Goal: Information Seeking & Learning: Learn about a topic

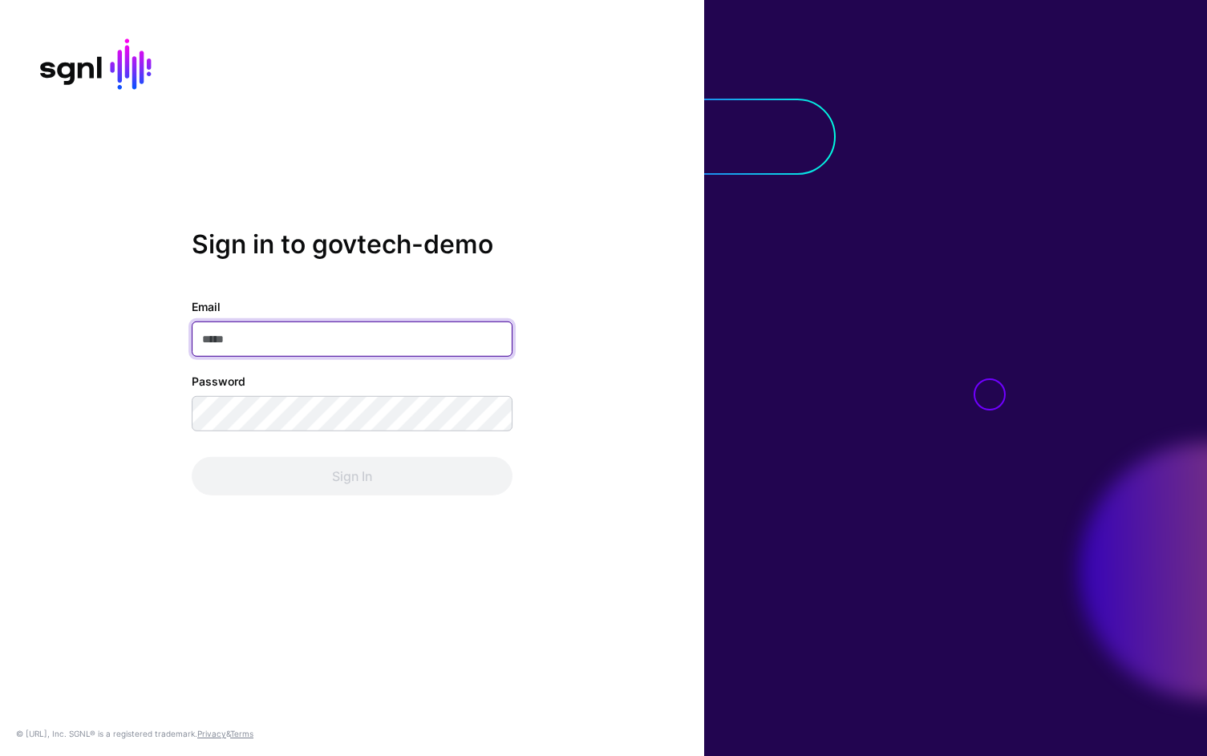
click at [329, 346] on input "Email" at bounding box center [352, 339] width 321 height 35
click at [660, 279] on div "Sign in to govtech-demo Email Password Sign In" at bounding box center [352, 378] width 704 height 298
click at [400, 340] on input "Email" at bounding box center [352, 339] width 321 height 35
click at [0, 755] on com-1password-button at bounding box center [0, 756] width 0 height 0
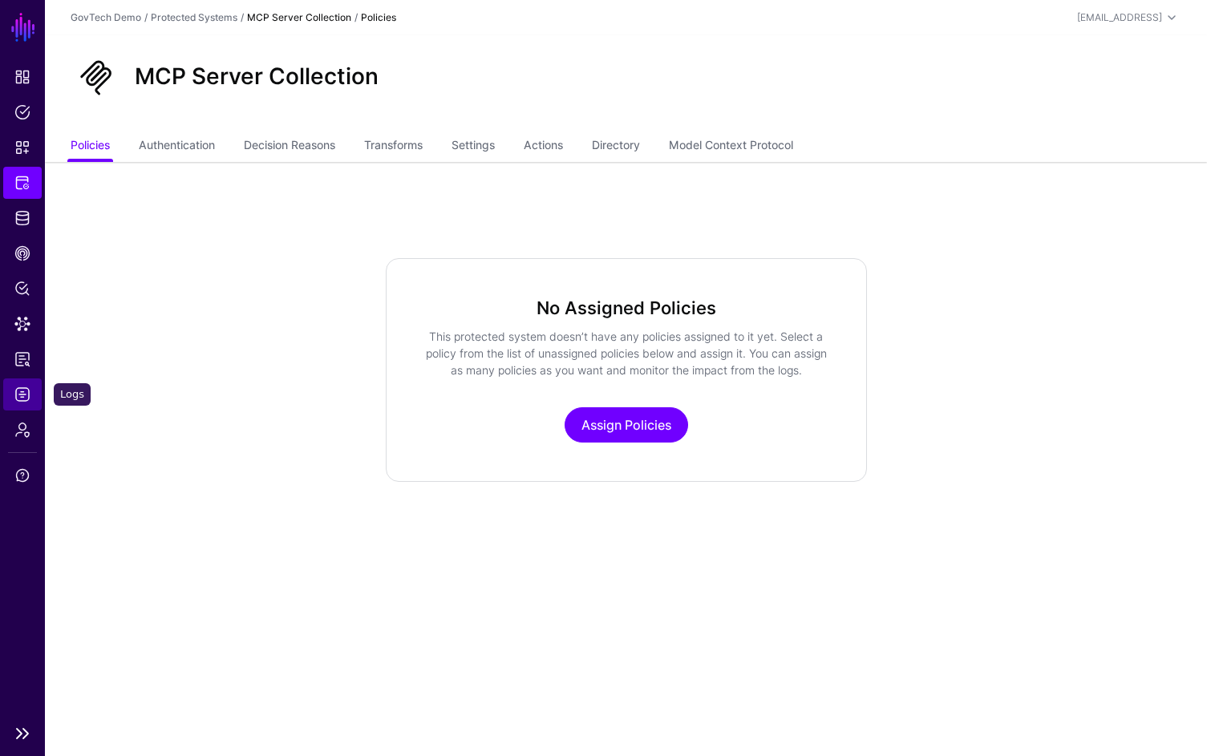
click at [27, 395] on span "Logs" at bounding box center [22, 395] width 16 height 16
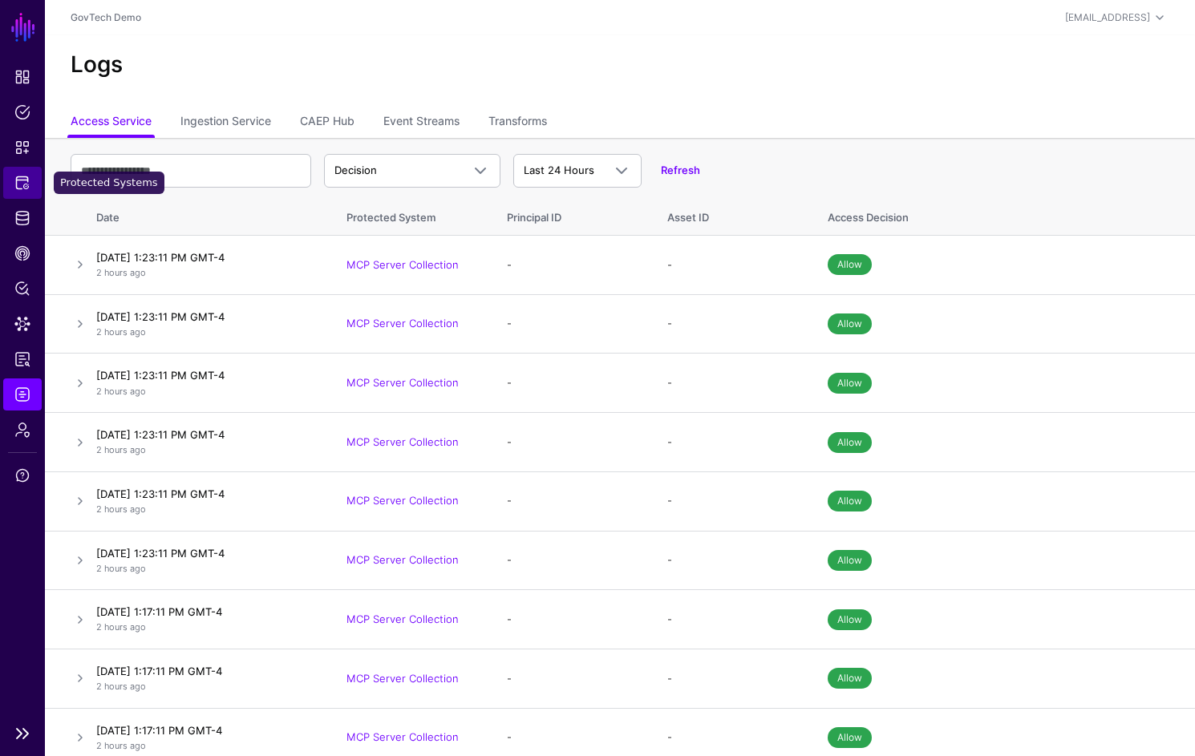
click at [29, 190] on span "Protected Systems" at bounding box center [22, 183] width 16 height 16
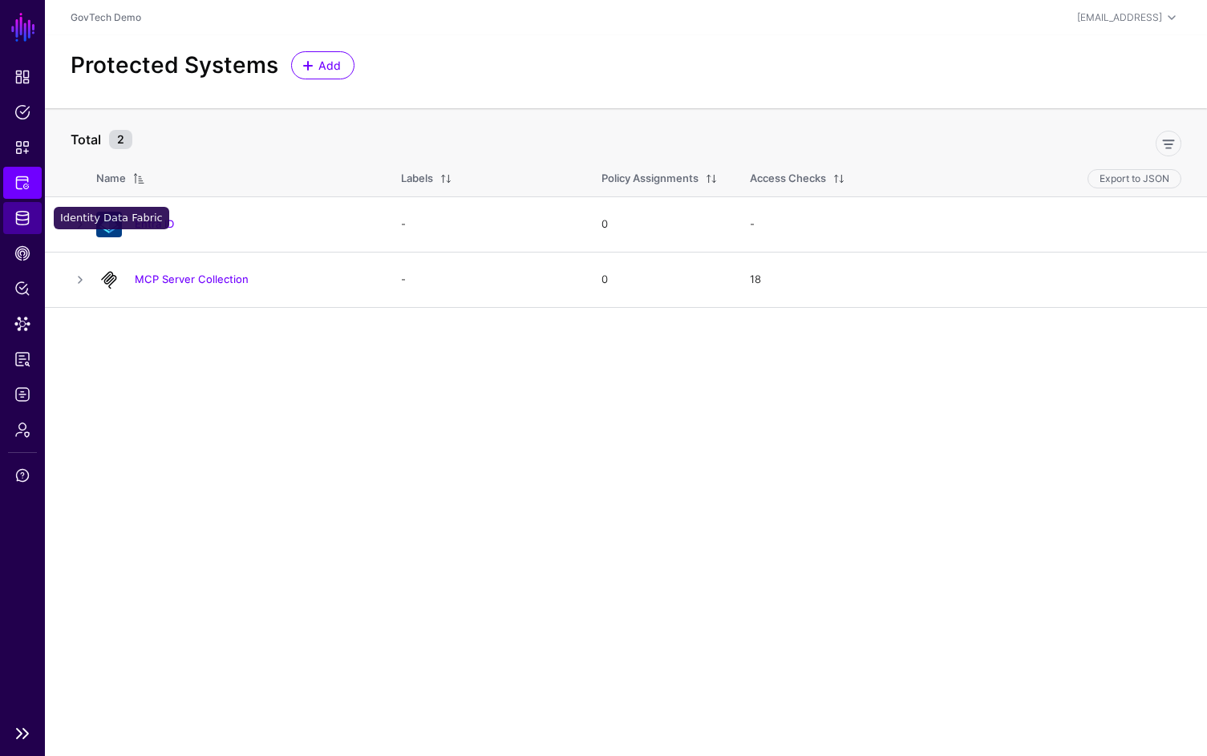
click at [26, 217] on span "Identity Data Fabric" at bounding box center [22, 218] width 16 height 16
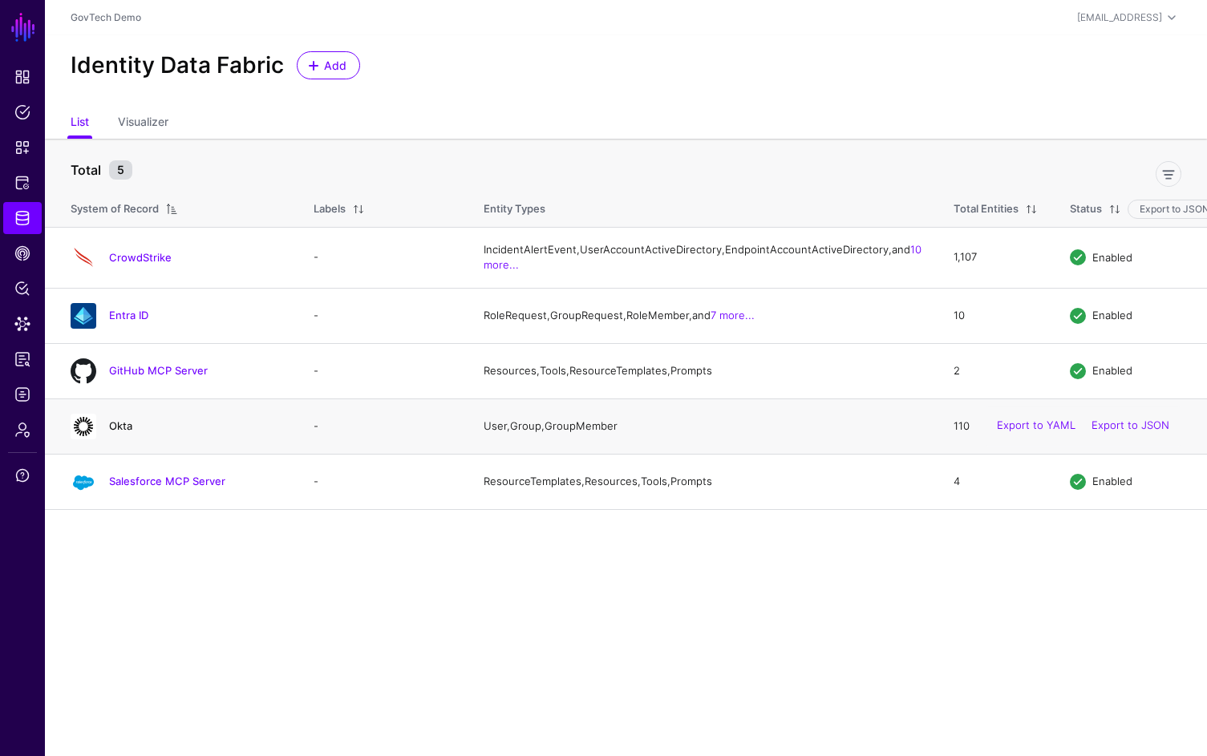
click at [114, 432] on link "Okta" at bounding box center [120, 425] width 23 height 13
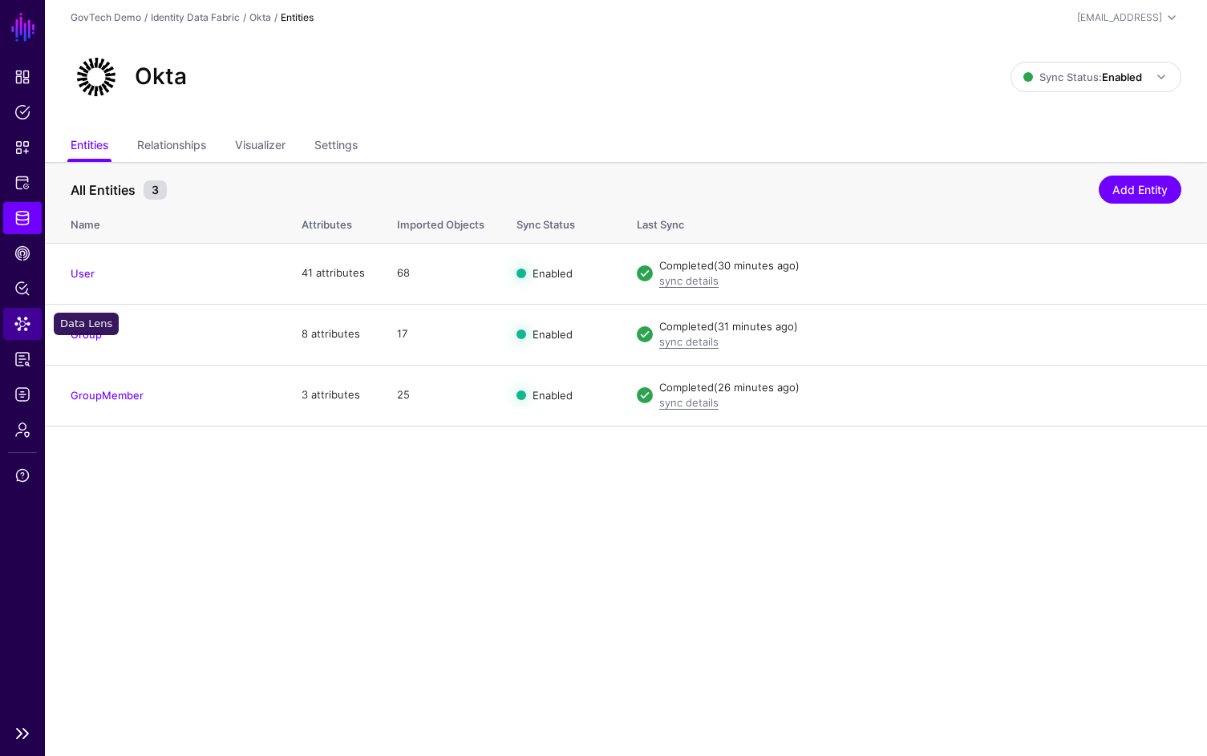
click at [26, 323] on span "Data Lens" at bounding box center [22, 324] width 16 height 16
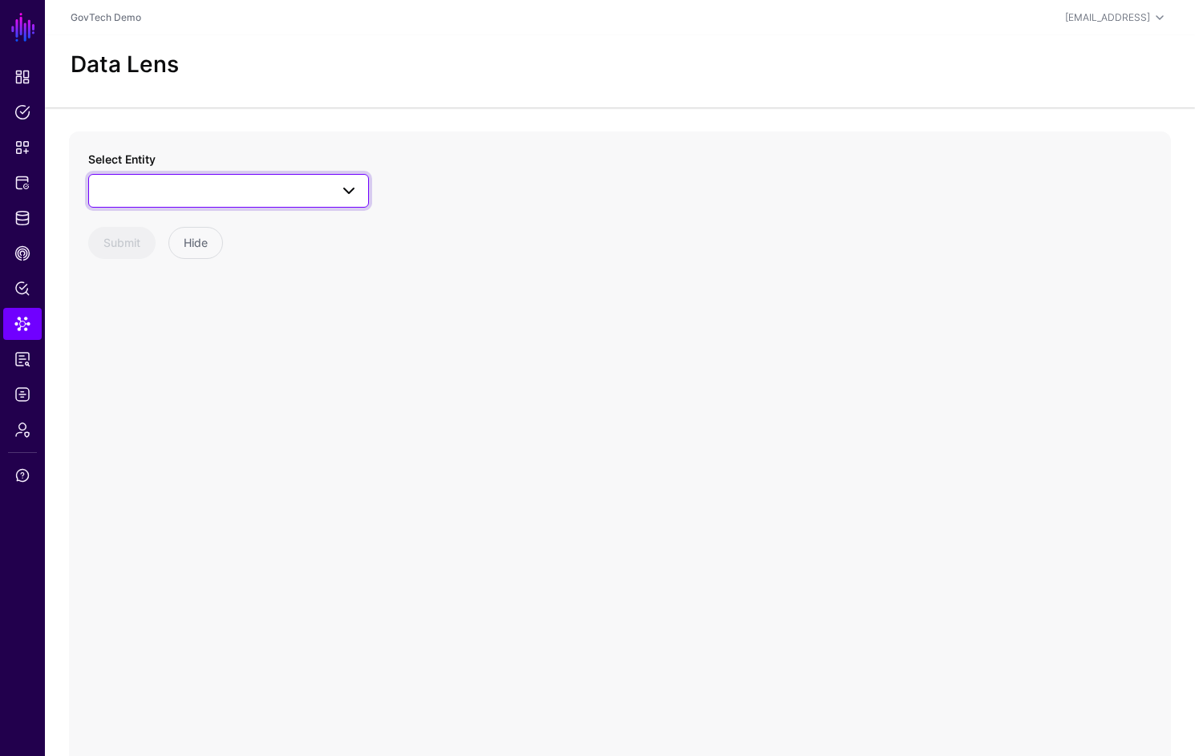
click at [322, 188] on span at bounding box center [229, 190] width 260 height 19
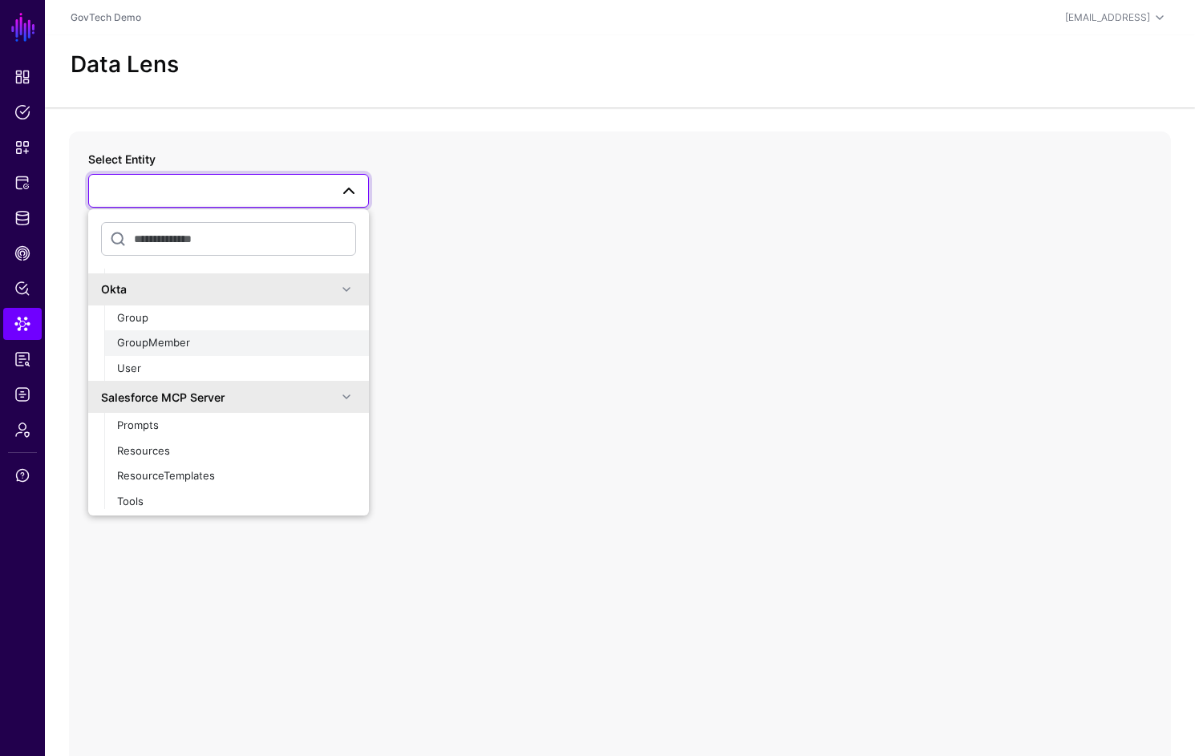
scroll to position [111, 0]
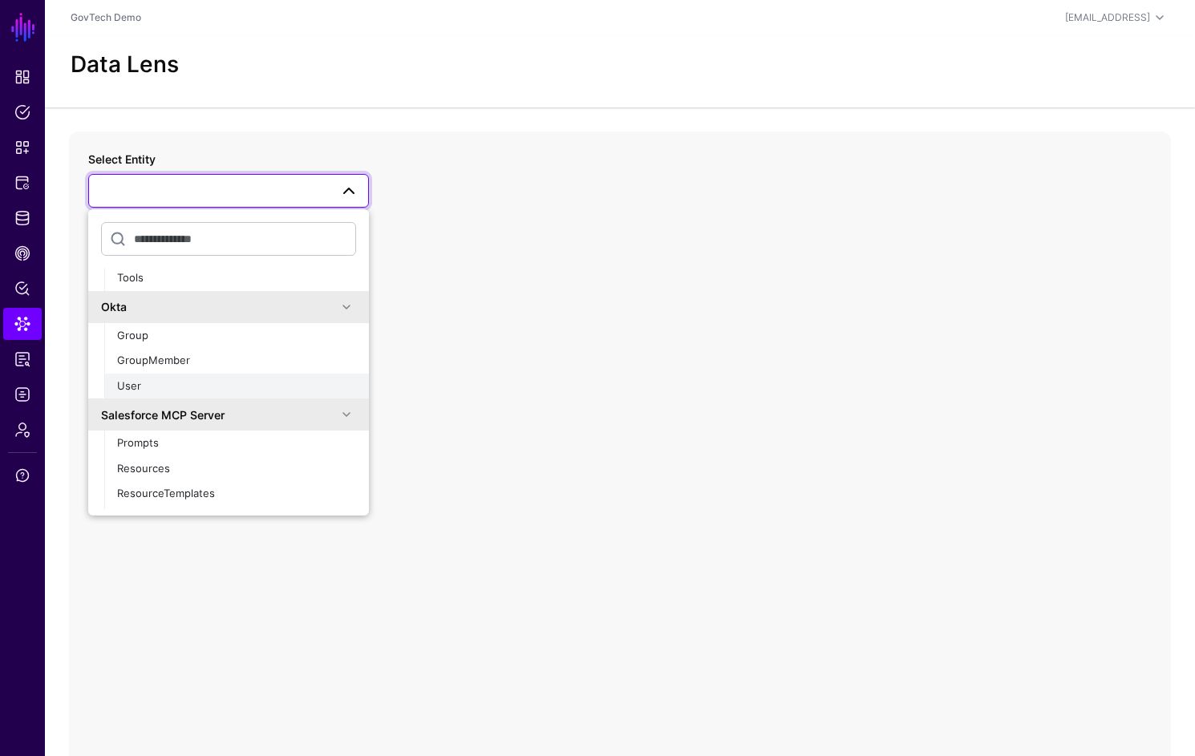
click at [176, 379] on div "User" at bounding box center [236, 387] width 239 height 16
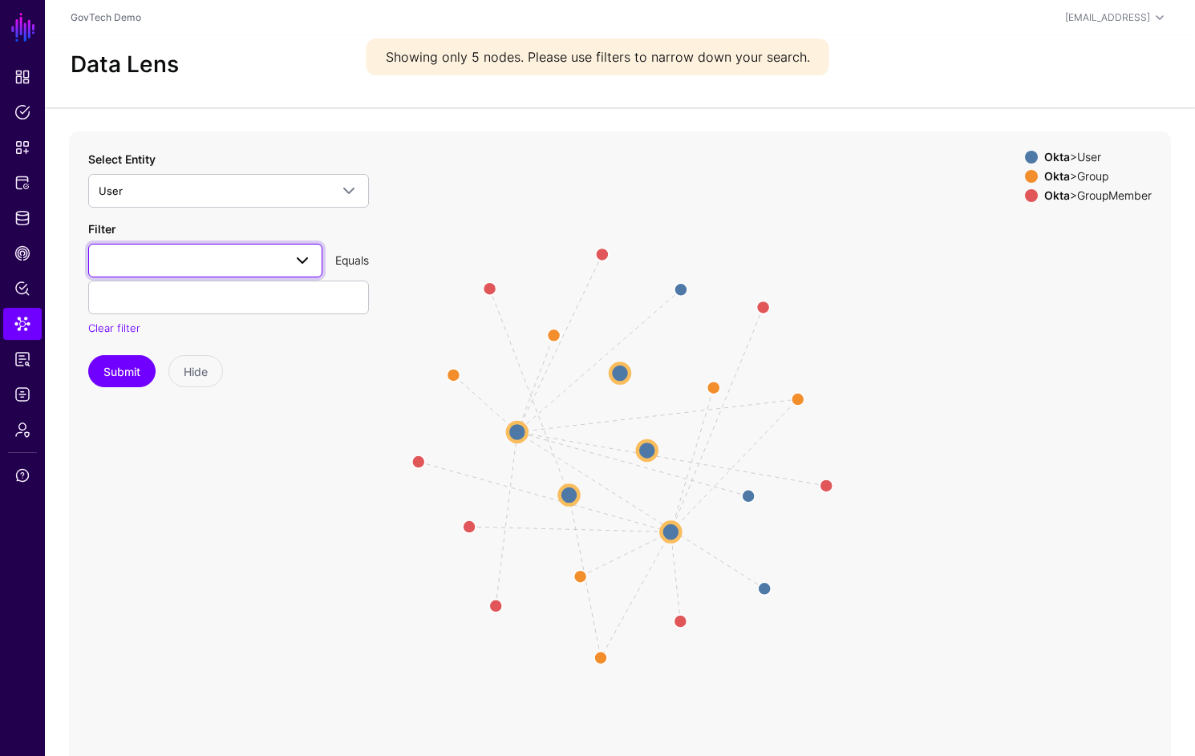
click at [276, 260] on span at bounding box center [205, 260] width 213 height 19
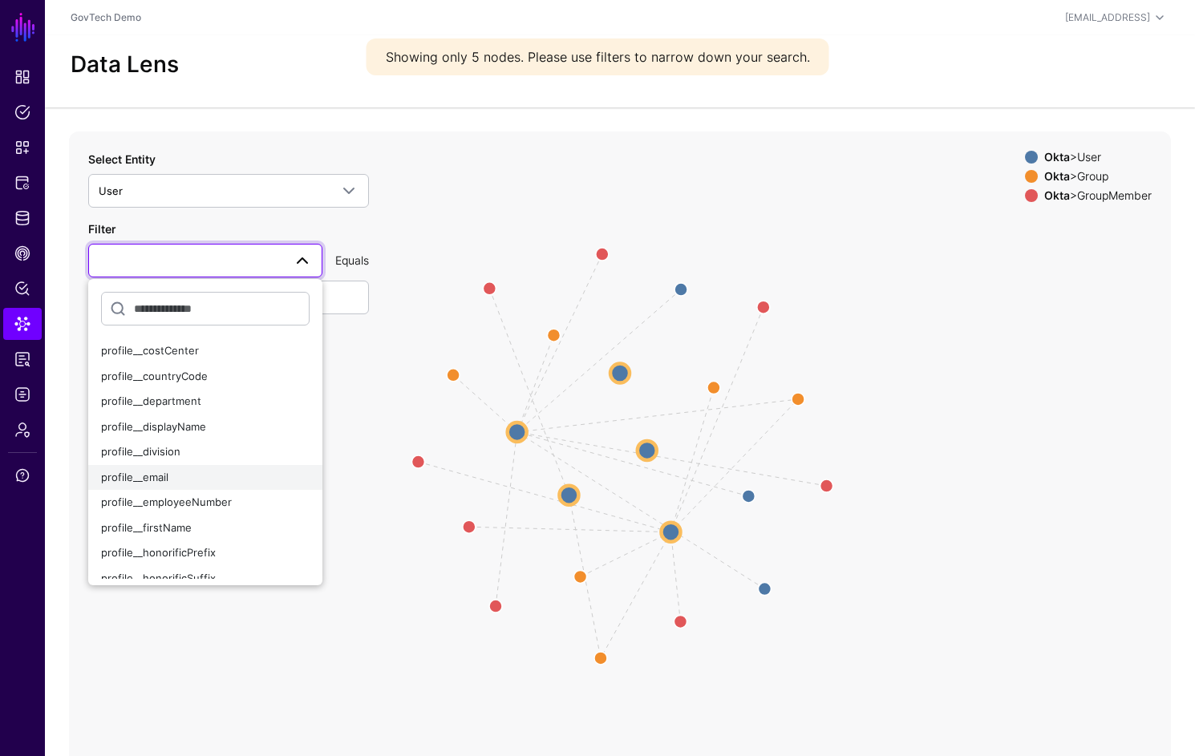
scroll to position [186, 0]
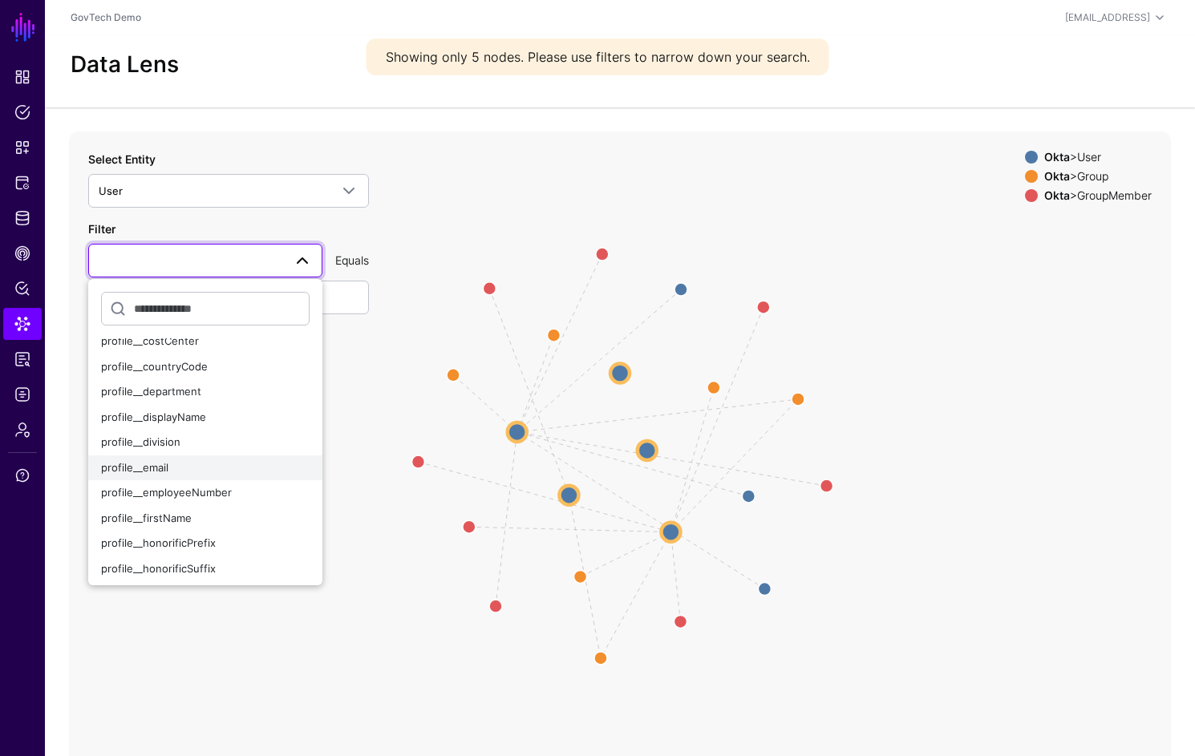
click at [220, 461] on div "profile__email" at bounding box center [205, 468] width 209 height 16
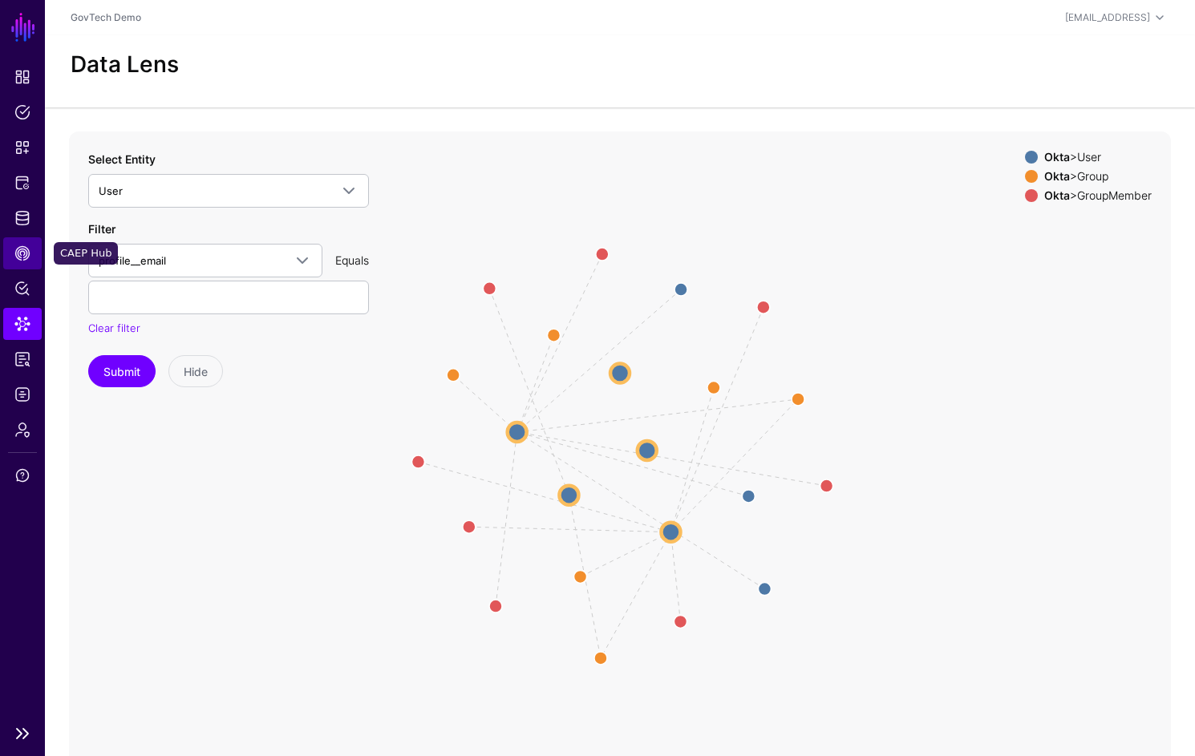
click at [27, 257] on span "CAEP Hub" at bounding box center [22, 253] width 16 height 16
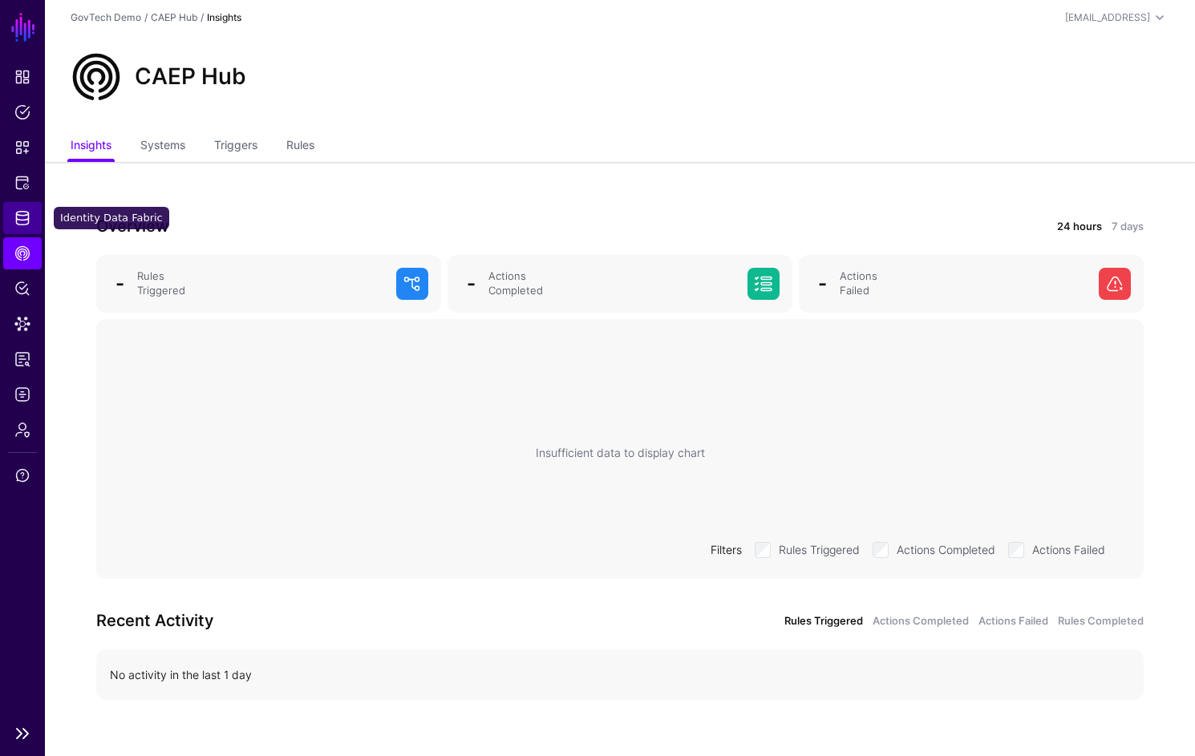
click at [24, 217] on span "Identity Data Fabric" at bounding box center [22, 218] width 16 height 16
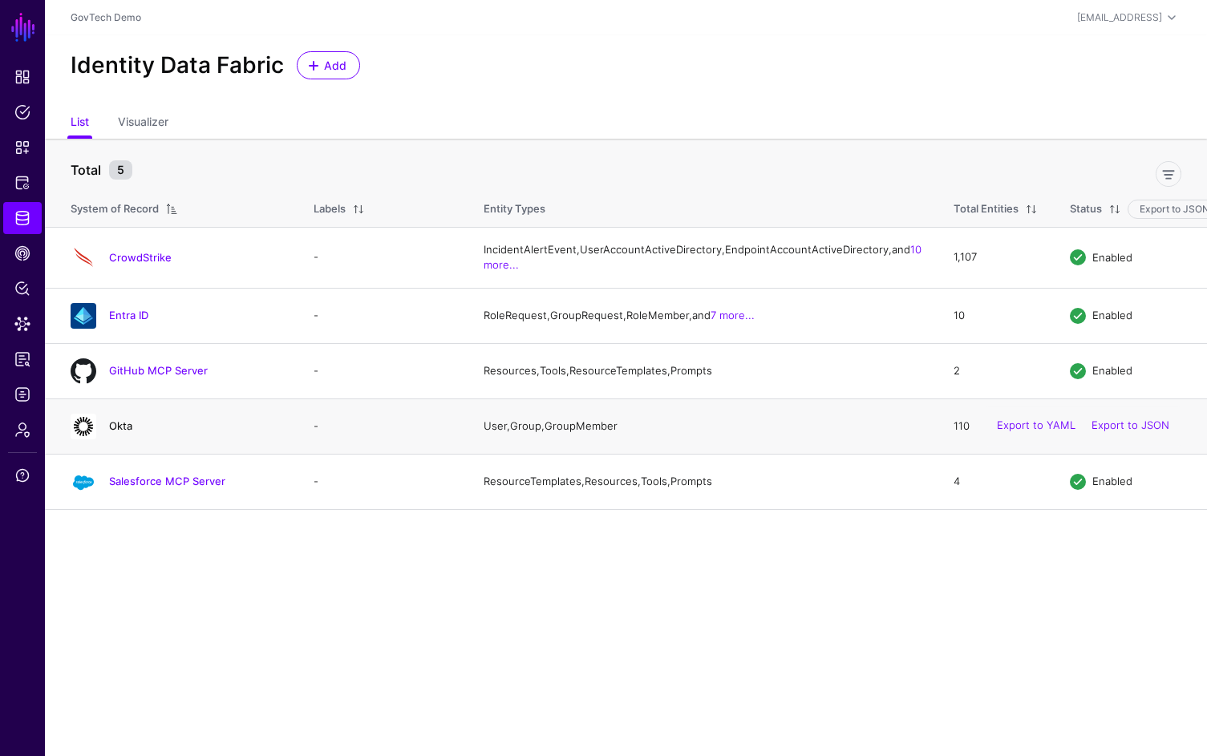
click at [127, 432] on link "Okta" at bounding box center [120, 425] width 23 height 13
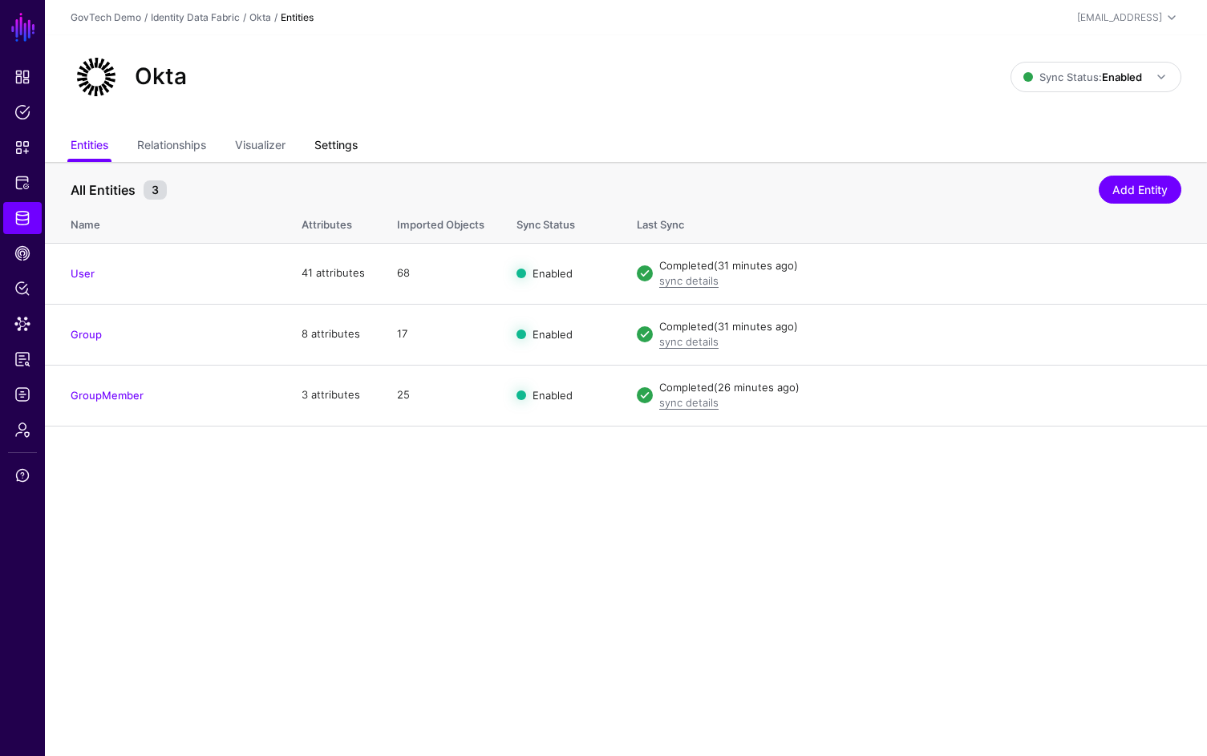
click at [341, 141] on link "Settings" at bounding box center [335, 147] width 43 height 30
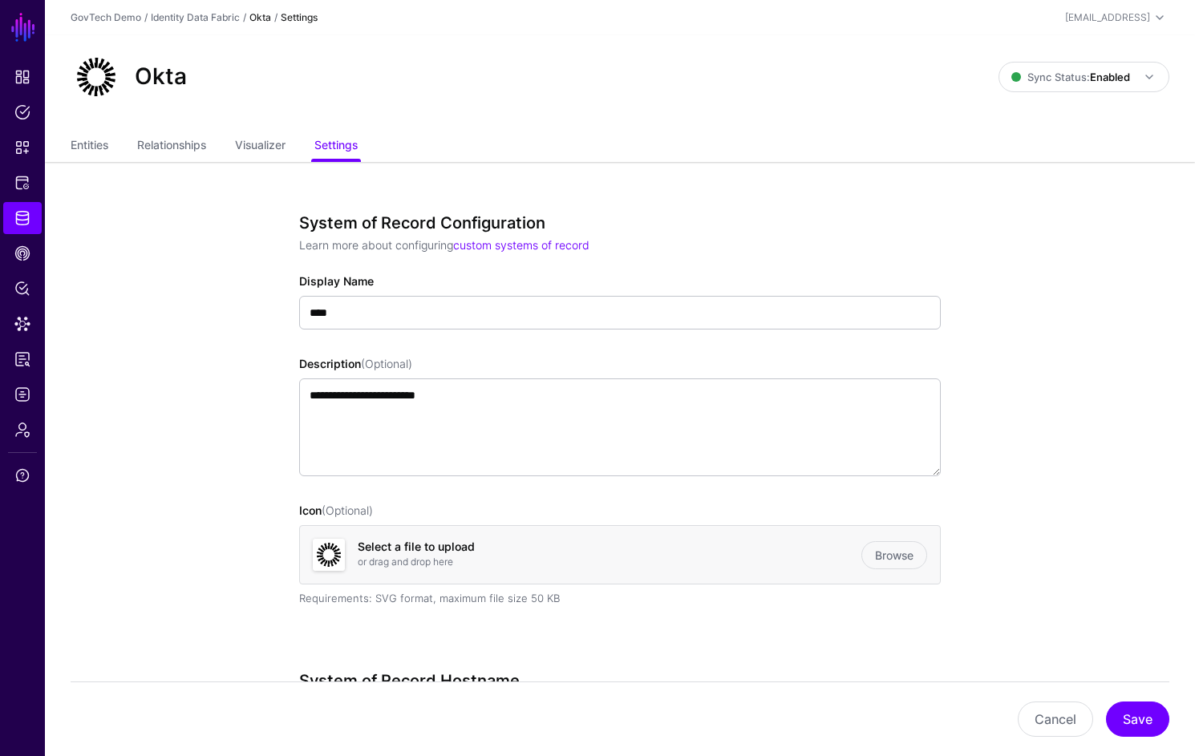
click at [24, 149] on span "Snippets" at bounding box center [22, 148] width 16 height 16
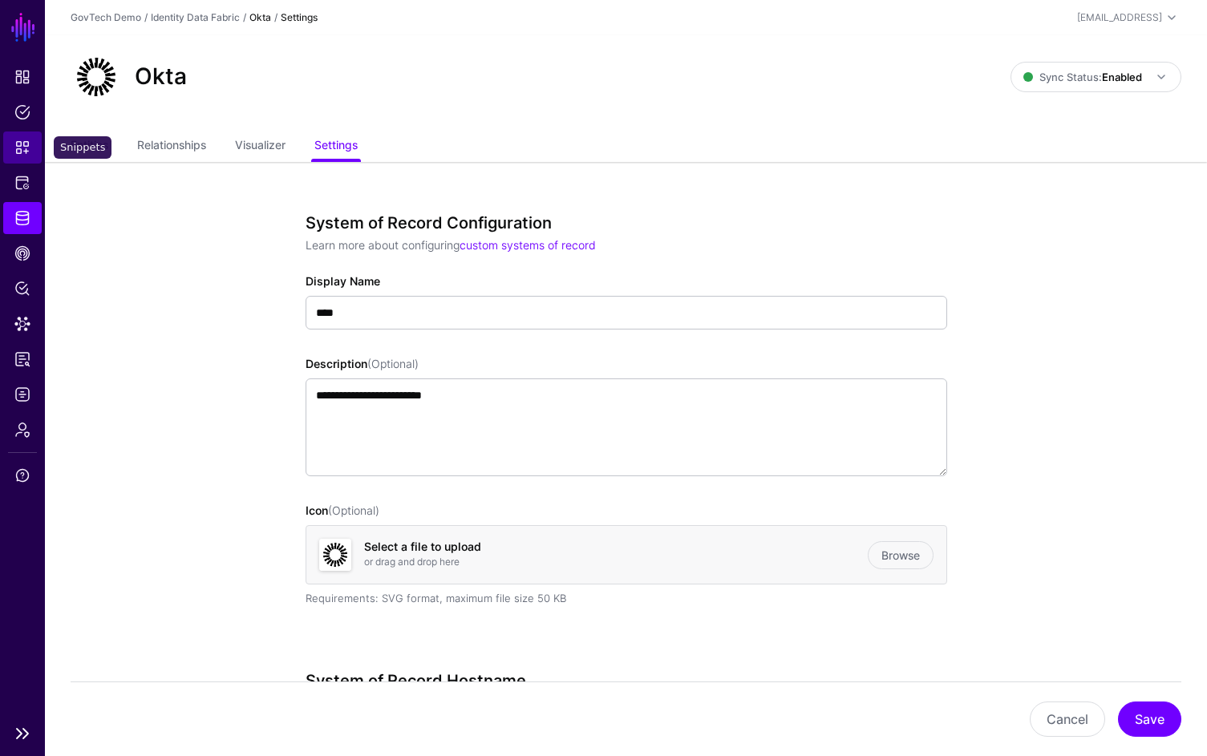
click at [24, 149] on span "Snippets" at bounding box center [22, 148] width 16 height 16
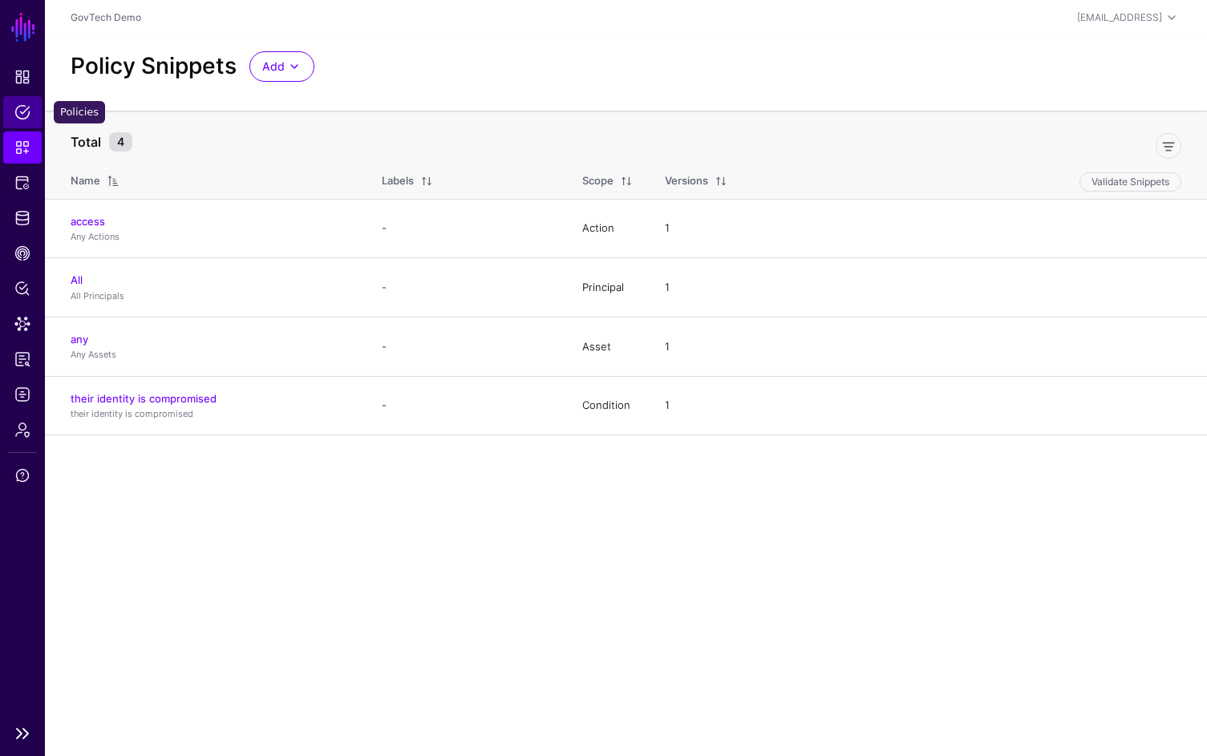
click at [22, 123] on link "Policies" at bounding box center [22, 112] width 38 height 32
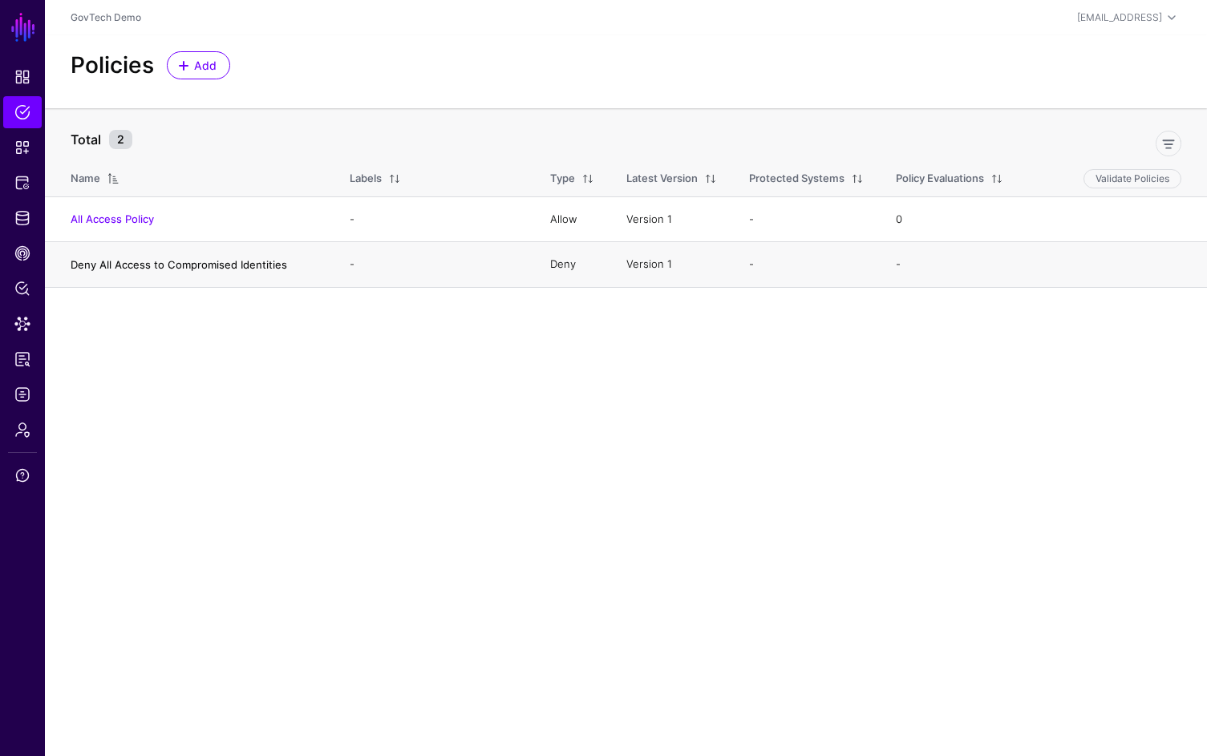
click at [239, 265] on link "Deny All Access to Compromised Identities" at bounding box center [179, 264] width 217 height 13
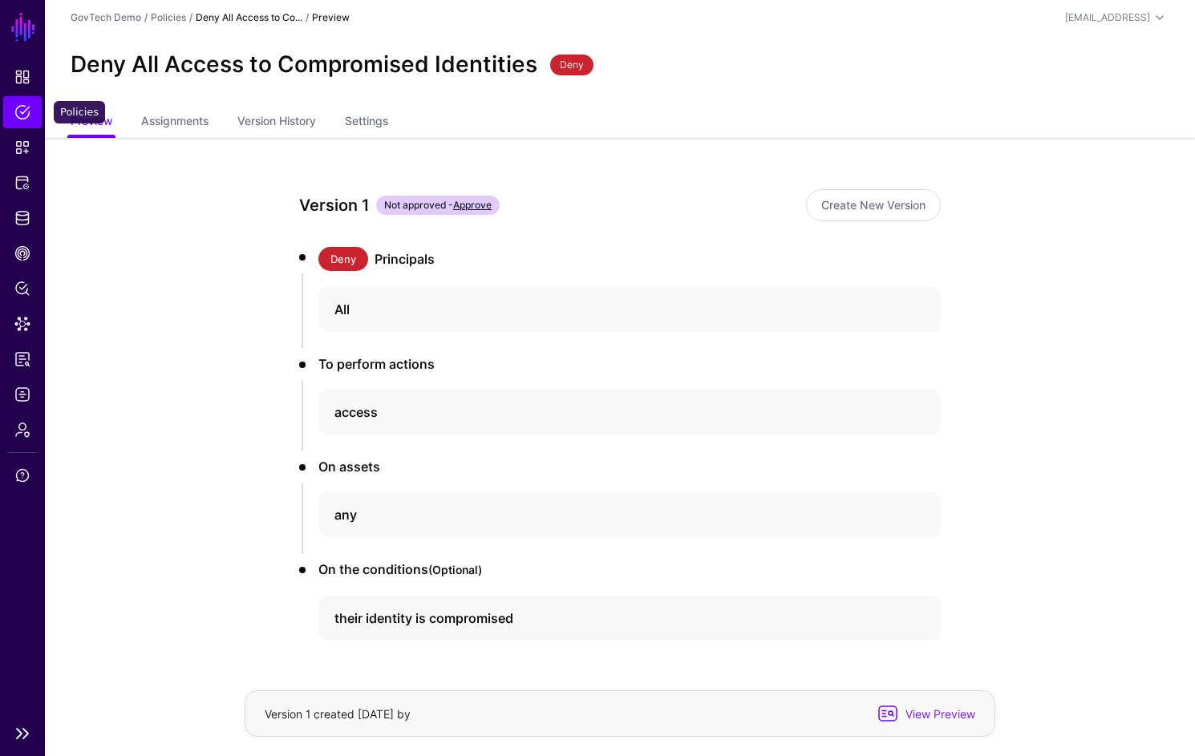
click at [26, 114] on span "Policies" at bounding box center [22, 112] width 16 height 16
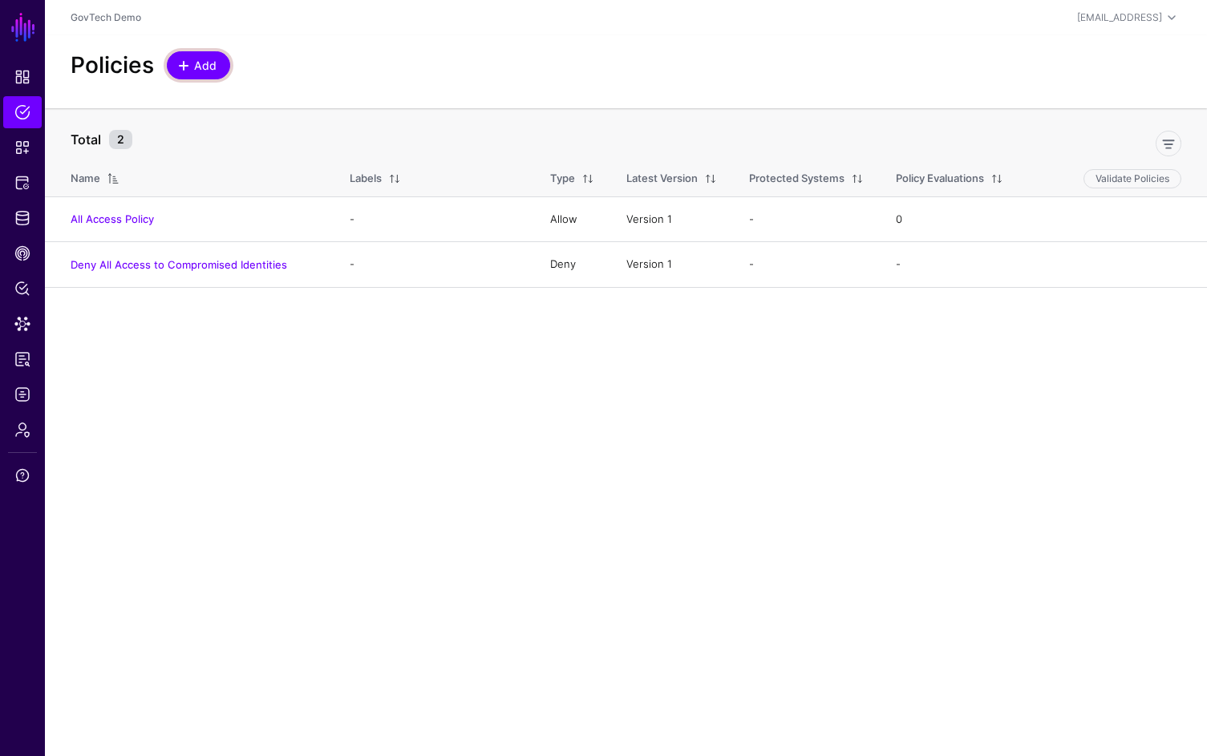
click at [204, 60] on span "Add" at bounding box center [205, 65] width 26 height 17
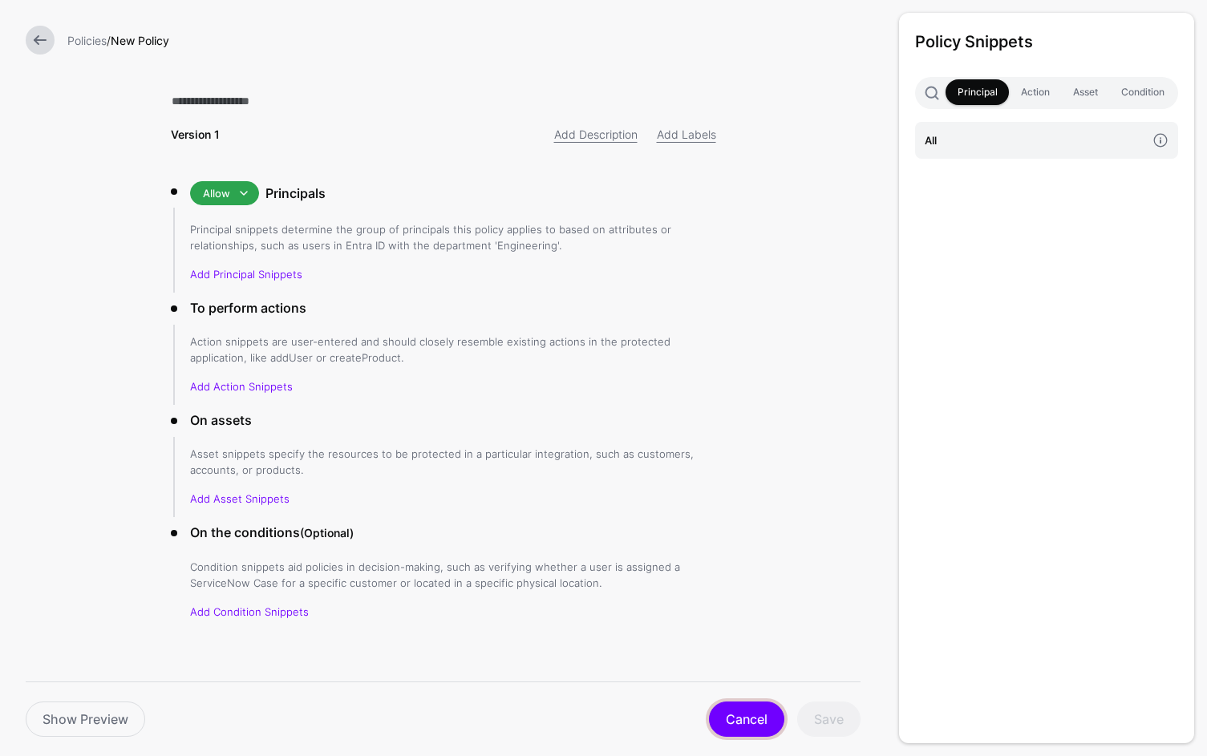
click at [752, 716] on link "Cancel" at bounding box center [746, 719] width 75 height 35
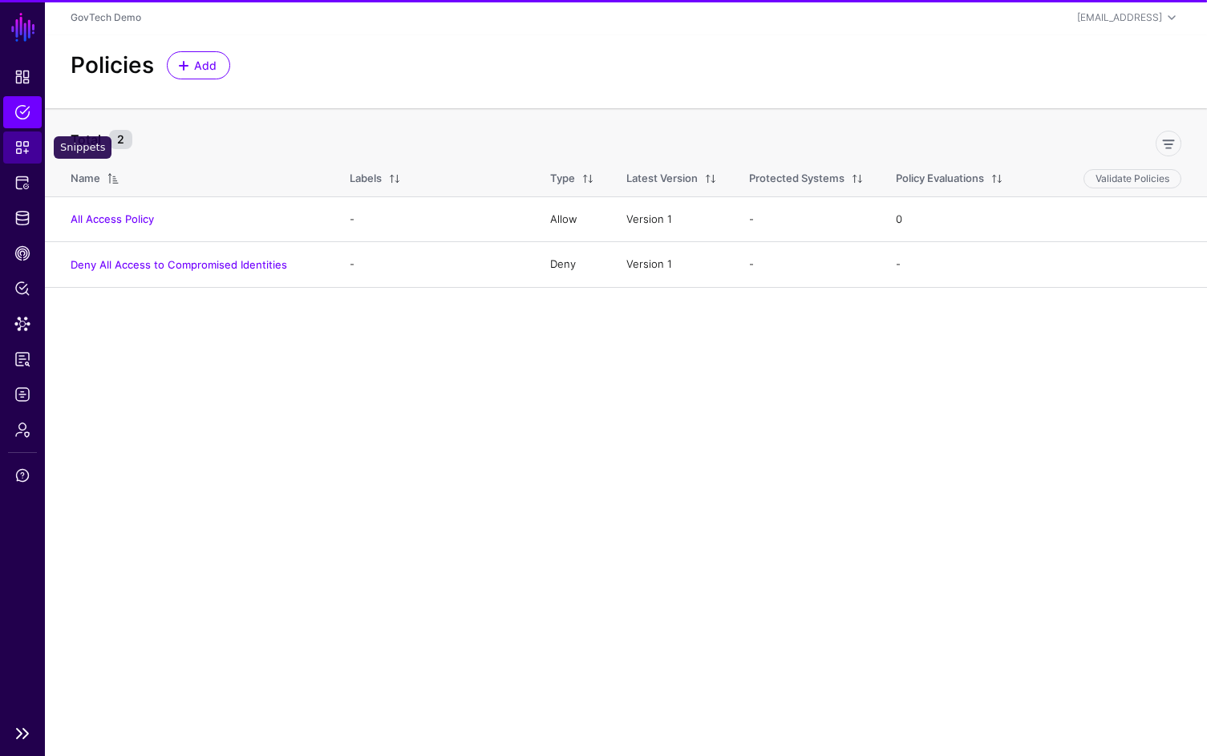
click at [32, 147] on link "Snippets" at bounding box center [22, 148] width 38 height 32
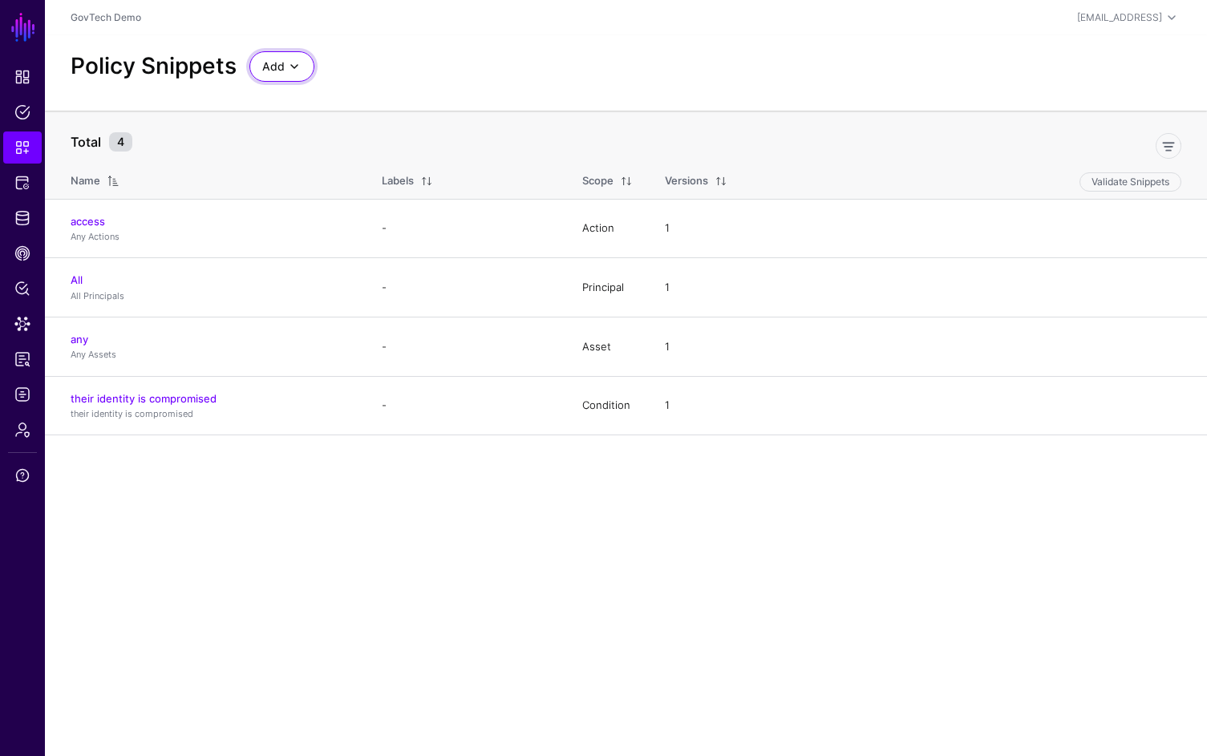
click at [297, 71] on span at bounding box center [294, 66] width 19 height 19
click at [423, 106] on div "Start from a Snippet Template" at bounding box center [349, 103] width 175 height 16
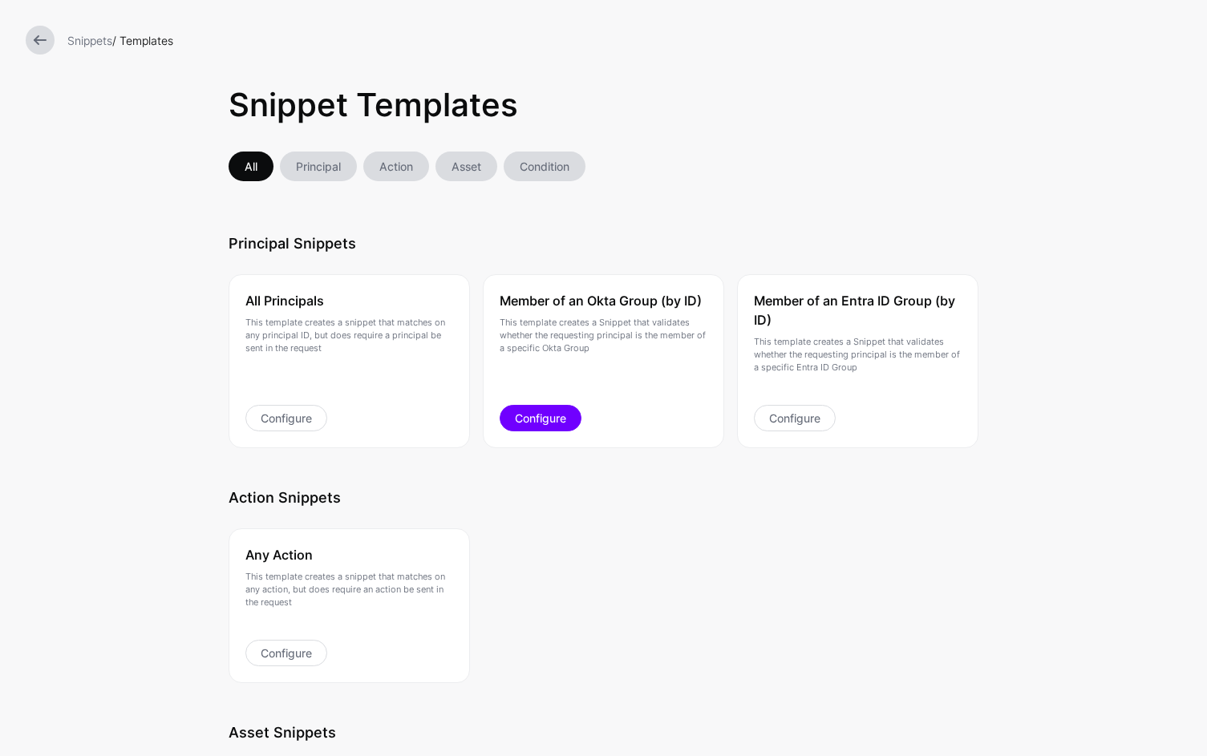
click at [552, 429] on link "Configure" at bounding box center [541, 418] width 82 height 26
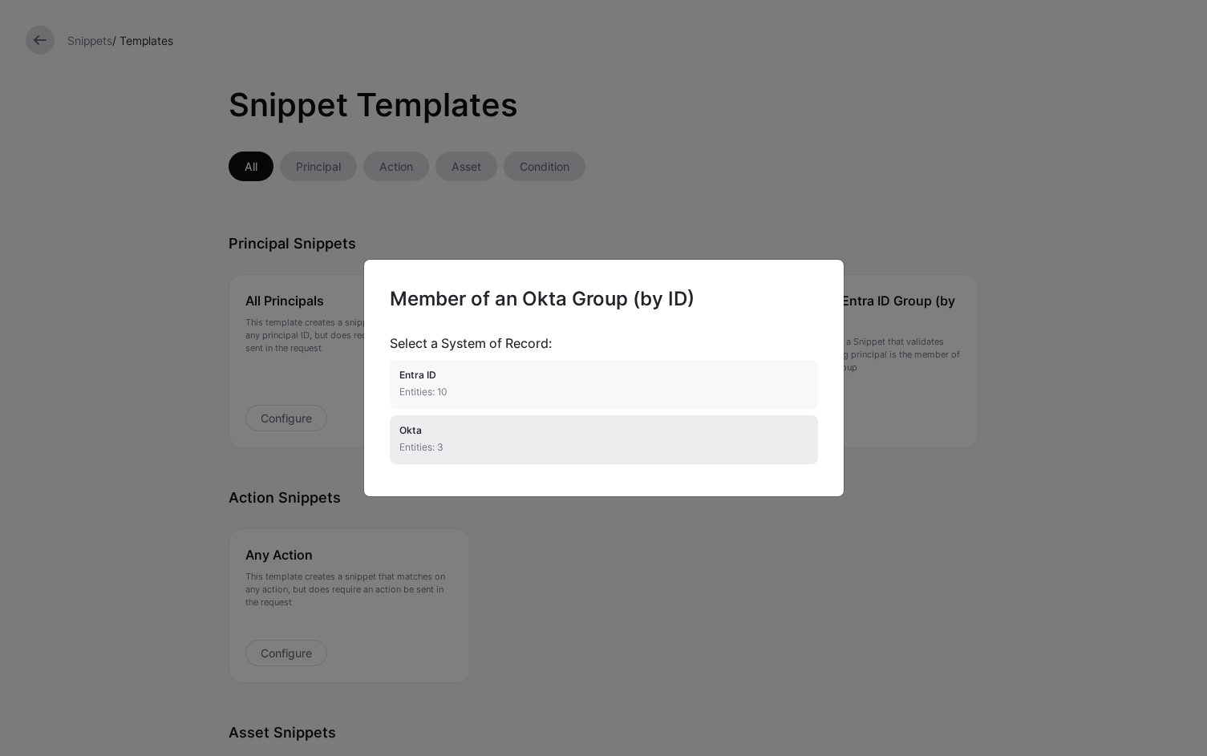
click at [538, 460] on li "Okta Entities: 3" at bounding box center [604, 439] width 428 height 49
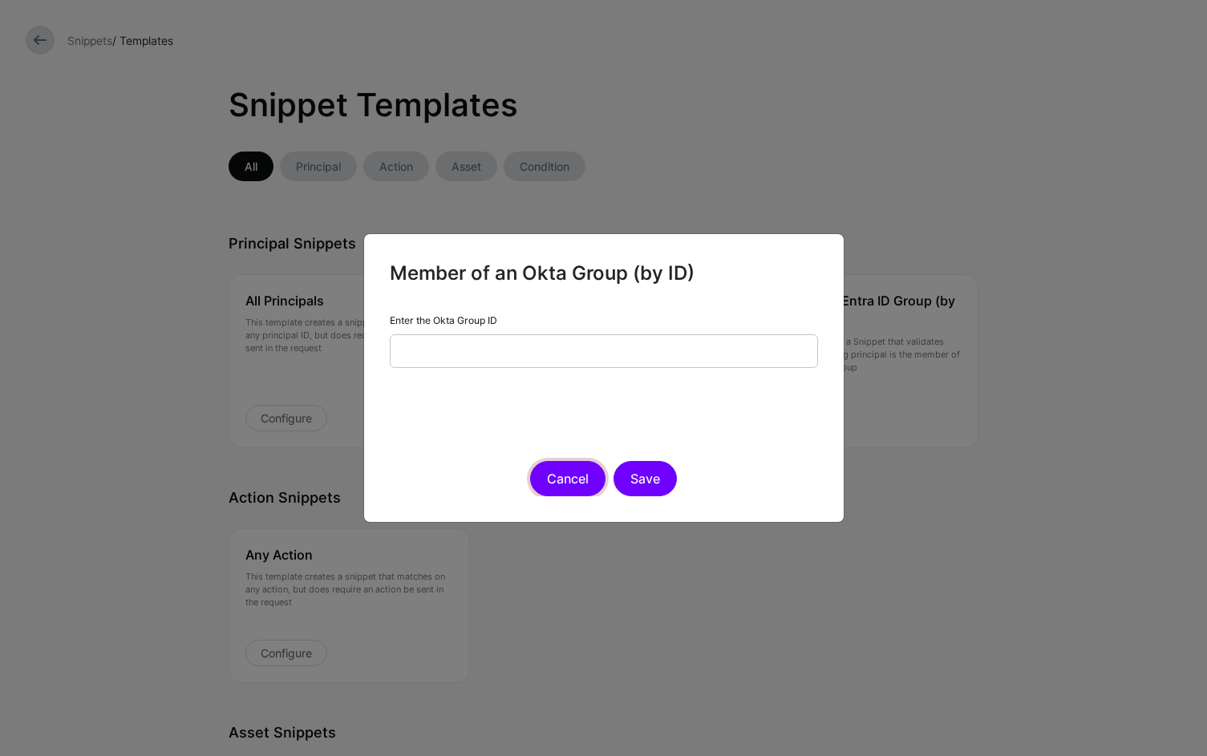
click at [555, 476] on button "Cancel" at bounding box center [567, 478] width 75 height 35
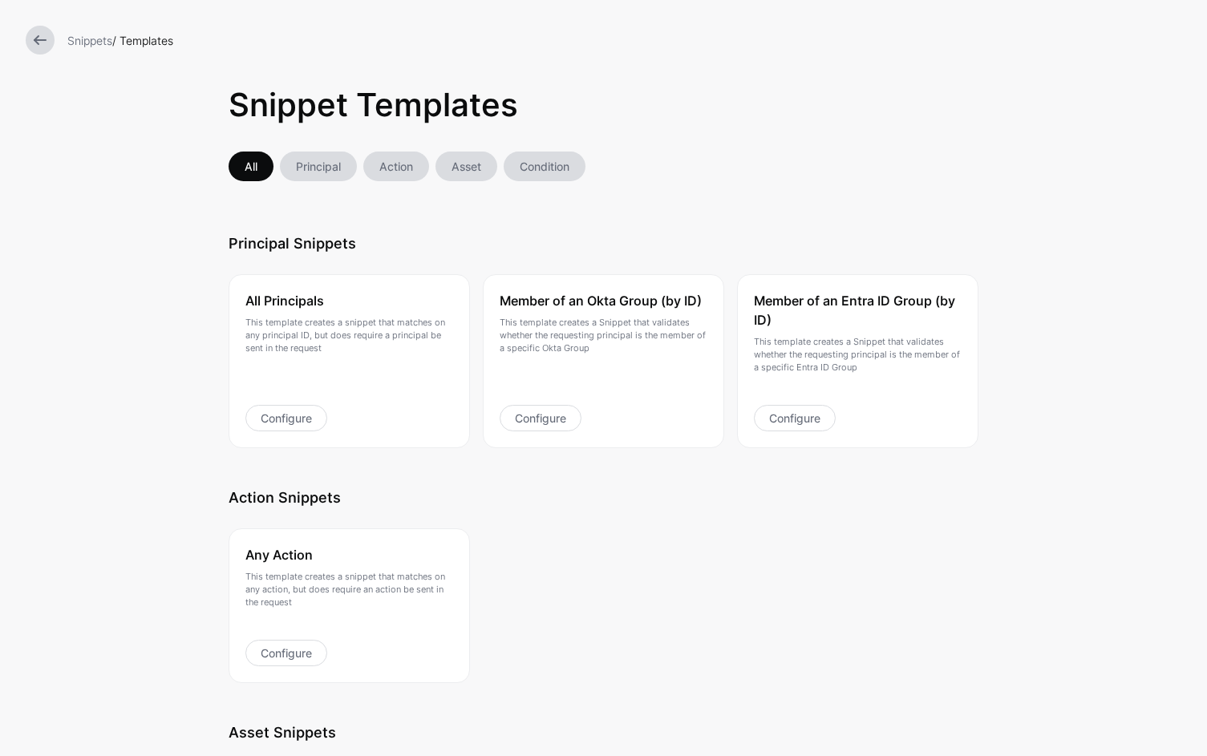
drag, startPoint x: 753, startPoint y: 157, endPoint x: 599, endPoint y: 111, distance: 160.6
click at [753, 157] on ul "All Principal Action Asset Condition" at bounding box center [604, 167] width 751 height 30
click at [26, 43] on link at bounding box center [40, 40] width 29 height 29
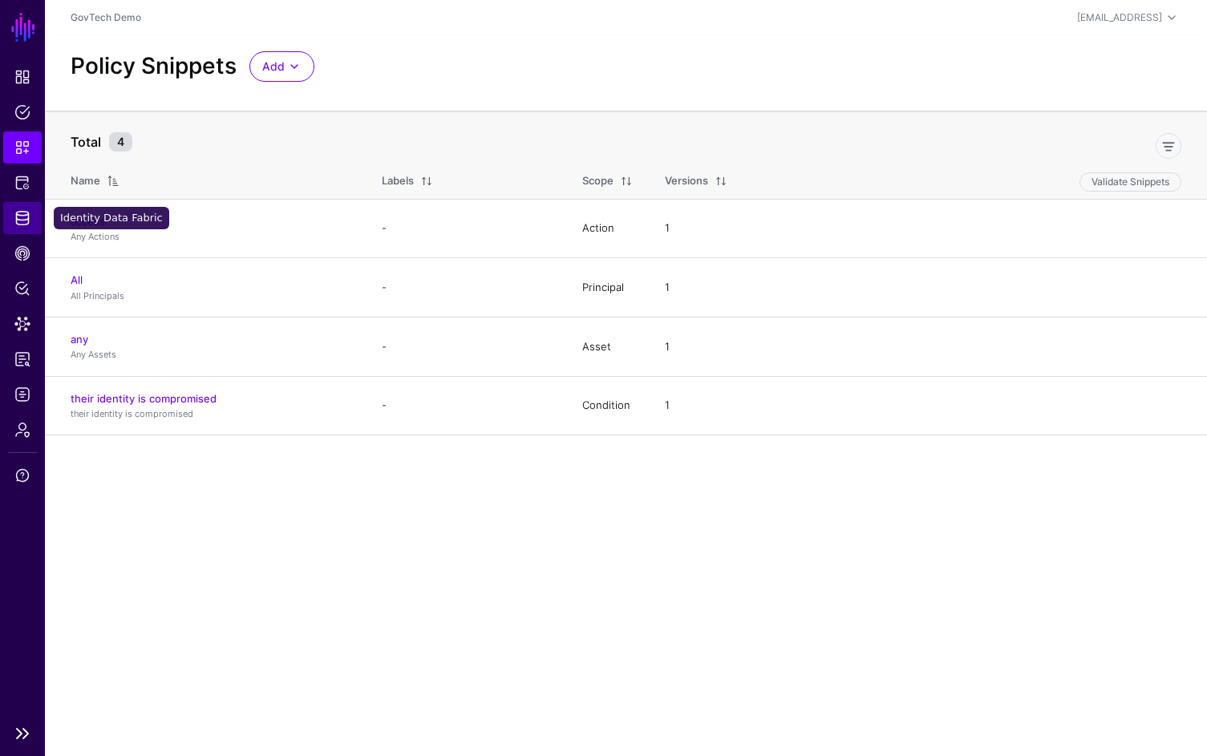
click at [22, 213] on span "Identity Data Fabric" at bounding box center [22, 218] width 16 height 16
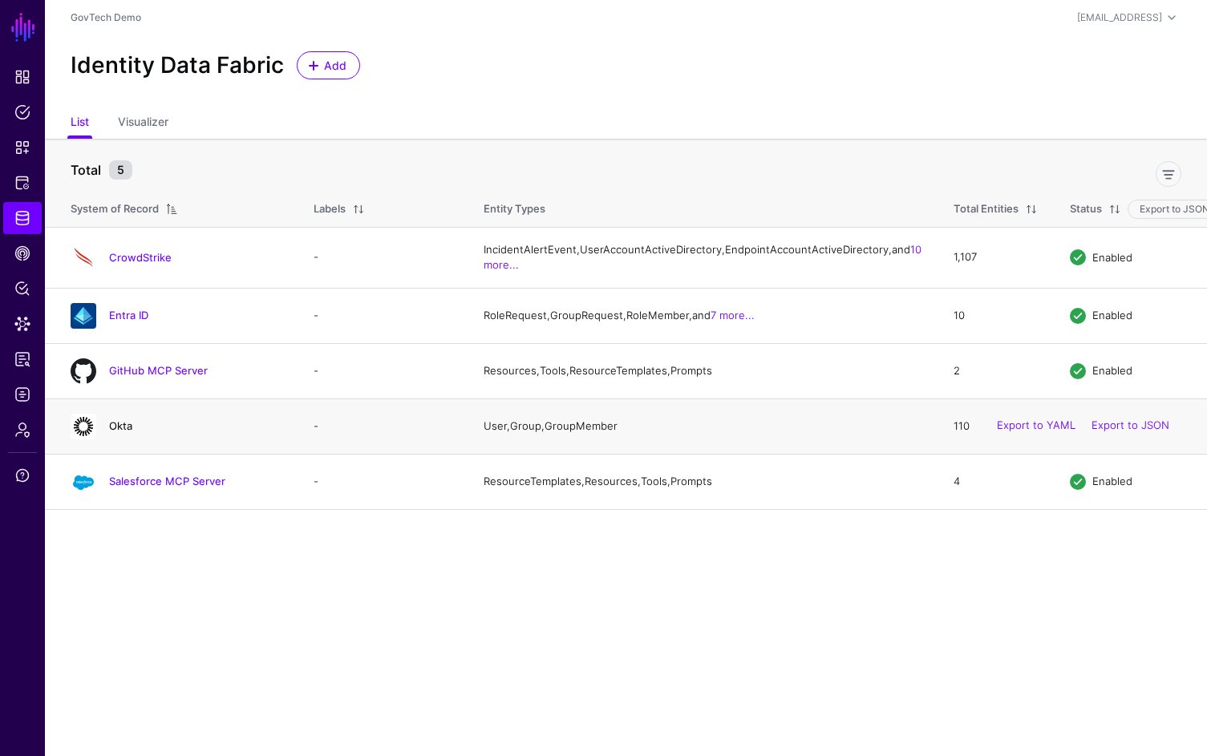
click at [113, 432] on link "Okta" at bounding box center [120, 425] width 23 height 13
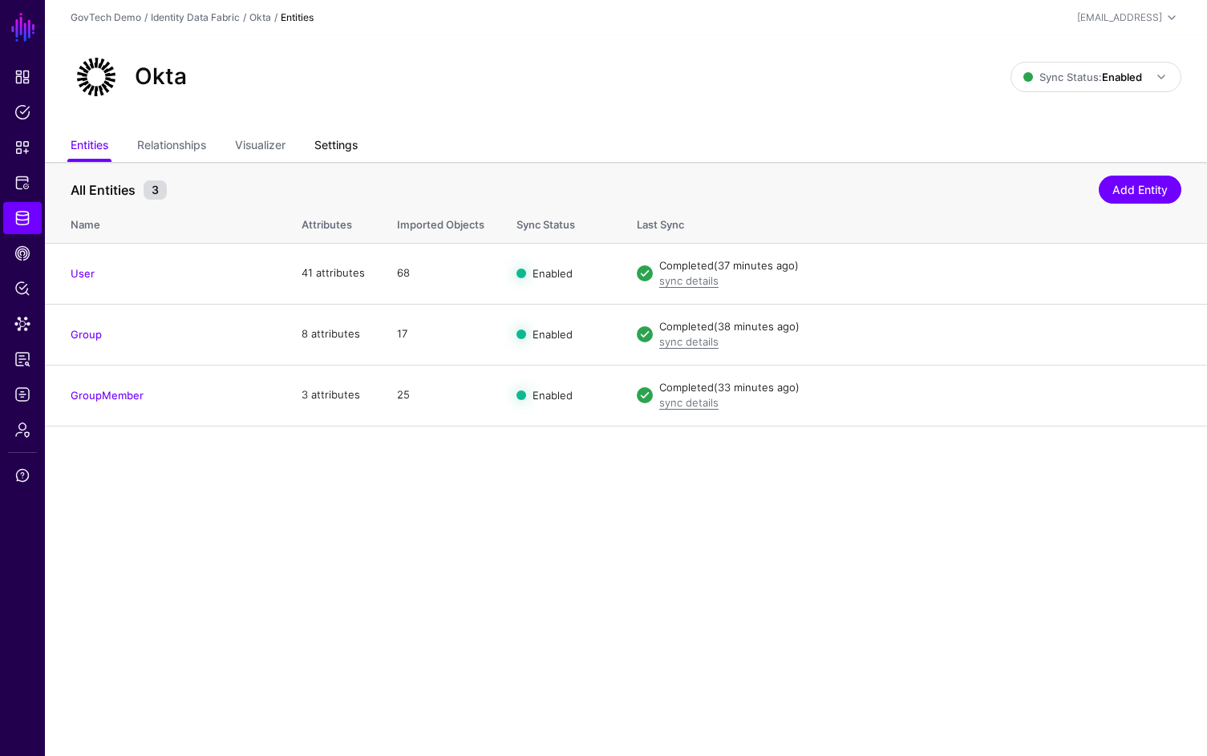
click at [352, 140] on link "Settings" at bounding box center [335, 147] width 43 height 30
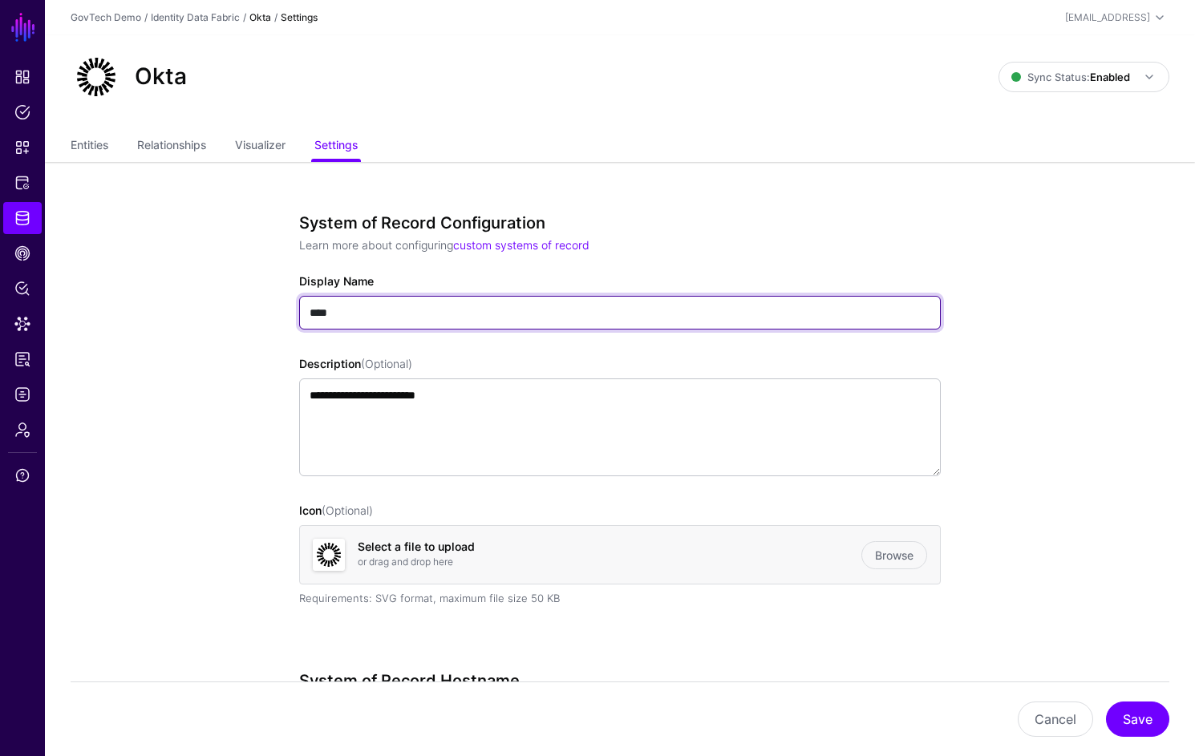
click at [443, 317] on input "****" at bounding box center [620, 313] width 642 height 34
type input "**********"
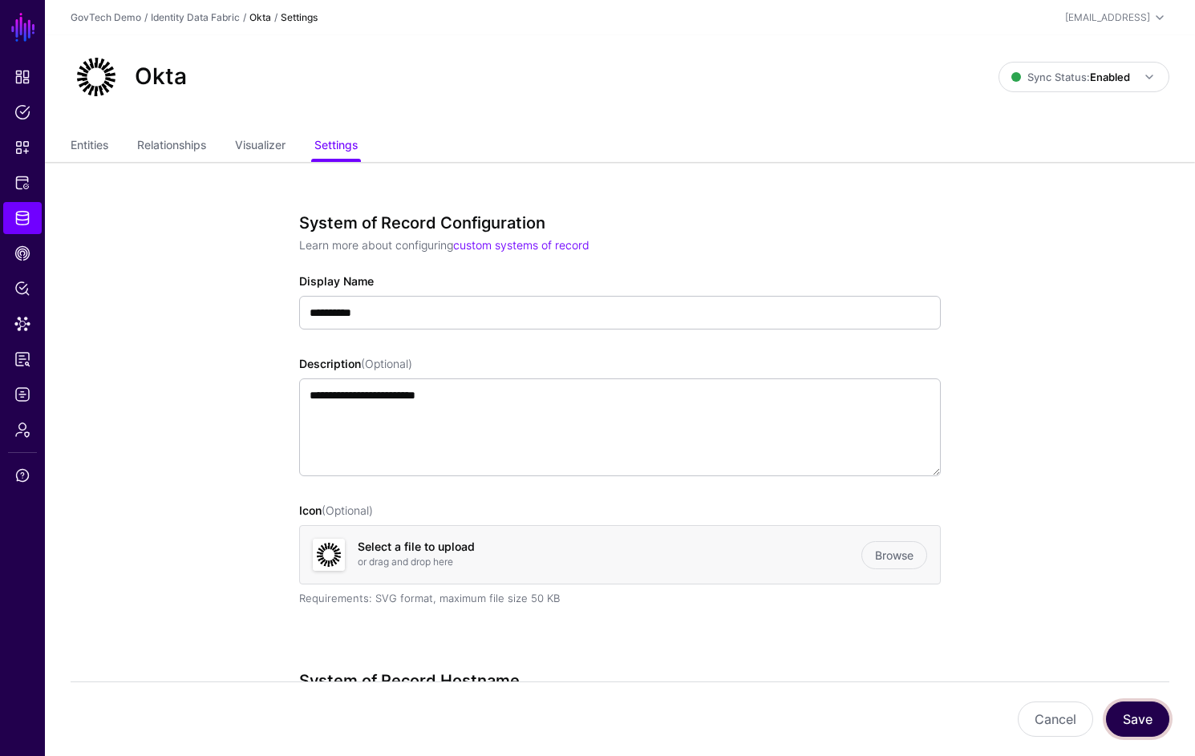
click at [1141, 711] on button "Save" at bounding box center [1137, 719] width 63 height 35
click at [14, 217] on span "Identity Data Fabric" at bounding box center [22, 218] width 16 height 16
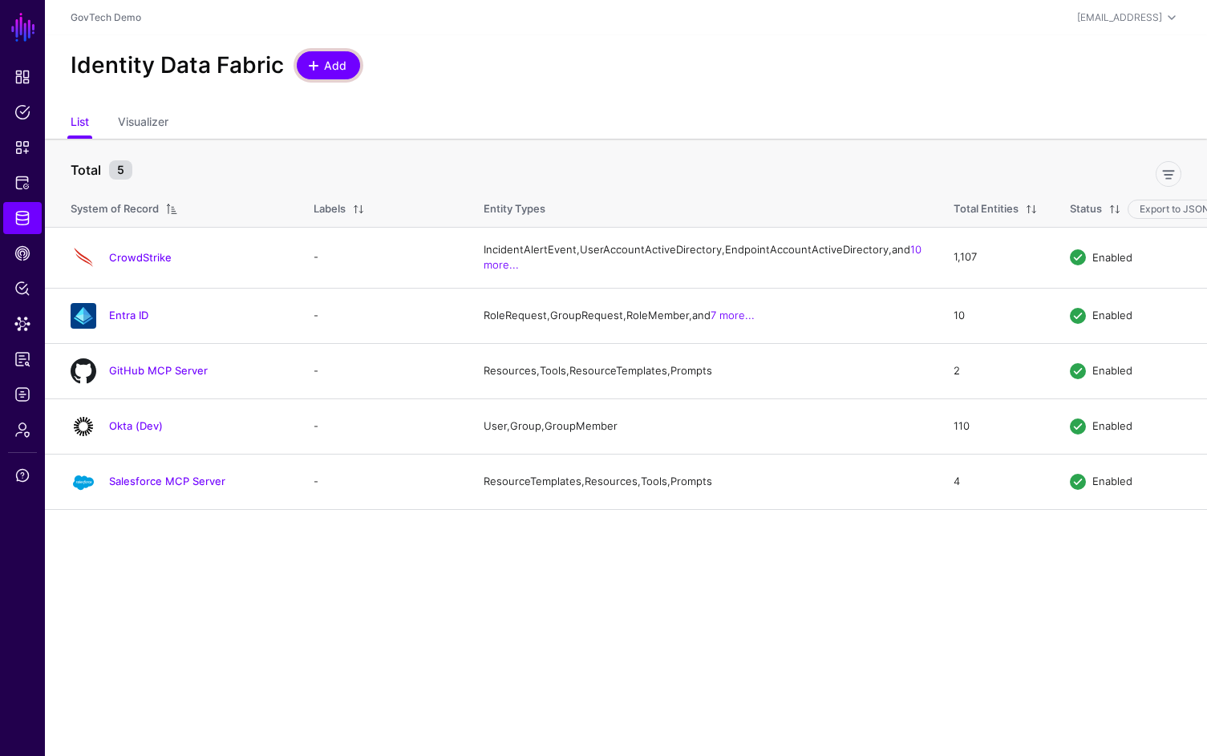
click at [326, 66] on span "Add" at bounding box center [335, 65] width 26 height 17
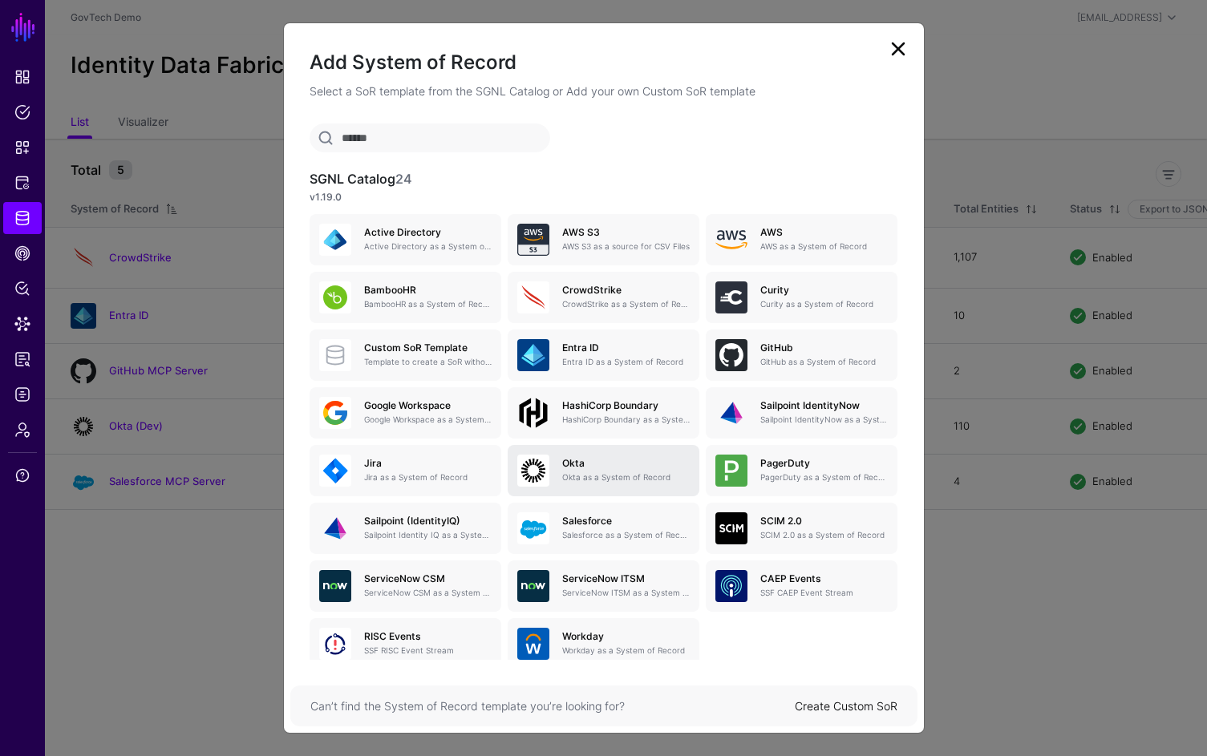
click at [584, 472] on p "Okta as a System of Record" at bounding box center [626, 478] width 128 height 12
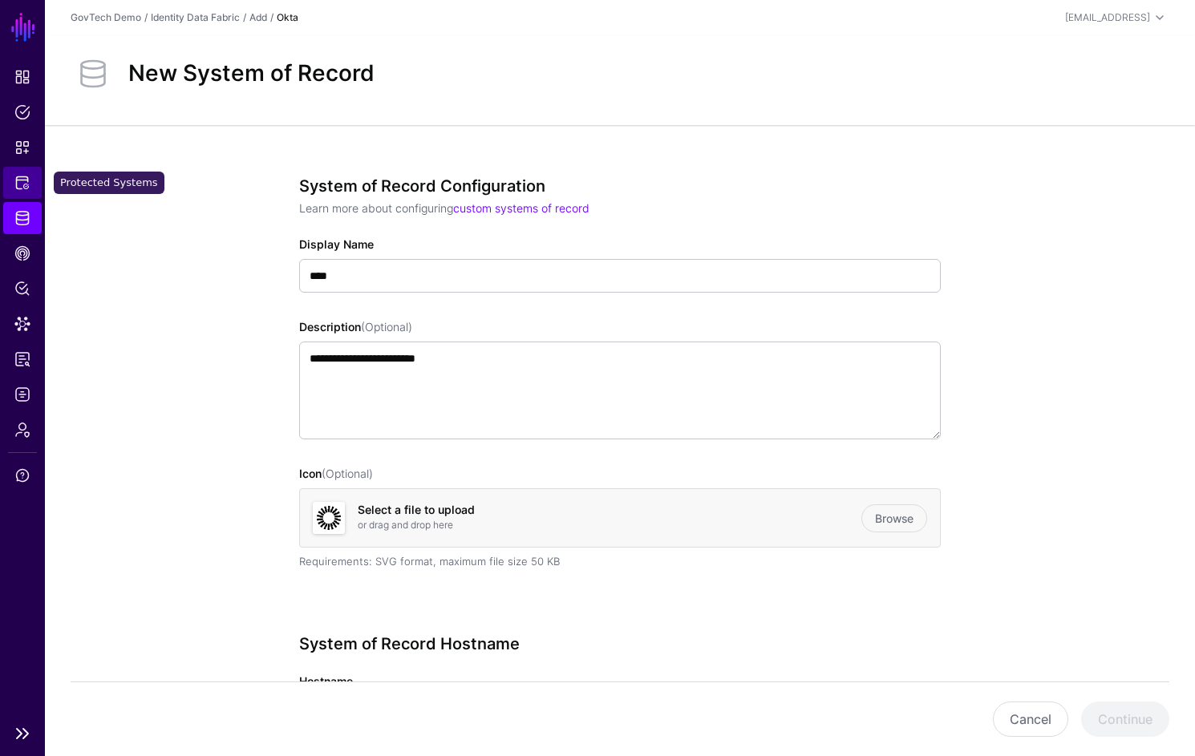
click at [30, 181] on link "Protected Systems" at bounding box center [22, 183] width 38 height 32
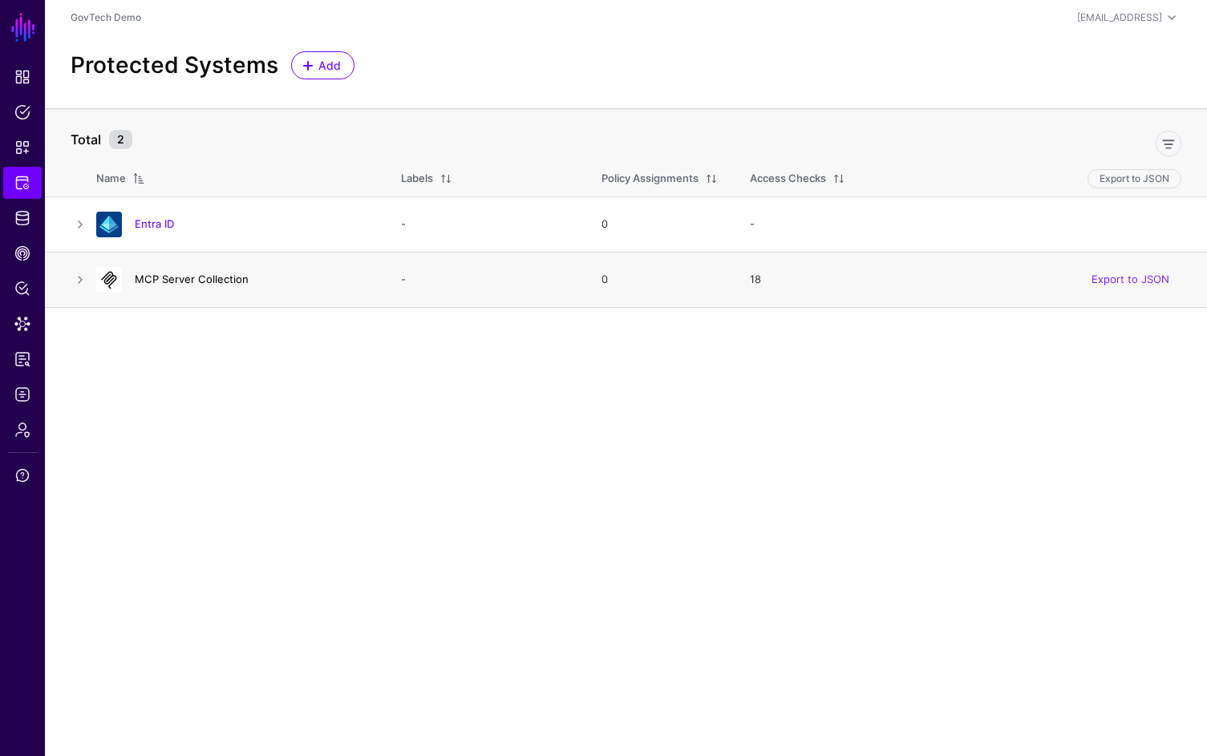
click at [180, 277] on link "MCP Server Collection" at bounding box center [192, 279] width 114 height 13
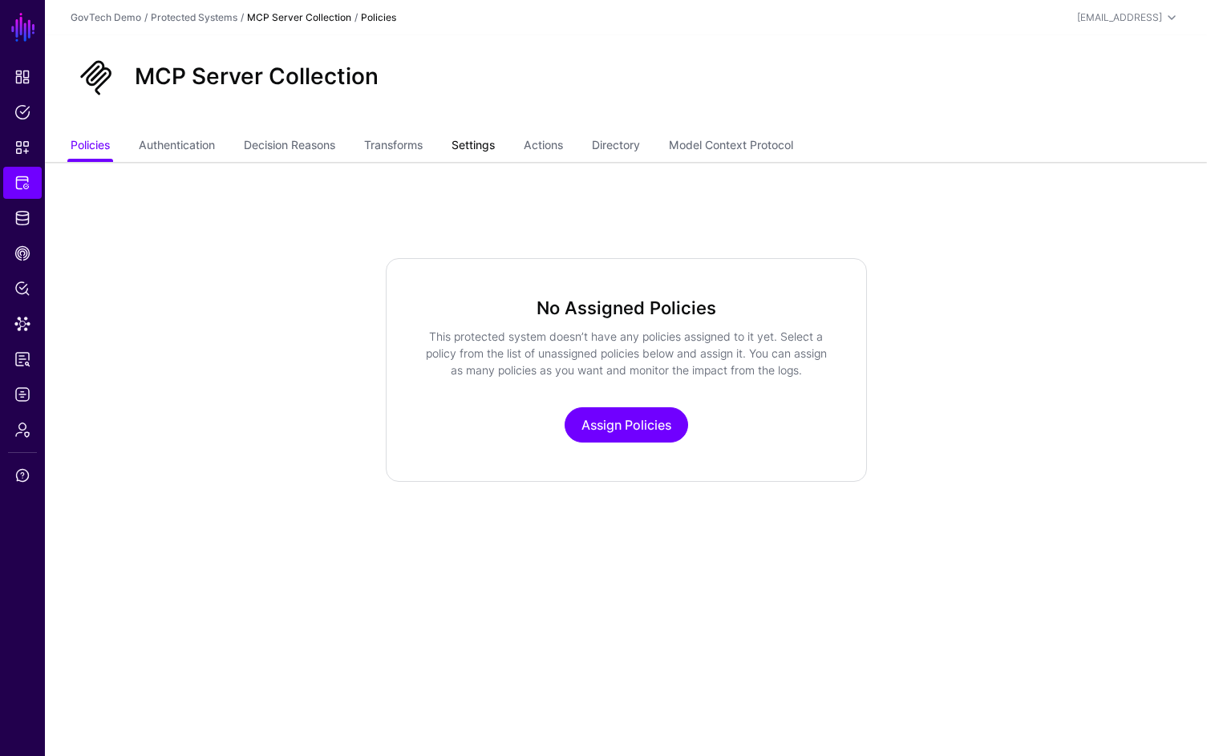
click at [495, 152] on link "Settings" at bounding box center [472, 147] width 43 height 30
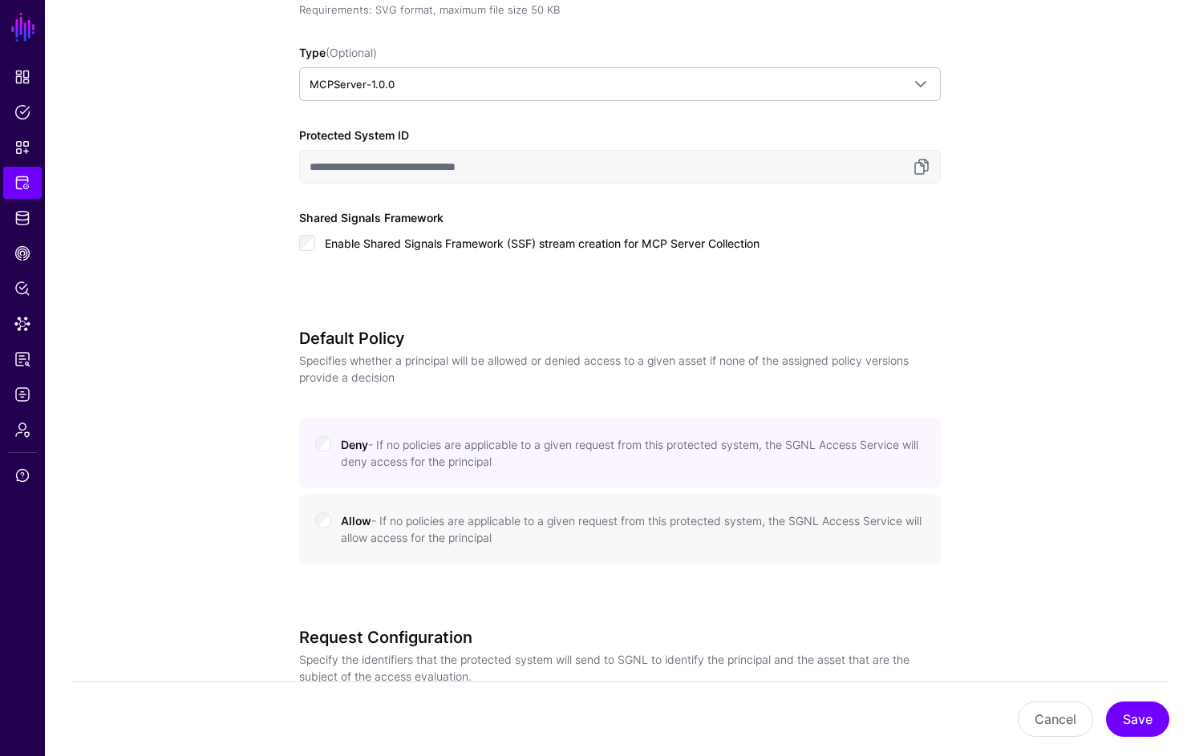
scroll to position [472, 0]
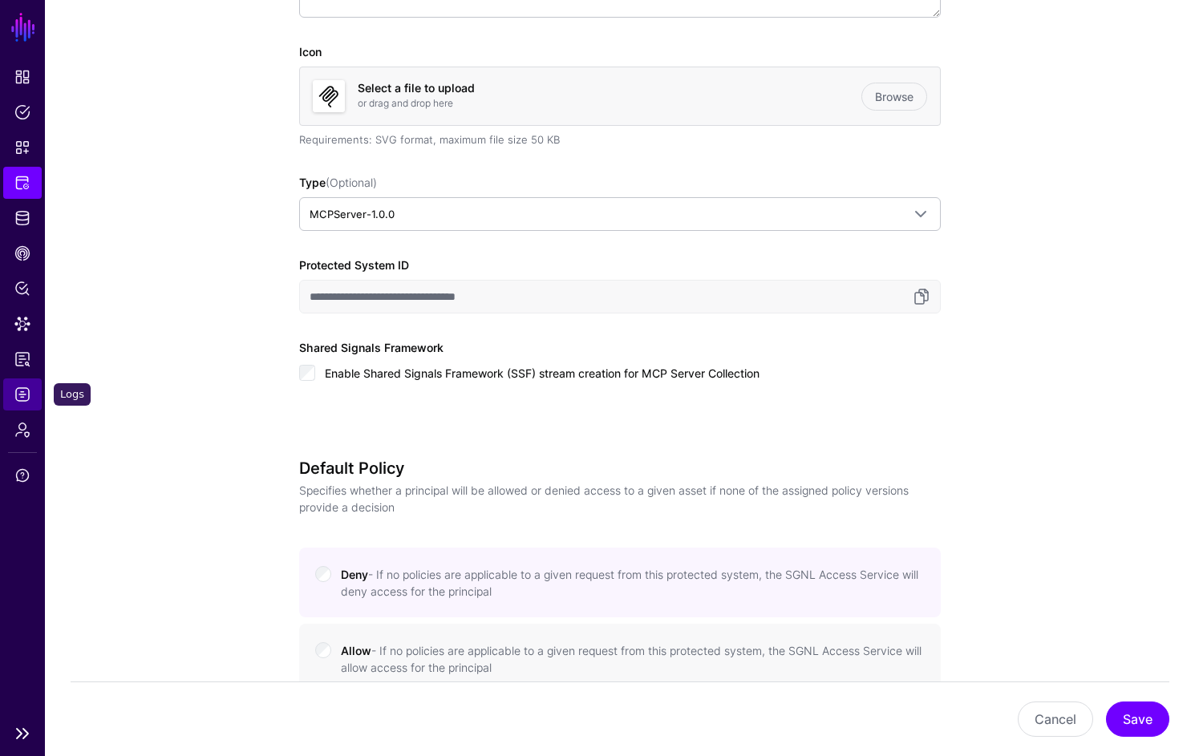
click at [32, 392] on link "Logs" at bounding box center [22, 395] width 38 height 32
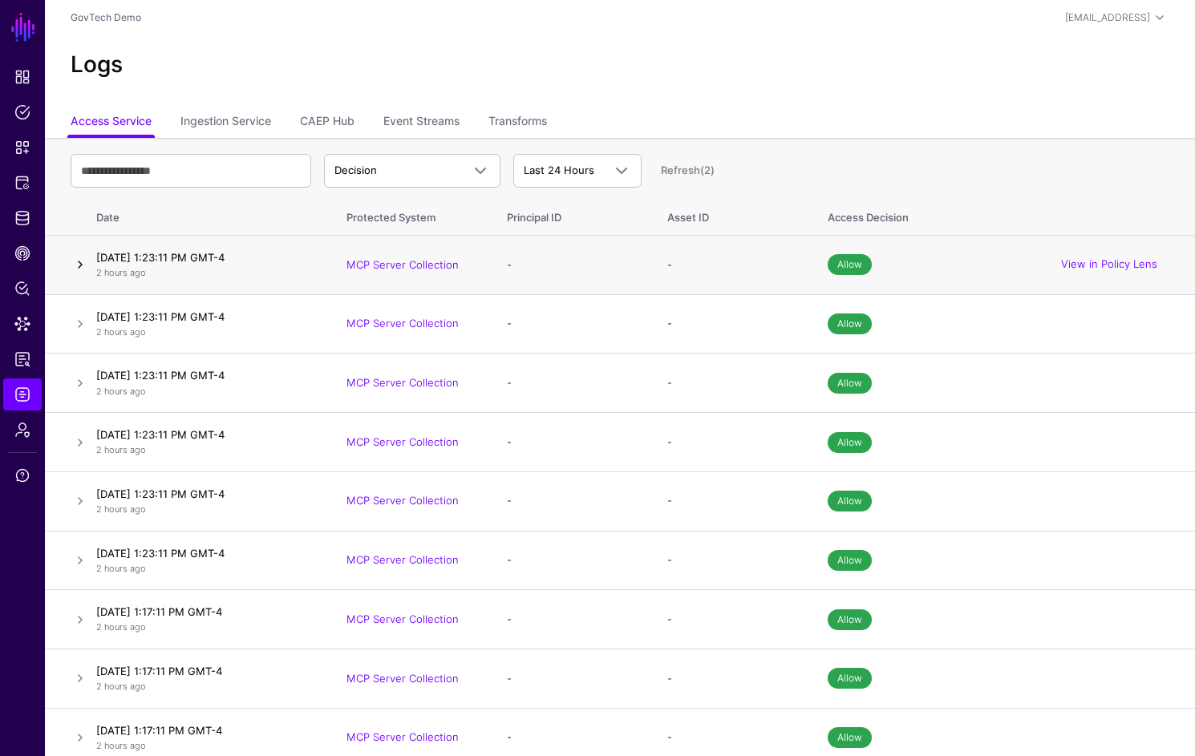
click at [86, 267] on link at bounding box center [80, 264] width 19 height 19
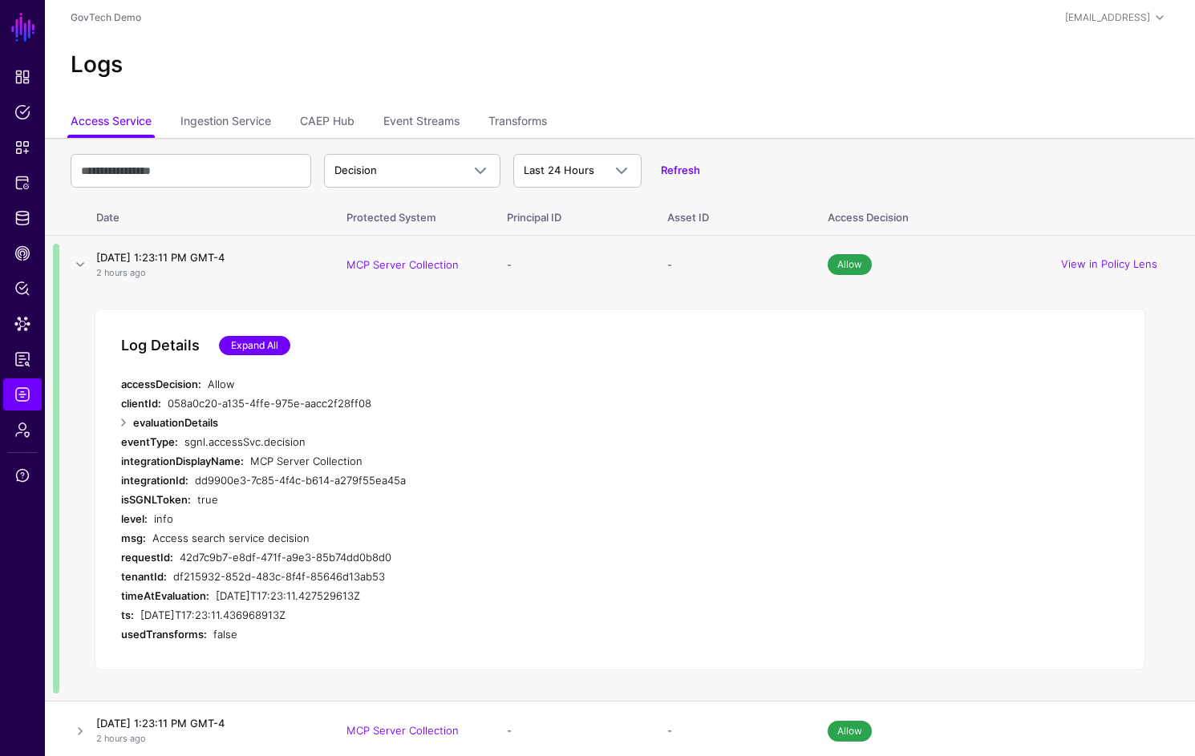
click at [260, 349] on link "Expand All" at bounding box center [254, 345] width 71 height 19
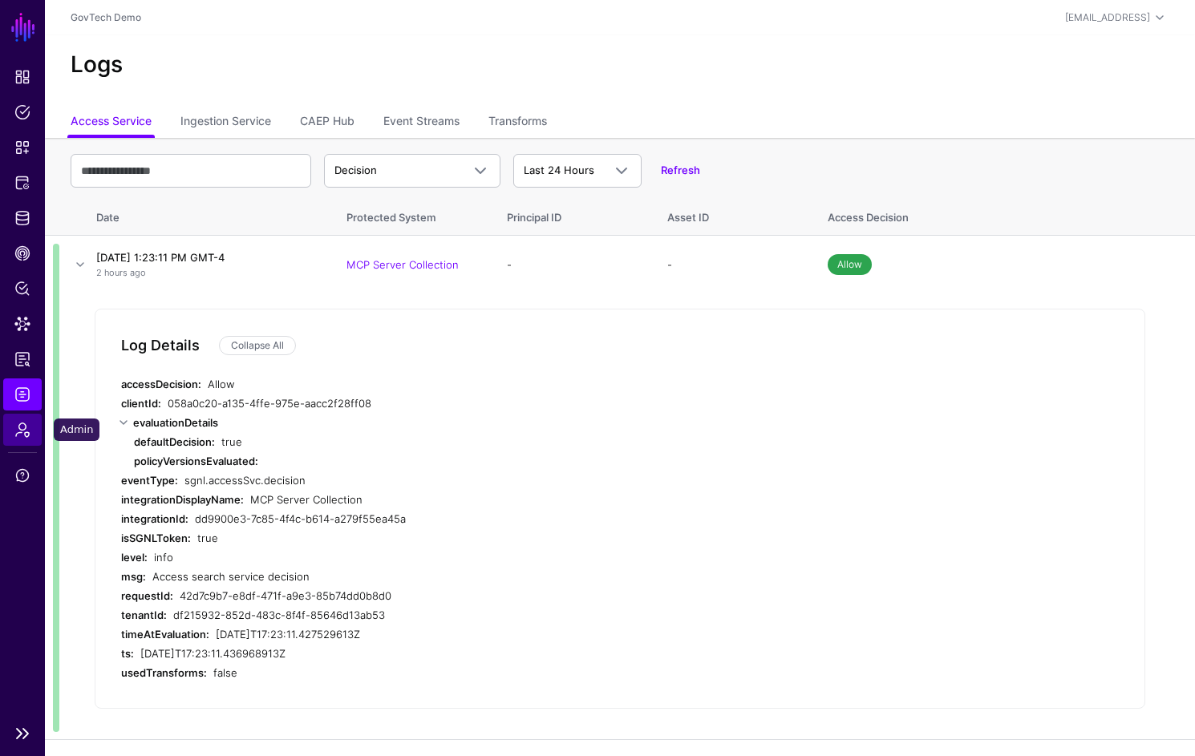
click at [14, 428] on span "Admin" at bounding box center [22, 430] width 16 height 16
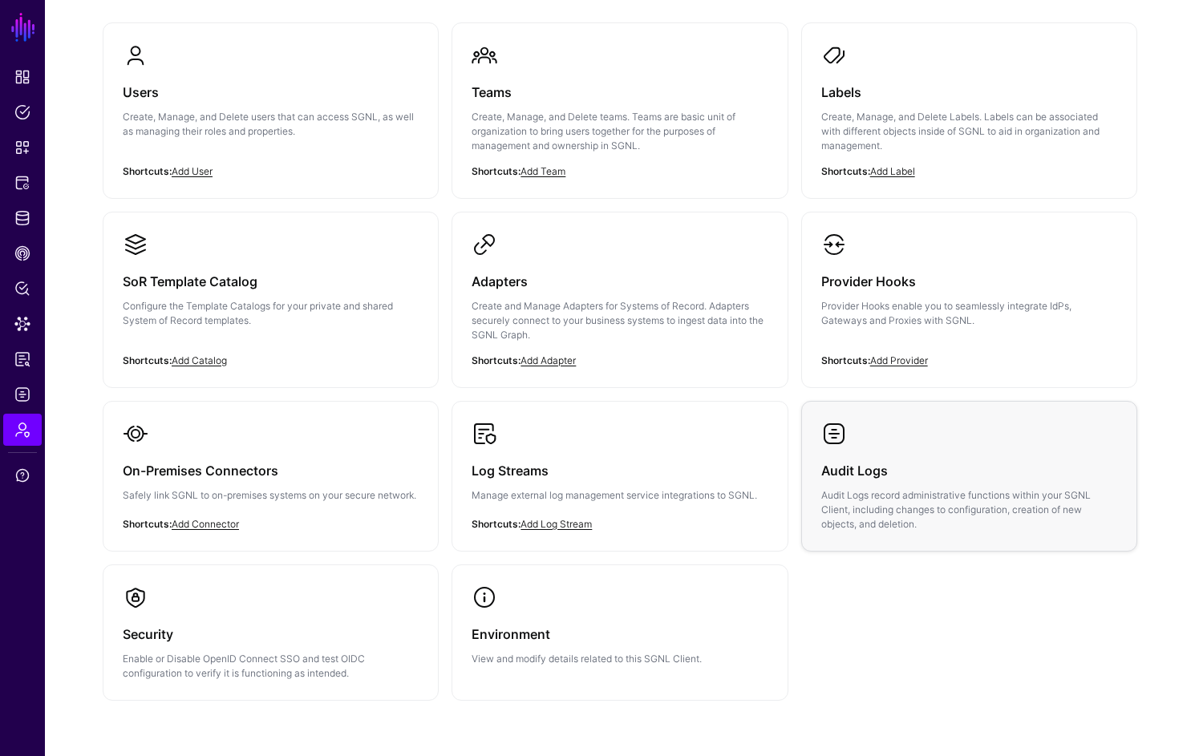
scroll to position [215, 0]
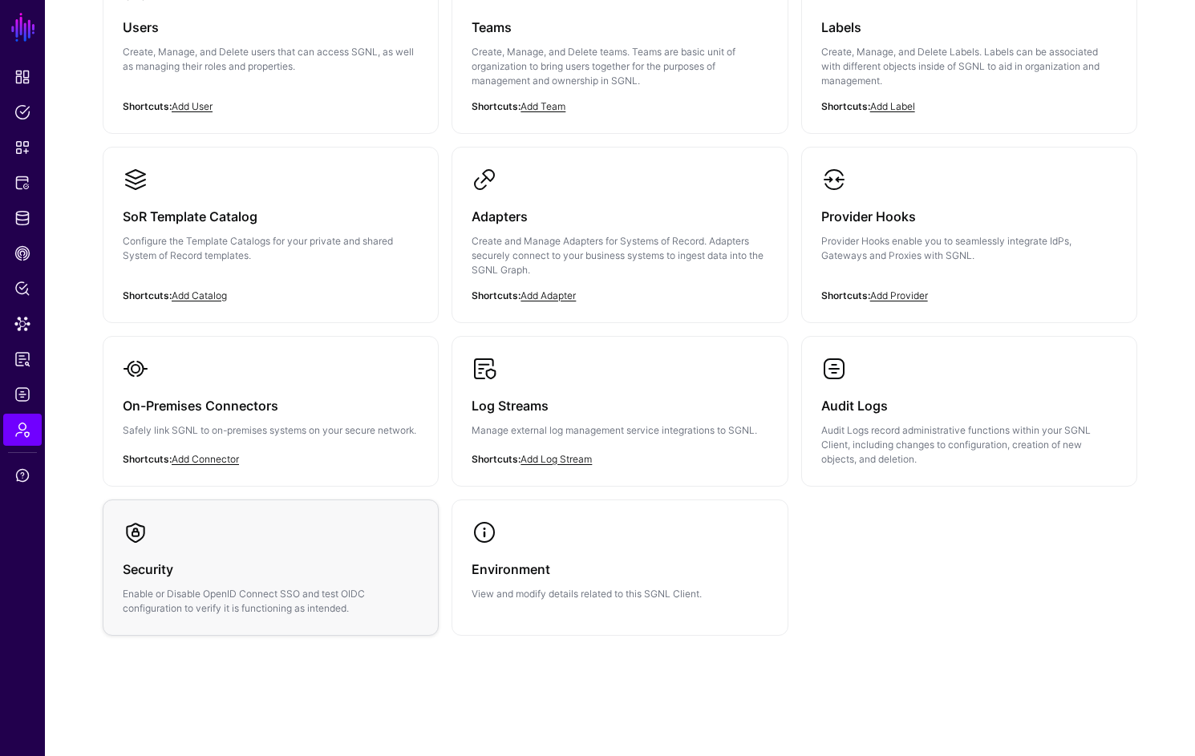
click at [361, 564] on div "Security Enable or Disable OpenID Connect SSO and test OIDC configuration to ve…" at bounding box center [271, 580] width 296 height 71
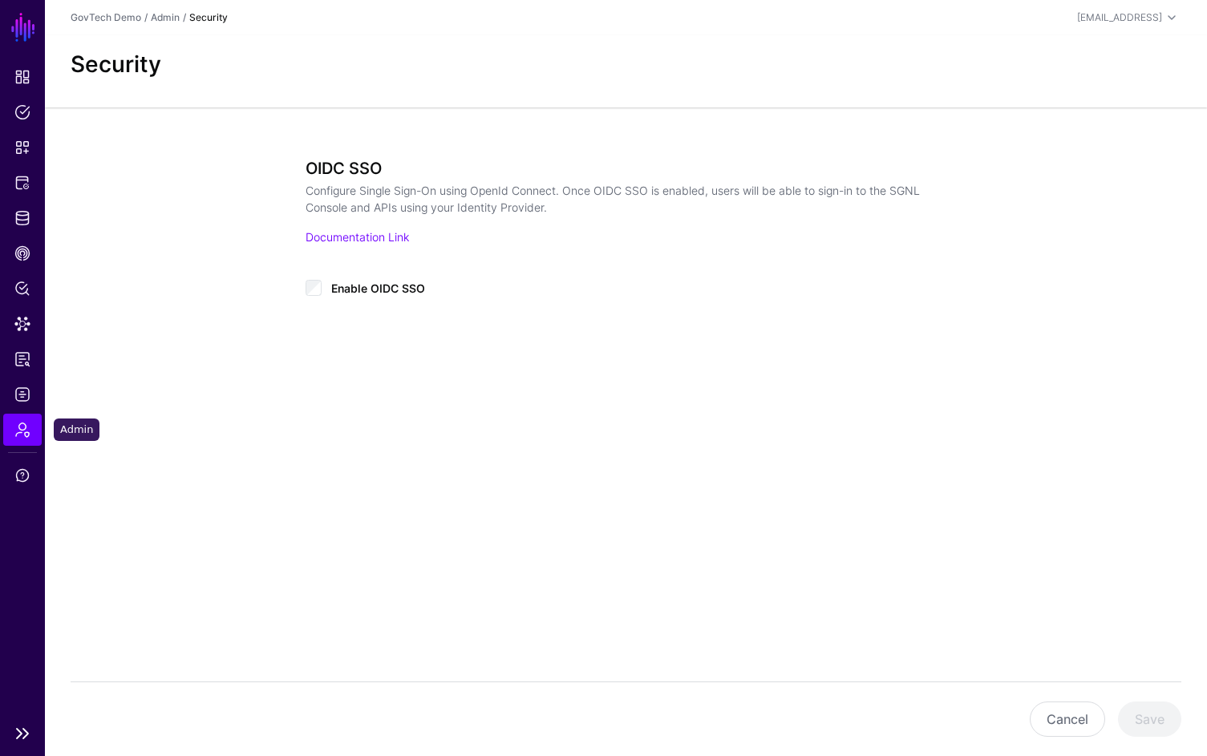
click at [37, 433] on link "Admin" at bounding box center [22, 430] width 38 height 32
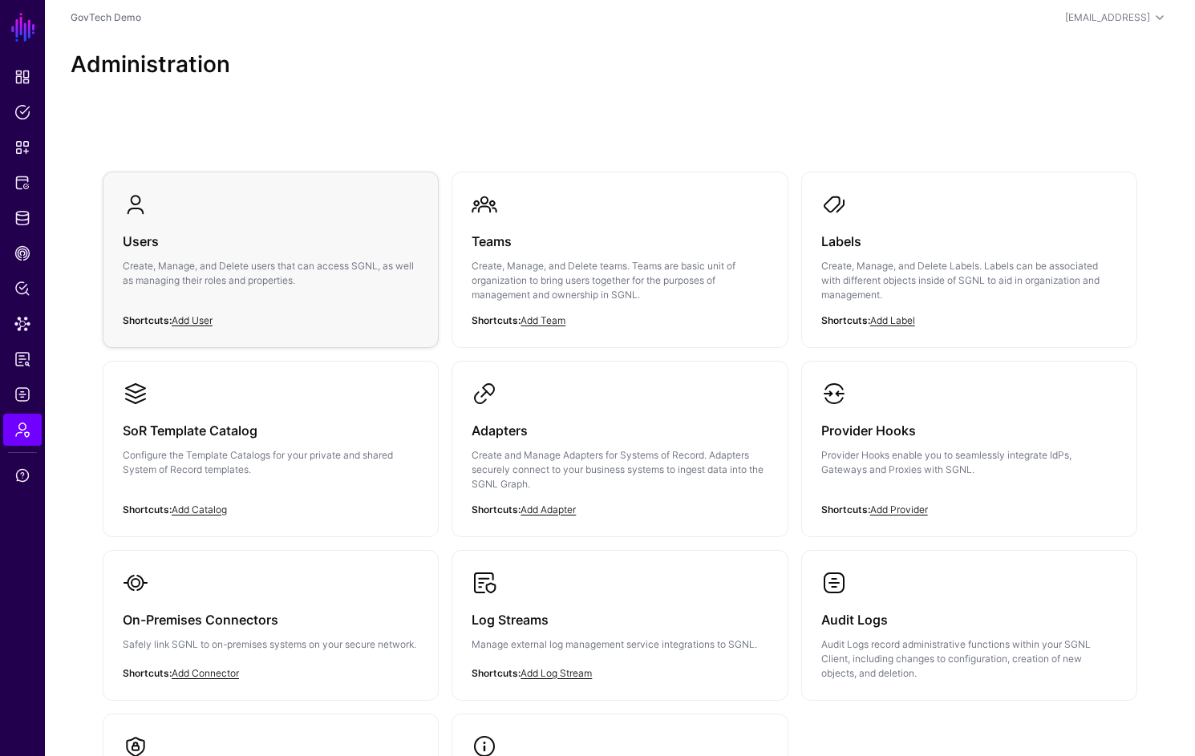
click at [228, 278] on p "Create, Manage, and Delete users that can access SGNL, as well as managing thei…" at bounding box center [271, 273] width 296 height 29
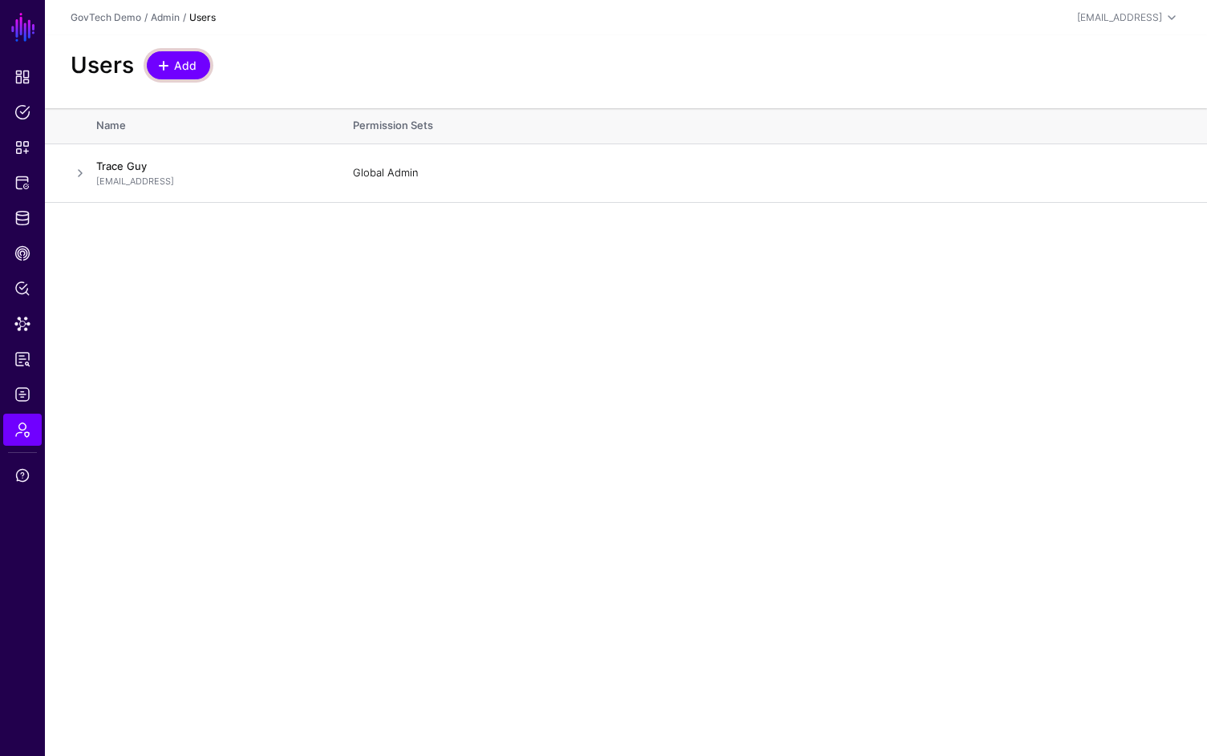
click at [189, 64] on span "Add" at bounding box center [185, 65] width 26 height 17
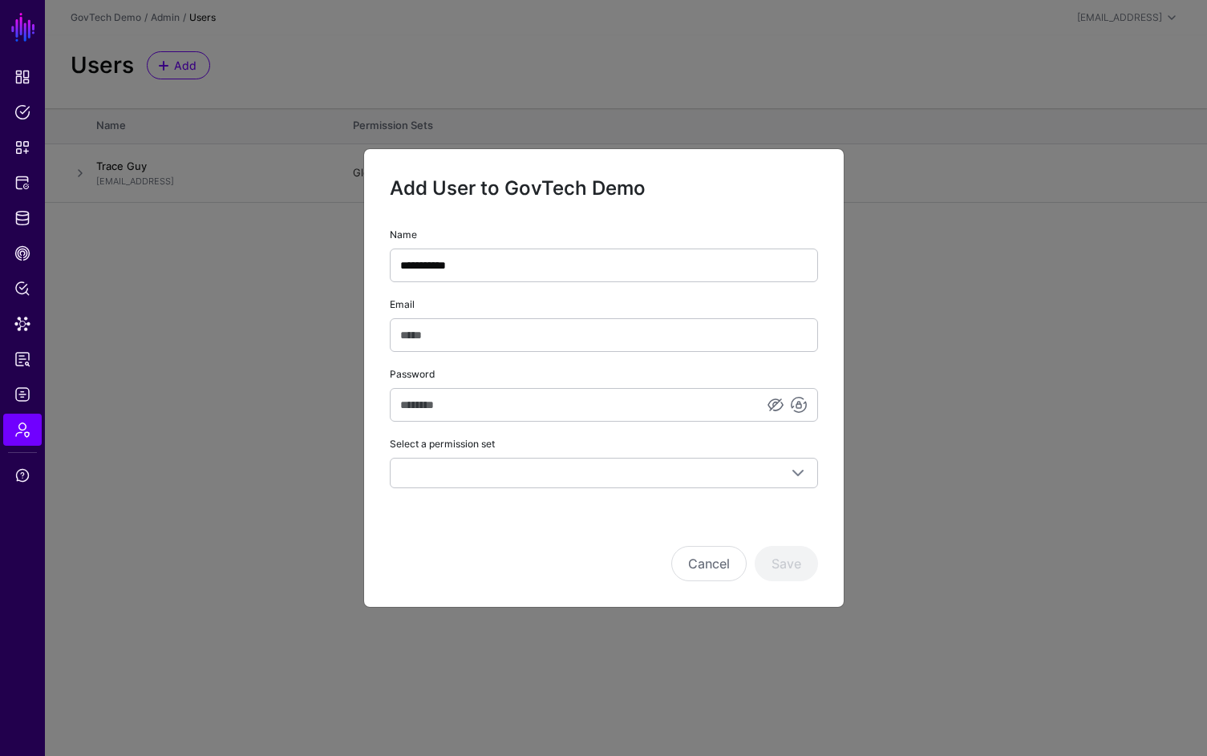
type input "**********"
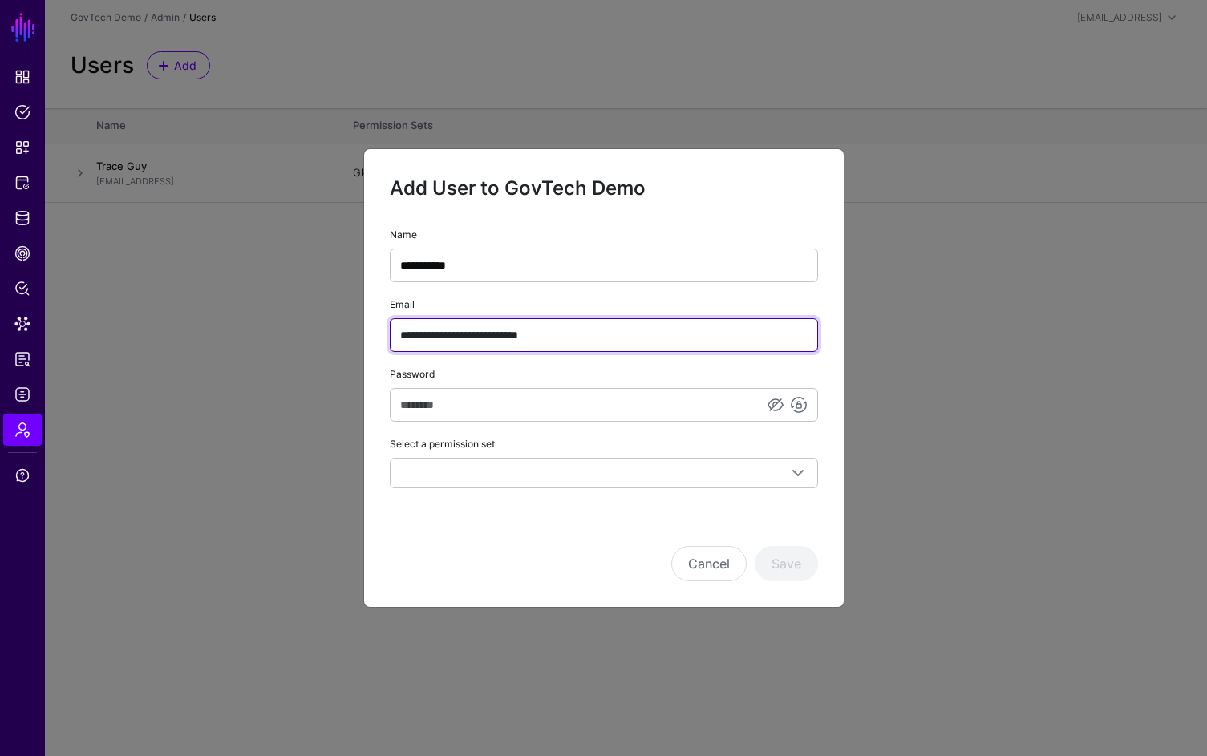
type input "**********"
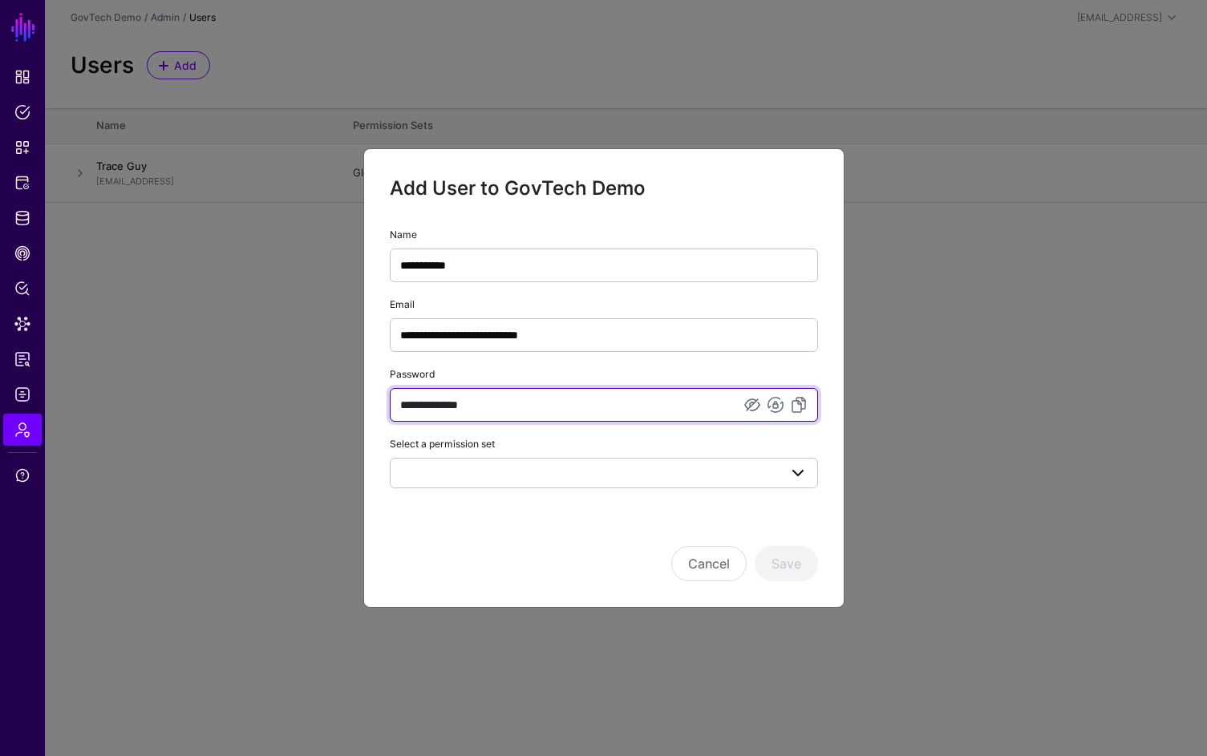
type input "**********"
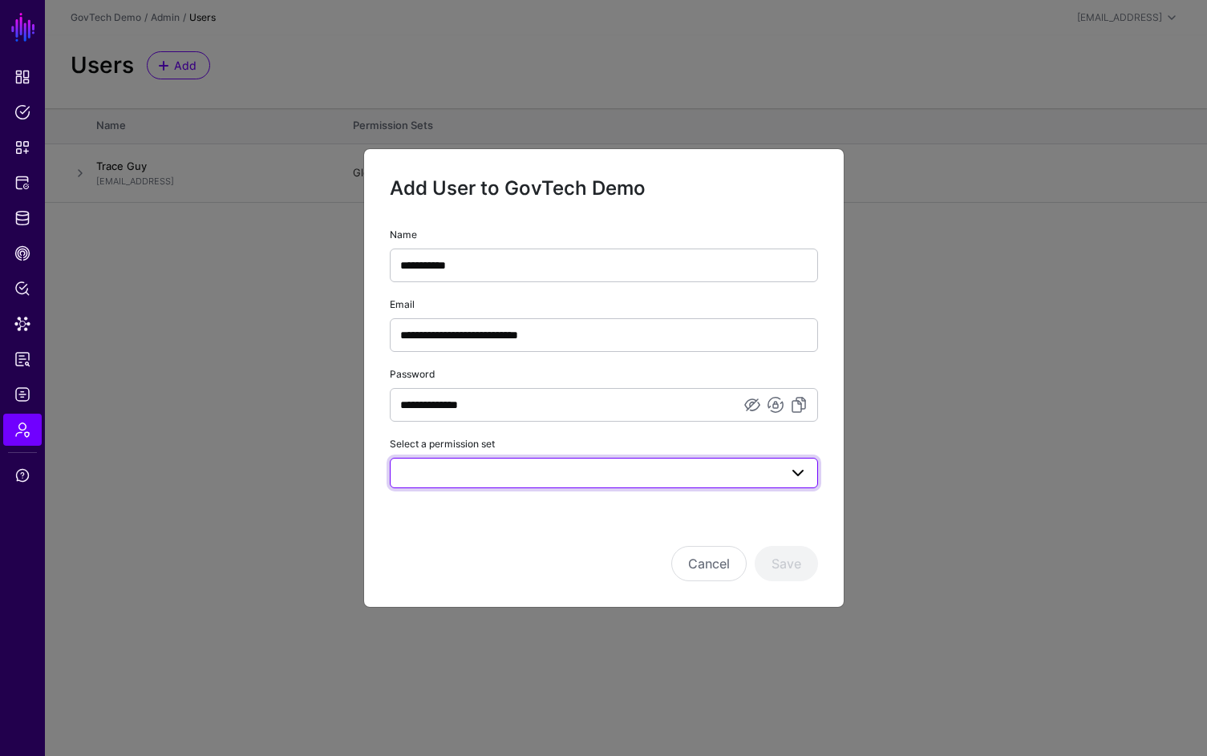
click at [550, 462] on link at bounding box center [604, 473] width 428 height 30
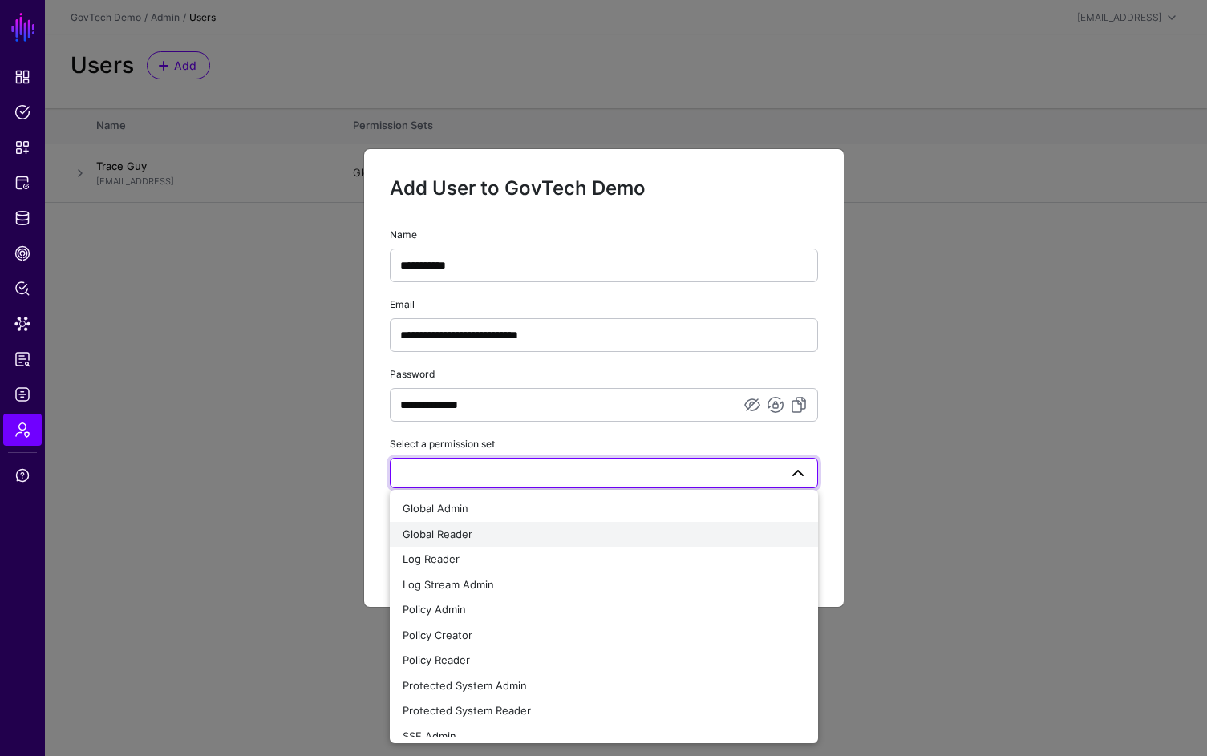
click at [637, 537] on div "Global Reader" at bounding box center [604, 535] width 403 height 16
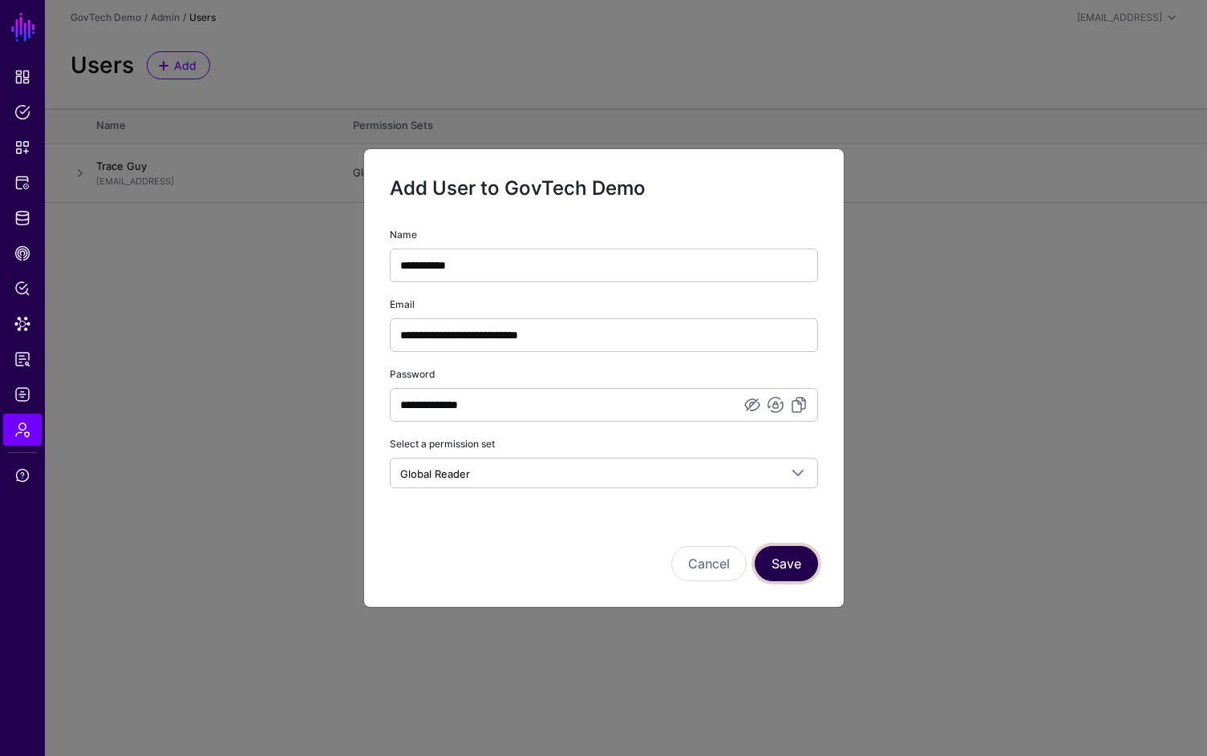
click at [791, 561] on button "Save" at bounding box center [786, 563] width 63 height 35
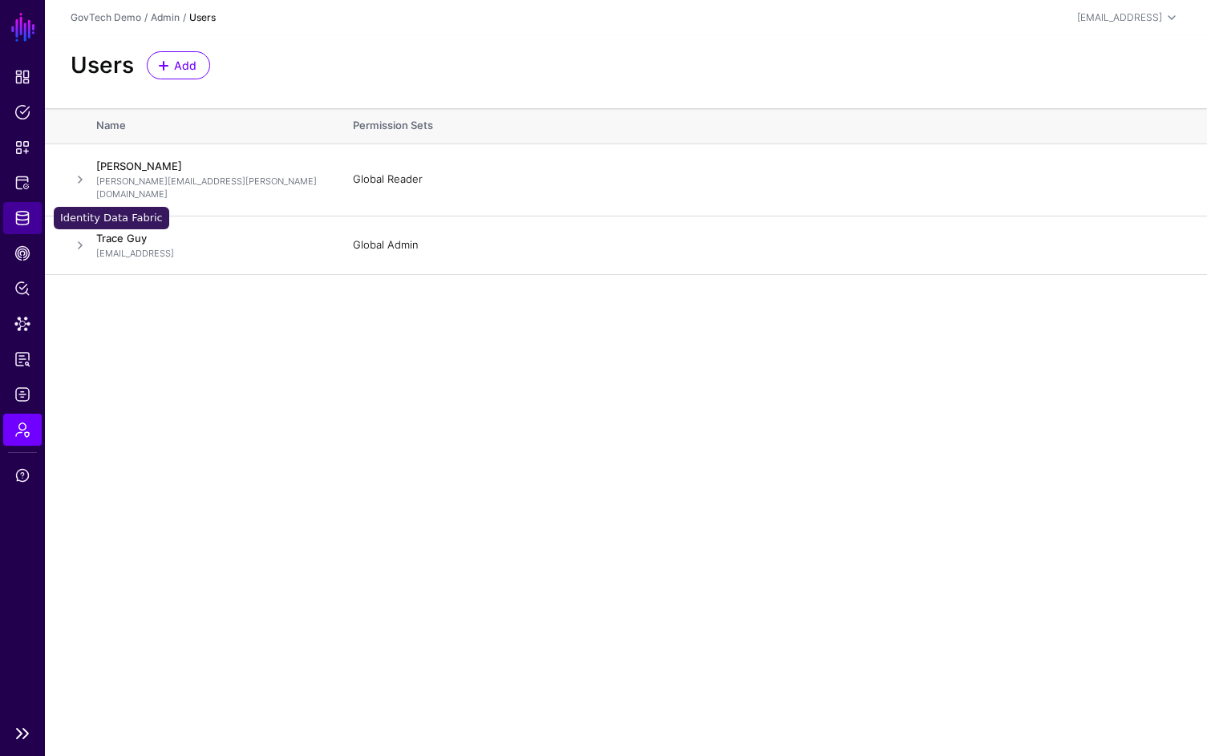
click at [34, 227] on link "Identity Data Fabric" at bounding box center [22, 218] width 38 height 32
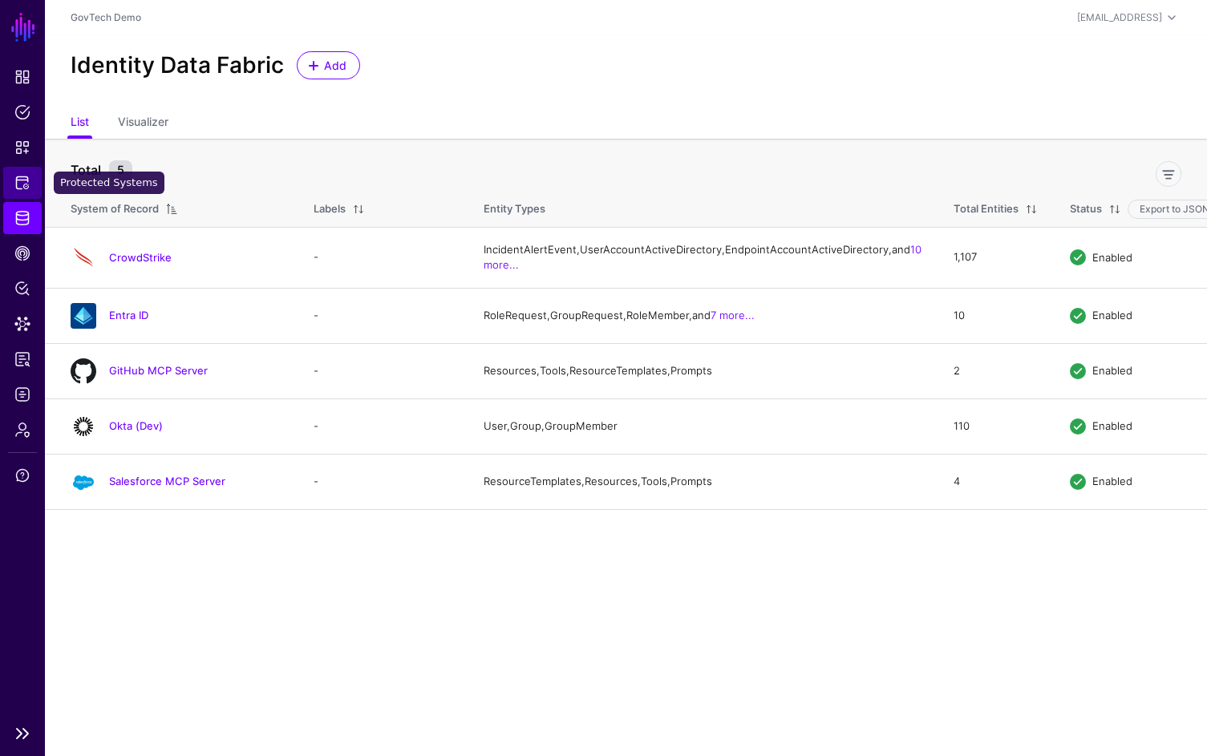
click at [26, 188] on span "Protected Systems" at bounding box center [22, 183] width 16 height 16
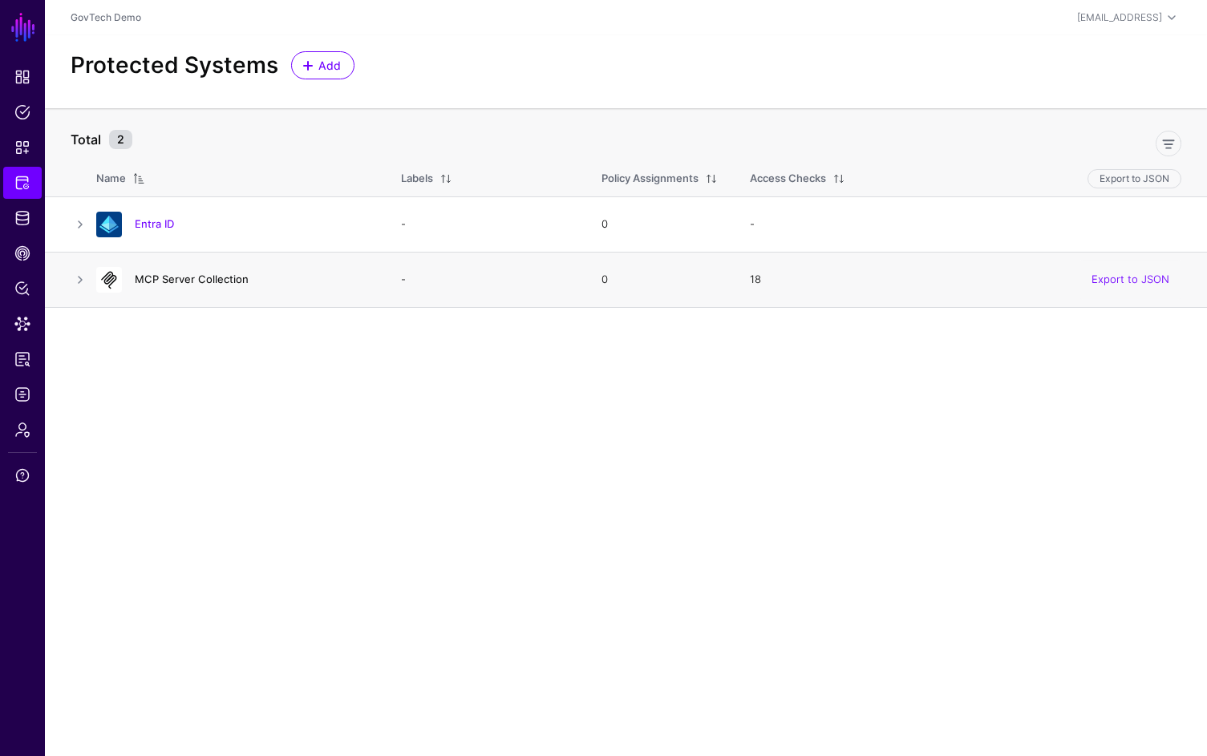
click at [221, 279] on link "MCP Server Collection" at bounding box center [192, 279] width 114 height 13
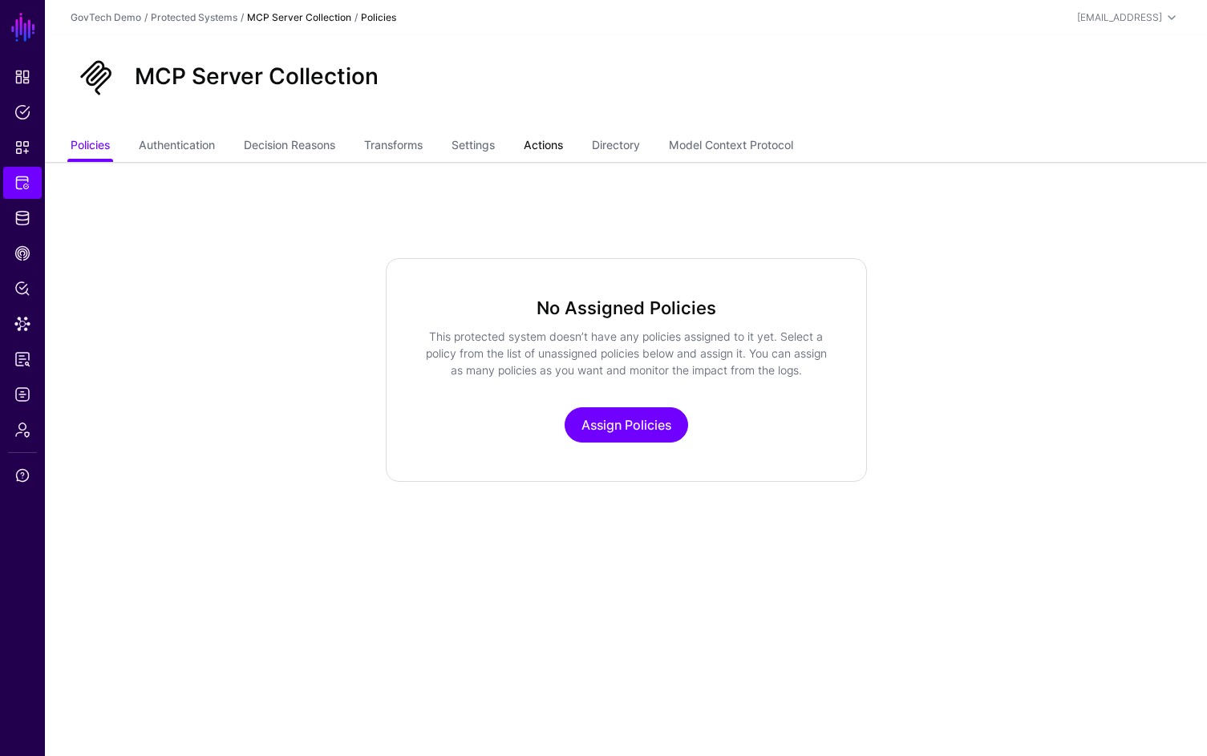
click at [563, 158] on link "Actions" at bounding box center [543, 147] width 39 height 30
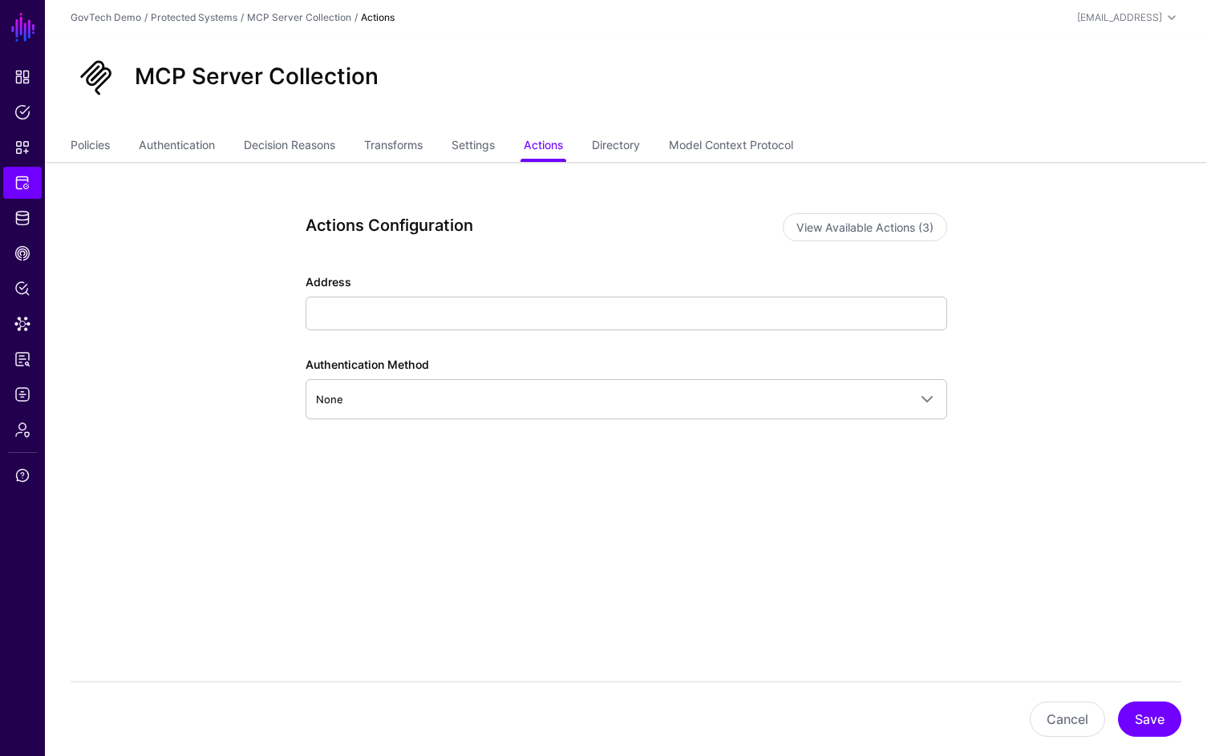
click at [651, 149] on ul "Policies Authentication Decision Reasons Transforms Settings Actions Directory …" at bounding box center [626, 147] width 1111 height 30
click at [640, 151] on link "Directory" at bounding box center [616, 147] width 48 height 30
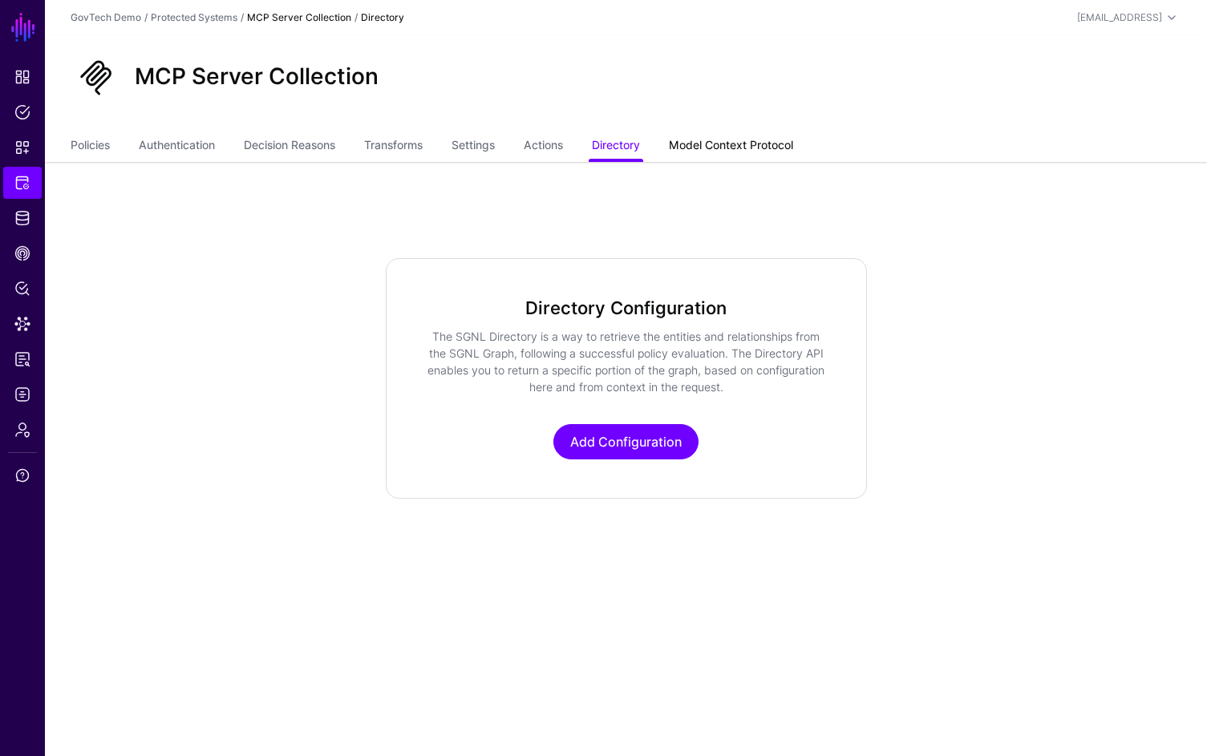
click at [707, 143] on link "Model Context Protocol" at bounding box center [731, 147] width 124 height 30
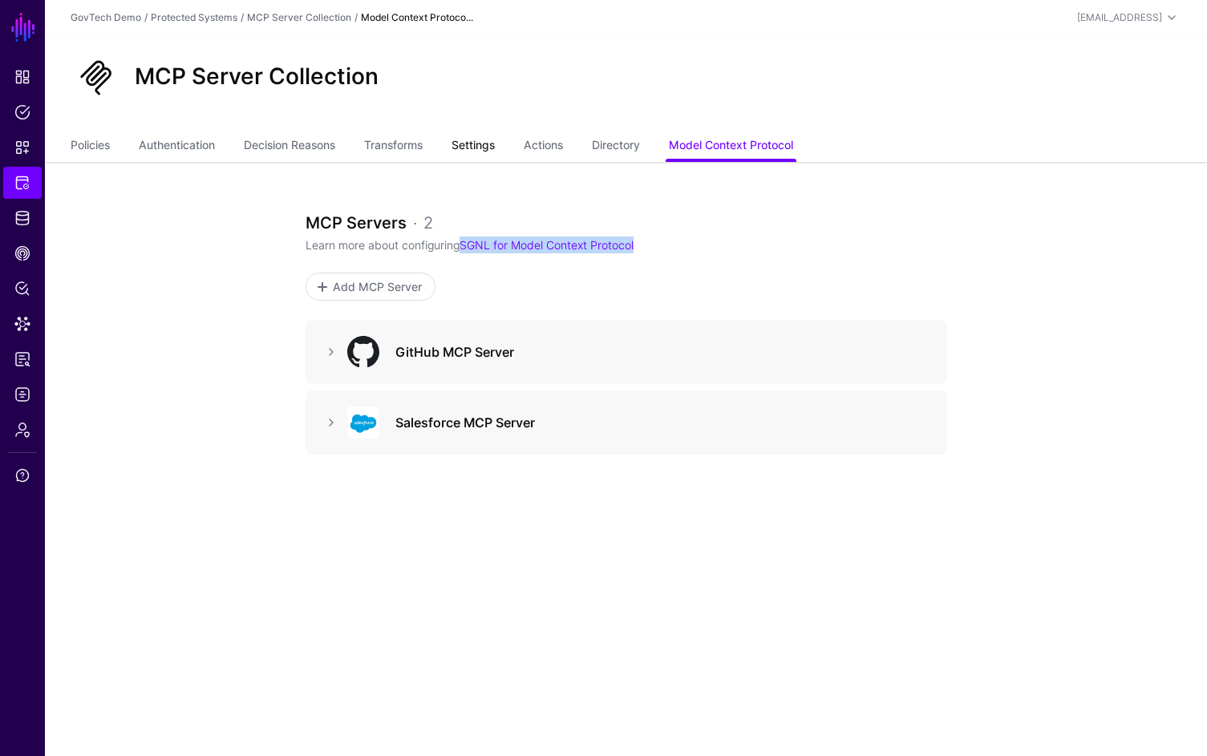
click at [467, 148] on link "Settings" at bounding box center [472, 147] width 43 height 30
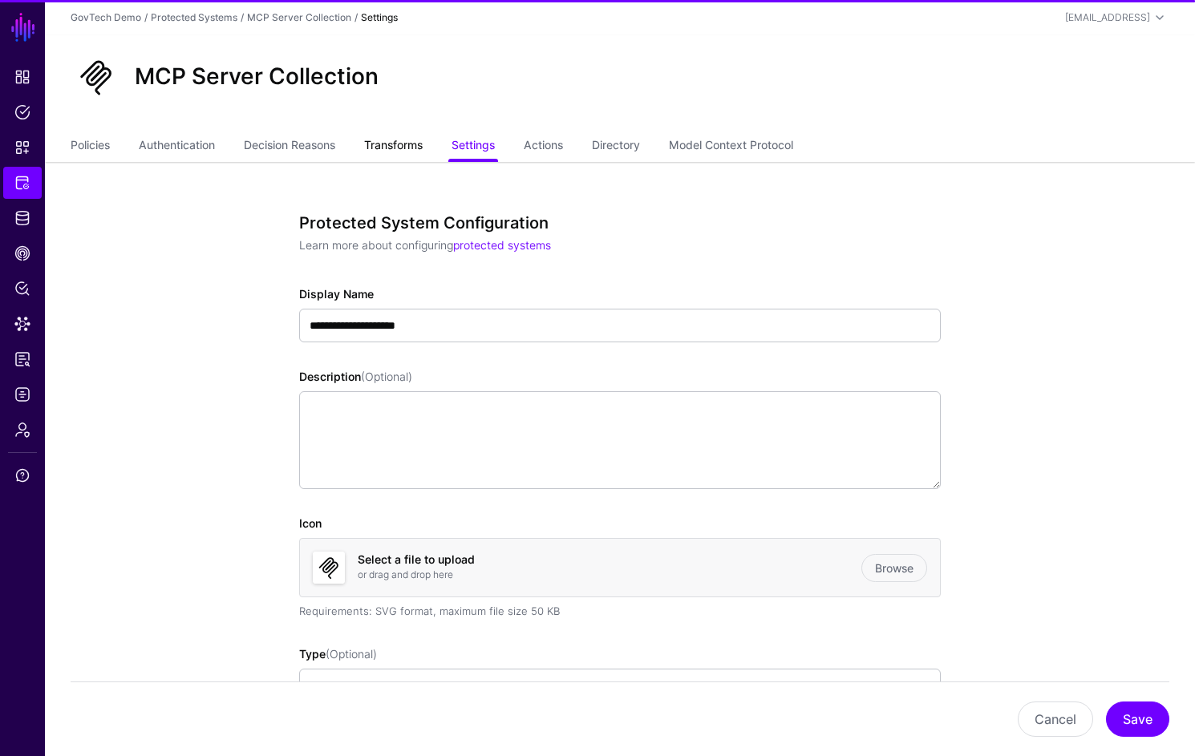
click at [403, 145] on link "Transforms" at bounding box center [393, 147] width 59 height 30
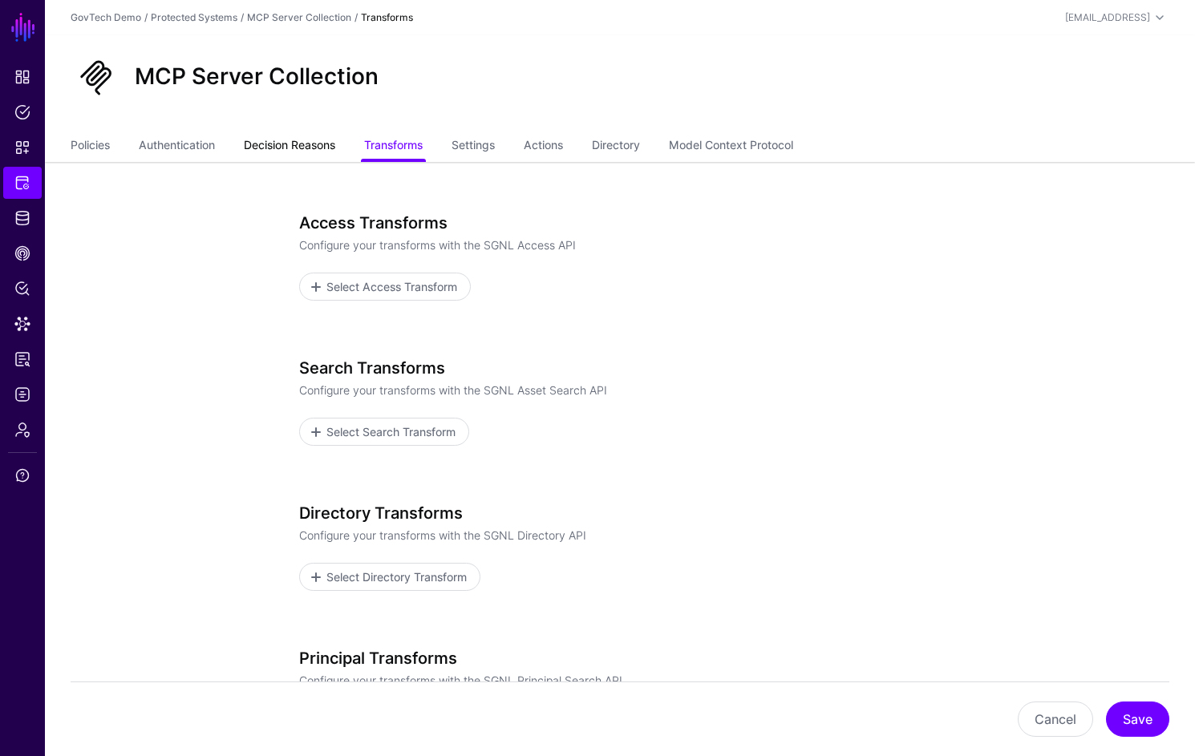
click at [295, 142] on link "Decision Reasons" at bounding box center [289, 147] width 91 height 30
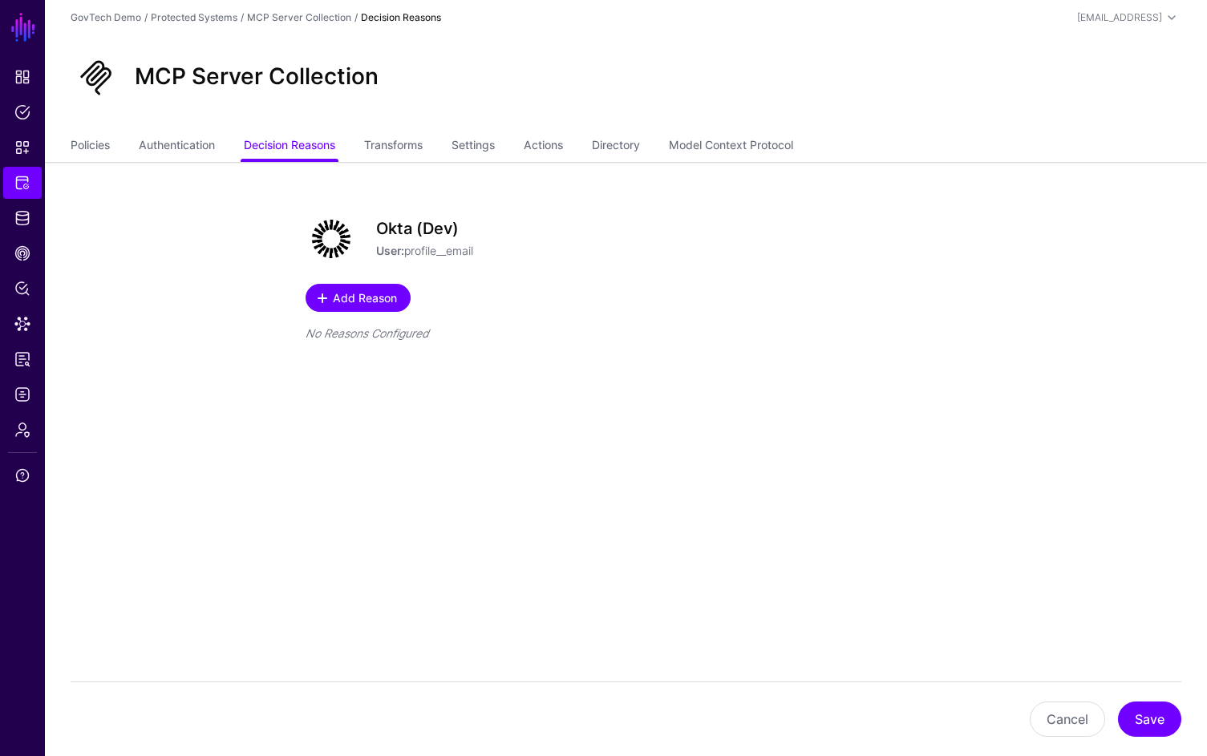
click at [368, 297] on span "Add Reason" at bounding box center [364, 298] width 68 height 17
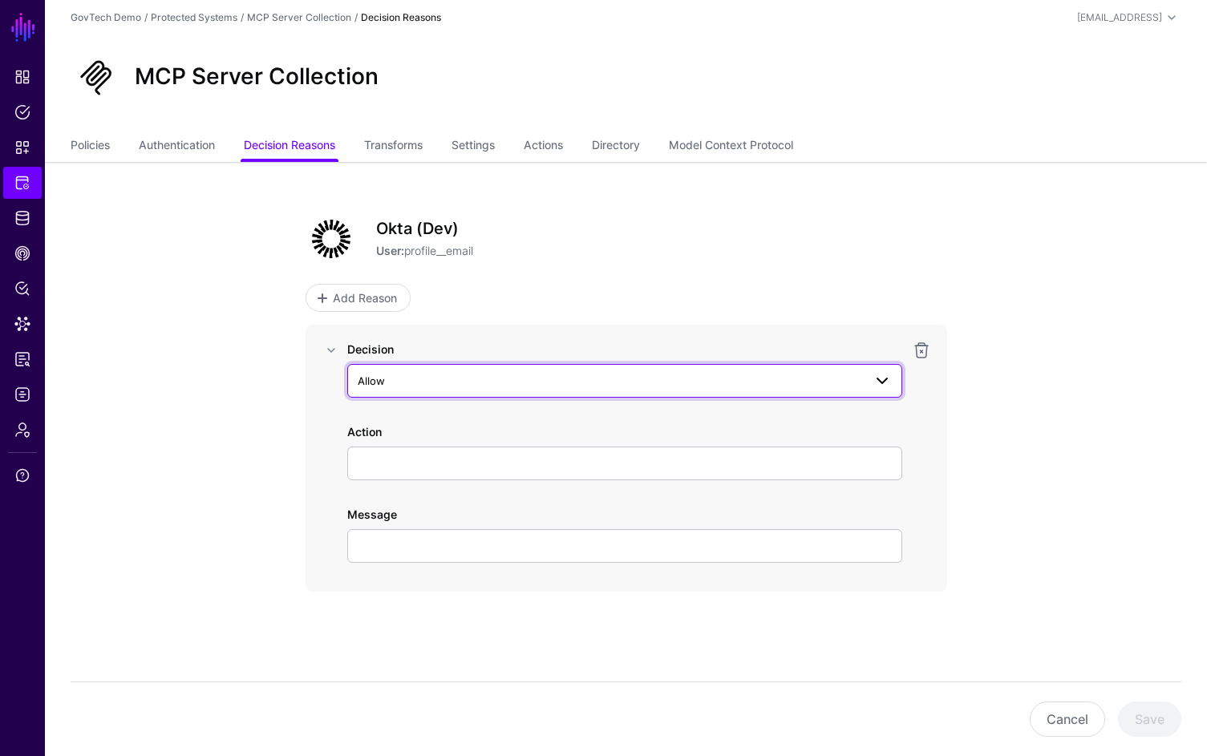
click at [827, 390] on span "Allow" at bounding box center [625, 380] width 534 height 19
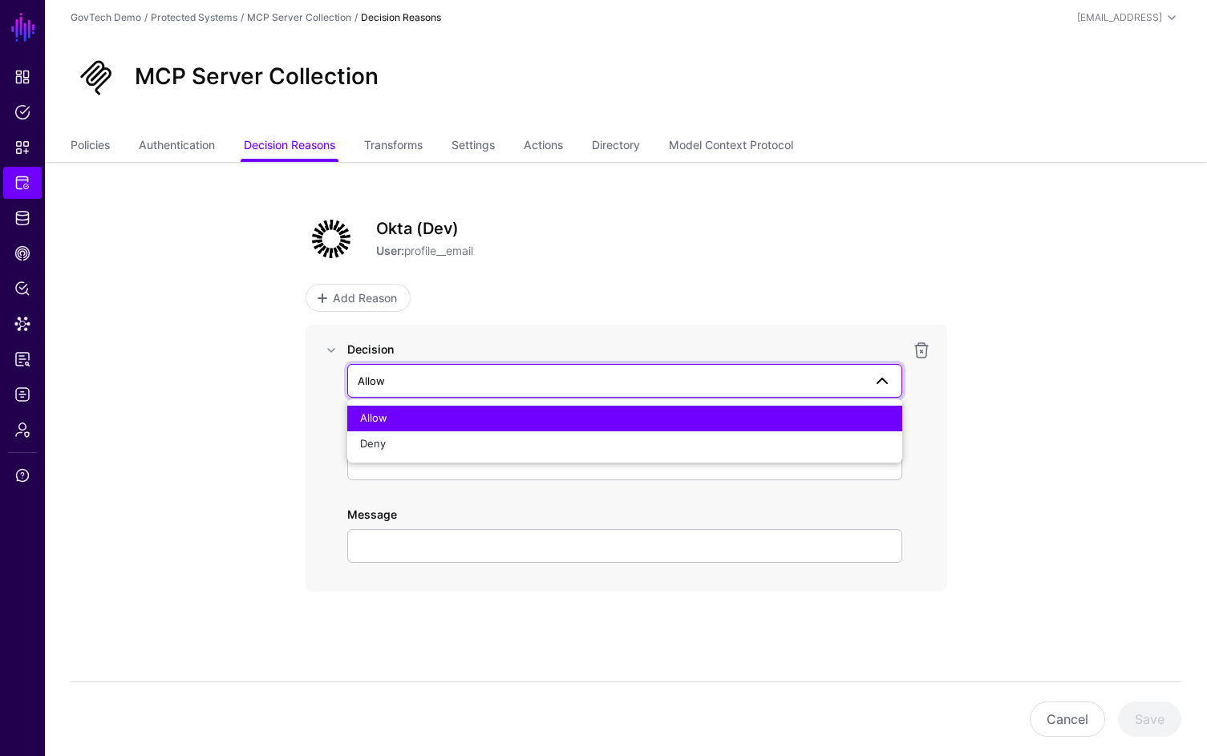
click at [827, 390] on span "Allow" at bounding box center [625, 380] width 534 height 19
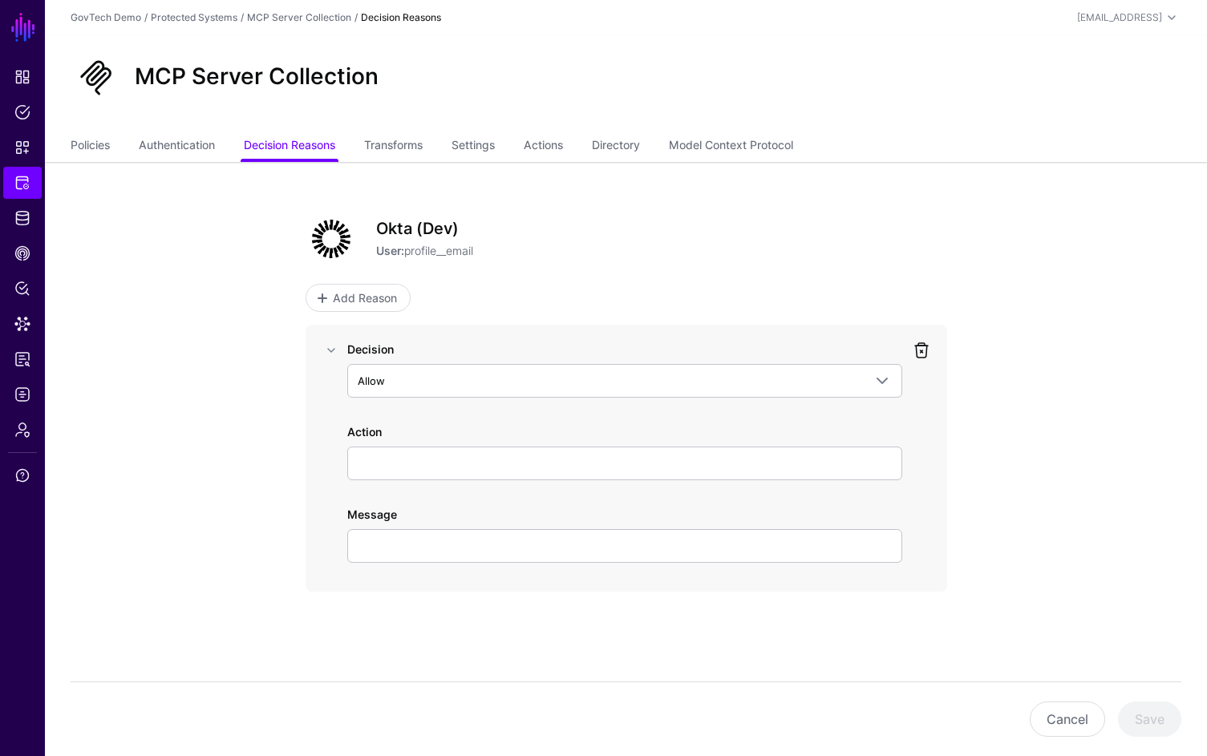
click at [926, 358] on link at bounding box center [921, 350] width 19 height 19
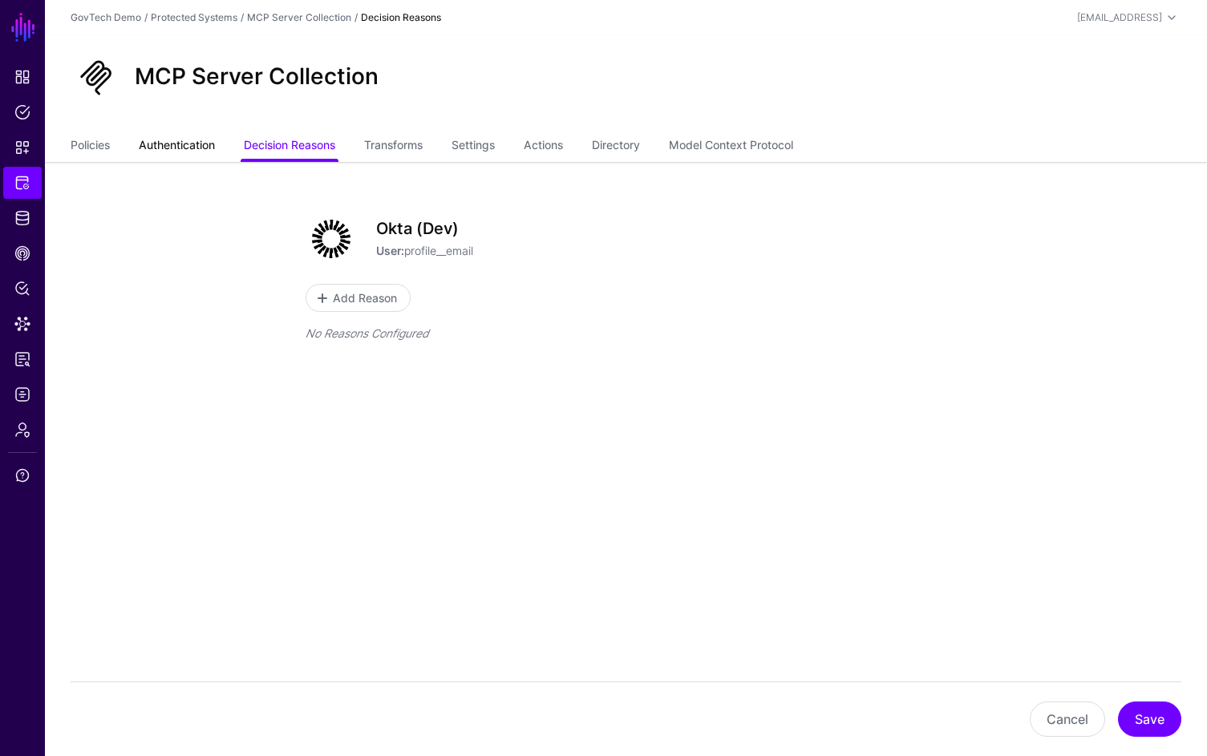
click at [177, 152] on link "Authentication" at bounding box center [177, 147] width 76 height 30
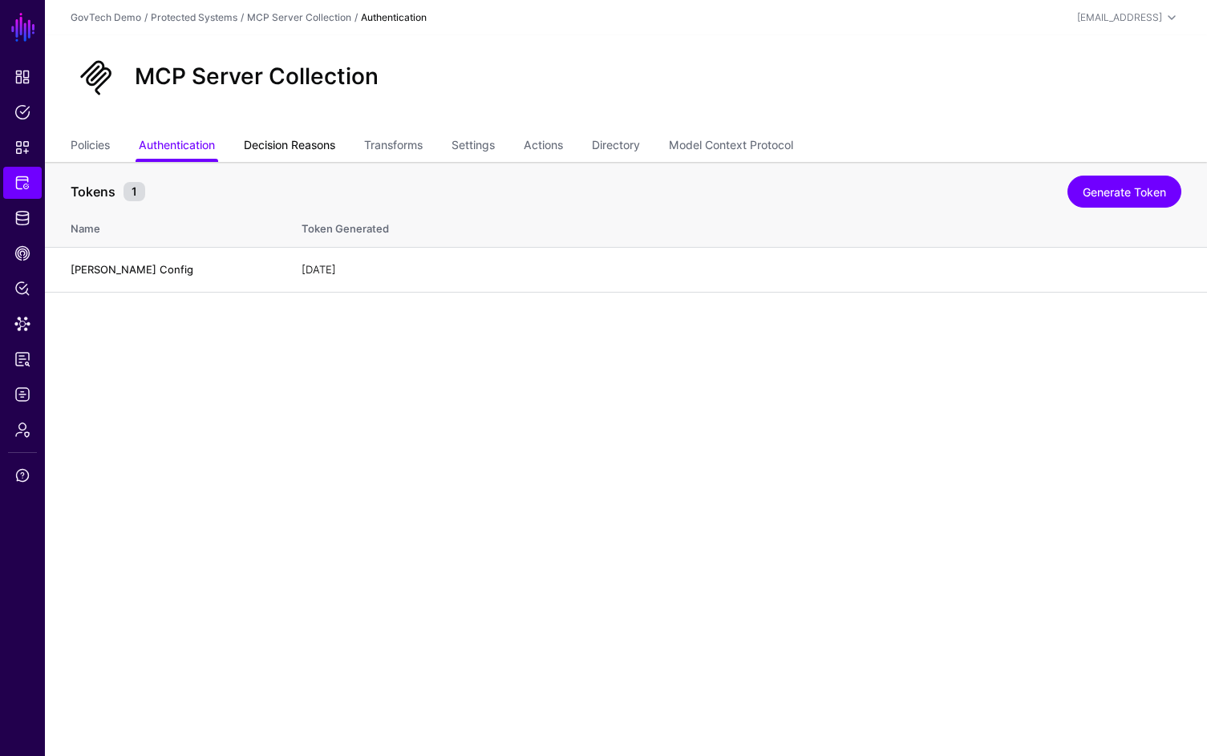
click at [307, 153] on link "Decision Reasons" at bounding box center [289, 147] width 91 height 30
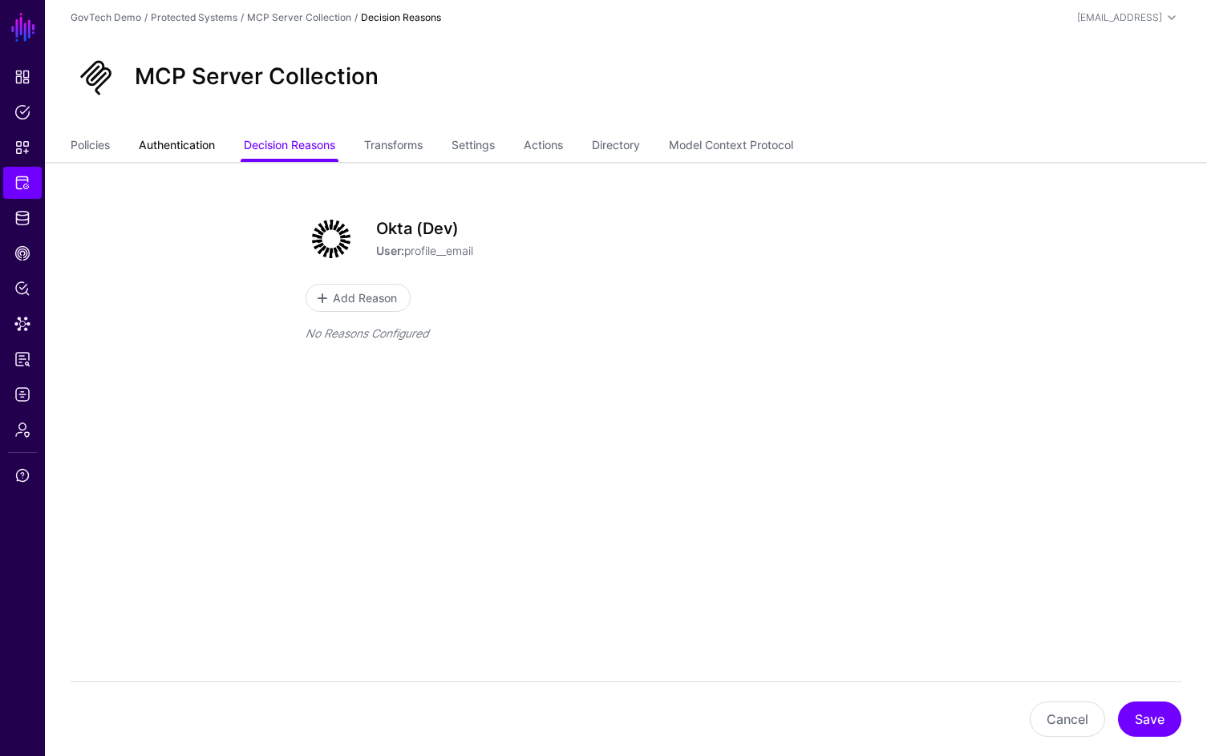
click at [200, 157] on link "Authentication" at bounding box center [177, 147] width 76 height 30
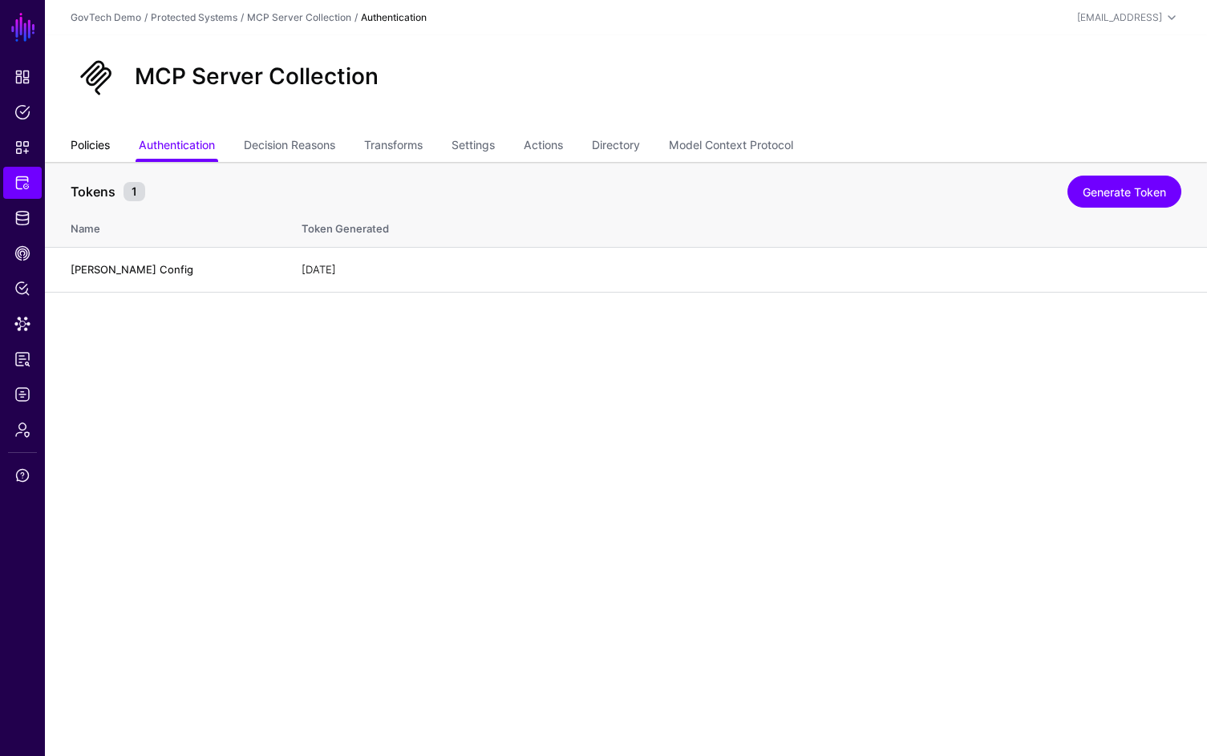
click at [101, 151] on link "Policies" at bounding box center [90, 147] width 39 height 30
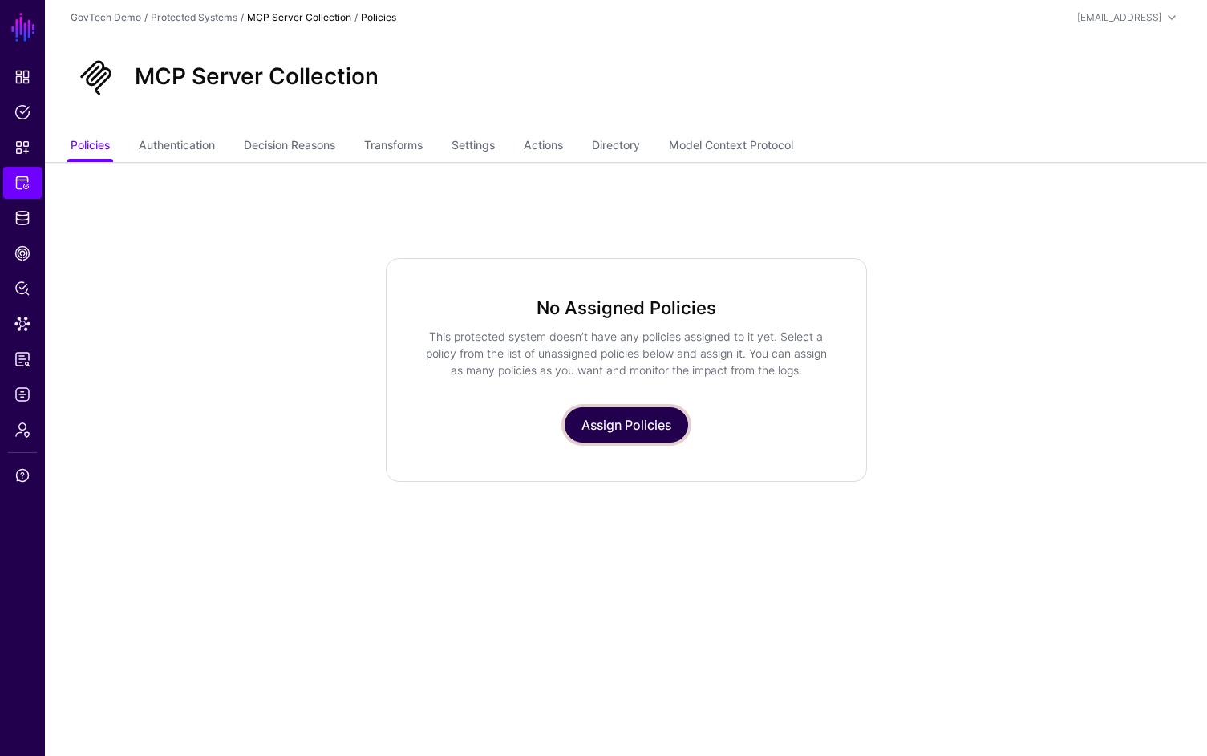
click at [649, 425] on link "Assign Policies" at bounding box center [627, 424] width 124 height 35
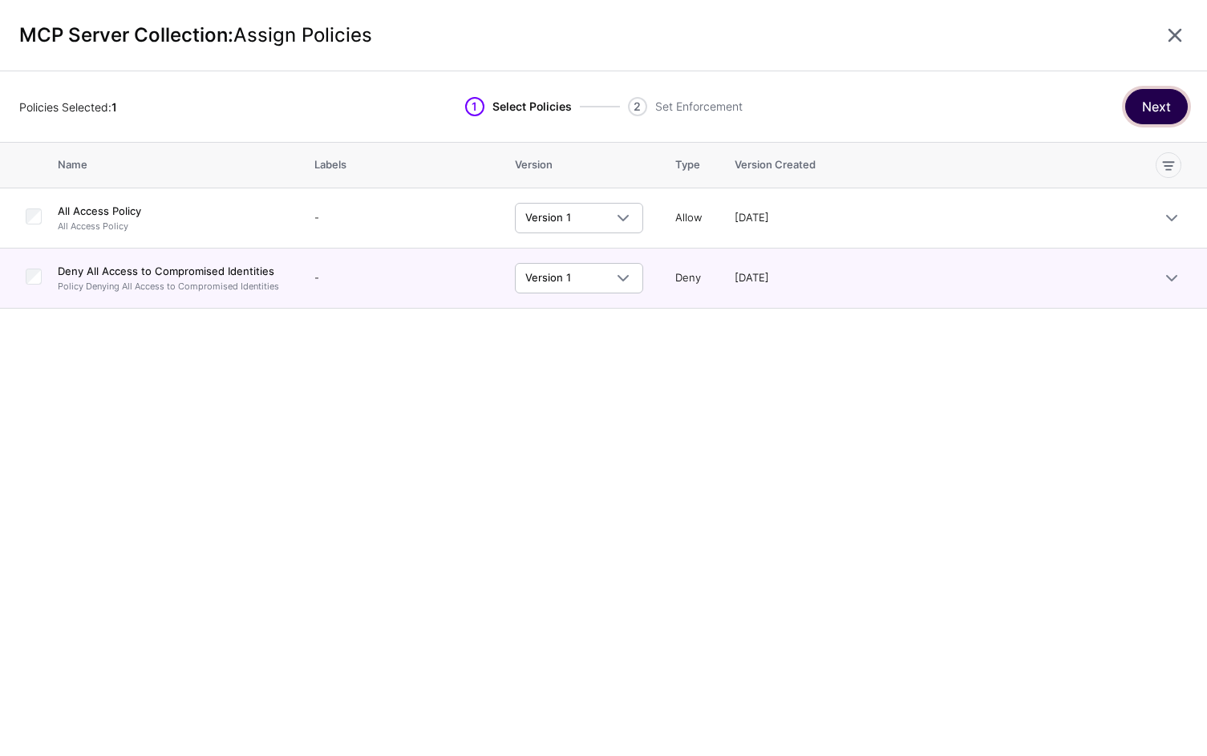
click at [1173, 110] on button "Next" at bounding box center [1156, 106] width 63 height 35
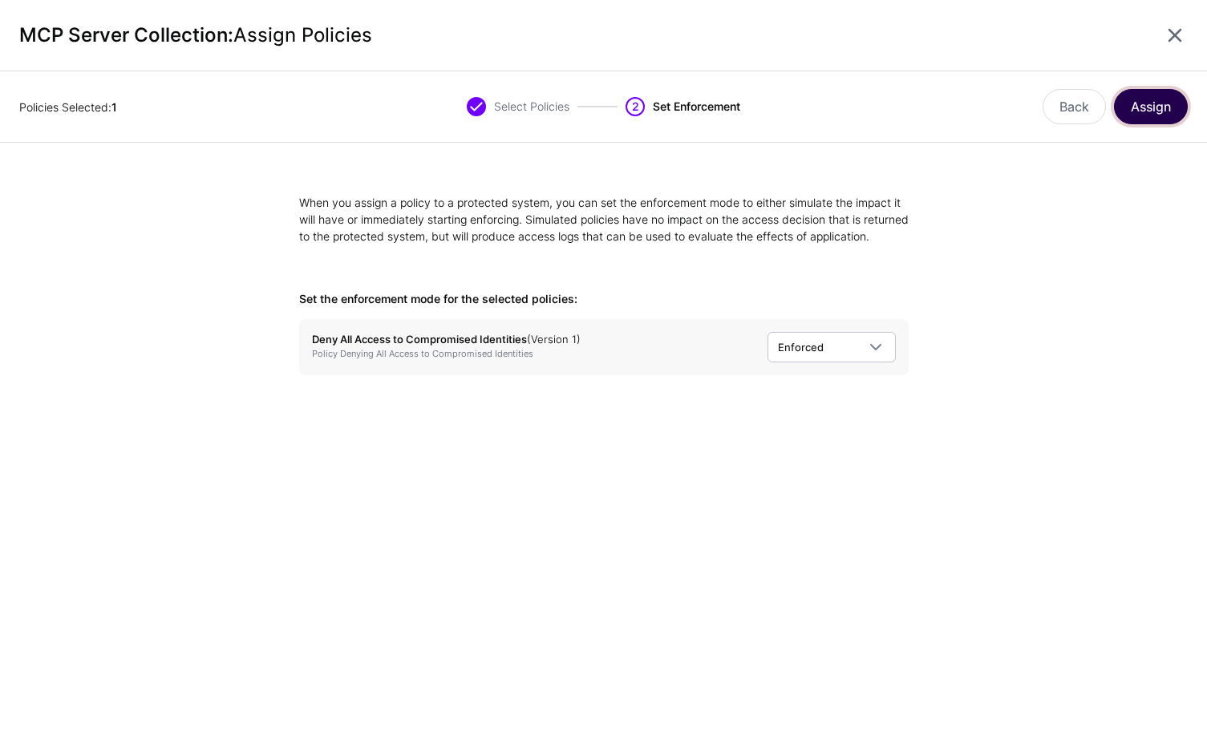
click at [1160, 116] on button "Assign" at bounding box center [1151, 106] width 74 height 35
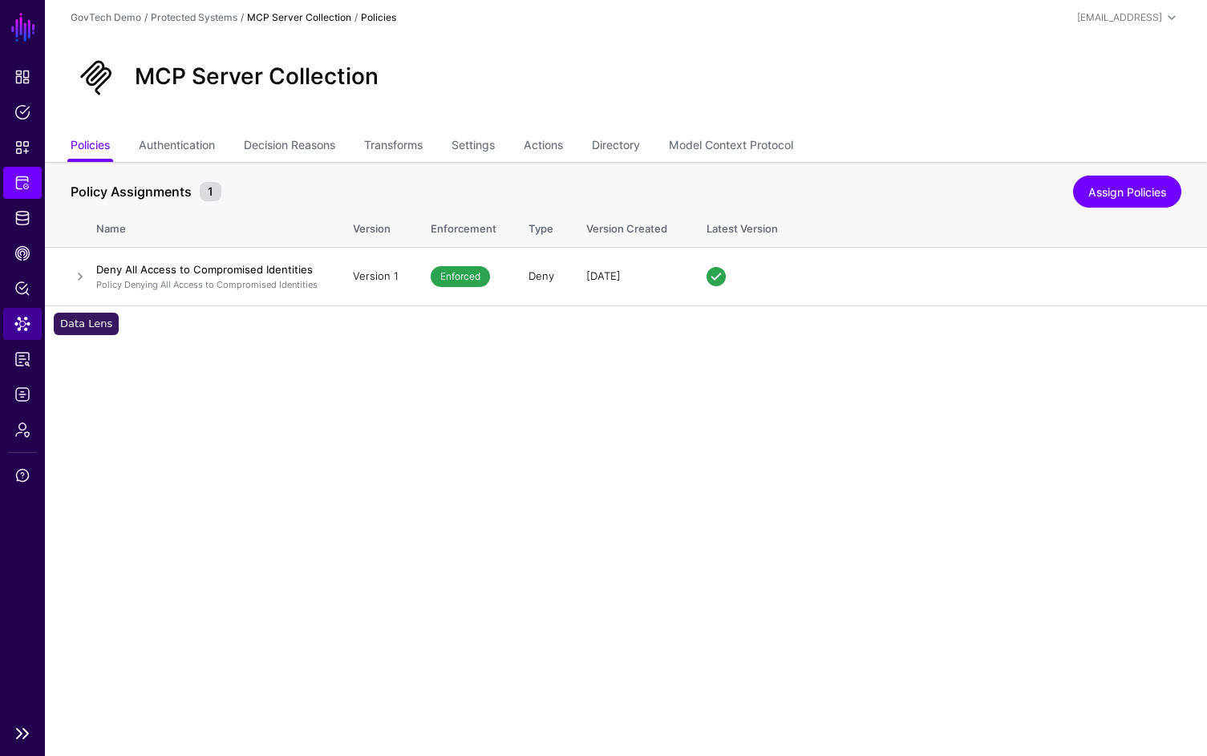
click at [30, 313] on link "Data Lens" at bounding box center [22, 324] width 38 height 32
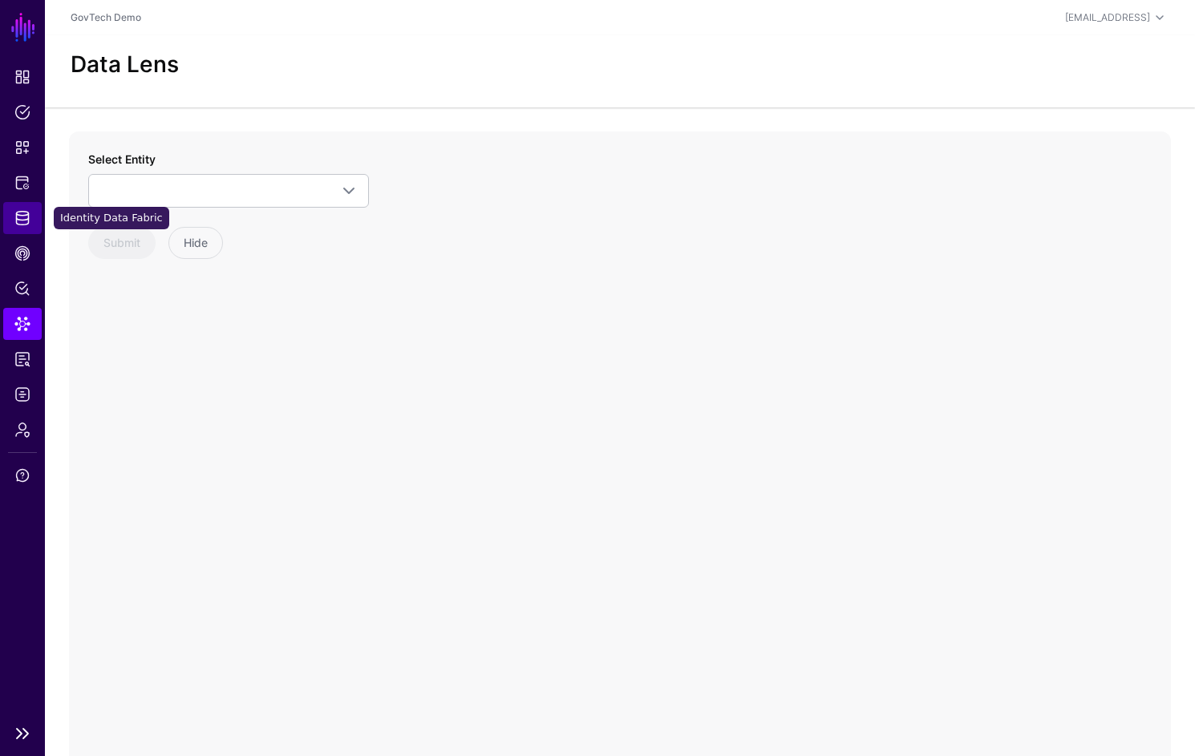
click at [26, 229] on link "Identity Data Fabric" at bounding box center [22, 218] width 38 height 32
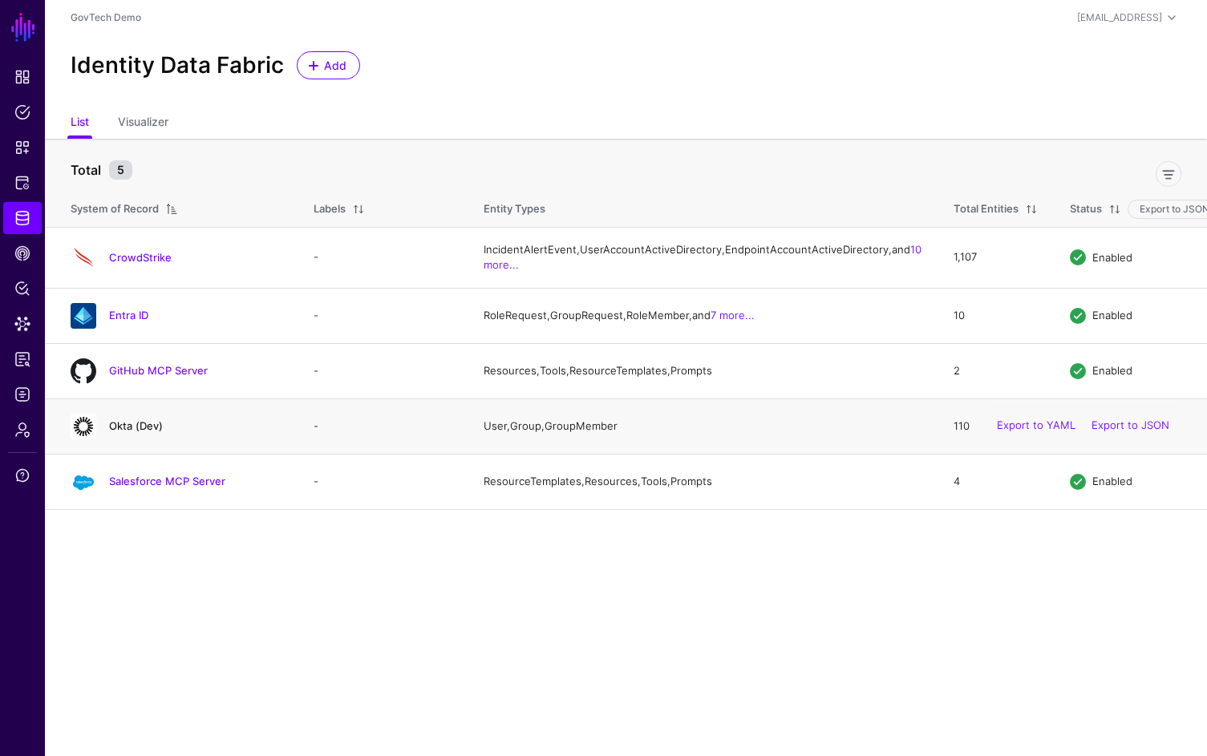
click at [142, 432] on link "Okta (Dev)" at bounding box center [136, 425] width 54 height 13
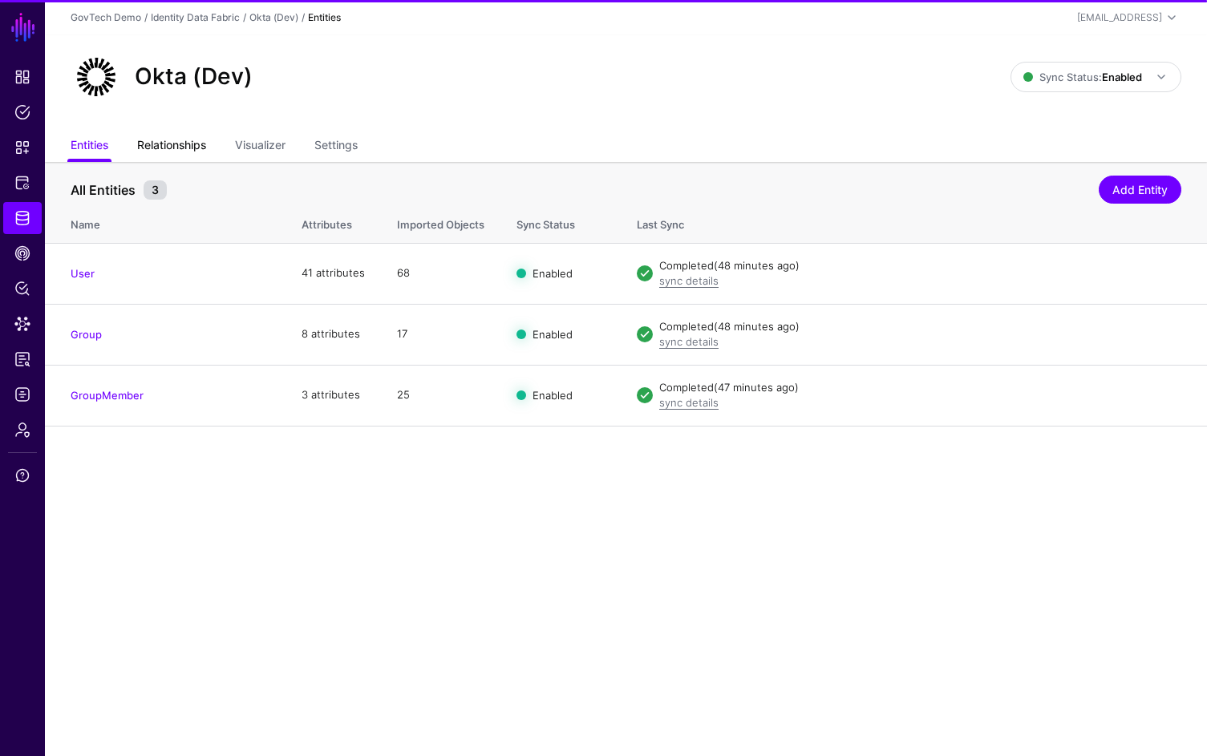
click at [188, 145] on link "Relationships" at bounding box center [171, 147] width 69 height 30
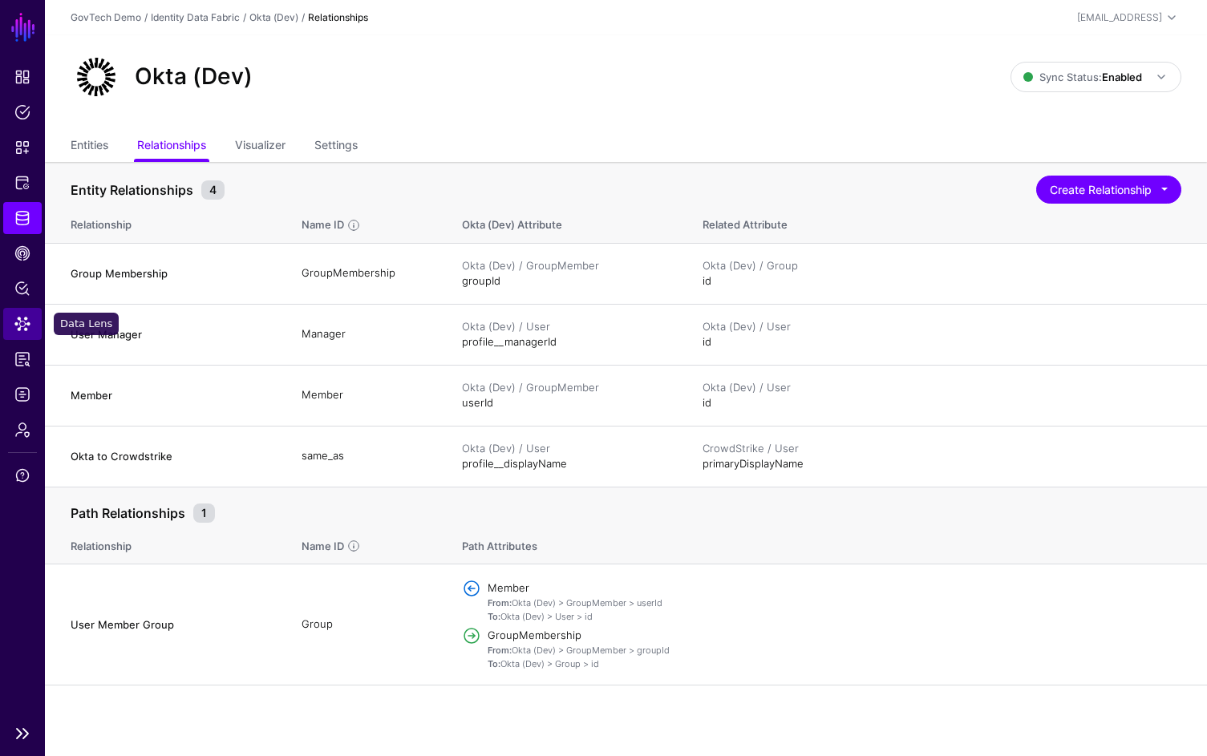
click at [18, 318] on span "Data Lens" at bounding box center [22, 324] width 16 height 16
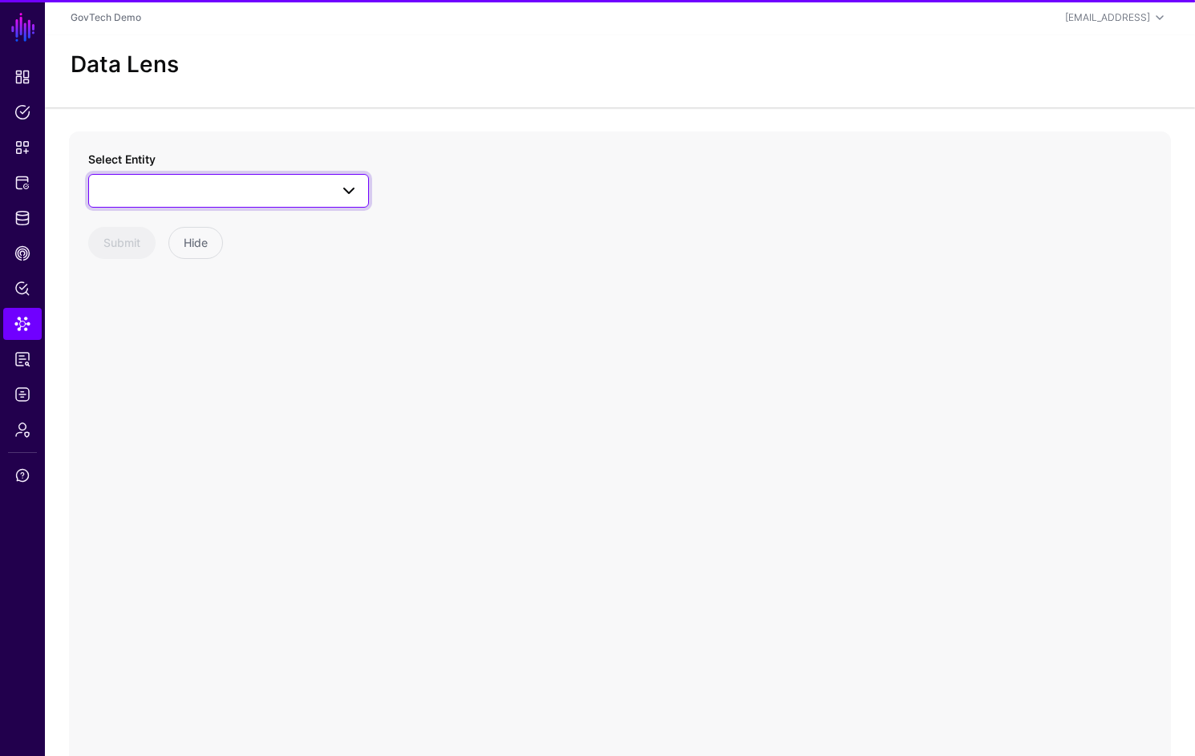
click at [215, 185] on span at bounding box center [229, 190] width 260 height 19
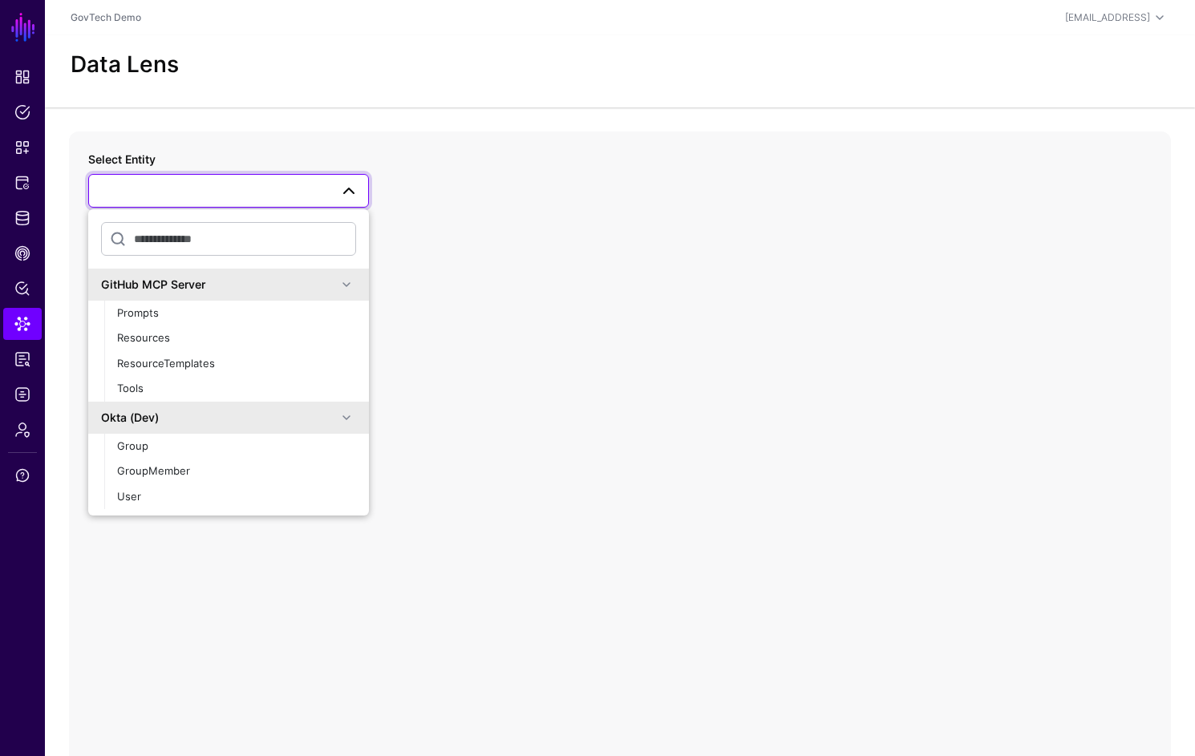
click at [337, 285] on span at bounding box center [346, 284] width 19 height 19
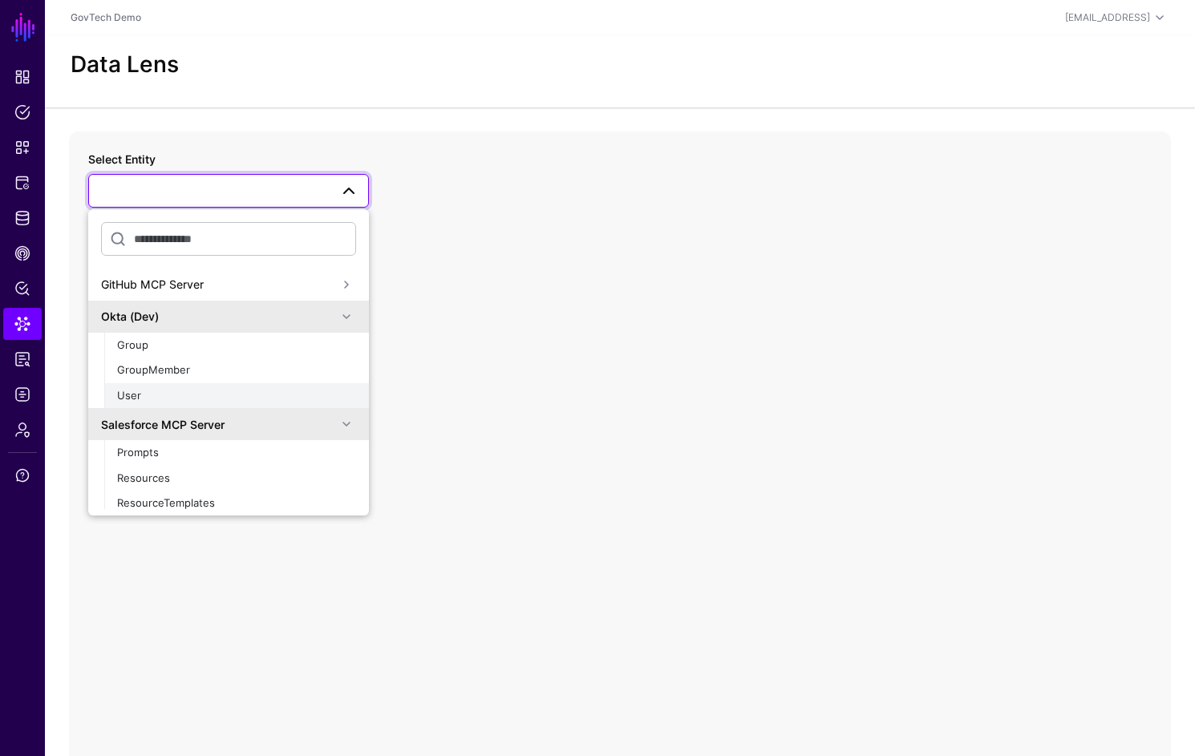
click at [197, 403] on div "User" at bounding box center [236, 396] width 239 height 16
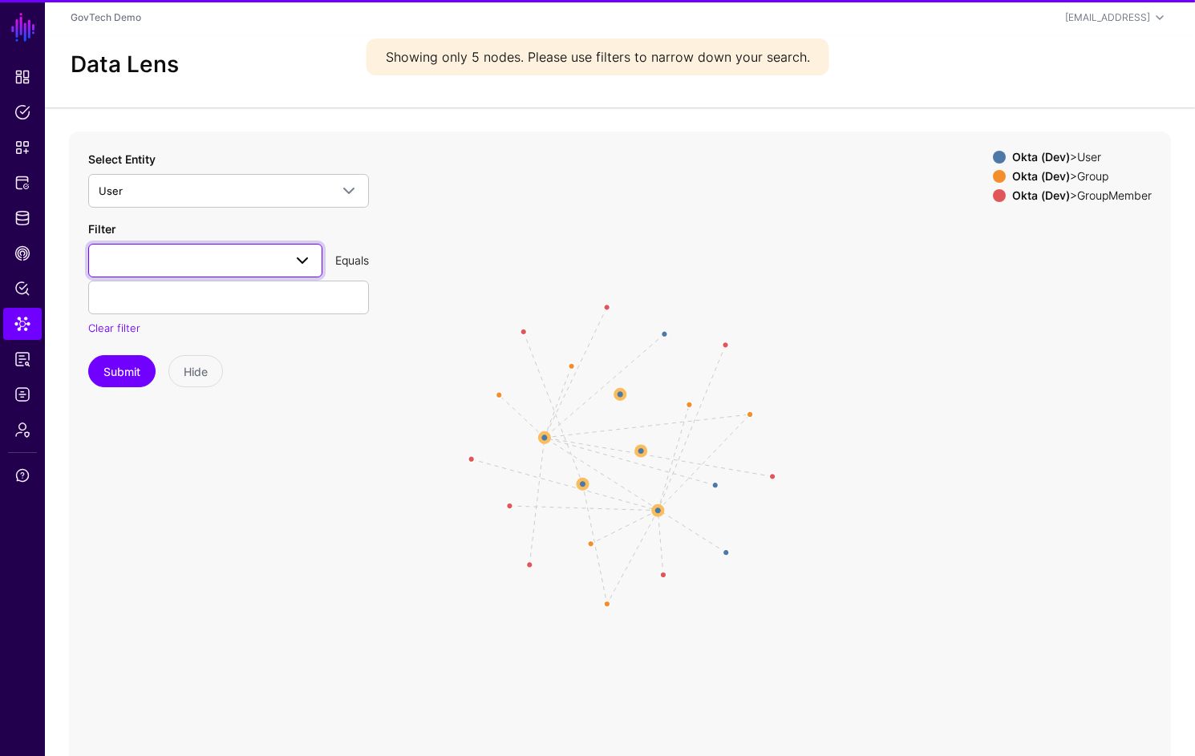
click at [233, 259] on span at bounding box center [205, 260] width 213 height 19
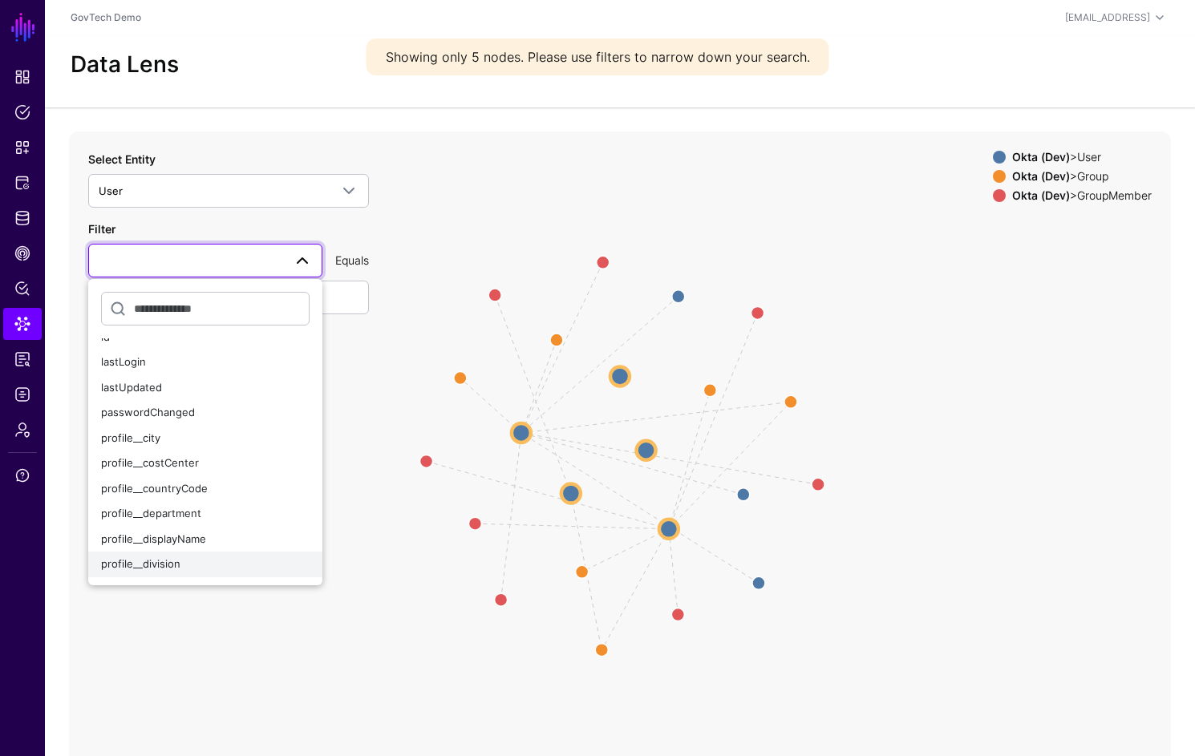
scroll to position [131, 0]
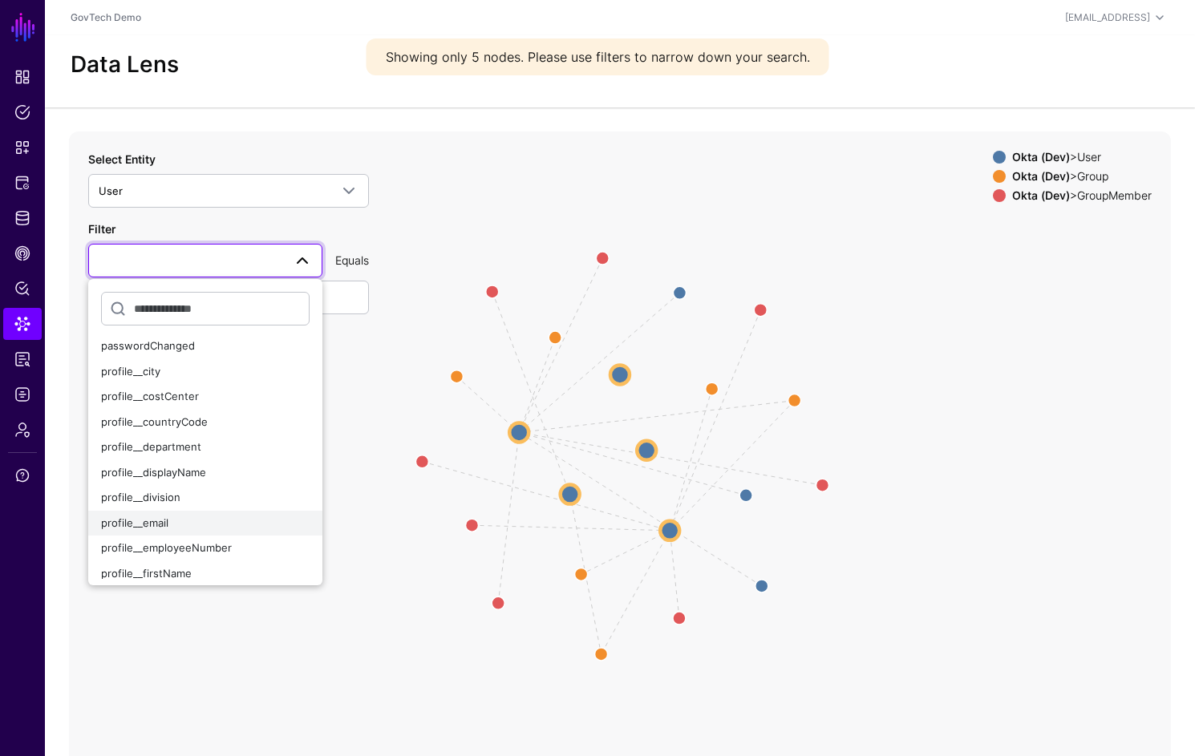
click at [188, 524] on div "profile__email" at bounding box center [205, 524] width 209 height 16
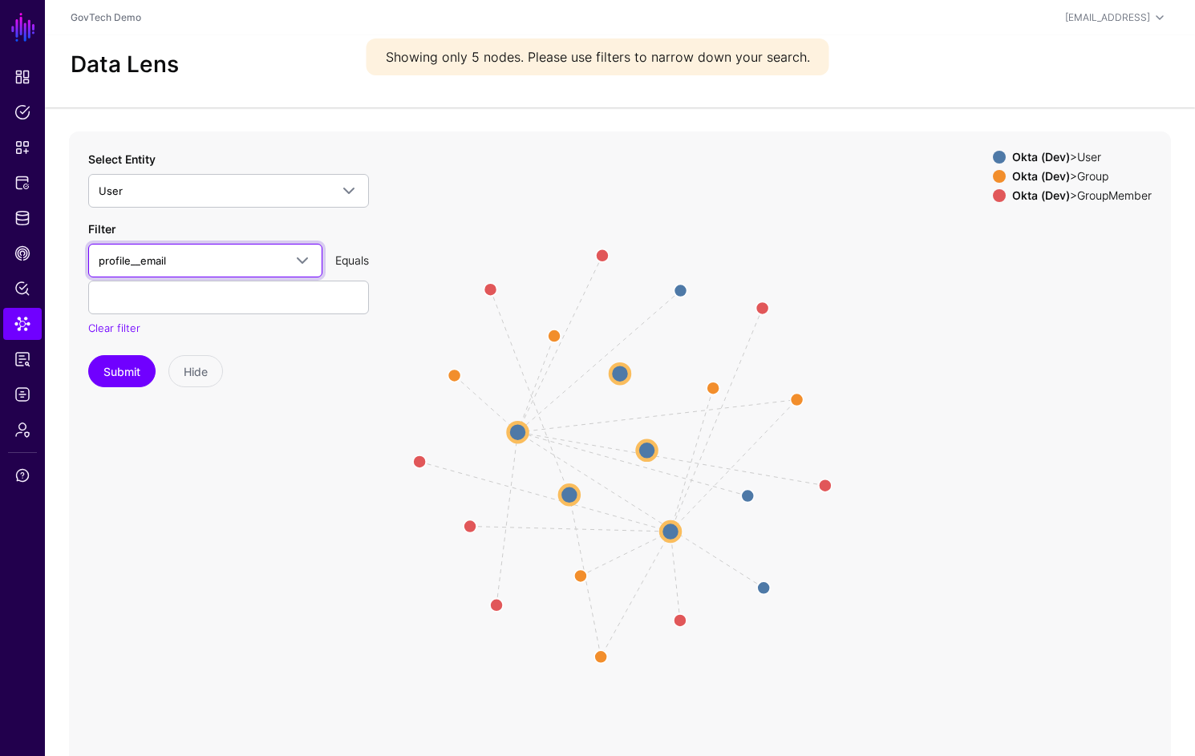
drag, startPoint x: 172, startPoint y: 273, endPoint x: 180, endPoint y: 280, distance: 10.3
click at [172, 273] on link "profile__email" at bounding box center [205, 261] width 234 height 34
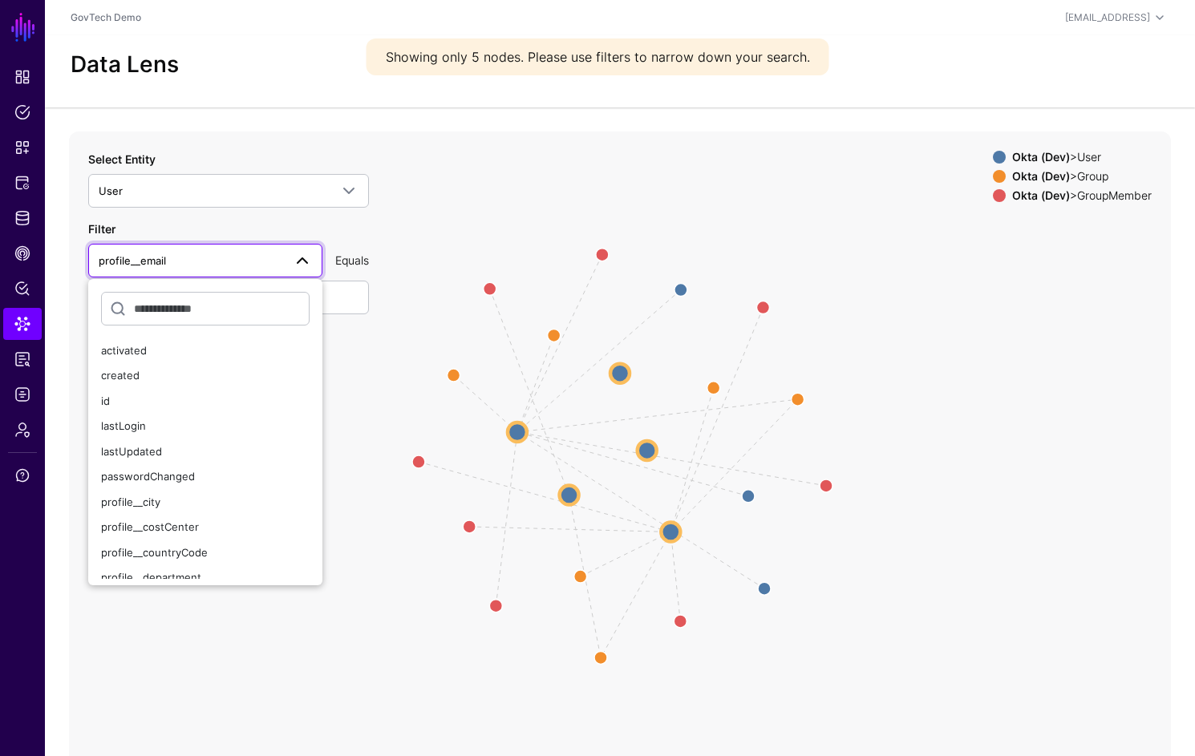
click at [419, 236] on icon "Member Group Member Member Member Member Group Group Group Group Manager Manage…" at bounding box center [620, 453] width 1102 height 642
click at [360, 293] on input "text" at bounding box center [228, 298] width 281 height 34
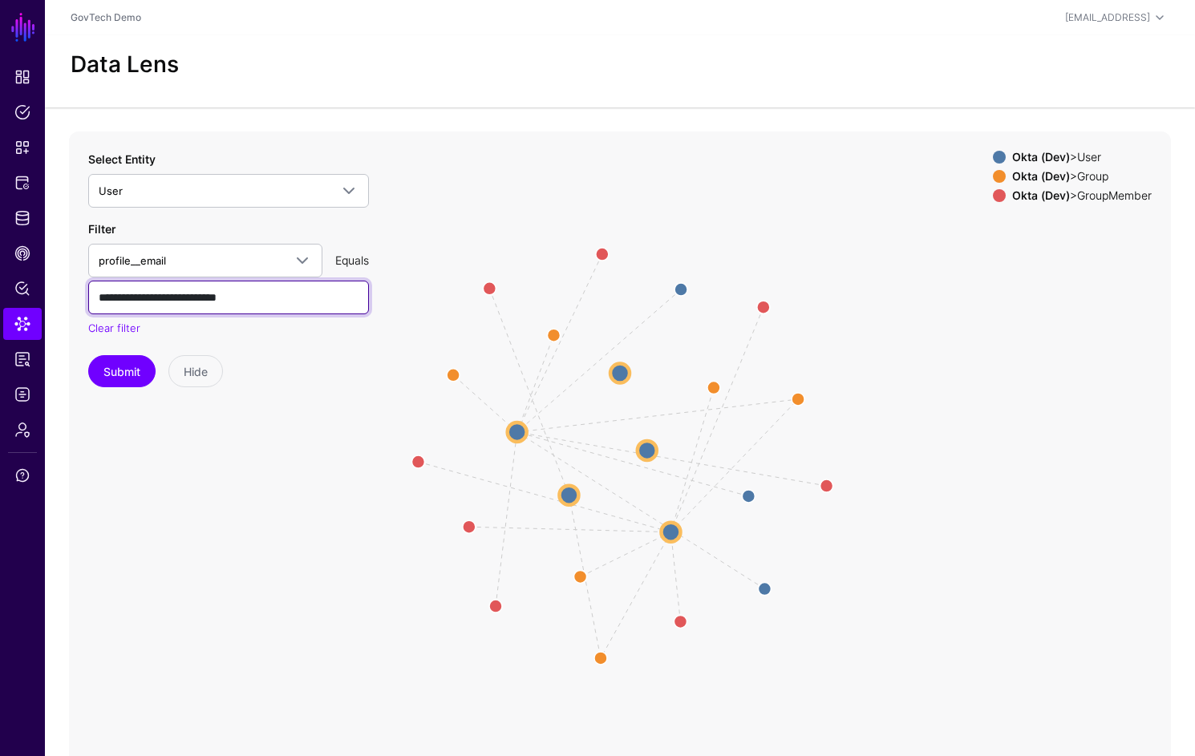
type input "**********"
click at [88, 355] on button "Submit" at bounding box center [121, 371] width 67 height 32
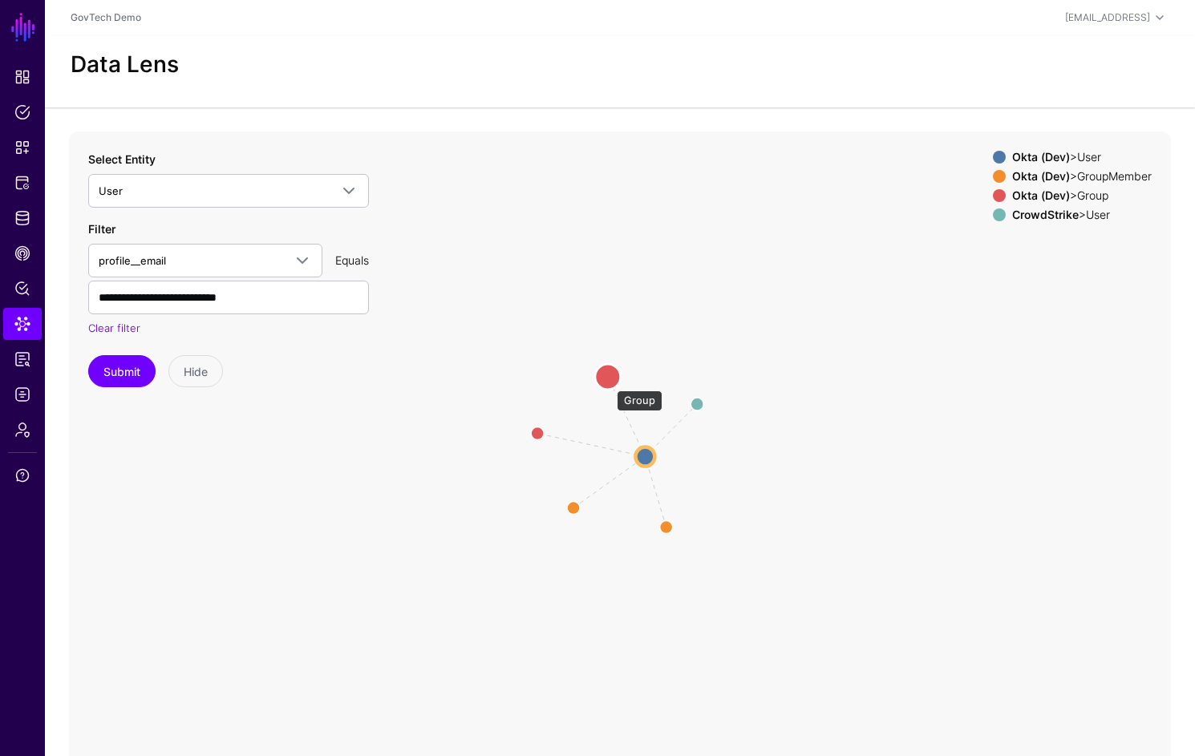
click at [609, 382] on circle at bounding box center [608, 377] width 26 height 26
click at [697, 404] on circle at bounding box center [702, 401] width 26 height 26
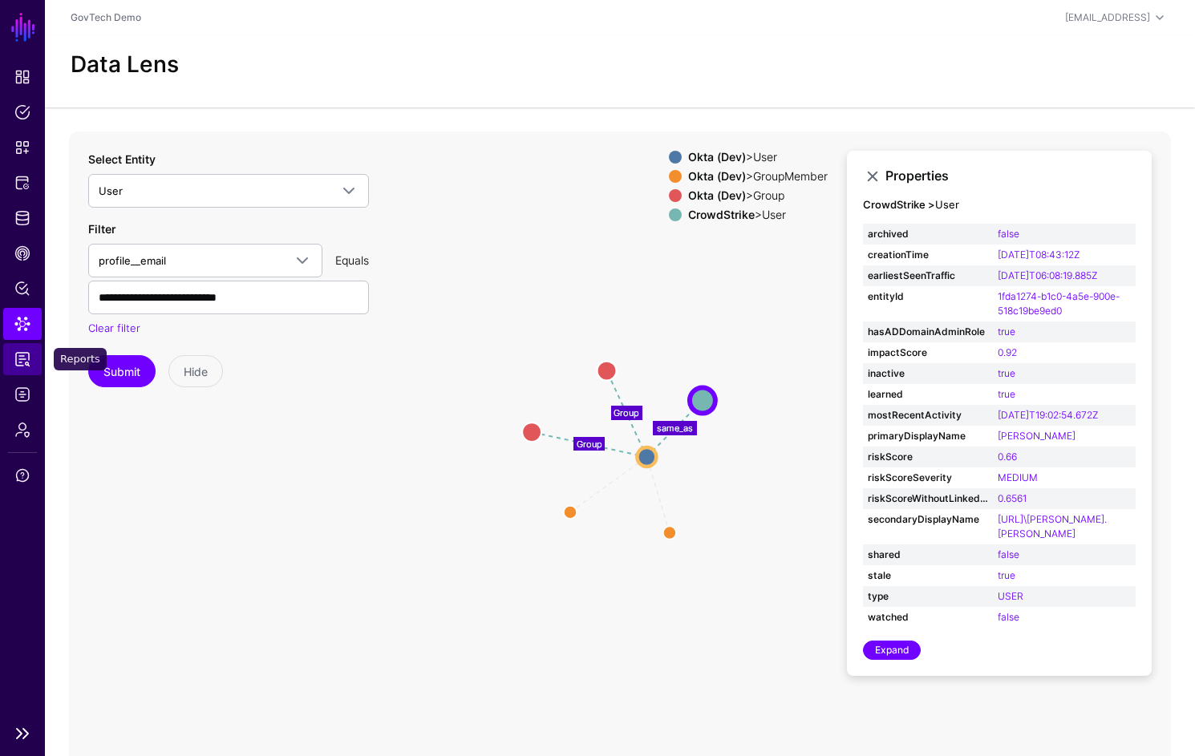
click at [28, 361] on span "Reports" at bounding box center [22, 359] width 16 height 16
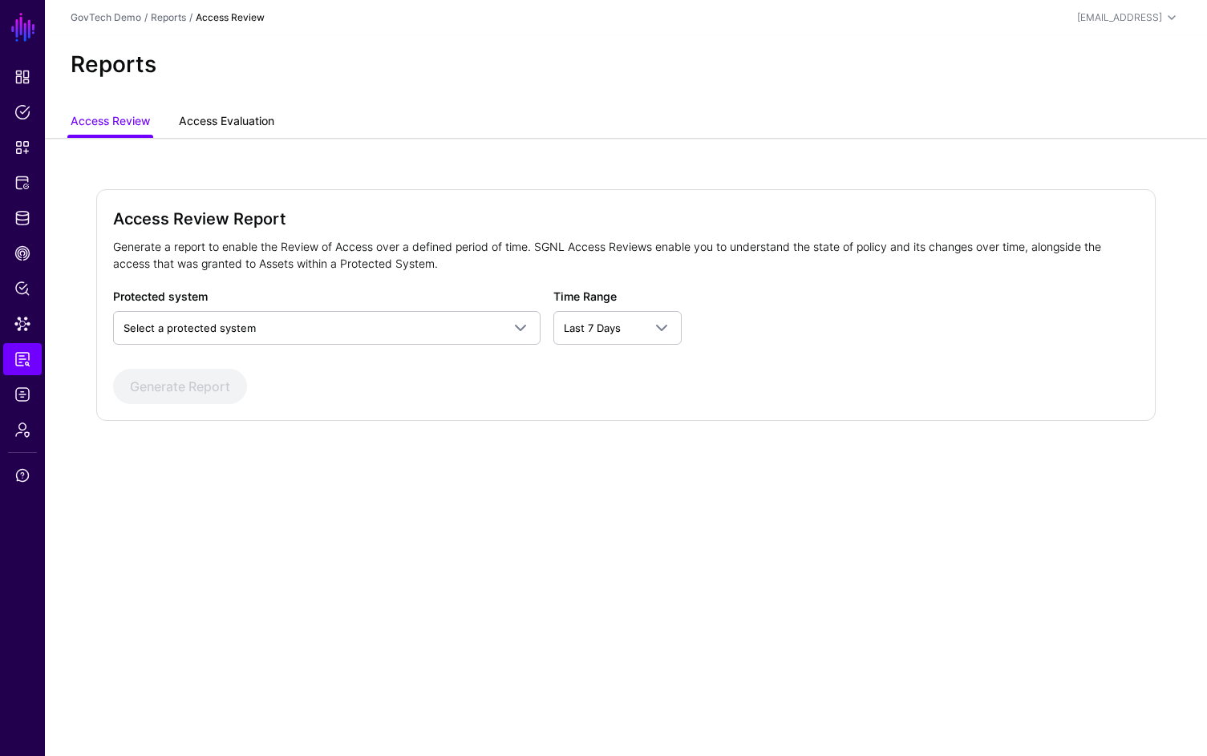
click at [256, 118] on link "Access Evaluation" at bounding box center [226, 122] width 95 height 30
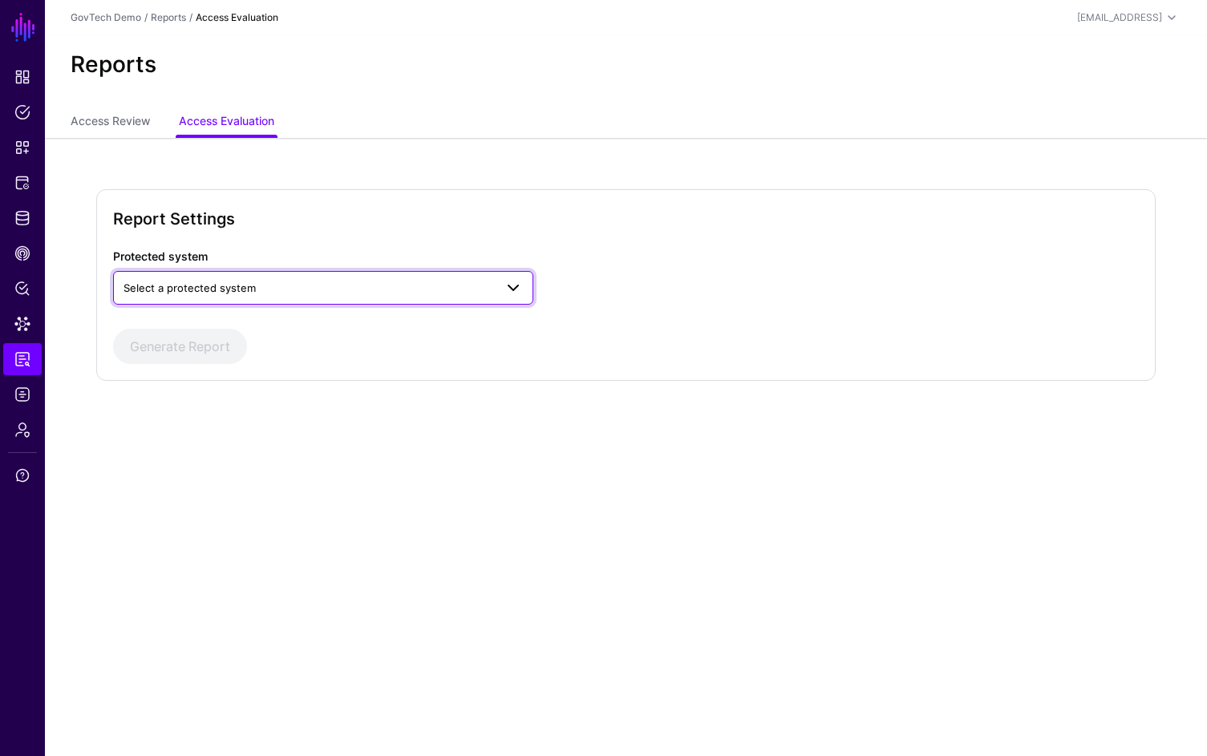
click at [290, 286] on span "Select a protected system" at bounding box center [309, 288] width 371 height 18
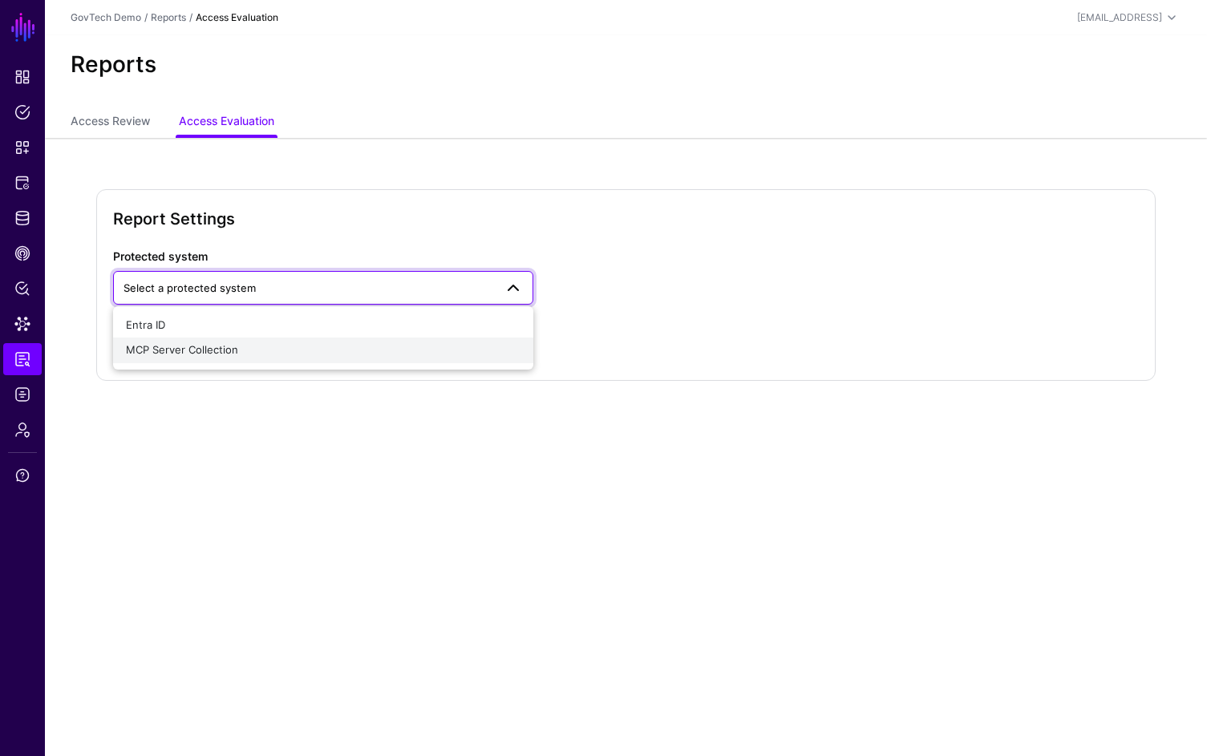
click at [300, 348] on div "MCP Server Collection" at bounding box center [323, 350] width 395 height 16
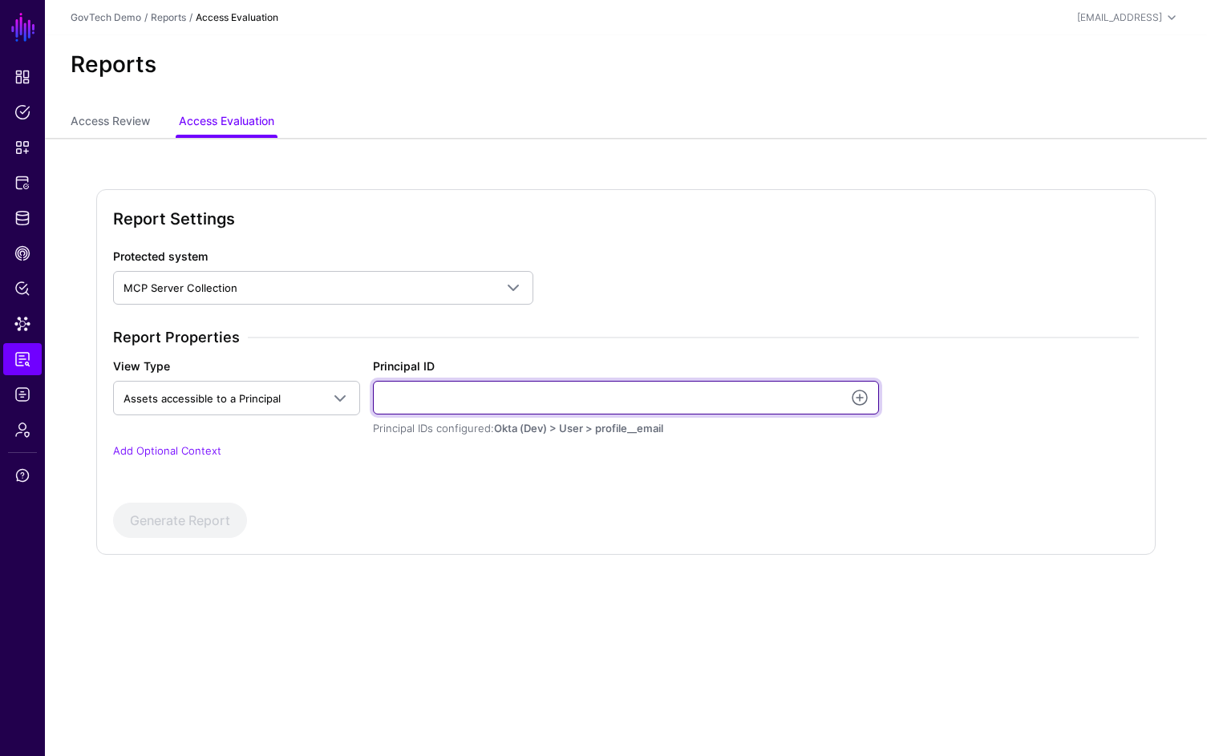
click at [404, 400] on input "Principal ID" at bounding box center [626, 398] width 507 height 34
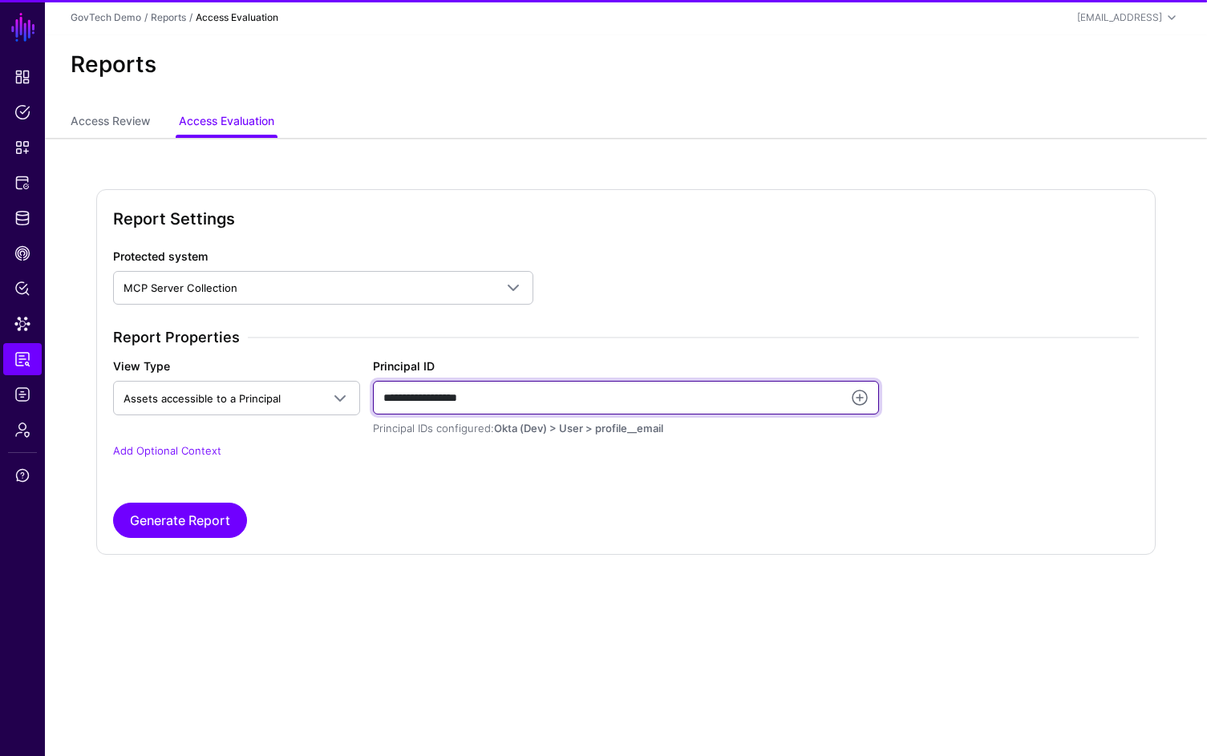
type input "**********"
click at [113, 503] on button "Generate Report" at bounding box center [180, 520] width 134 height 35
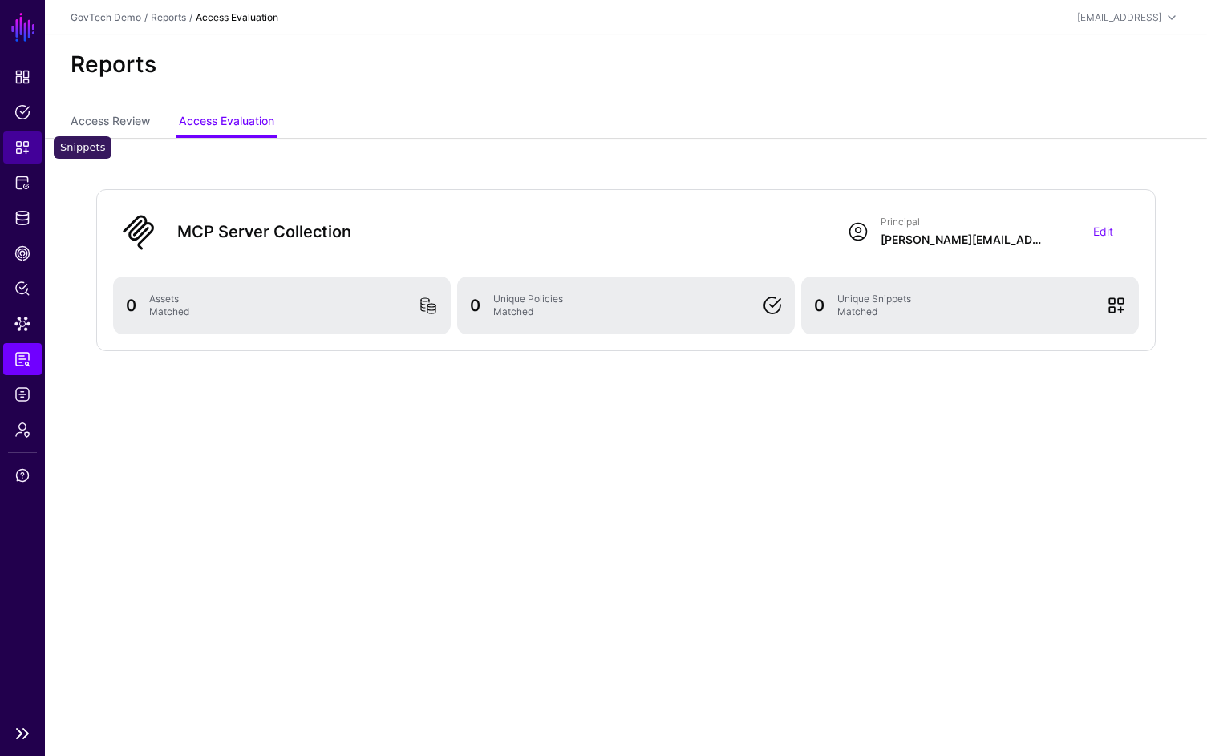
click at [18, 154] on span "Snippets" at bounding box center [22, 148] width 16 height 16
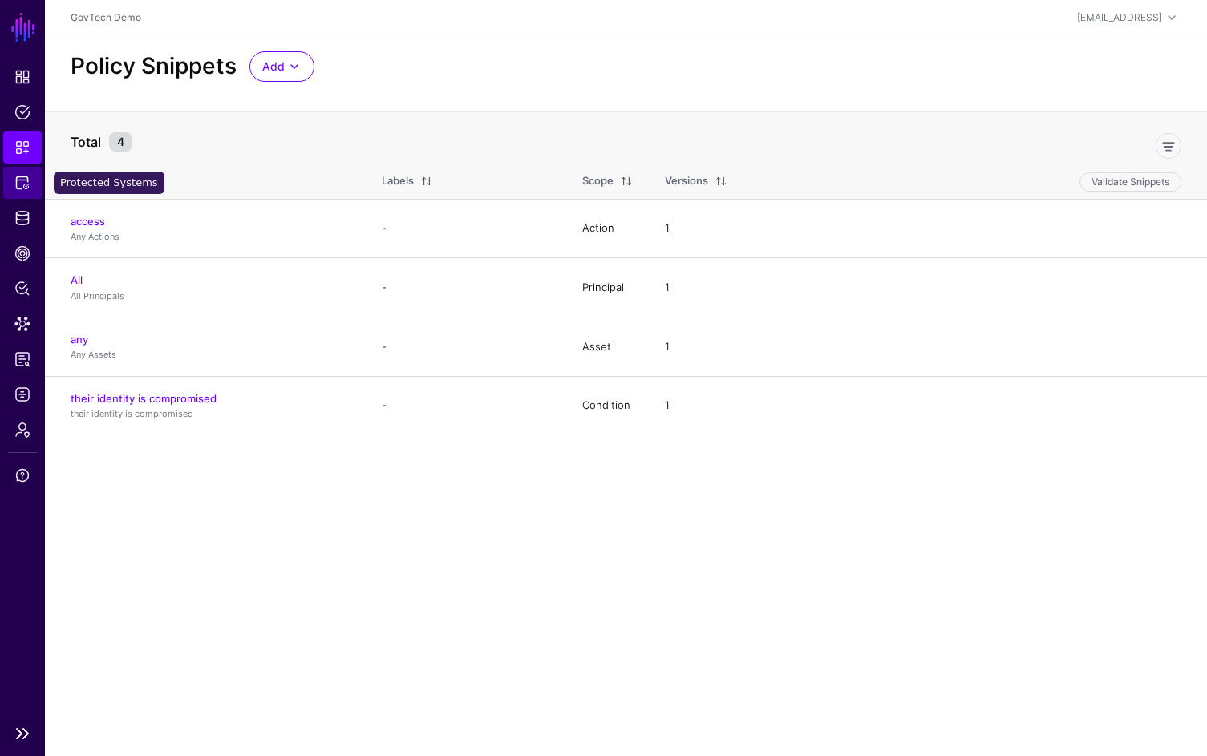
click at [26, 186] on span "Protected Systems" at bounding box center [22, 183] width 16 height 16
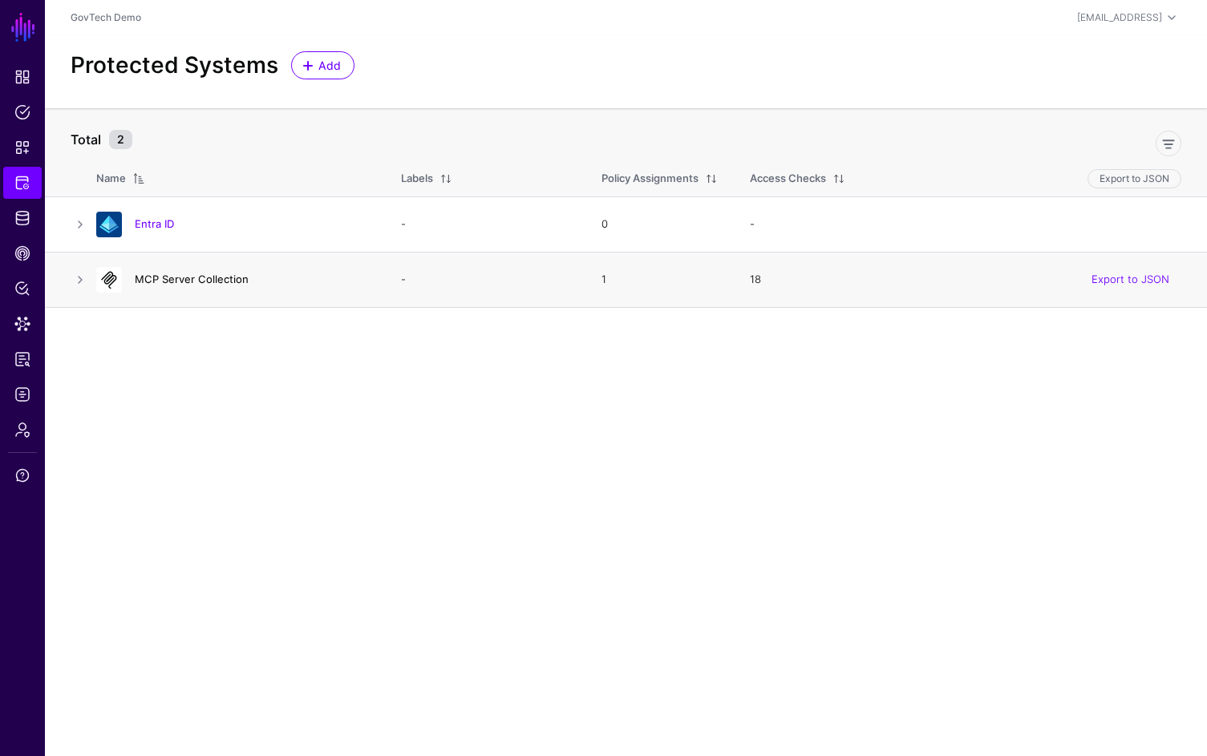
click at [190, 280] on link "MCP Server Collection" at bounding box center [192, 279] width 114 height 13
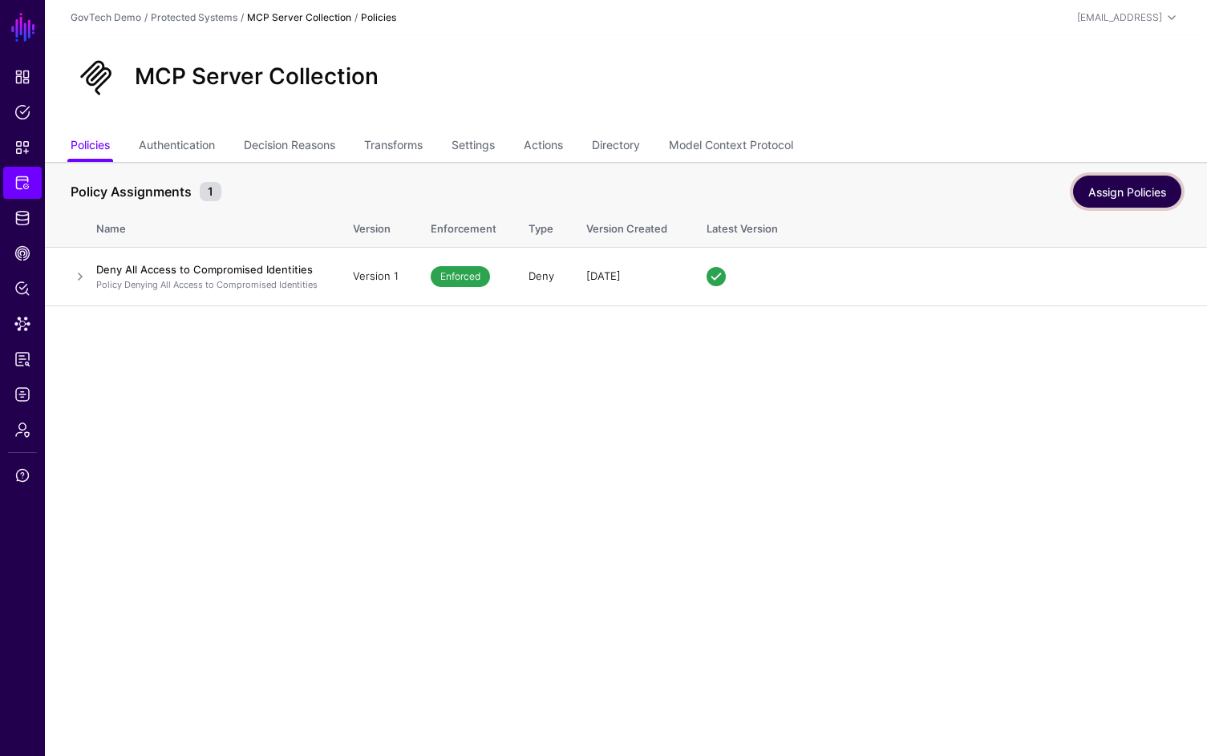
click at [1144, 192] on link "Assign Policies" at bounding box center [1127, 192] width 108 height 32
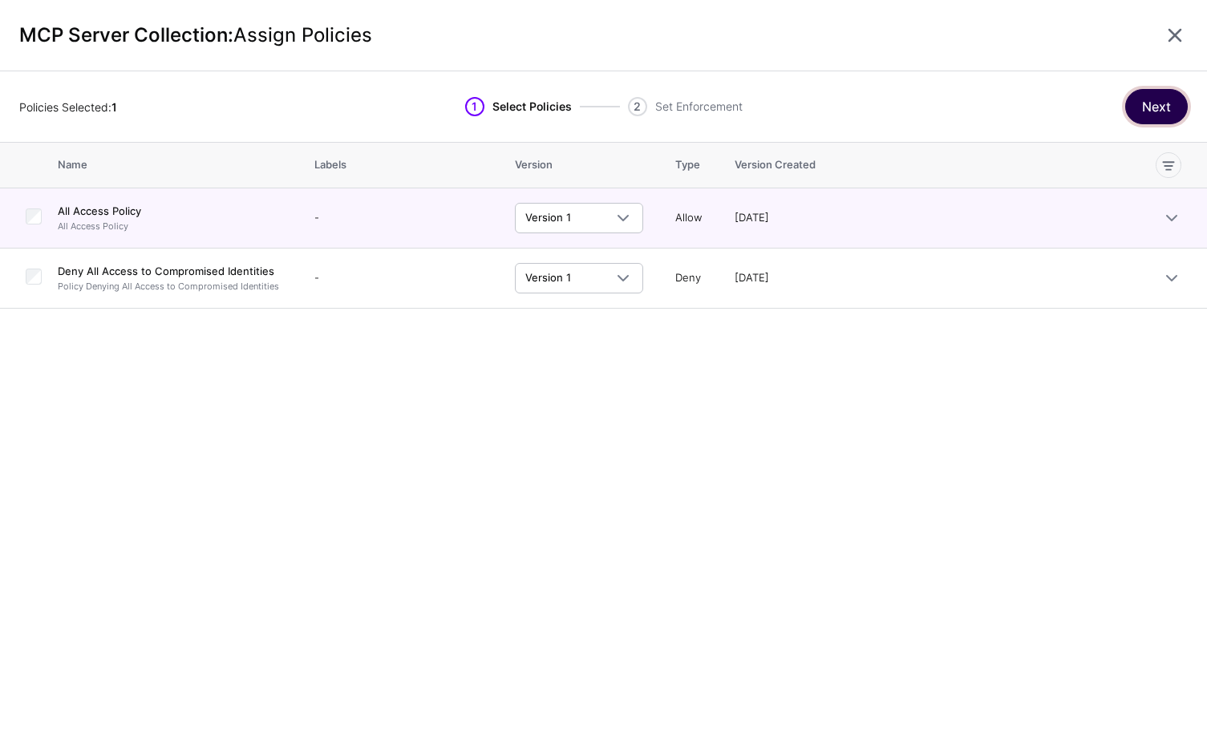
click at [1181, 97] on button "Next" at bounding box center [1156, 106] width 63 height 35
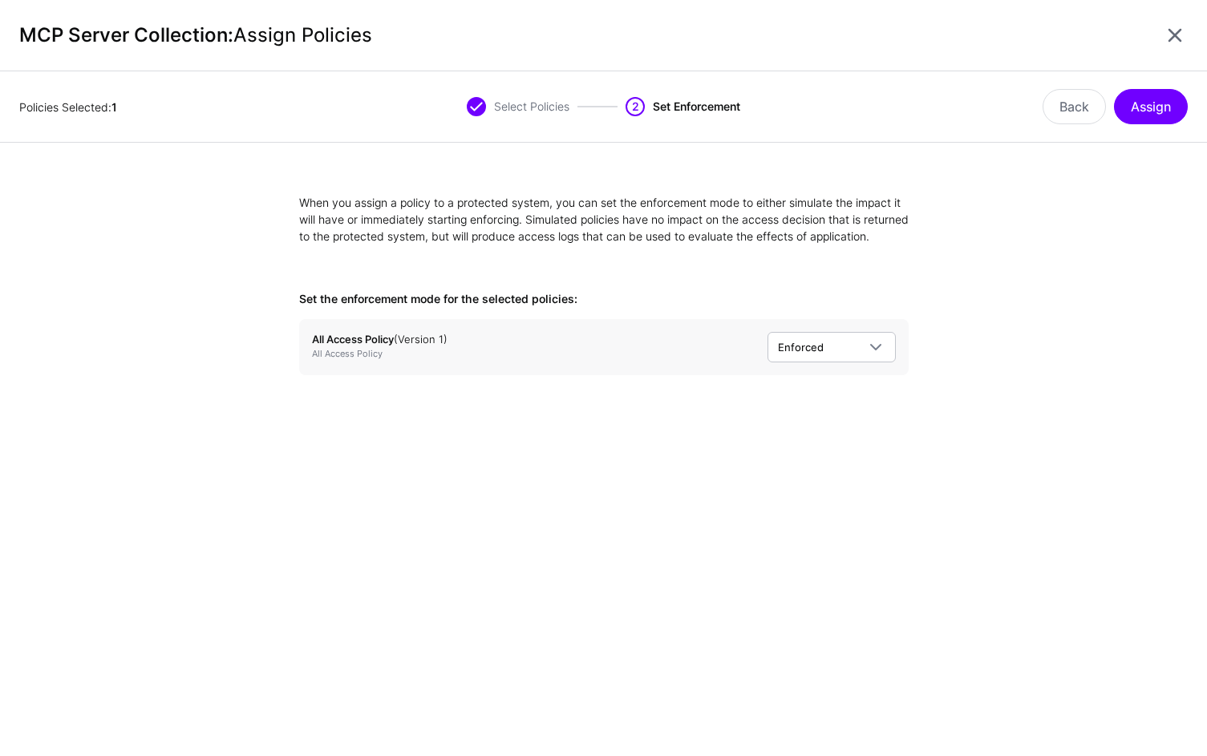
click at [1154, 84] on div "Policies Selected: 1 Select Policies 2 Set Enforcement Back Assign" at bounding box center [603, 106] width 1207 height 71
click at [1153, 98] on button "Assign" at bounding box center [1151, 106] width 74 height 35
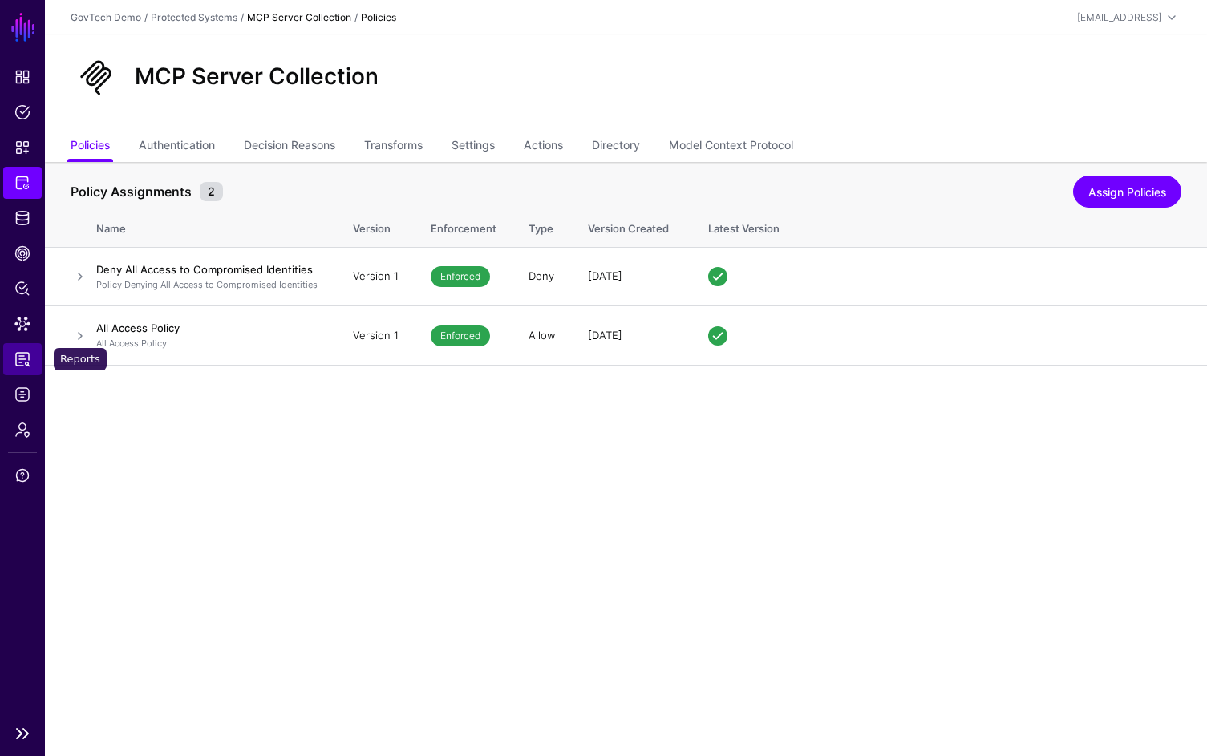
click at [26, 371] on link "Reports" at bounding box center [22, 359] width 38 height 32
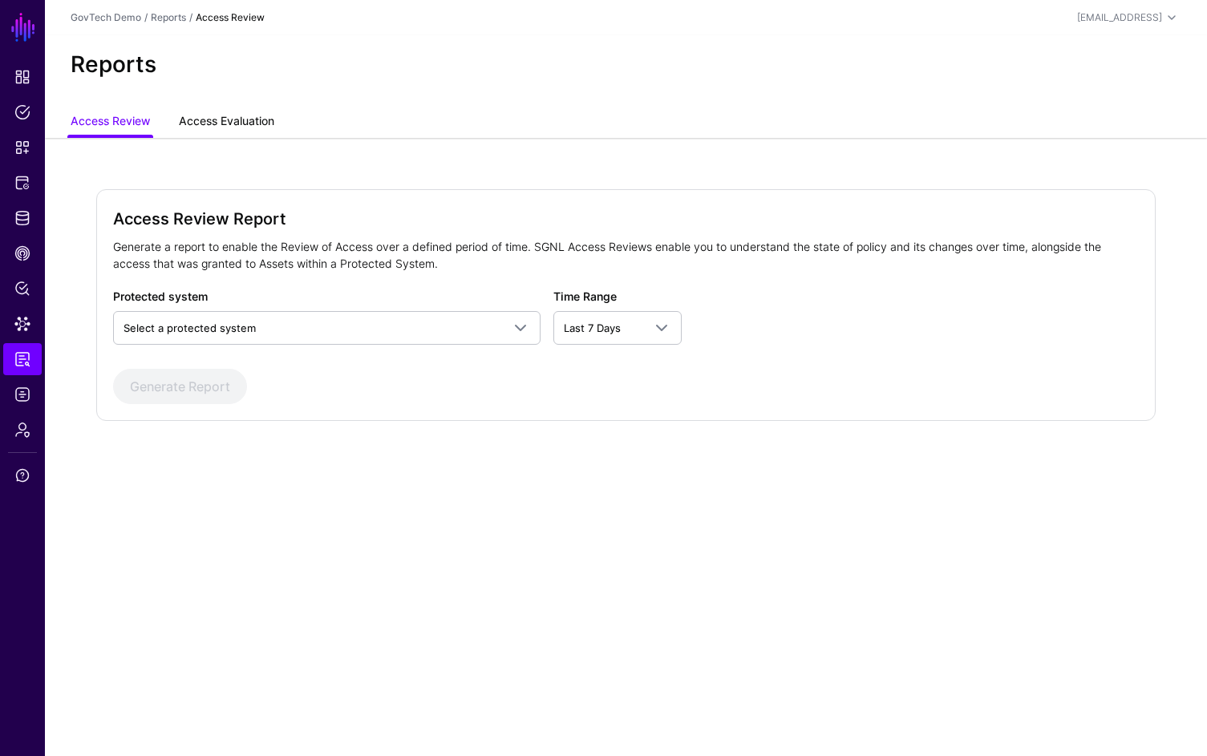
click at [245, 118] on link "Access Evaluation" at bounding box center [226, 122] width 95 height 30
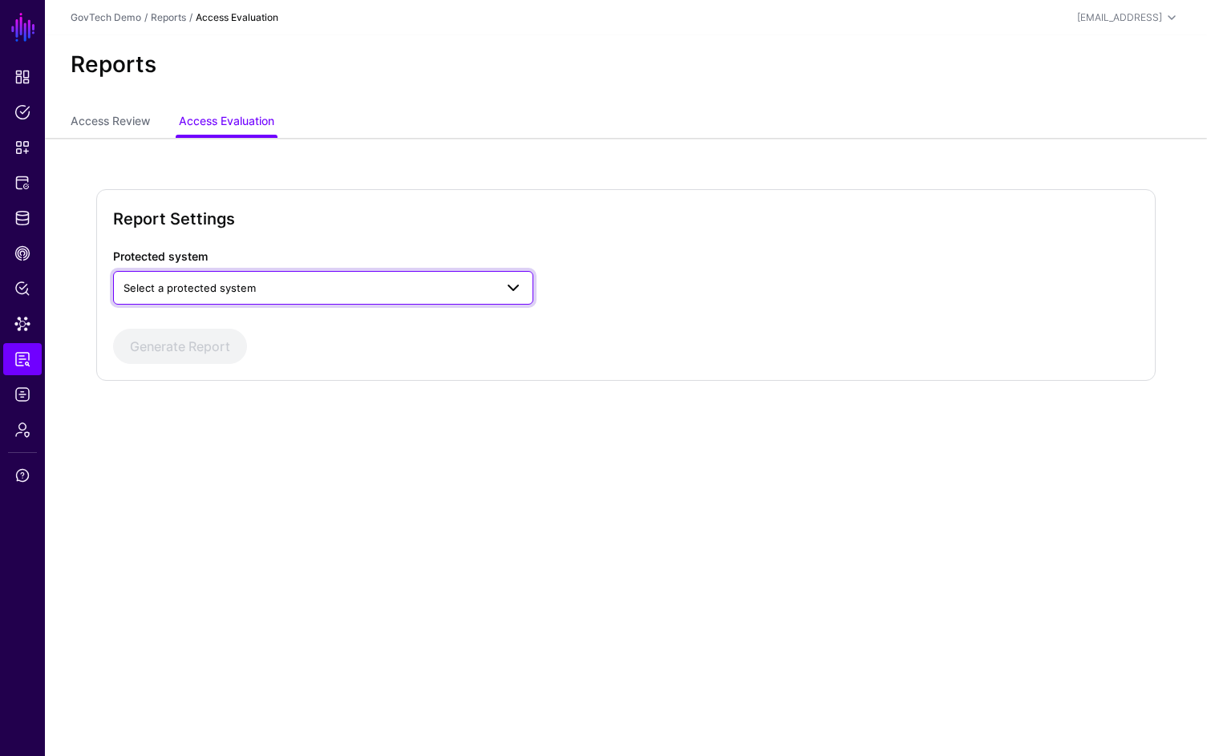
click at [360, 304] on link "Select a protected system" at bounding box center [323, 288] width 420 height 34
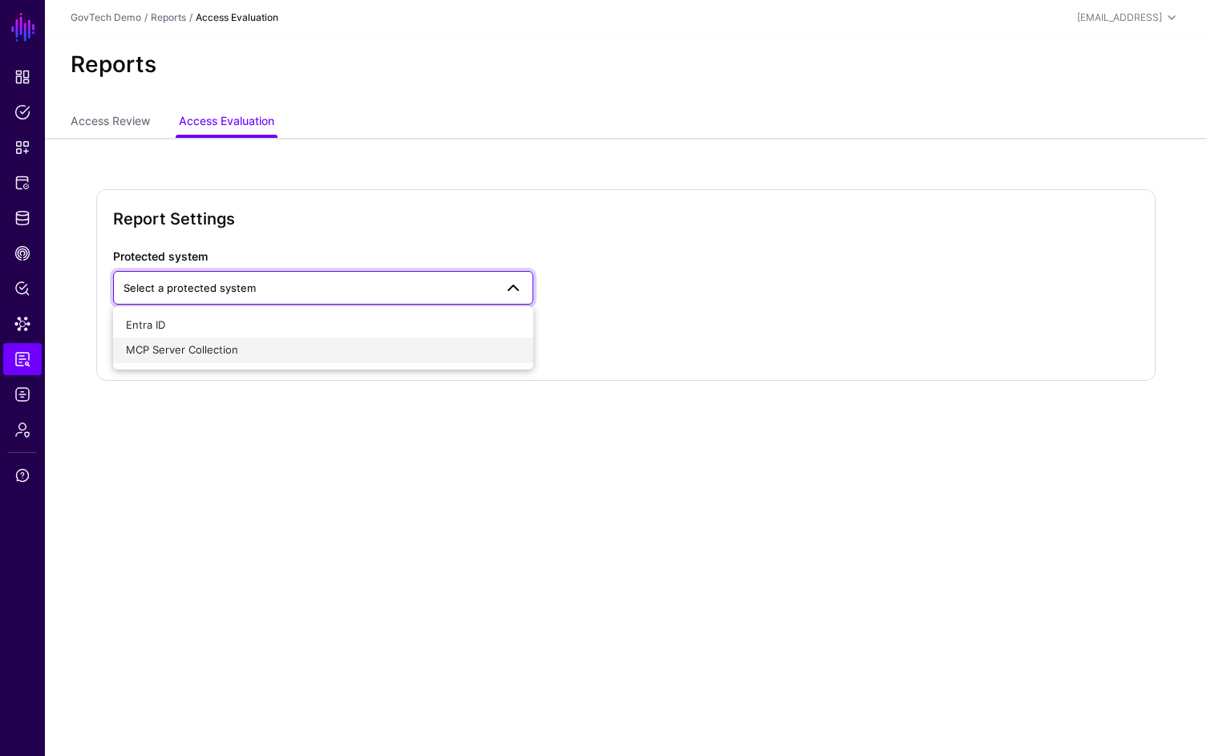
click at [347, 352] on div "MCP Server Collection" at bounding box center [323, 350] width 395 height 16
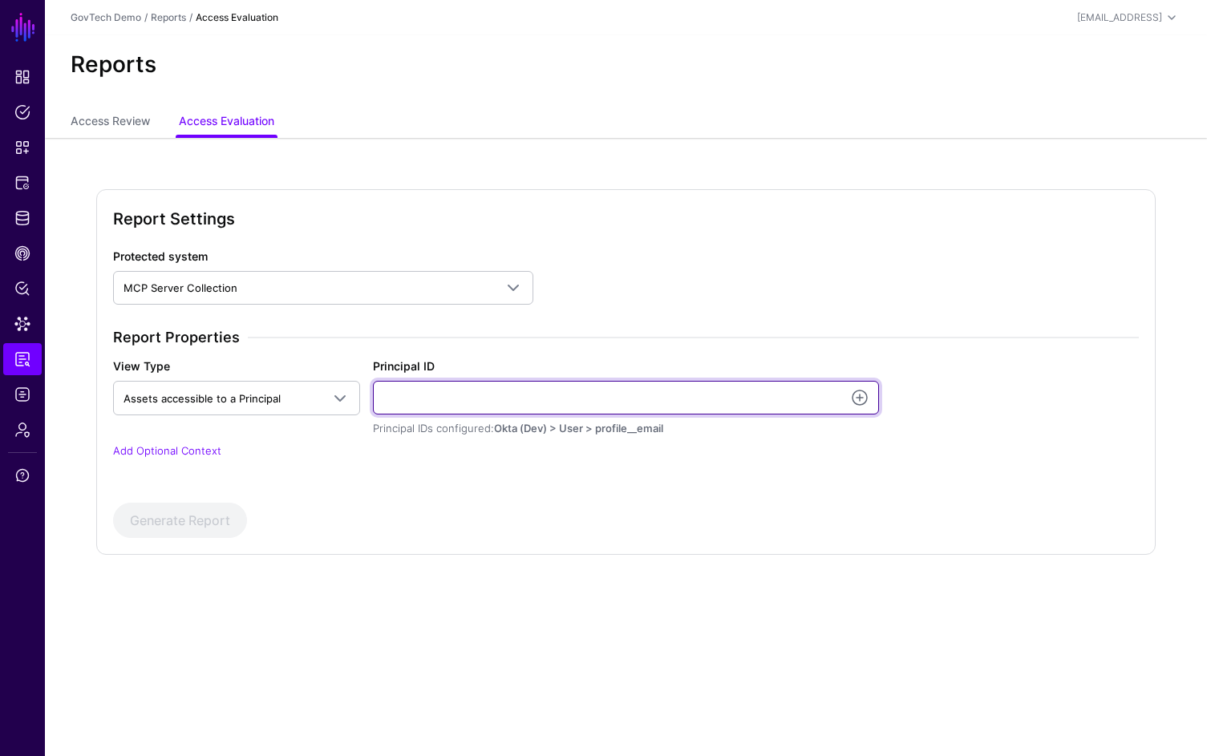
click at [568, 393] on input "Principal ID" at bounding box center [626, 398] width 507 height 34
type input "**********"
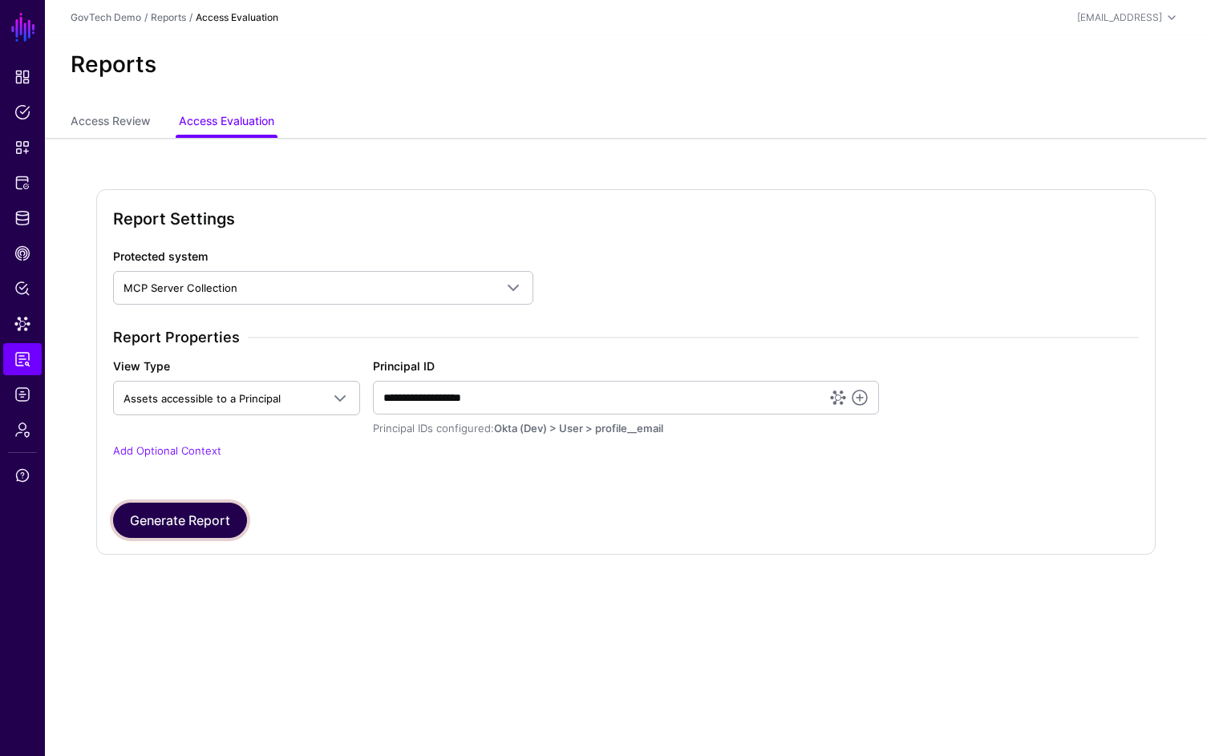
click at [215, 529] on button "Generate Report" at bounding box center [180, 520] width 134 height 35
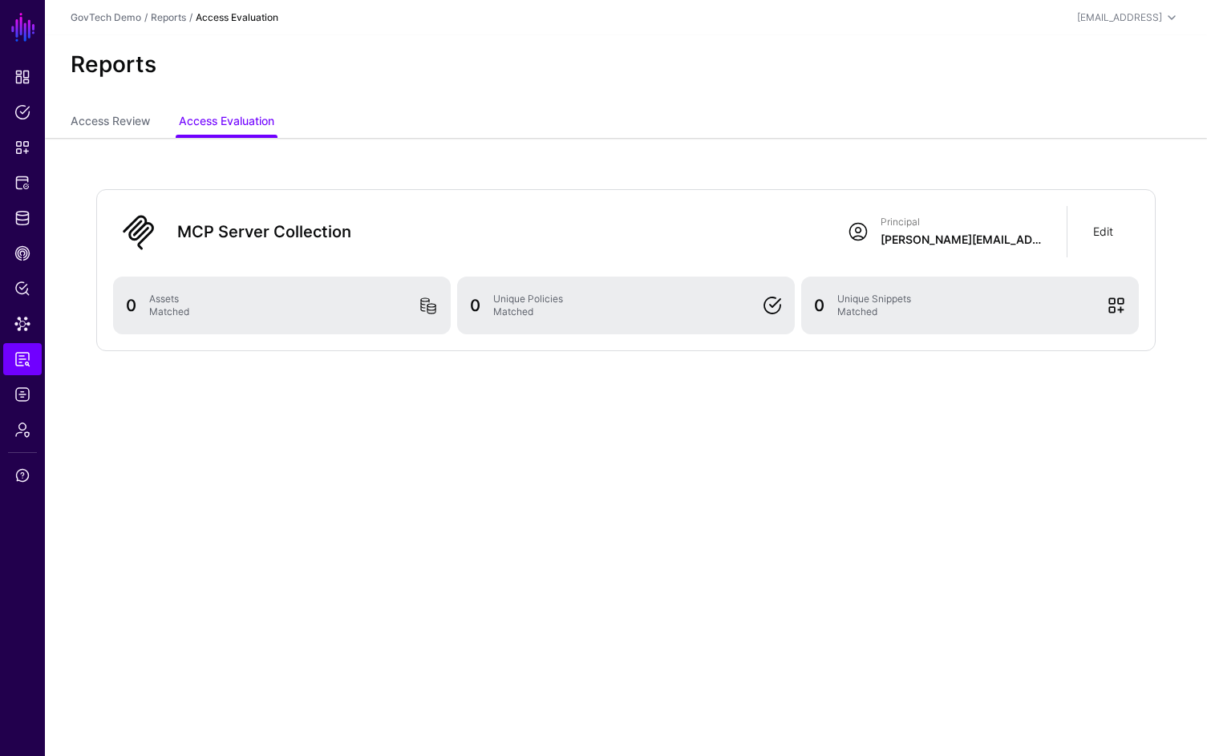
click at [1112, 234] on link "Edit" at bounding box center [1103, 232] width 20 height 14
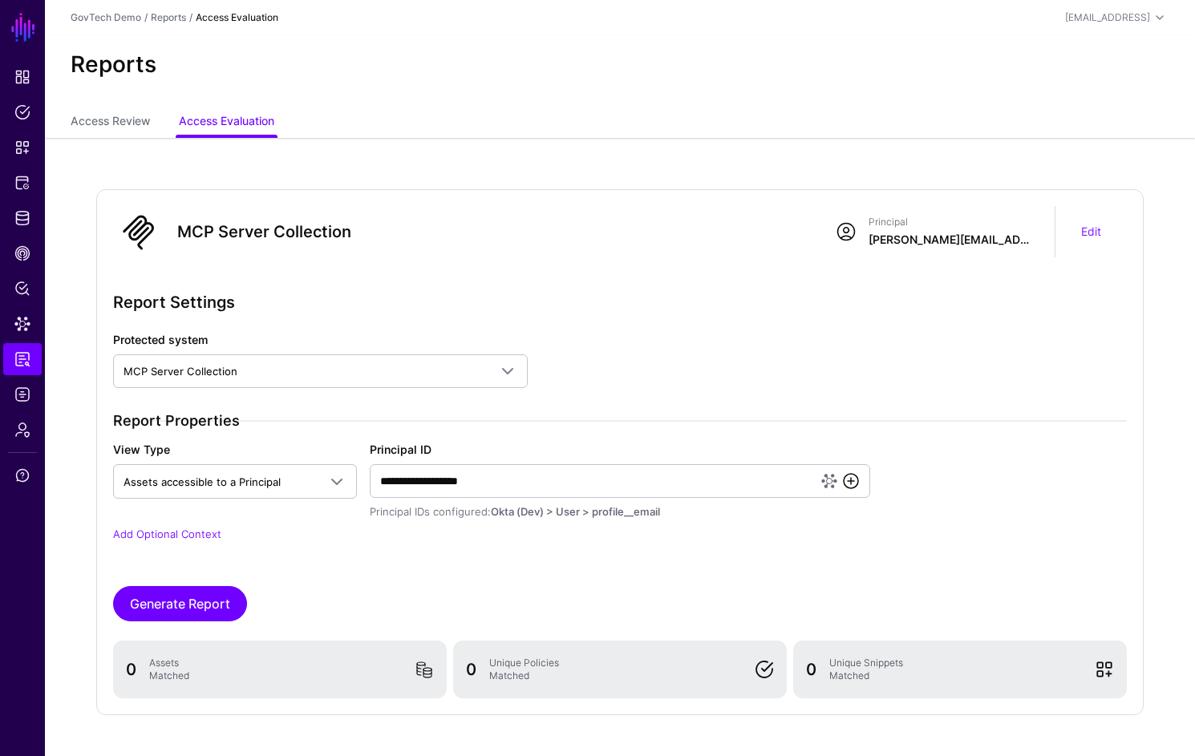
click at [852, 476] on link at bounding box center [850, 481] width 19 height 19
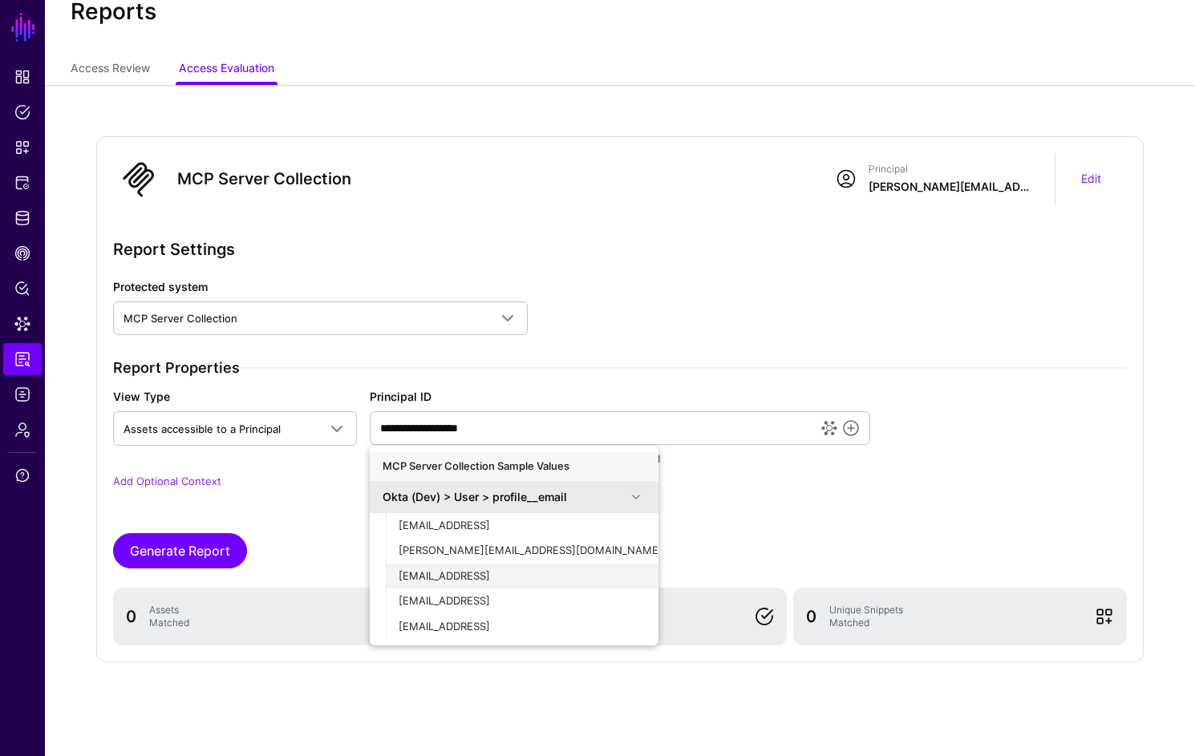
scroll to position [59, 0]
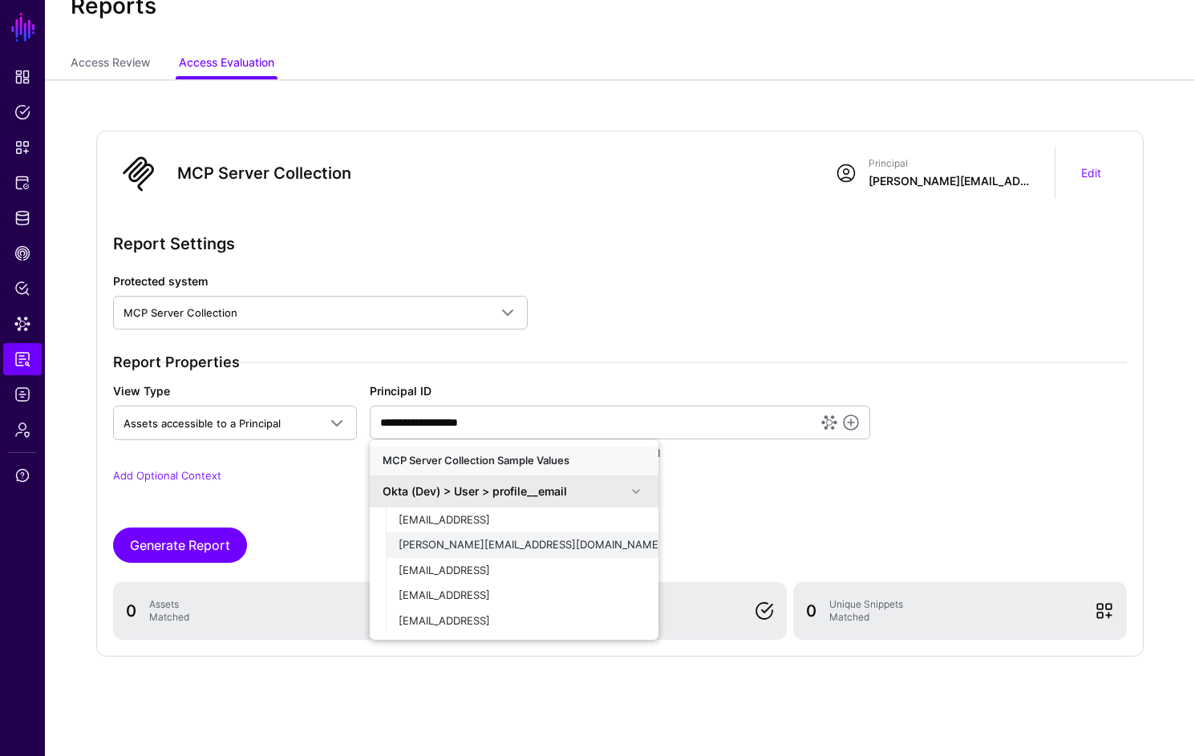
click at [598, 546] on div "alejandro.bacong@wholesalechips.co" at bounding box center [522, 545] width 247 height 16
type input "**********"
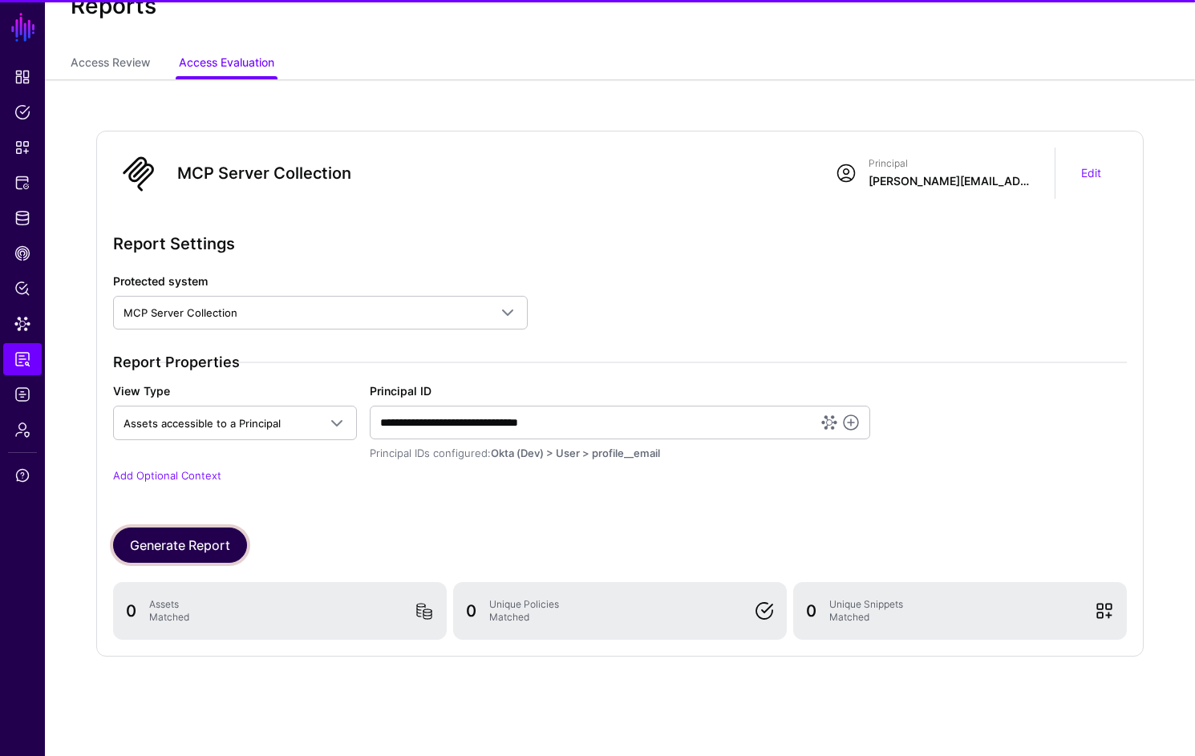
click at [225, 540] on button "Generate Report" at bounding box center [180, 545] width 134 height 35
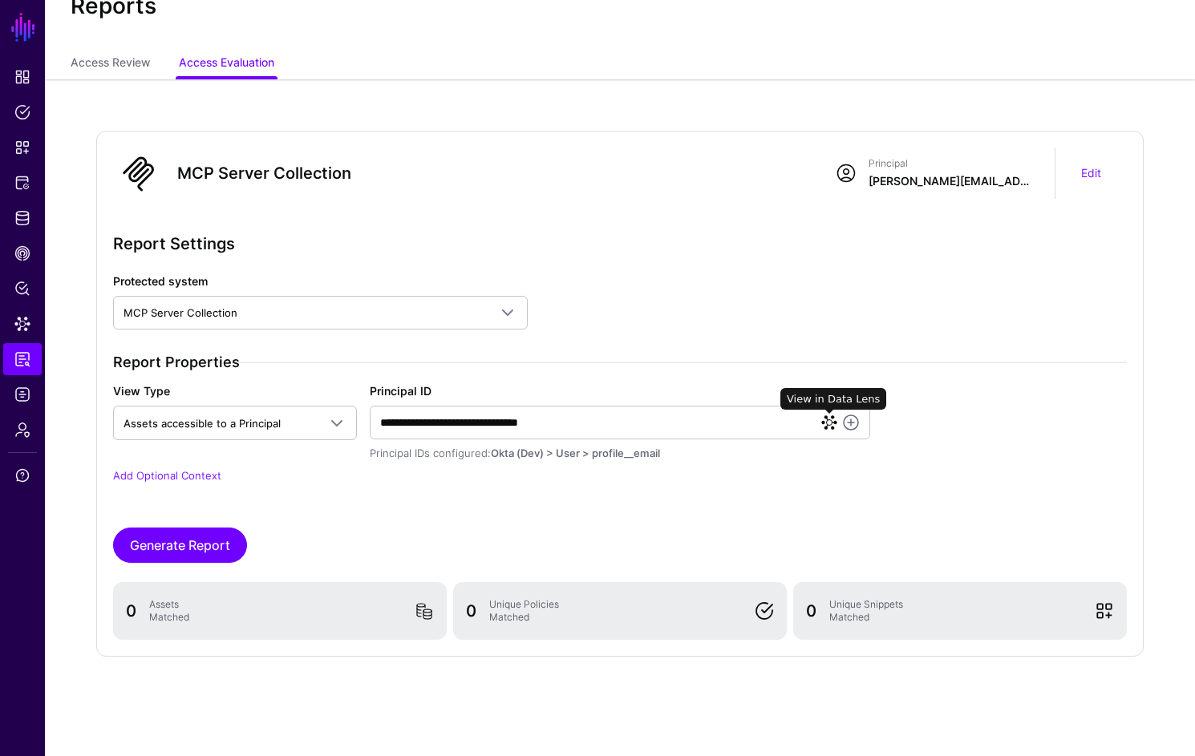
click at [832, 423] on link at bounding box center [829, 423] width 16 height 16
click at [217, 541] on button "Generate Report" at bounding box center [180, 545] width 134 height 35
click at [1090, 172] on link "Edit" at bounding box center [1091, 173] width 20 height 14
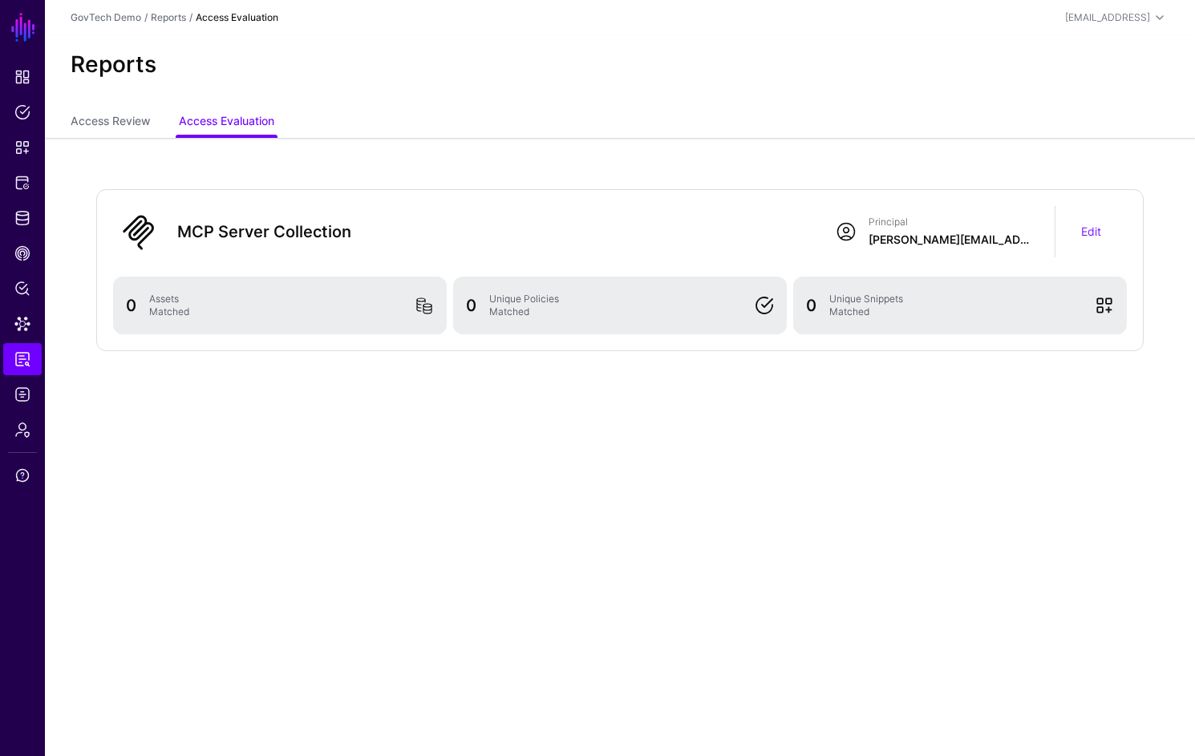
scroll to position [0, 0]
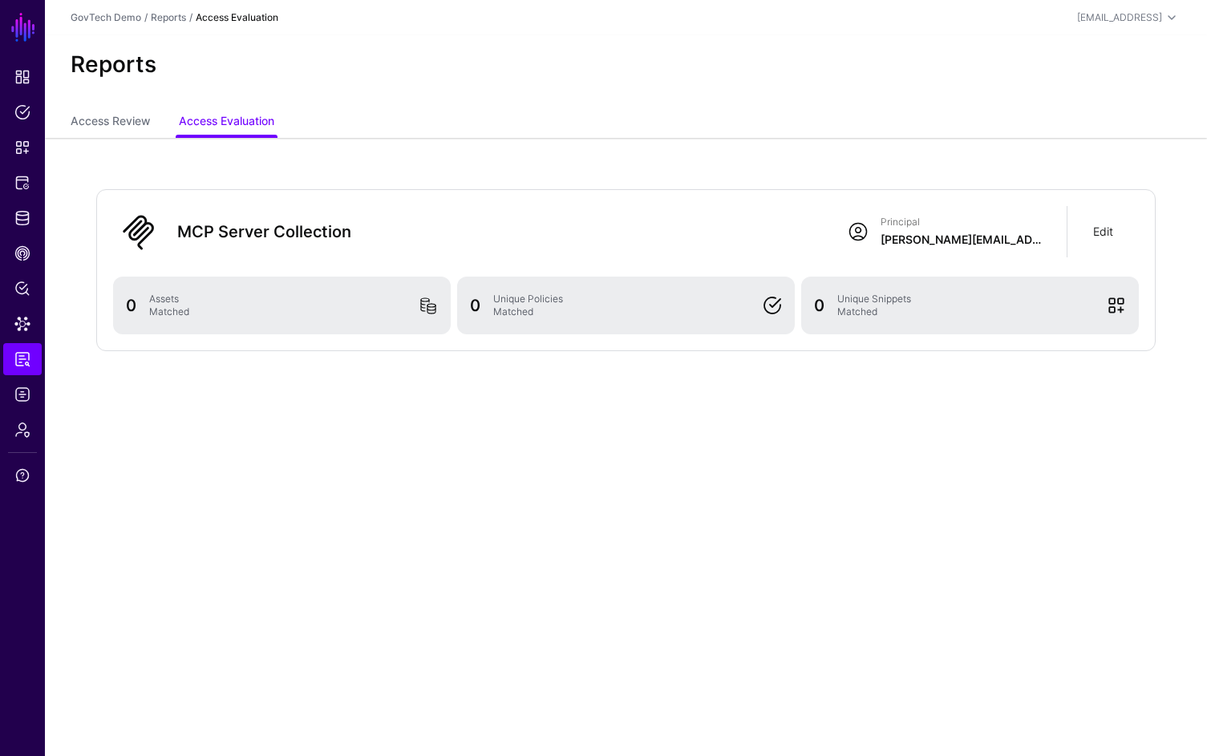
click at [1108, 231] on link "Edit" at bounding box center [1103, 232] width 20 height 14
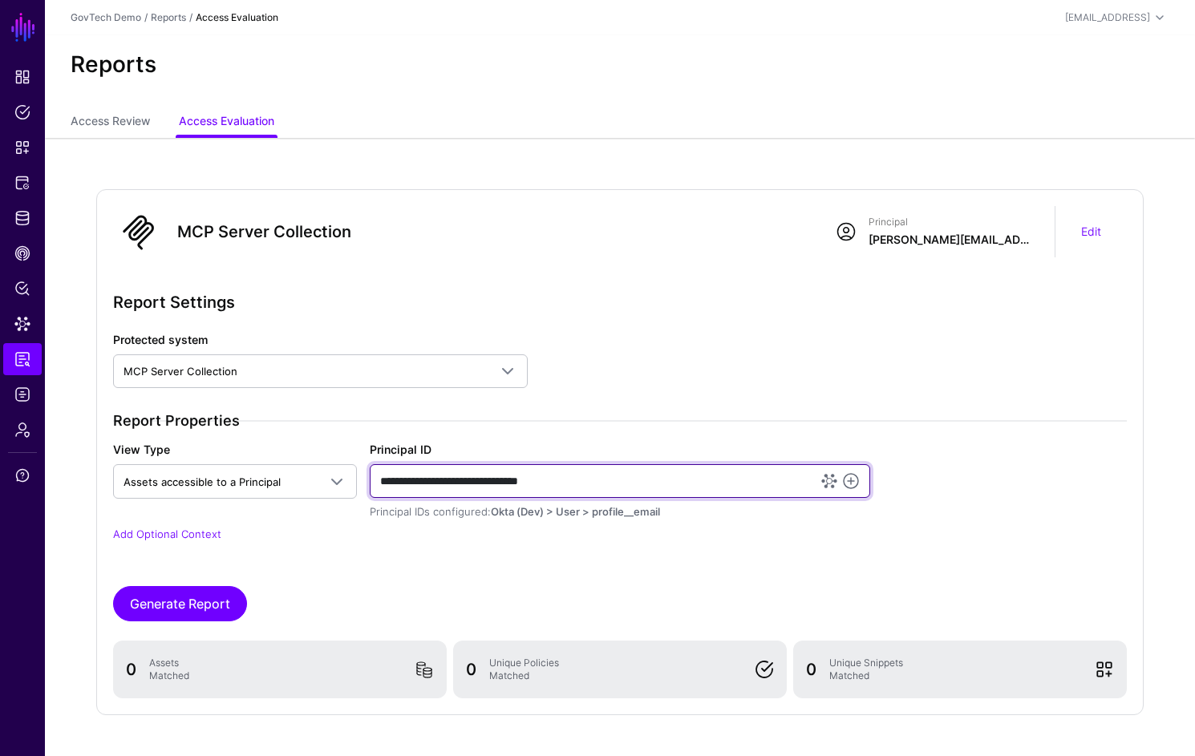
drag, startPoint x: 773, startPoint y: 477, endPoint x: 399, endPoint y: 457, distance: 374.2
click at [410, 468] on input "**********" at bounding box center [620, 481] width 500 height 34
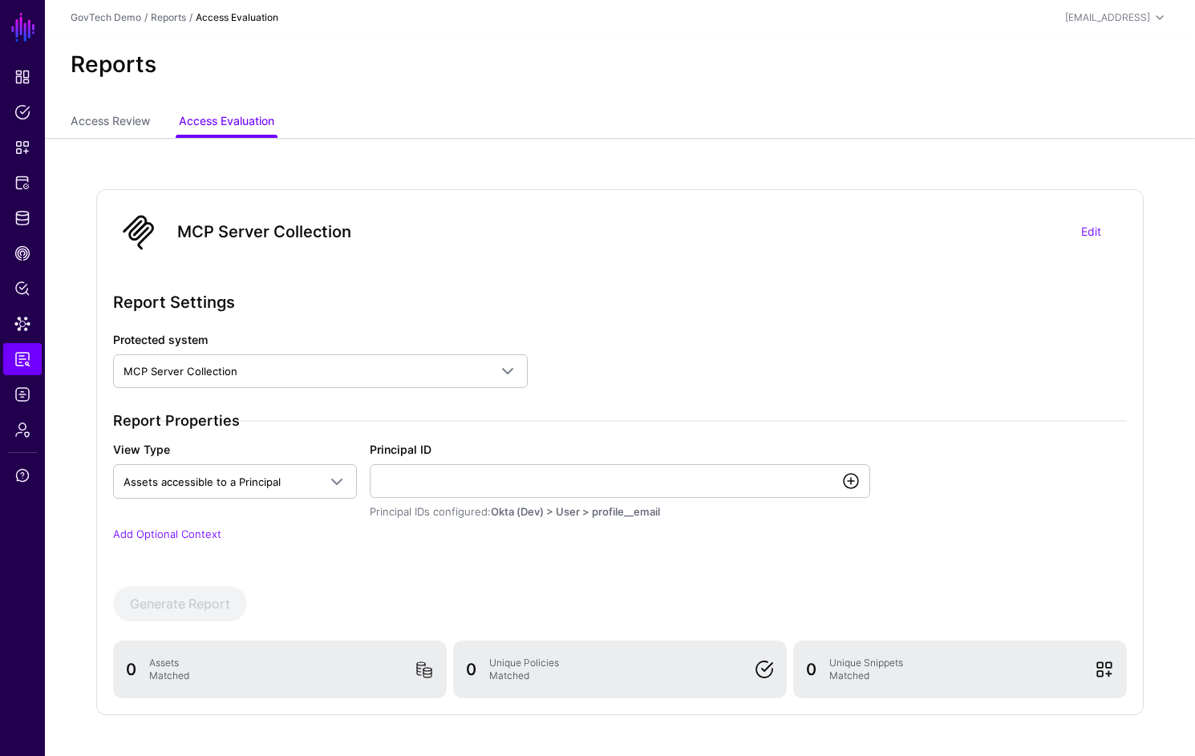
click at [853, 483] on link at bounding box center [850, 481] width 19 height 19
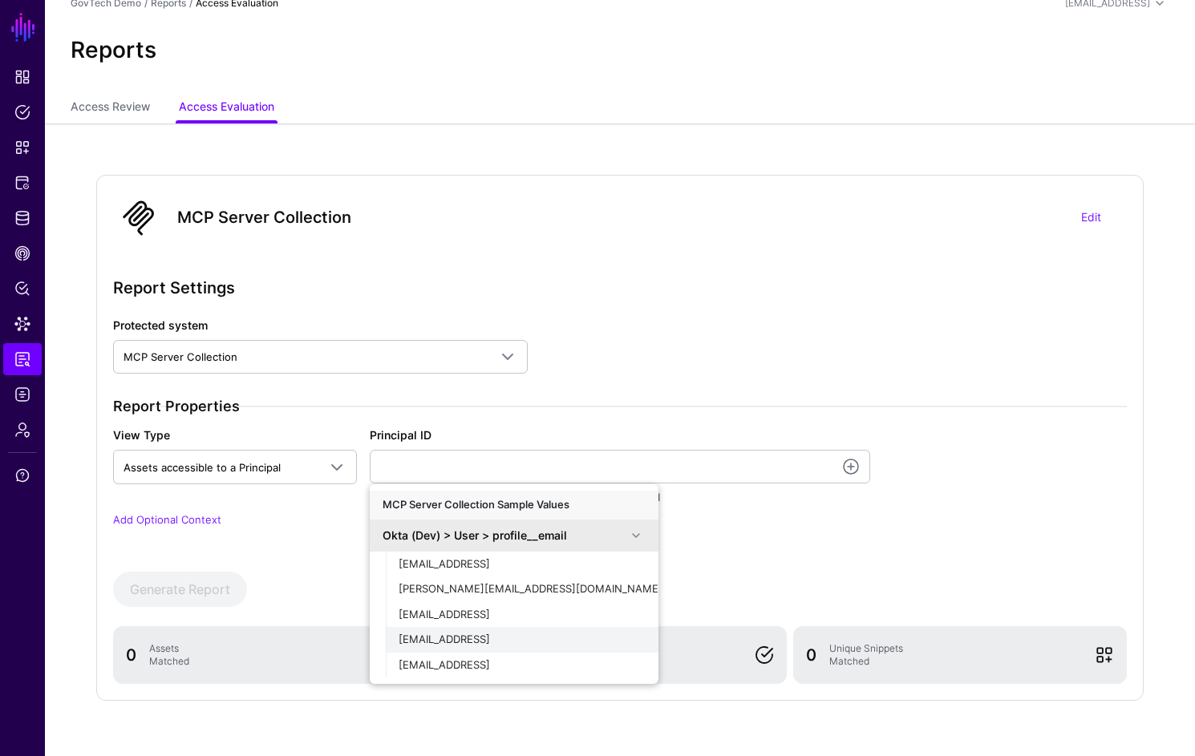
scroll to position [59, 0]
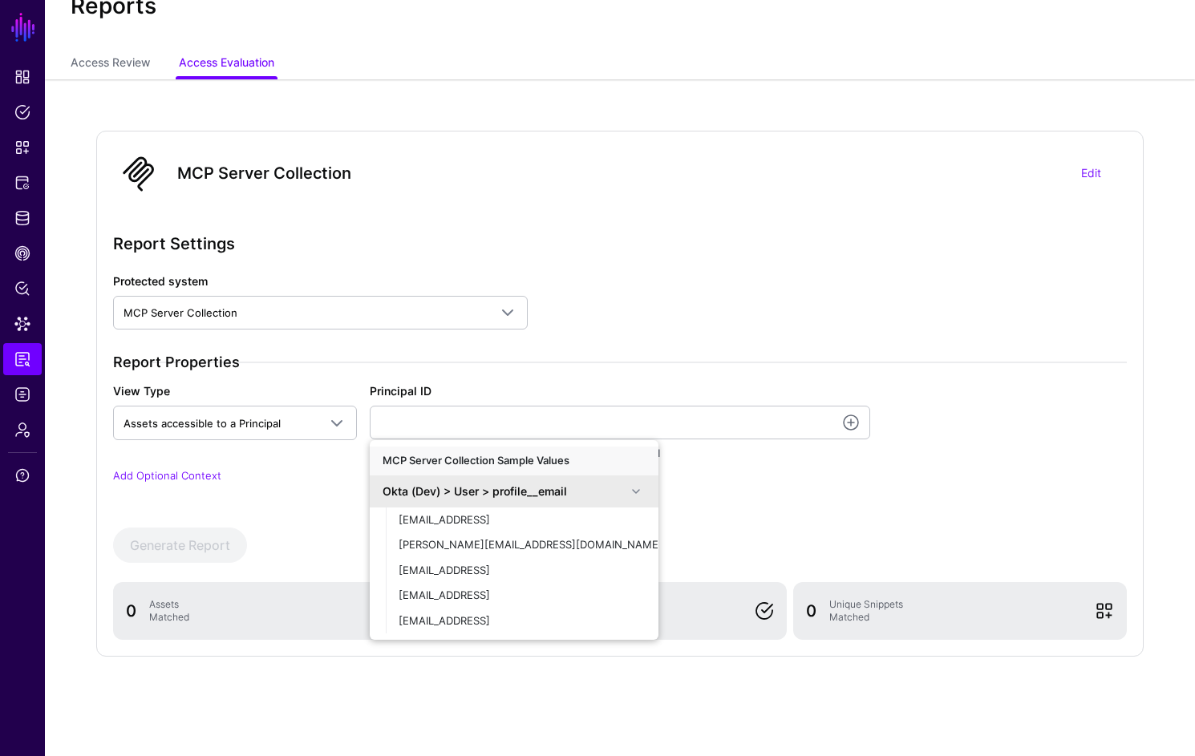
click at [845, 494] on div "Report Properties View Type Assets accessible to a Principal Assets accessible …" at bounding box center [620, 429] width 1027 height 151
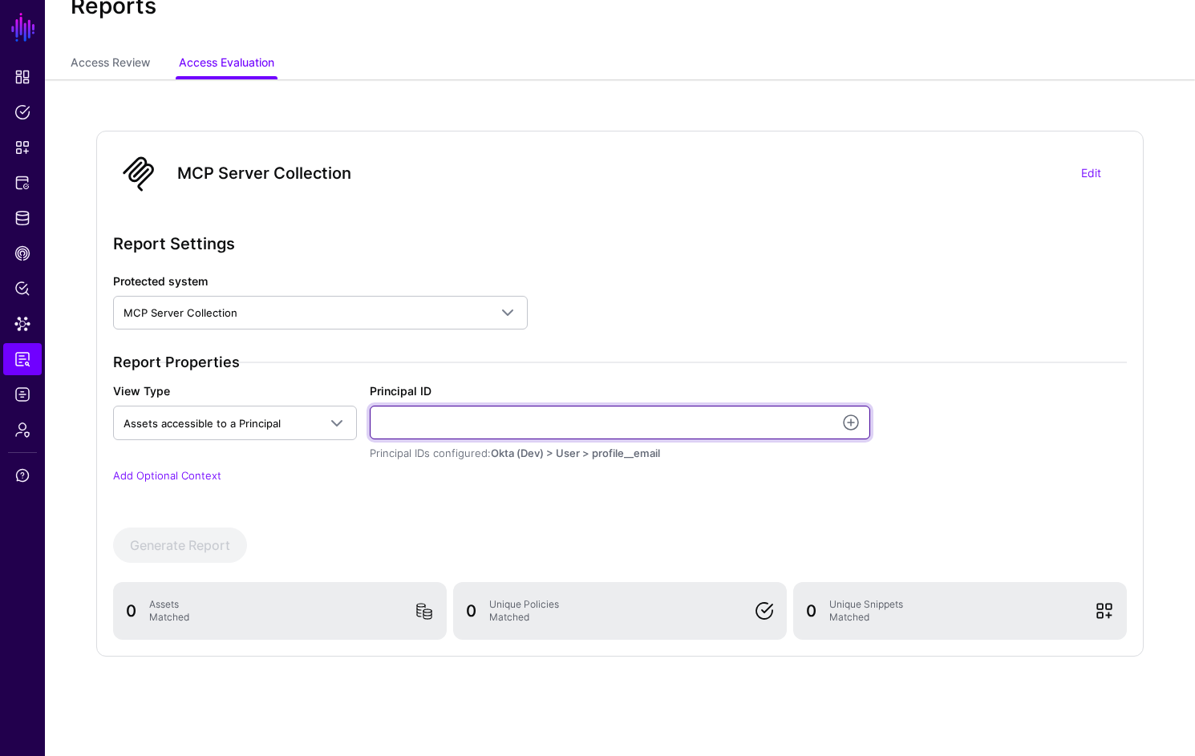
click at [674, 407] on input "Principal ID" at bounding box center [620, 423] width 500 height 34
click at [453, 427] on input "Principal ID" at bounding box center [620, 423] width 500 height 34
paste input "**********"
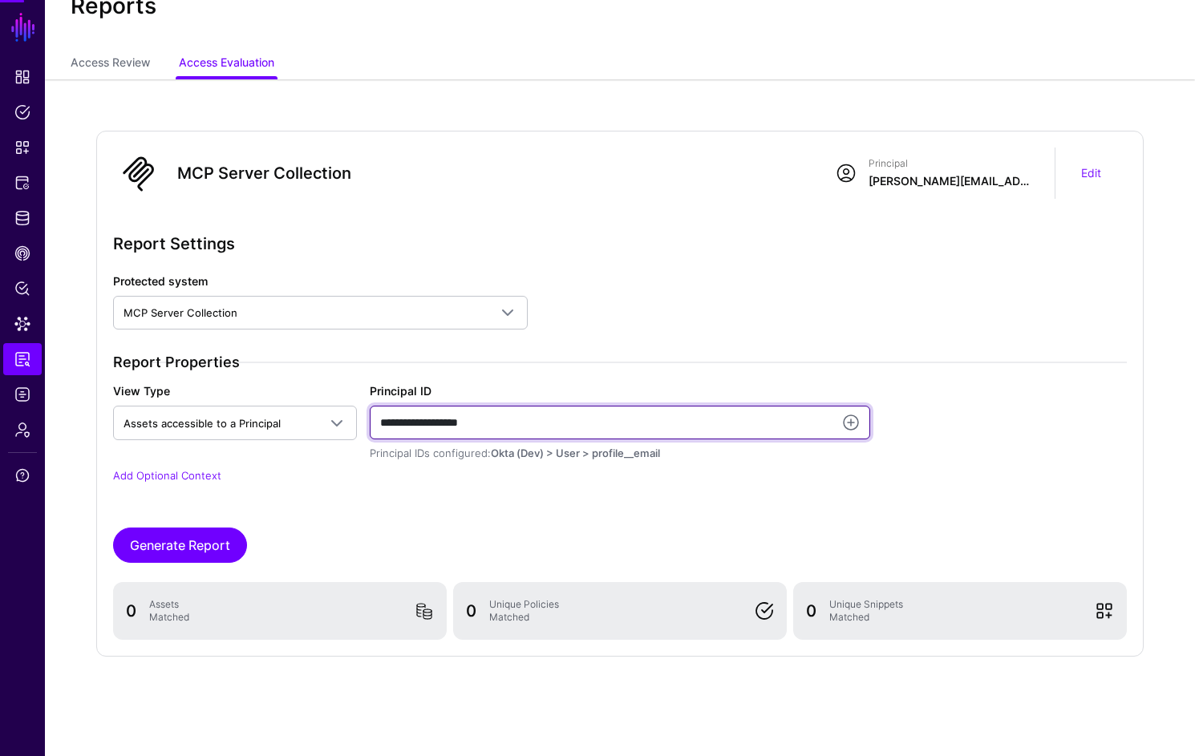
type input "**********"
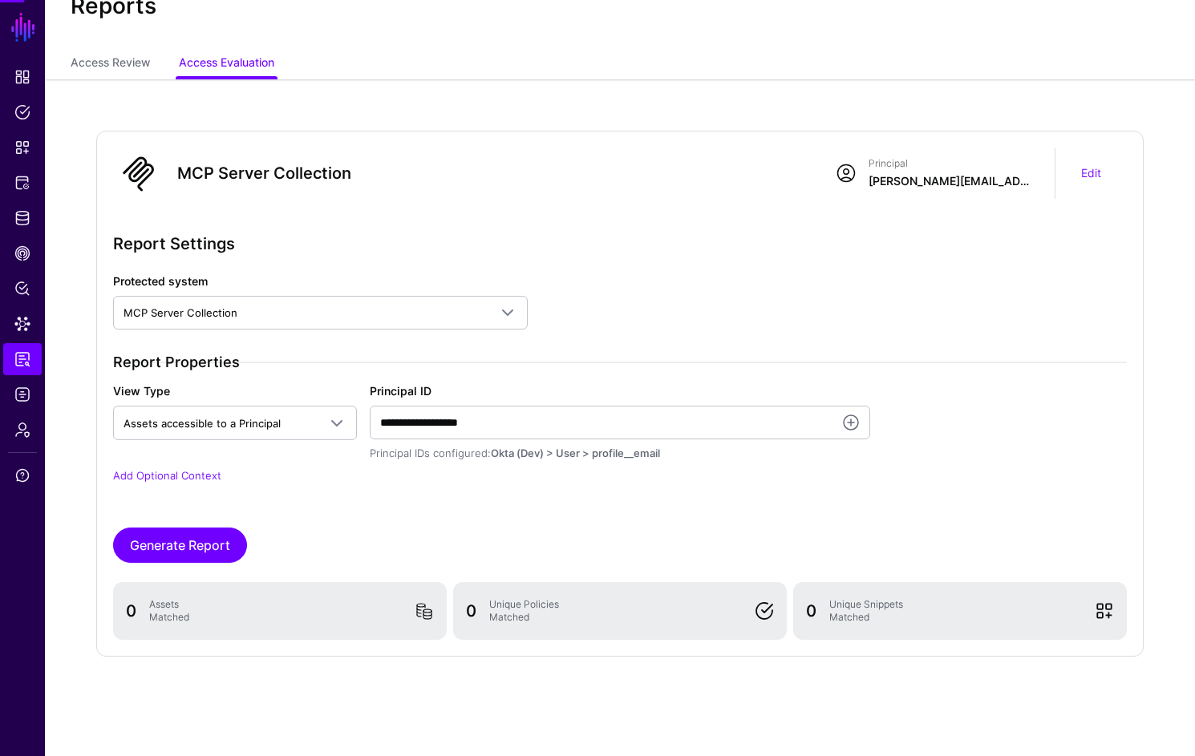
click at [638, 522] on div "**********" at bounding box center [620, 418] width 1014 height 291
click at [214, 539] on button "Generate Report" at bounding box center [180, 545] width 134 height 35
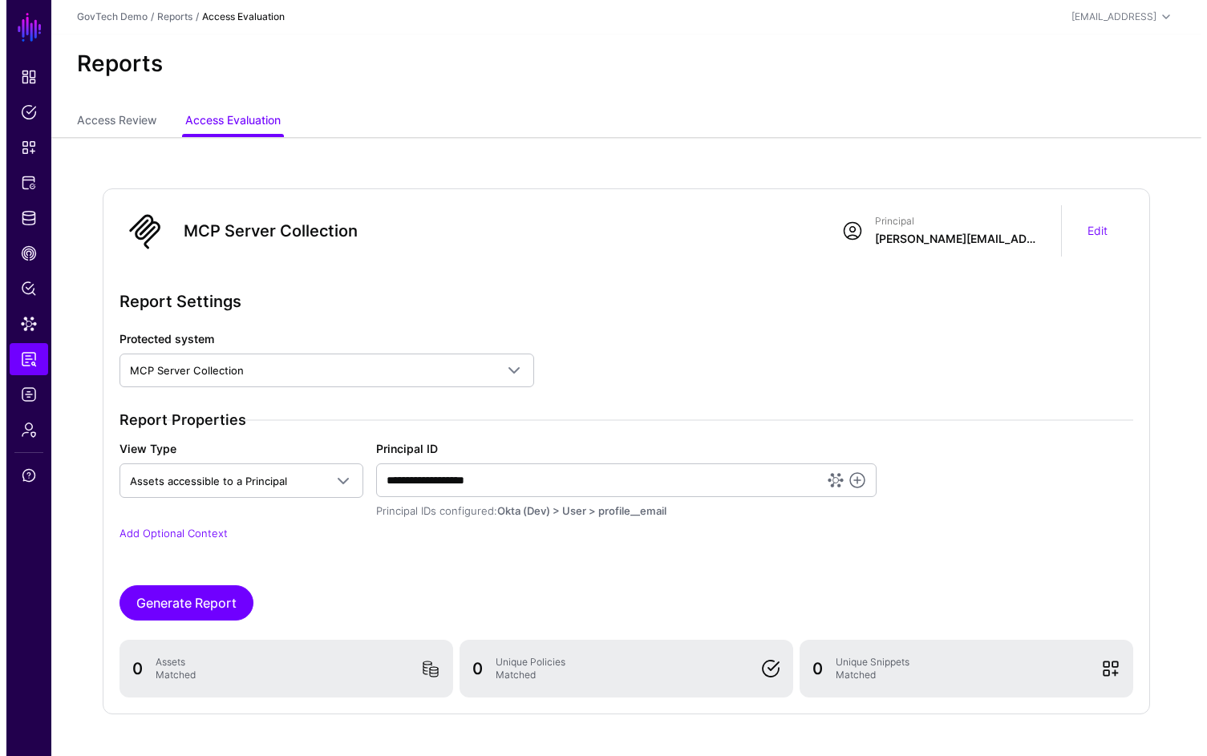
scroll to position [0, 0]
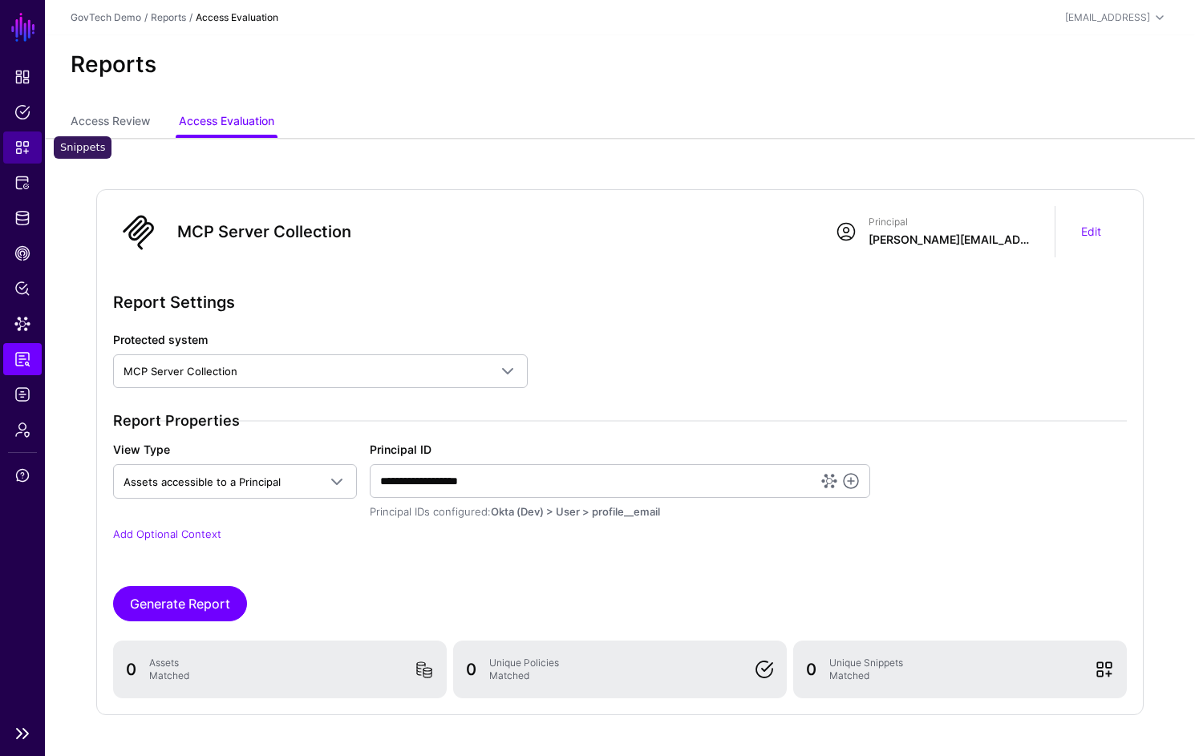
click at [28, 144] on span "Snippets" at bounding box center [22, 148] width 16 height 16
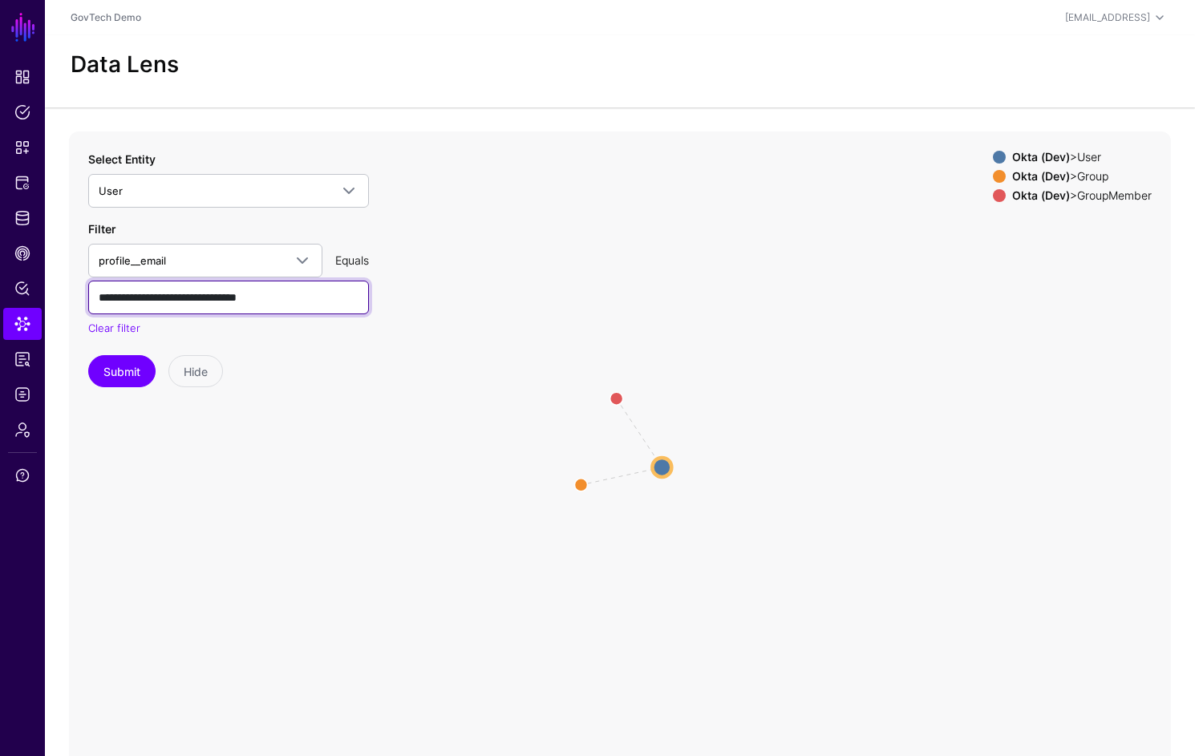
drag, startPoint x: 328, startPoint y: 297, endPoint x: -18, endPoint y: 281, distance: 346.0
click at [0, 281] on html "SGNL Dashboard Policies Snippets Protected Systems Identity Data Fabric CAEP Hu…" at bounding box center [597, 398] width 1195 height 797
type input "**********"
click at [88, 355] on button "Submit" at bounding box center [121, 371] width 67 height 32
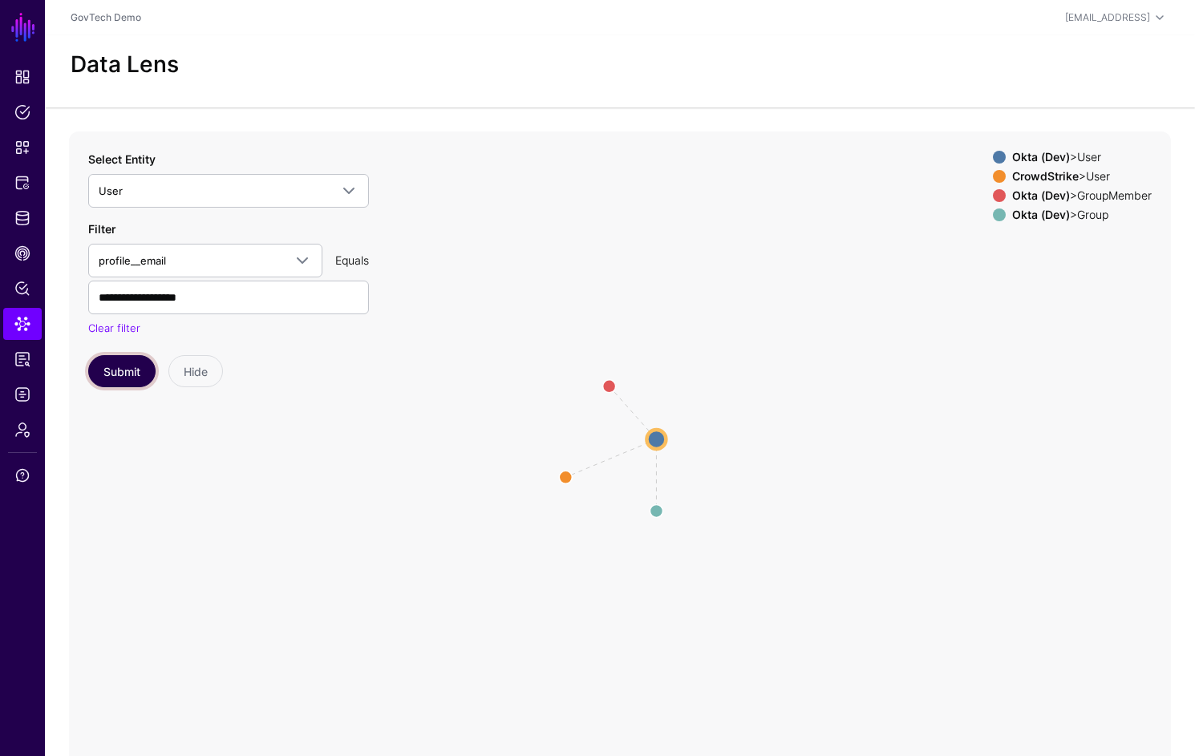
click at [120, 379] on button "Submit" at bounding box center [121, 371] width 67 height 32
click at [17, 141] on span "Snippets" at bounding box center [22, 148] width 16 height 16
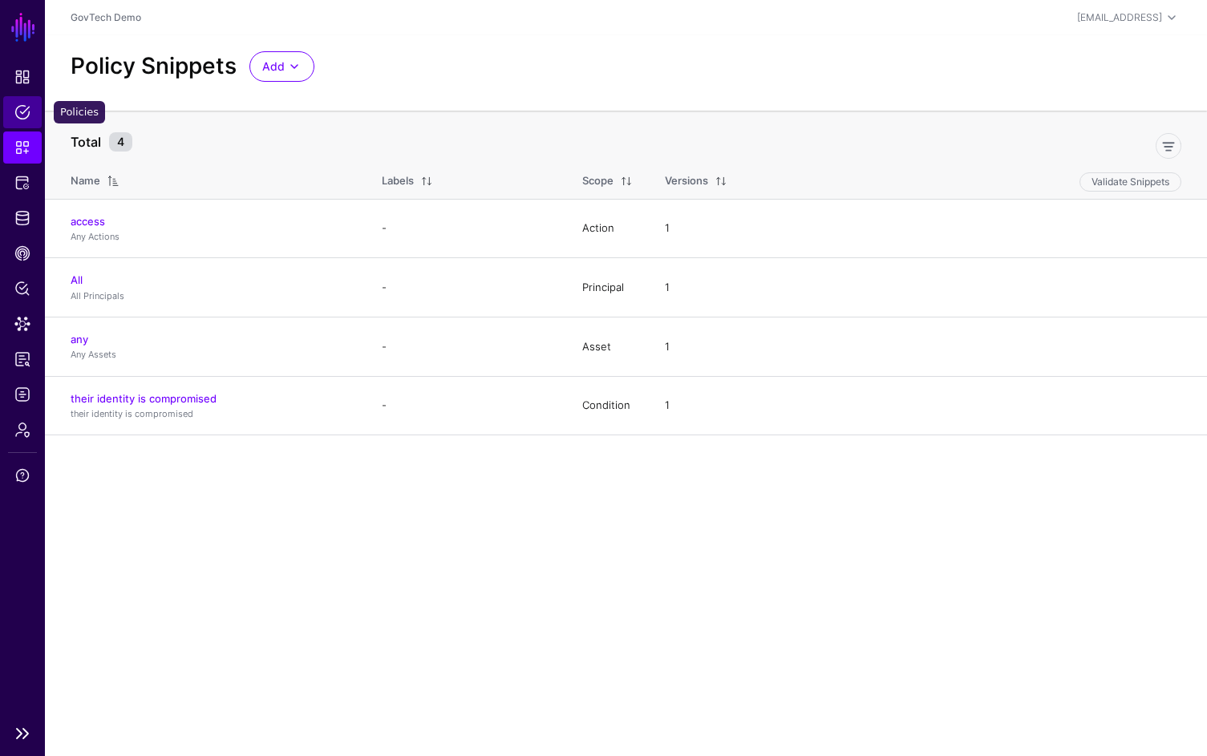
click at [27, 119] on span "Policies" at bounding box center [22, 112] width 16 height 16
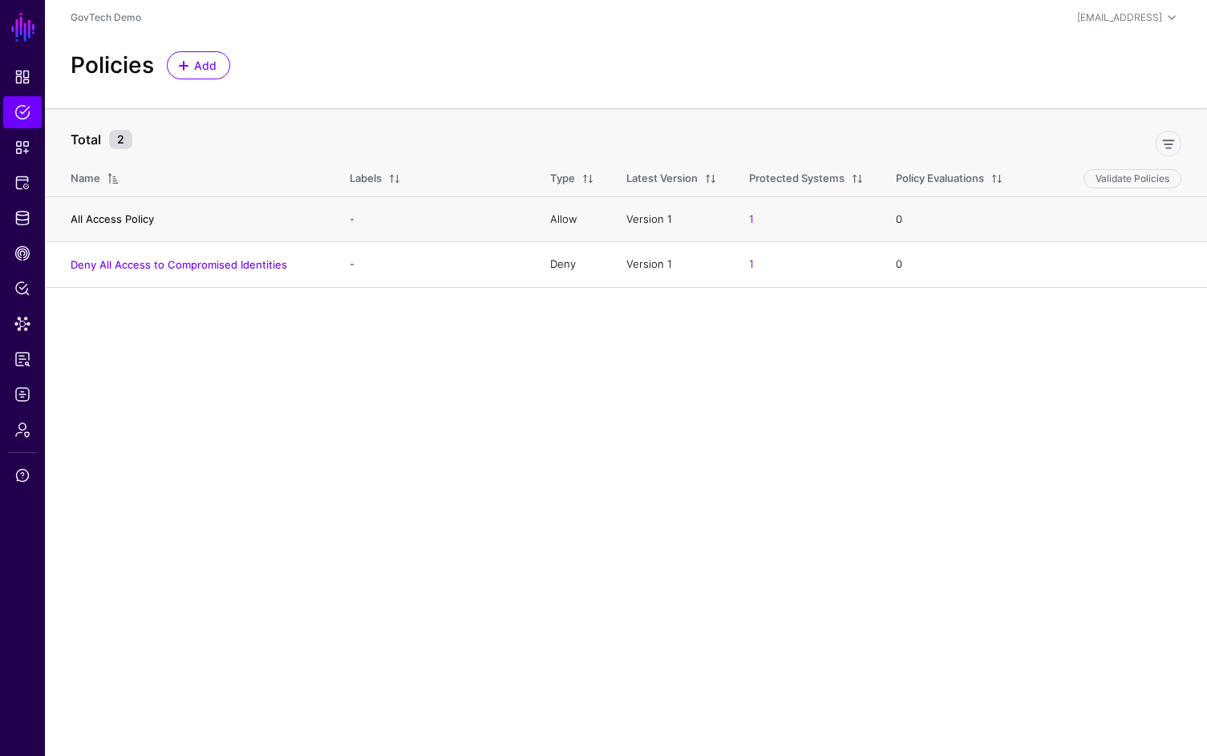
click at [144, 223] on link "All Access Policy" at bounding box center [112, 219] width 83 height 13
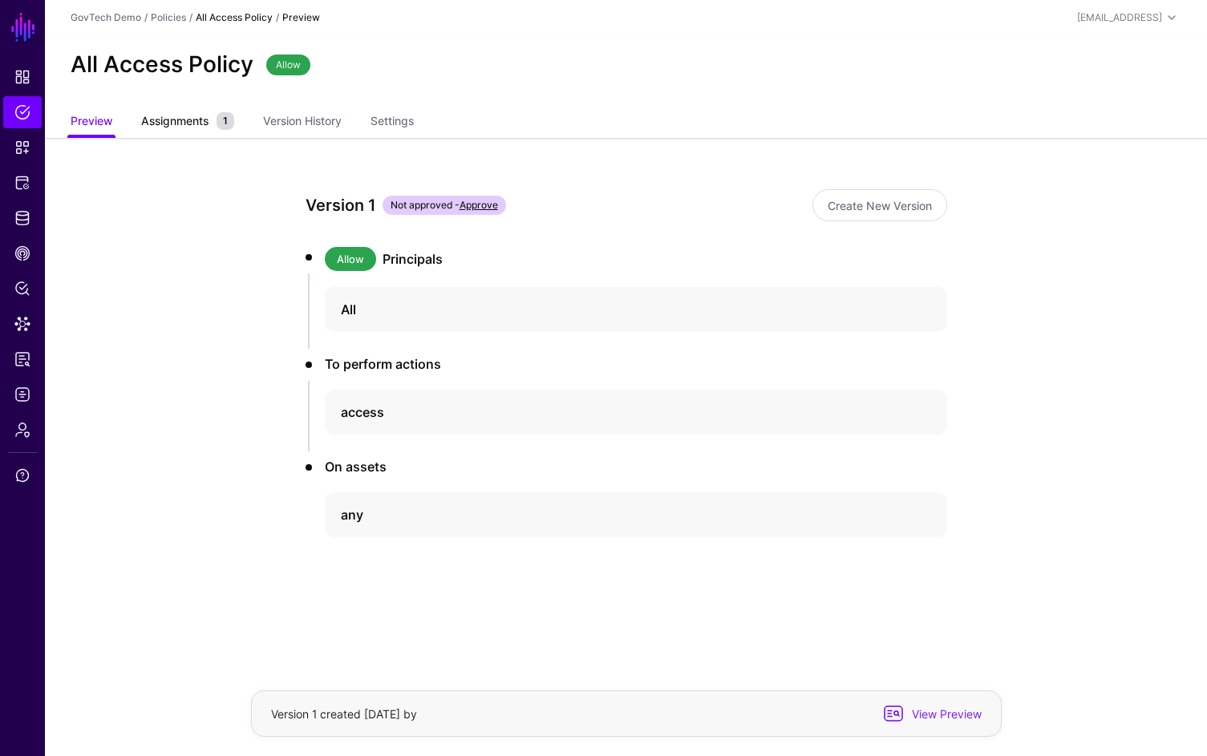
click at [170, 123] on span "Assignments" at bounding box center [174, 120] width 75 height 17
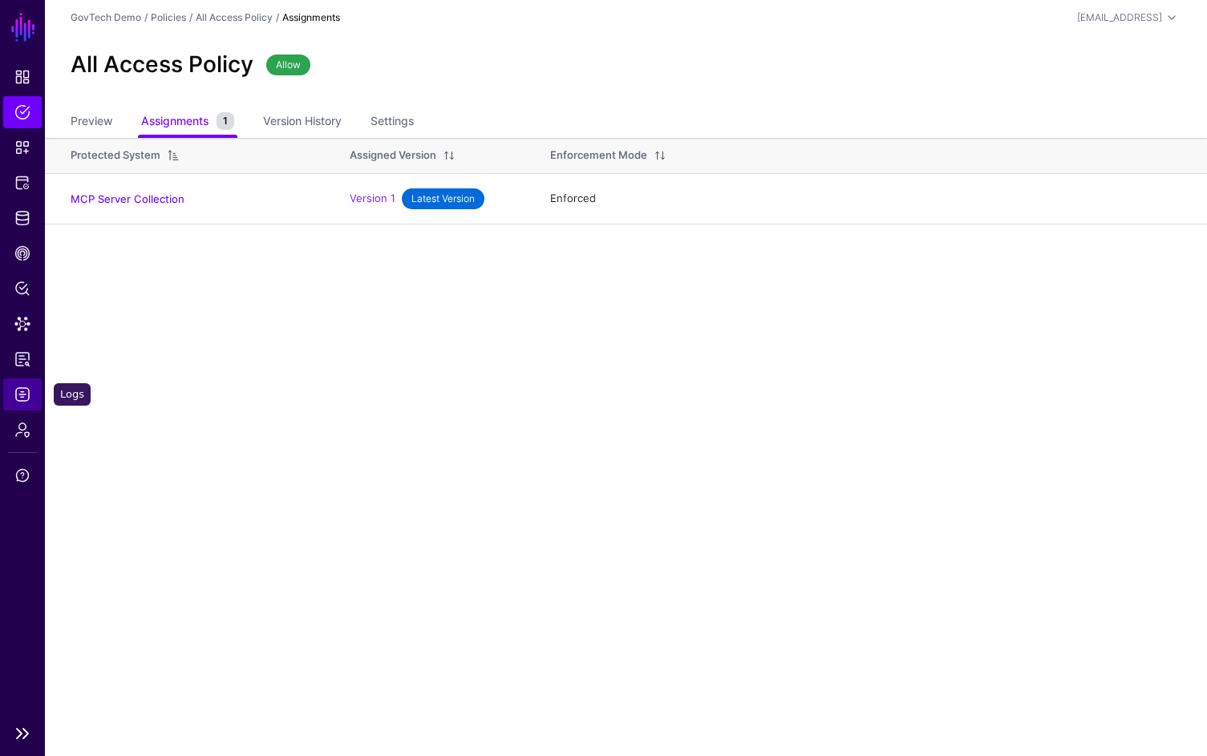
click at [25, 396] on span "Logs" at bounding box center [22, 395] width 16 height 16
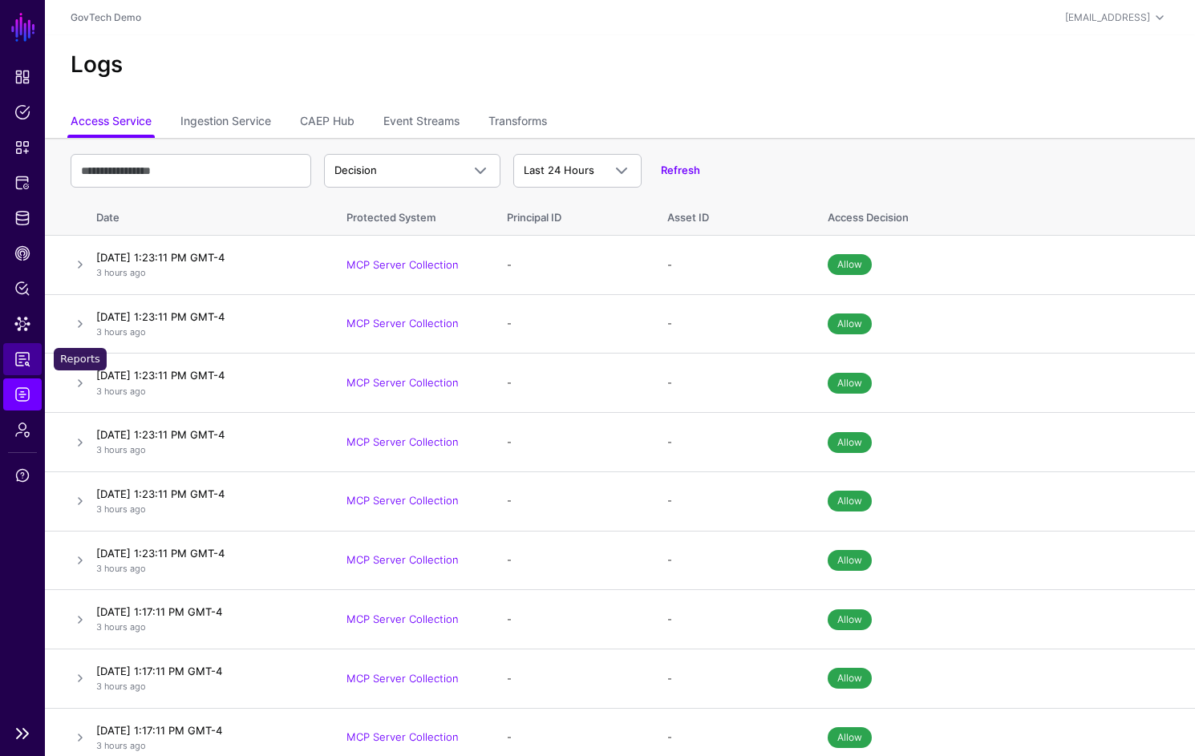
click at [17, 367] on link "Reports" at bounding box center [22, 359] width 38 height 32
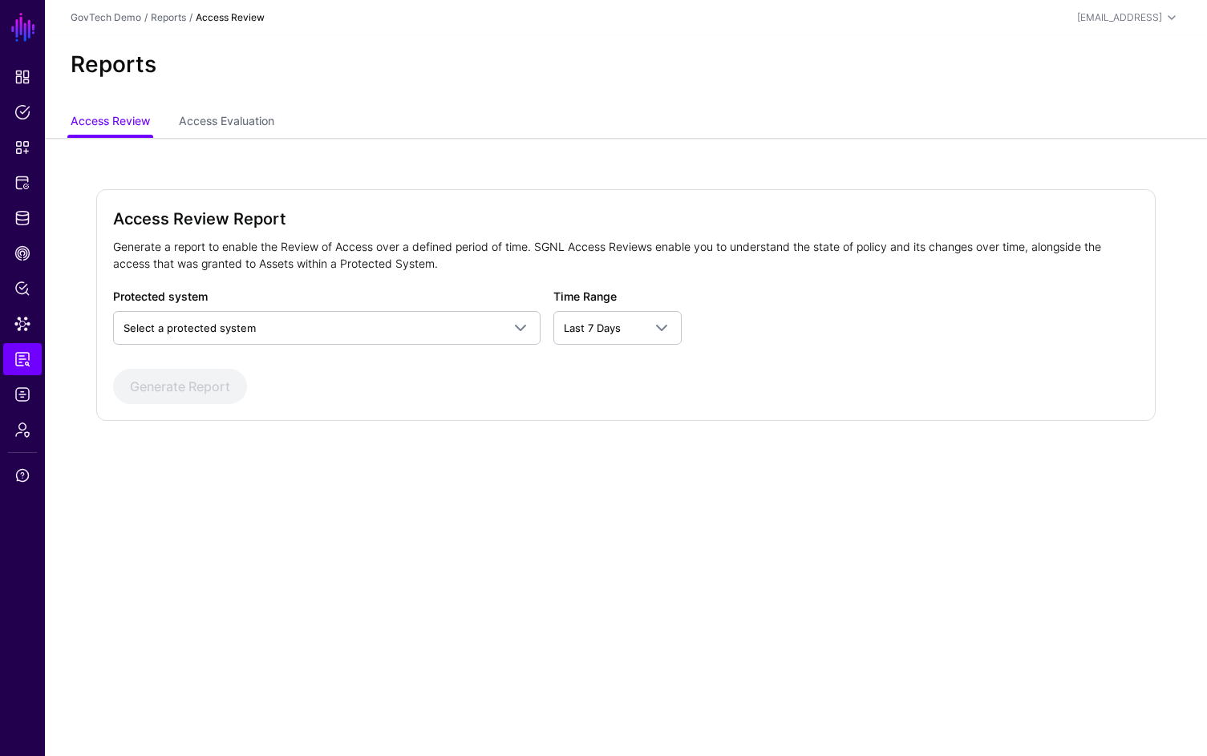
click at [257, 106] on div "Reports" at bounding box center [626, 71] width 1162 height 72
click at [254, 117] on link "Access Evaluation" at bounding box center [226, 122] width 95 height 30
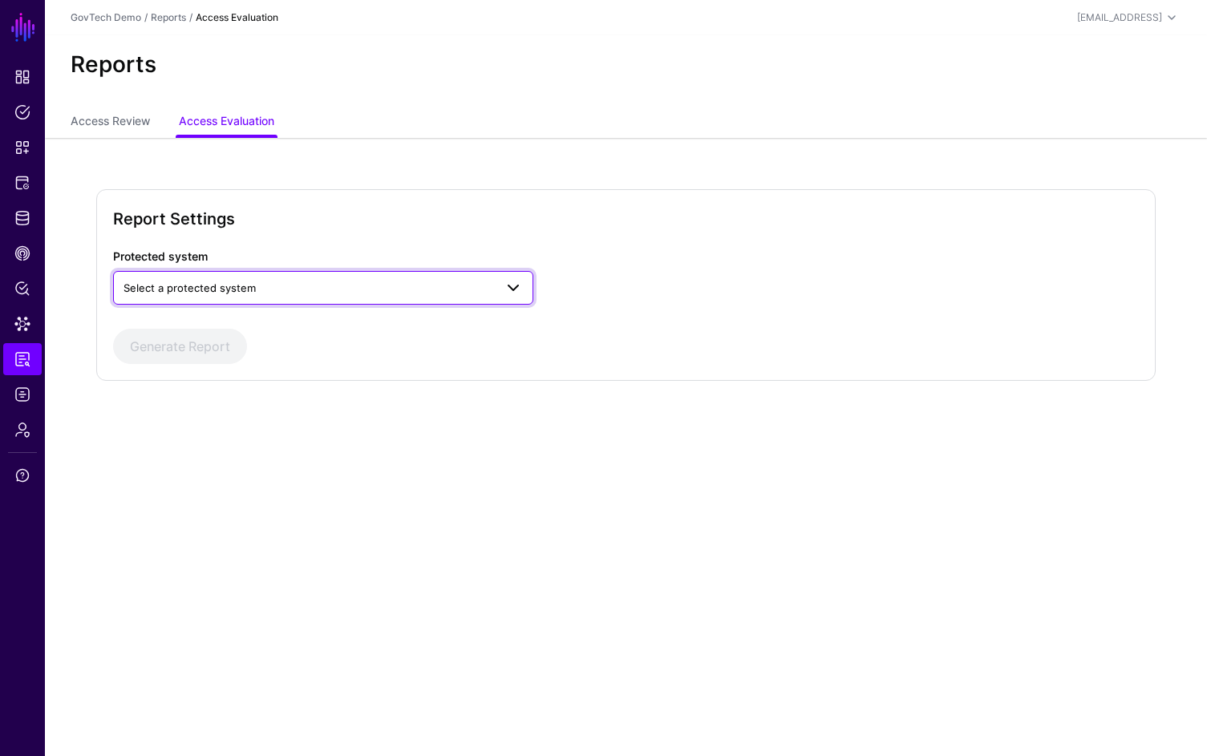
click at [302, 279] on span "Select a protected system" at bounding box center [309, 288] width 371 height 18
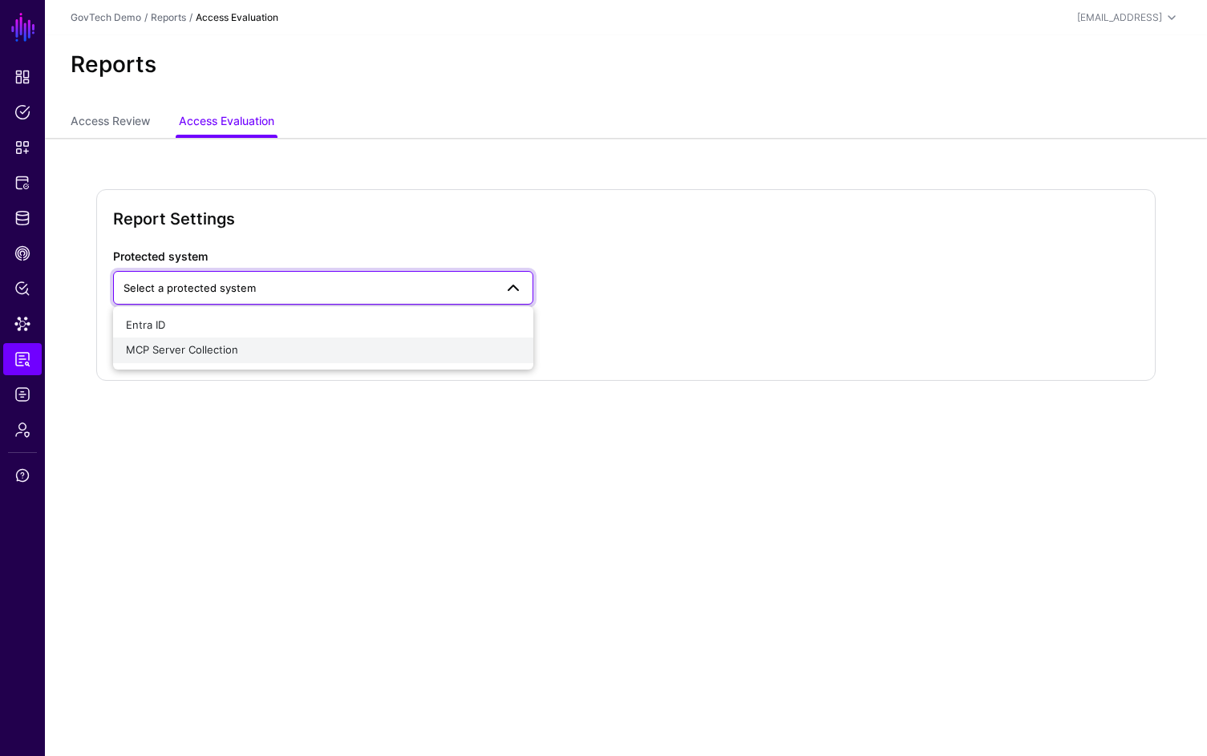
click at [289, 347] on div "MCP Server Collection" at bounding box center [323, 350] width 395 height 16
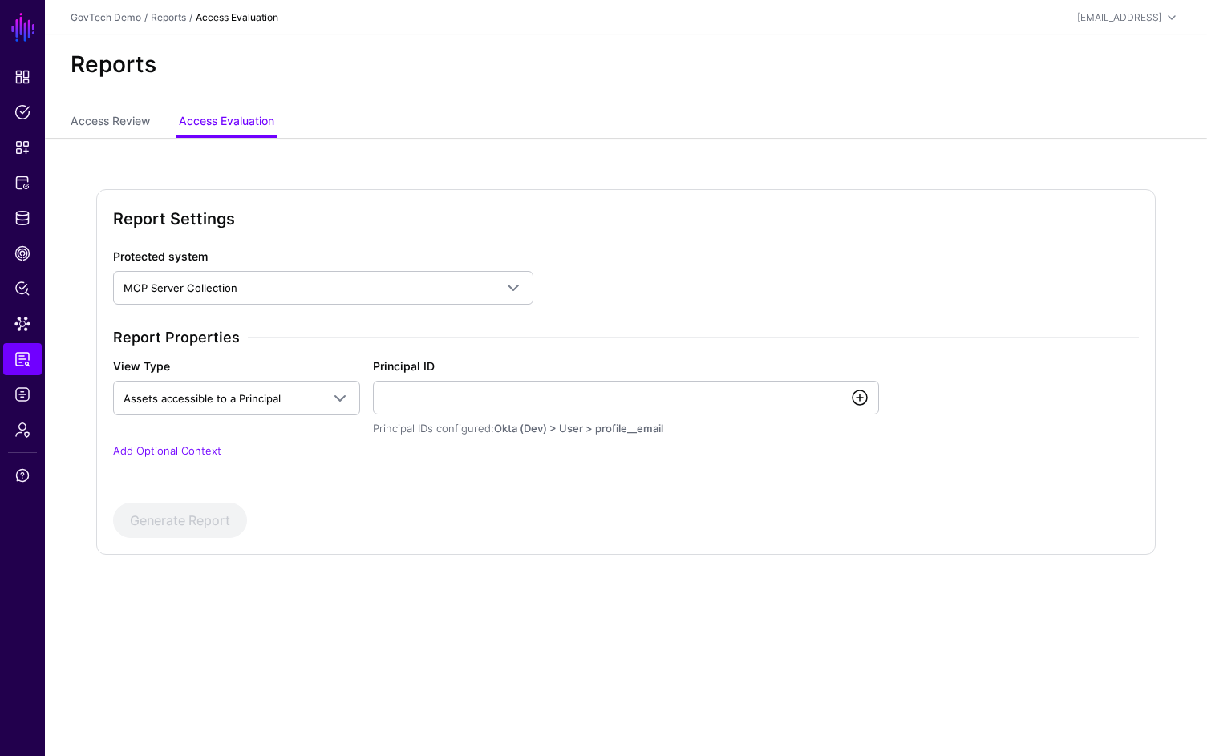
click at [853, 399] on link at bounding box center [859, 397] width 19 height 19
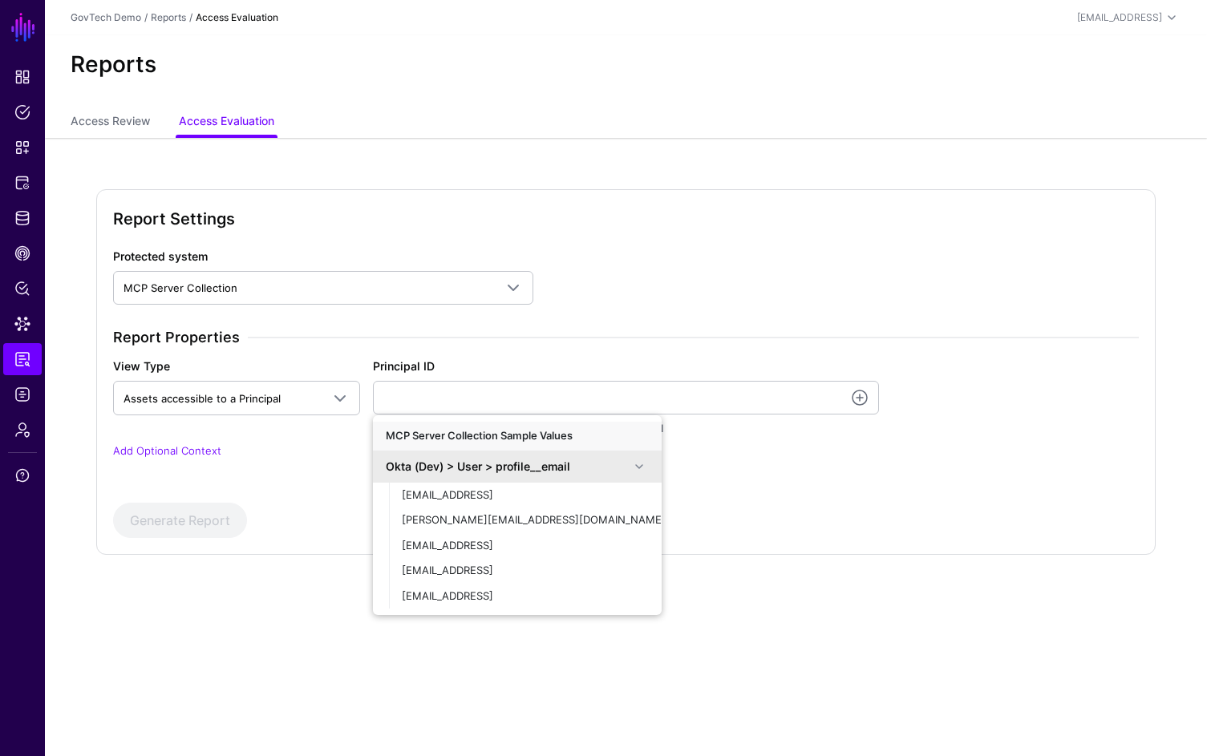
click at [635, 475] on span at bounding box center [639, 466] width 19 height 19
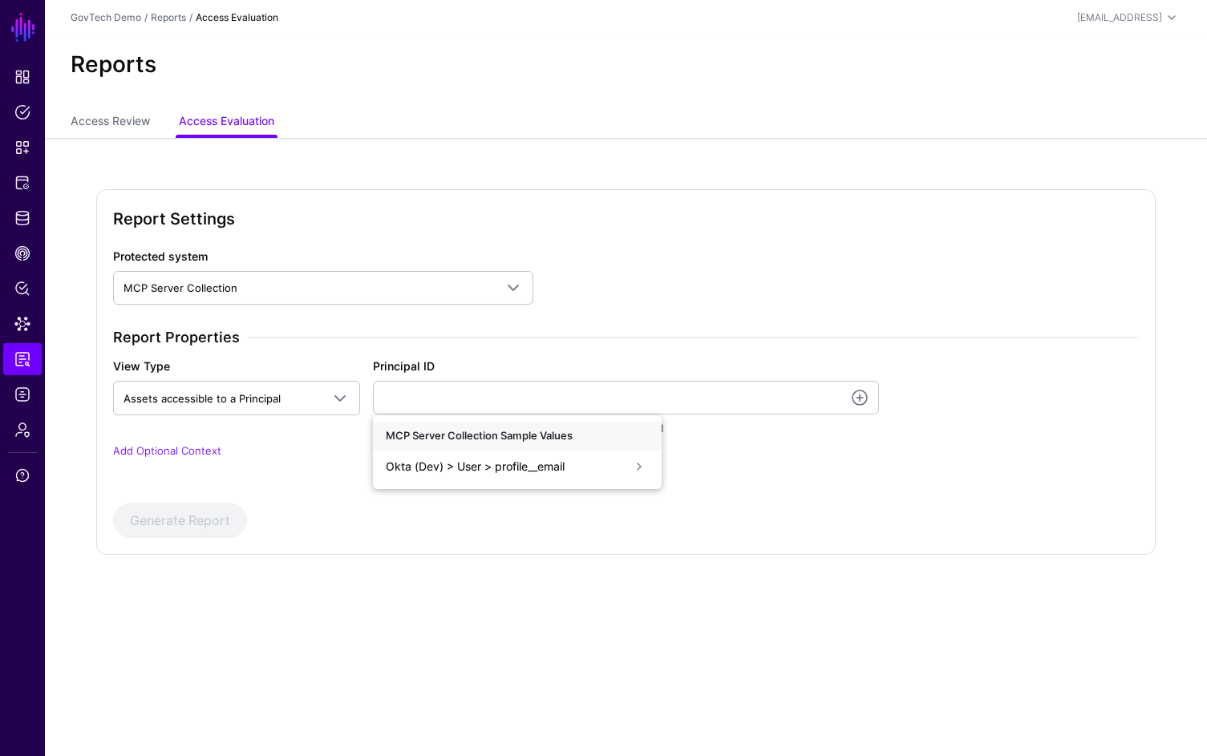
click at [635, 475] on span at bounding box center [639, 466] width 19 height 19
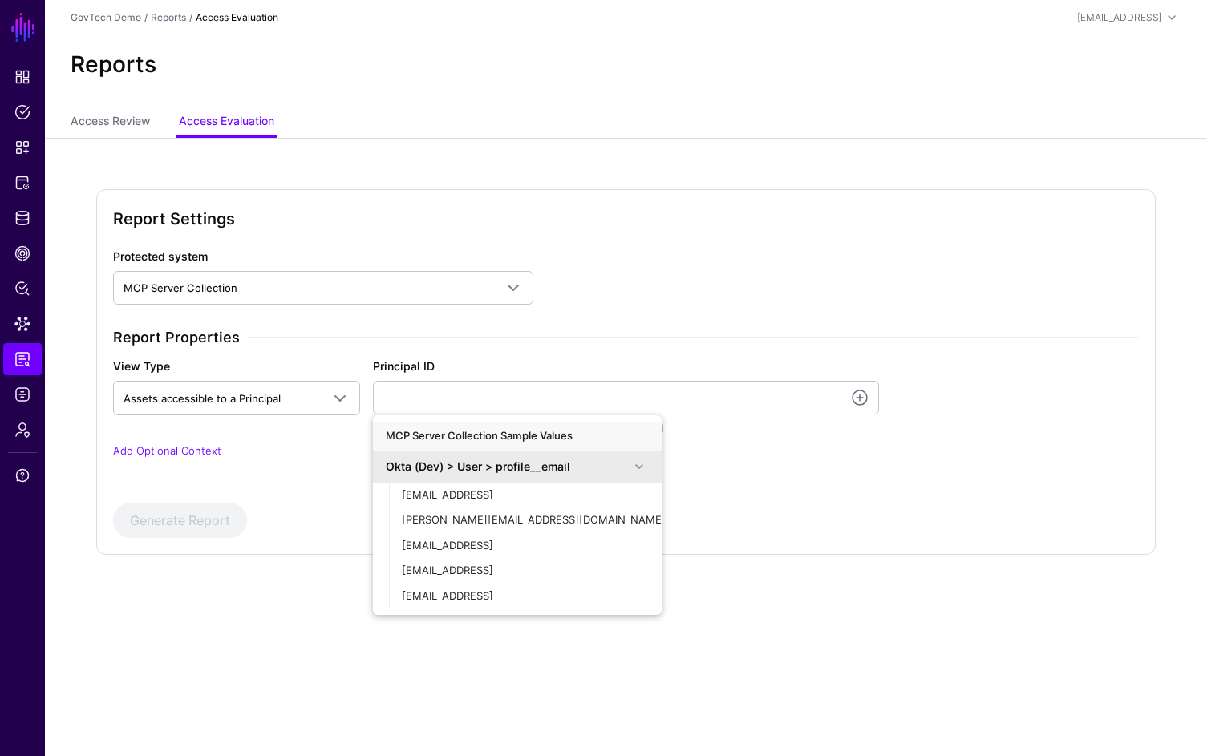
click at [635, 475] on span at bounding box center [639, 466] width 19 height 19
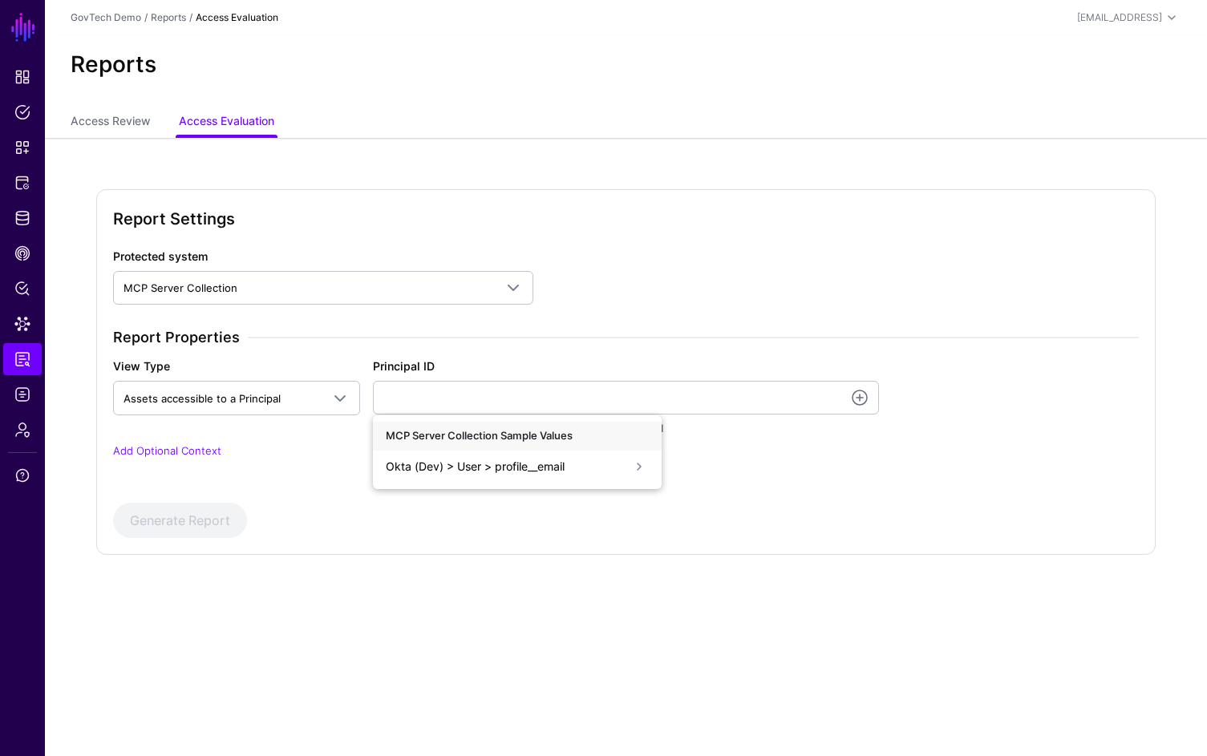
click at [496, 433] on div "MCP Server Collection Sample Values" at bounding box center [517, 436] width 289 height 29
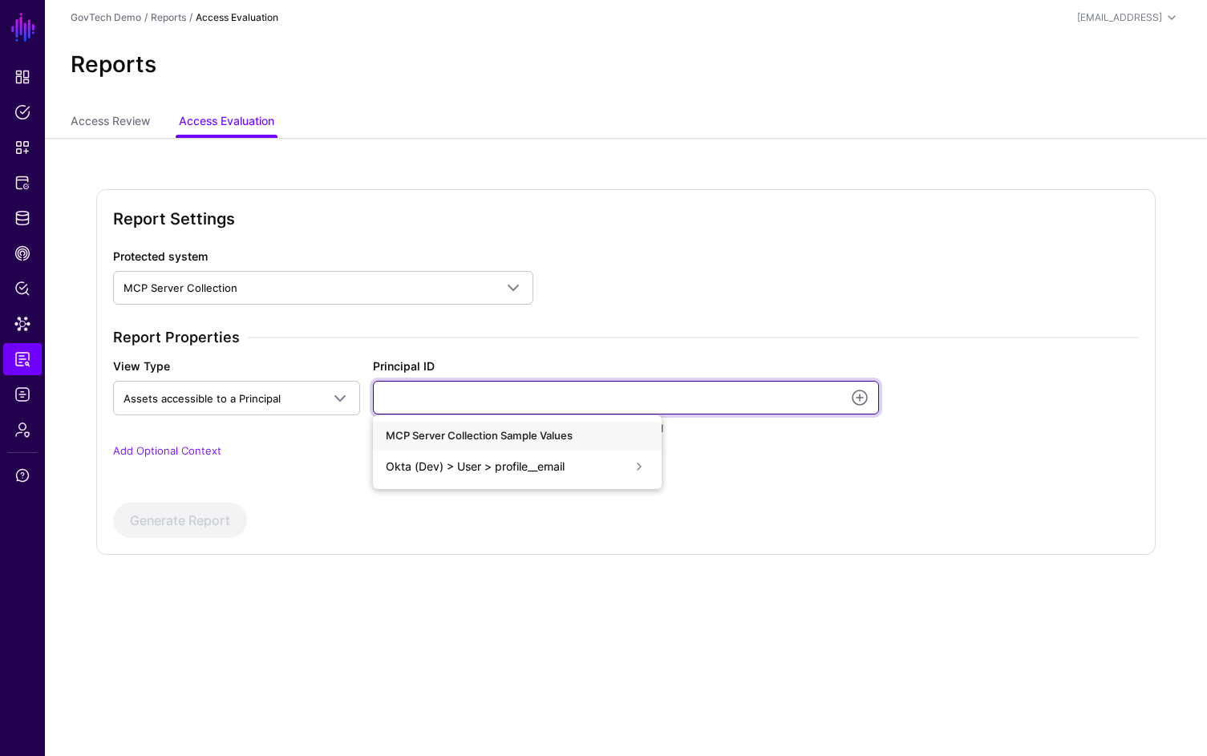
click at [453, 405] on input "Principal ID" at bounding box center [626, 398] width 507 height 34
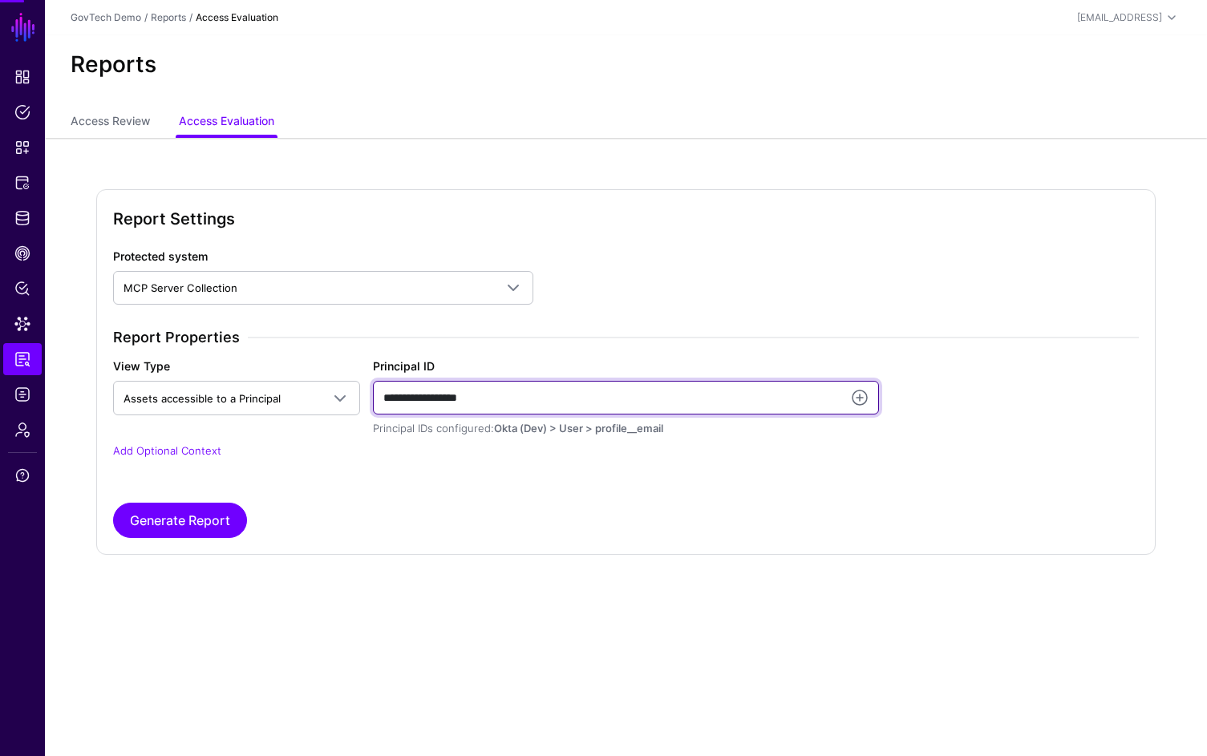
type input "**********"
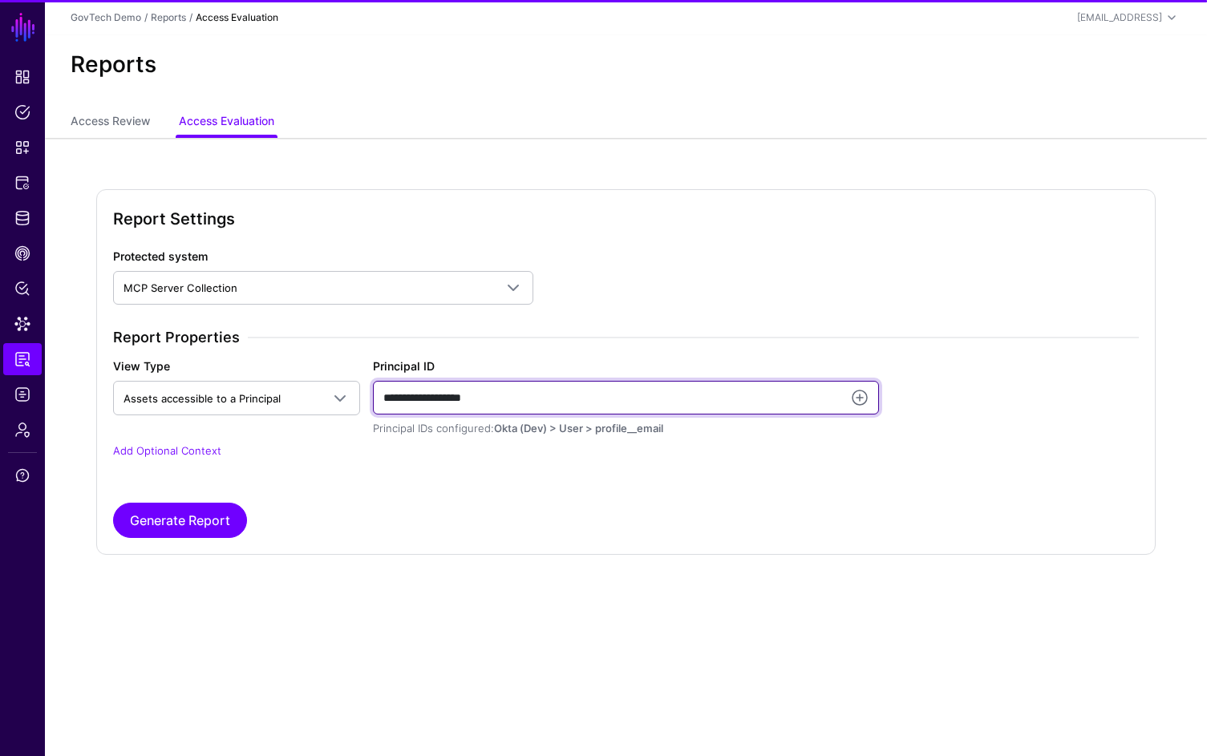
click at [113, 503] on button "Generate Report" at bounding box center [180, 520] width 134 height 35
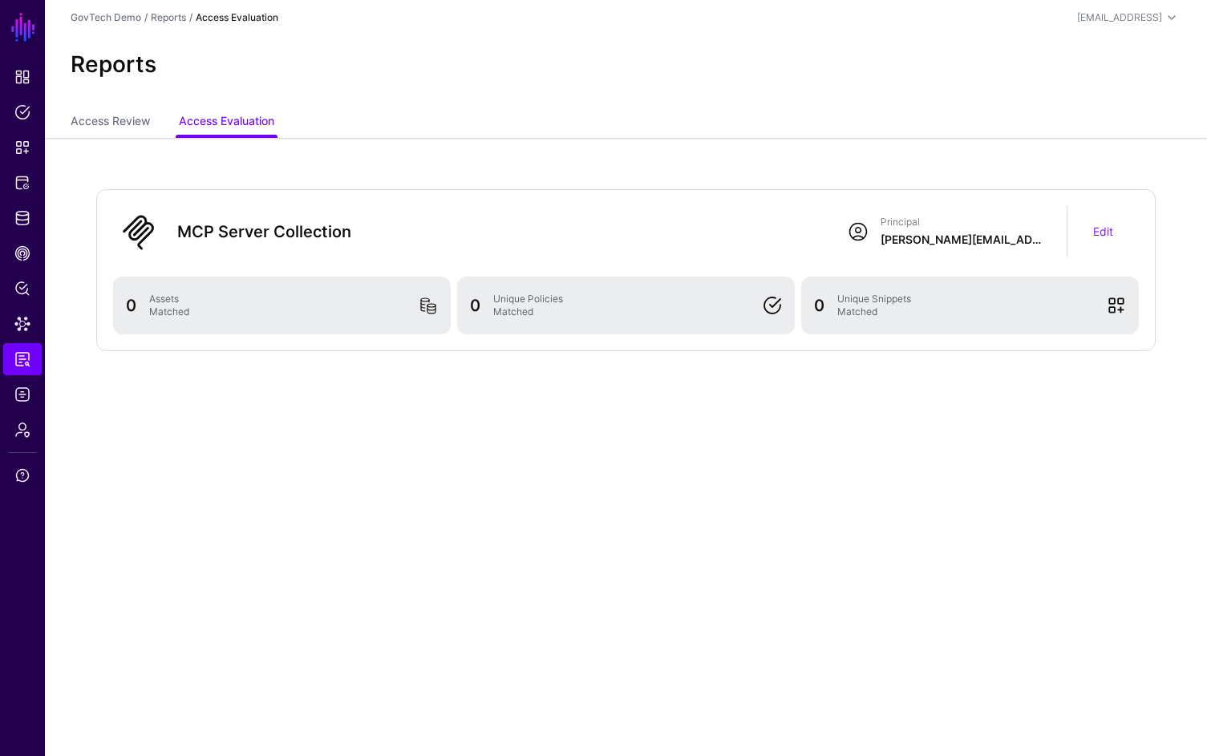
click at [1123, 314] on span at bounding box center [1116, 305] width 19 height 19
click at [695, 333] on div "0 Unique Policies Matched" at bounding box center [626, 306] width 338 height 58
click at [563, 298] on div "Unique Policies Matched" at bounding box center [621, 306] width 269 height 26
click at [276, 324] on div "0 Assets Matched" at bounding box center [282, 306] width 338 height 58
click at [473, 204] on div "MCP Server Collection Principal alice@sgnldemos.com Edit 0 Assets Matched 0 Uni…" at bounding box center [625, 270] width 1059 height 162
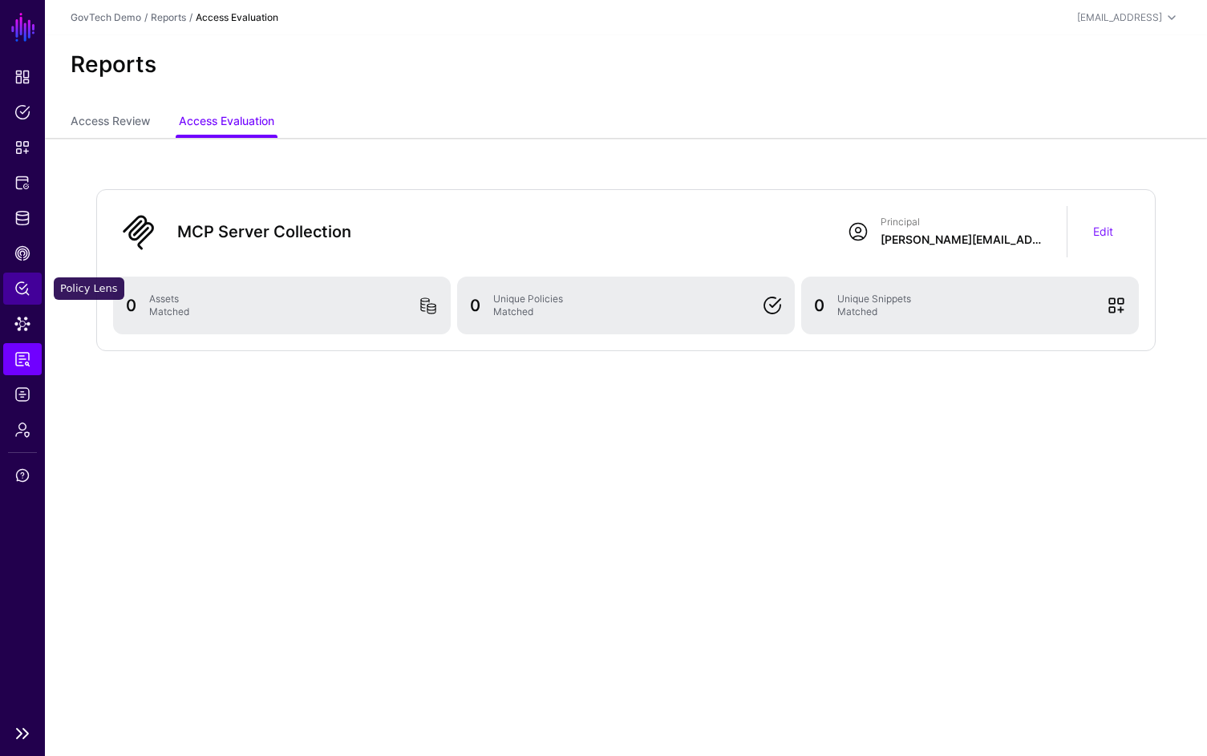
click at [26, 288] on span "Policy Lens" at bounding box center [22, 289] width 16 height 16
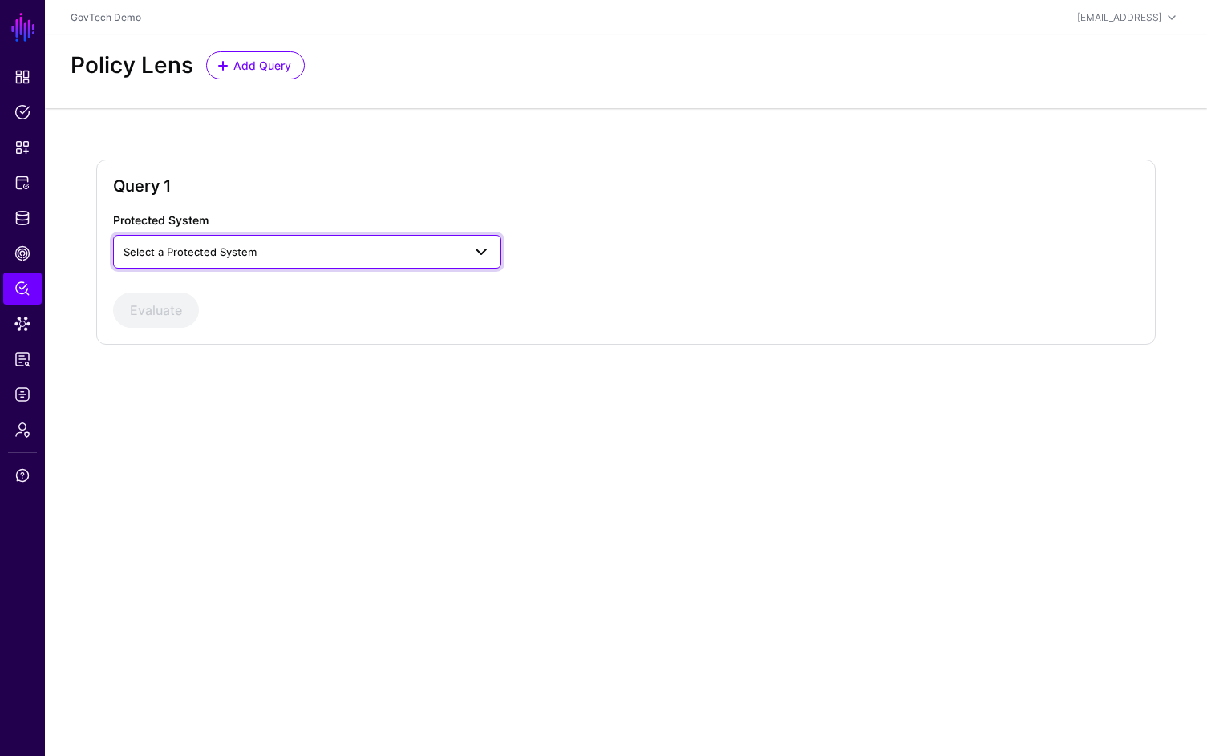
click at [308, 257] on span "Select a Protected System" at bounding box center [293, 252] width 338 height 18
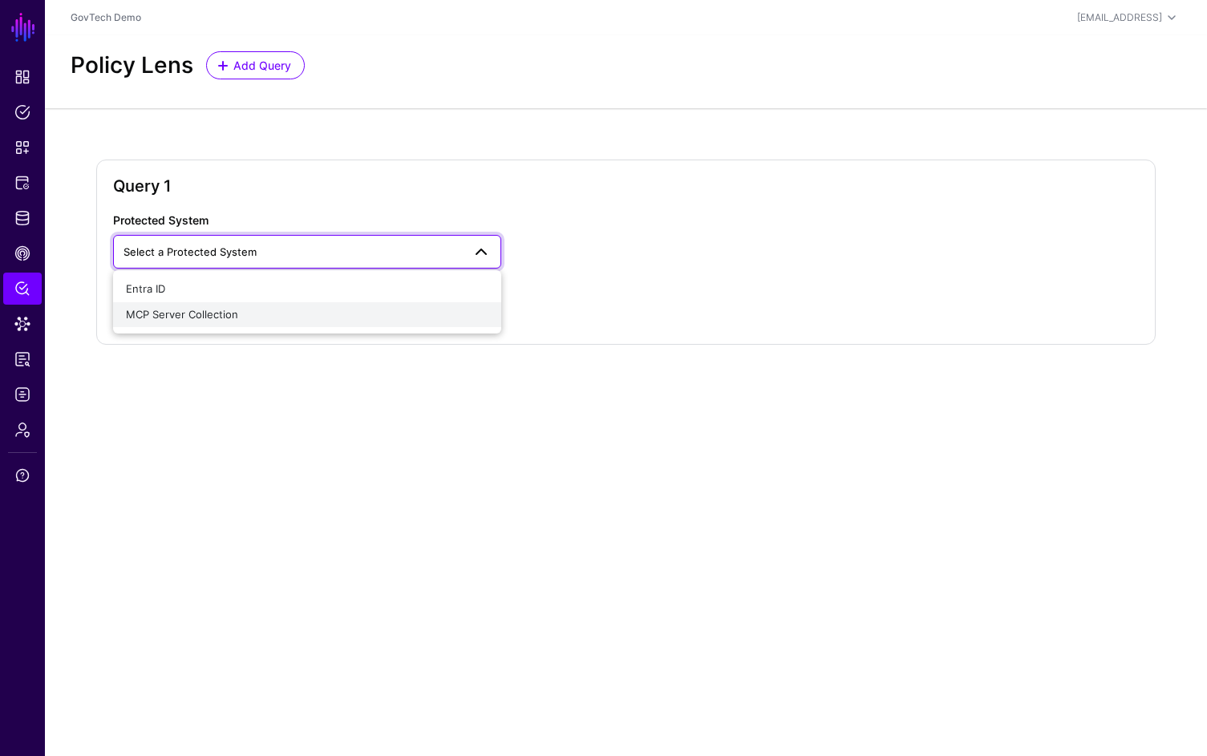
click at [269, 312] on div "MCP Server Collection" at bounding box center [307, 315] width 362 height 16
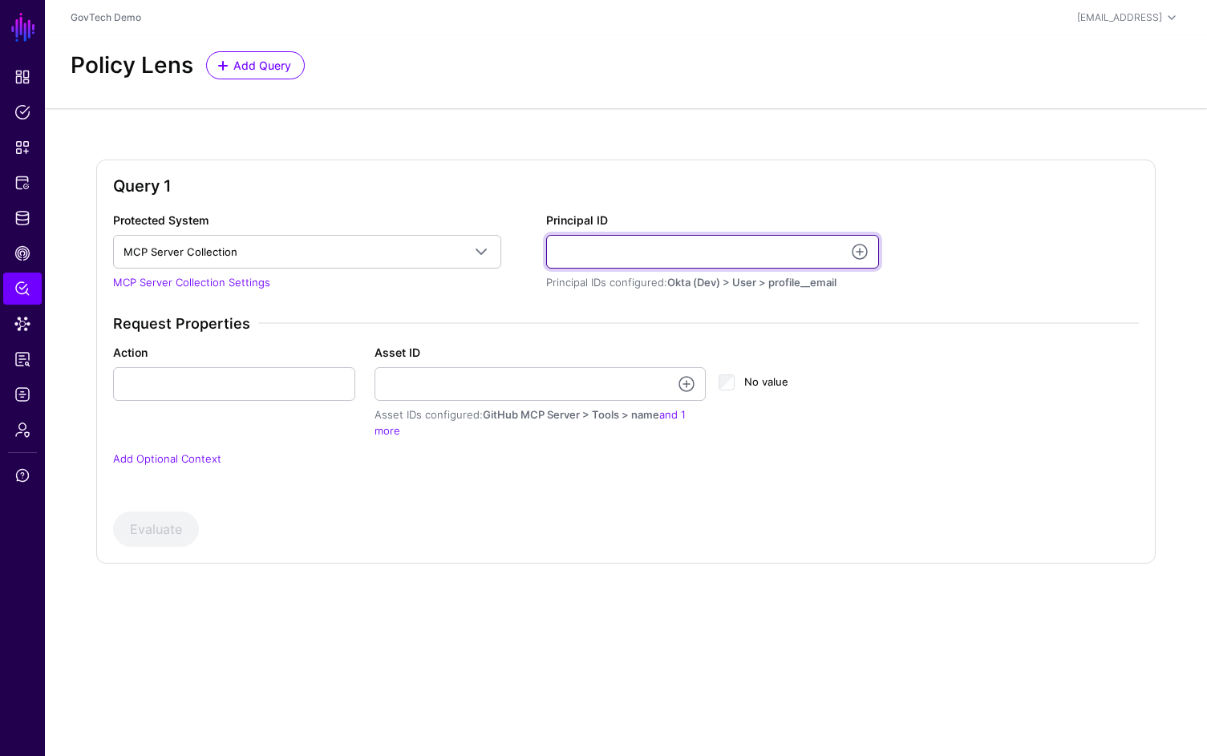
click at [707, 260] on input "Principal ID" at bounding box center [713, 252] width 334 height 34
type input "**********"
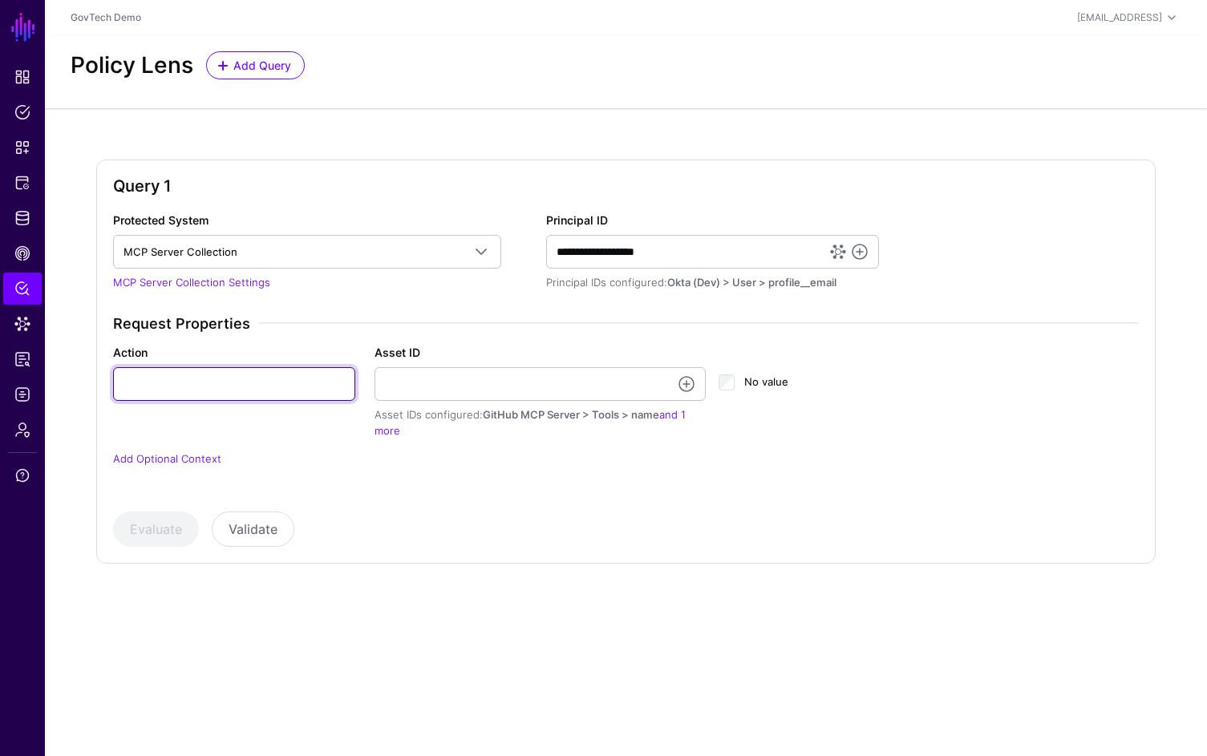
click at [231, 391] on input "Action" at bounding box center [234, 384] width 242 height 34
type input "****"
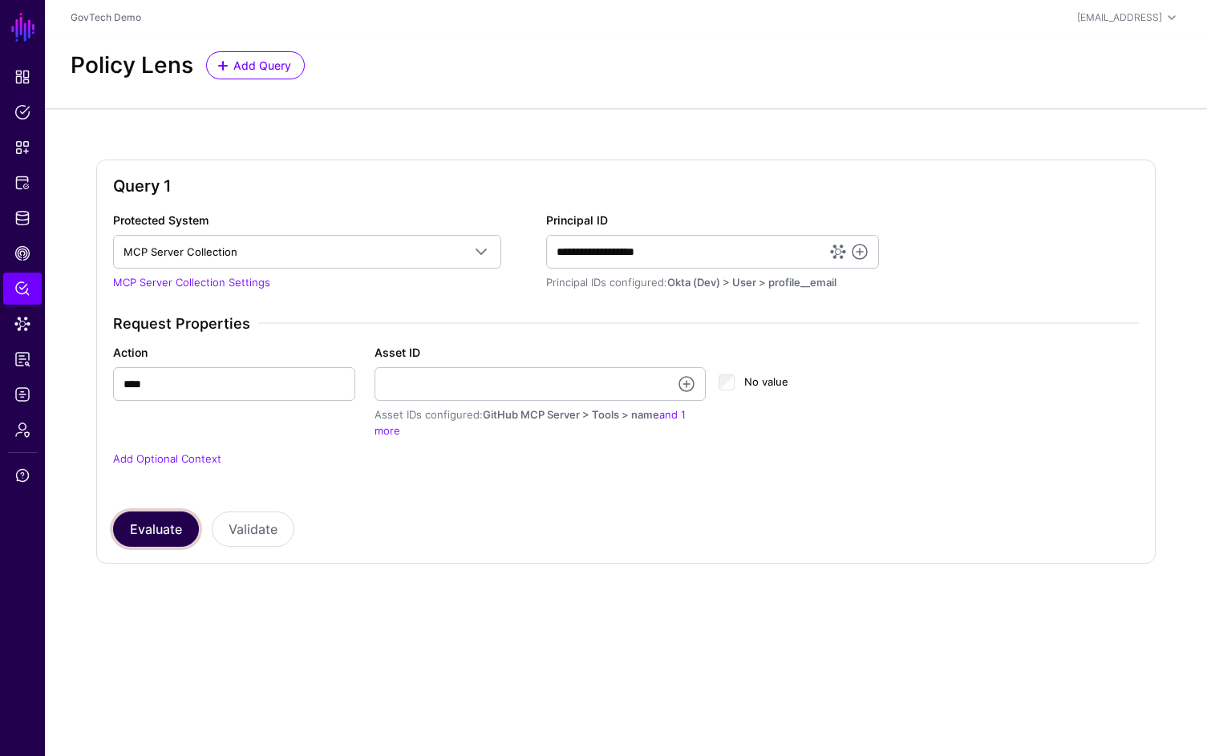
click at [174, 520] on button "Evaluate" at bounding box center [156, 529] width 86 height 35
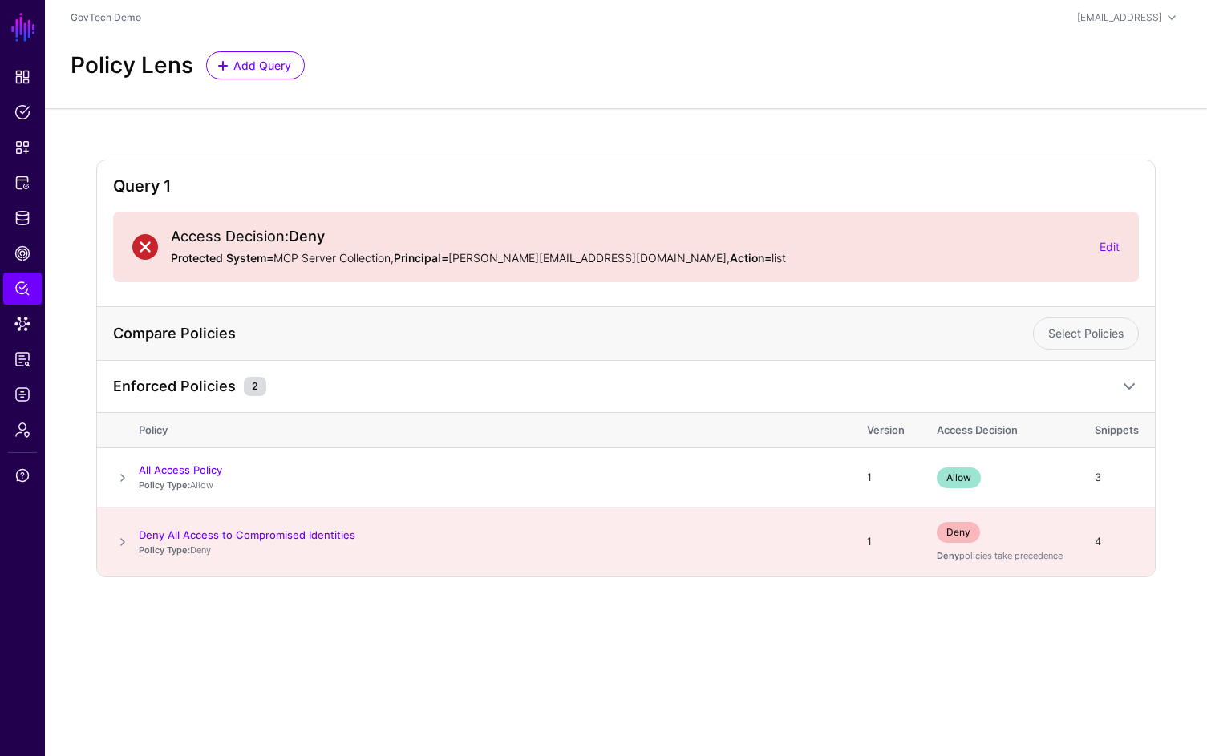
click at [120, 542] on span at bounding box center [122, 541] width 19 height 19
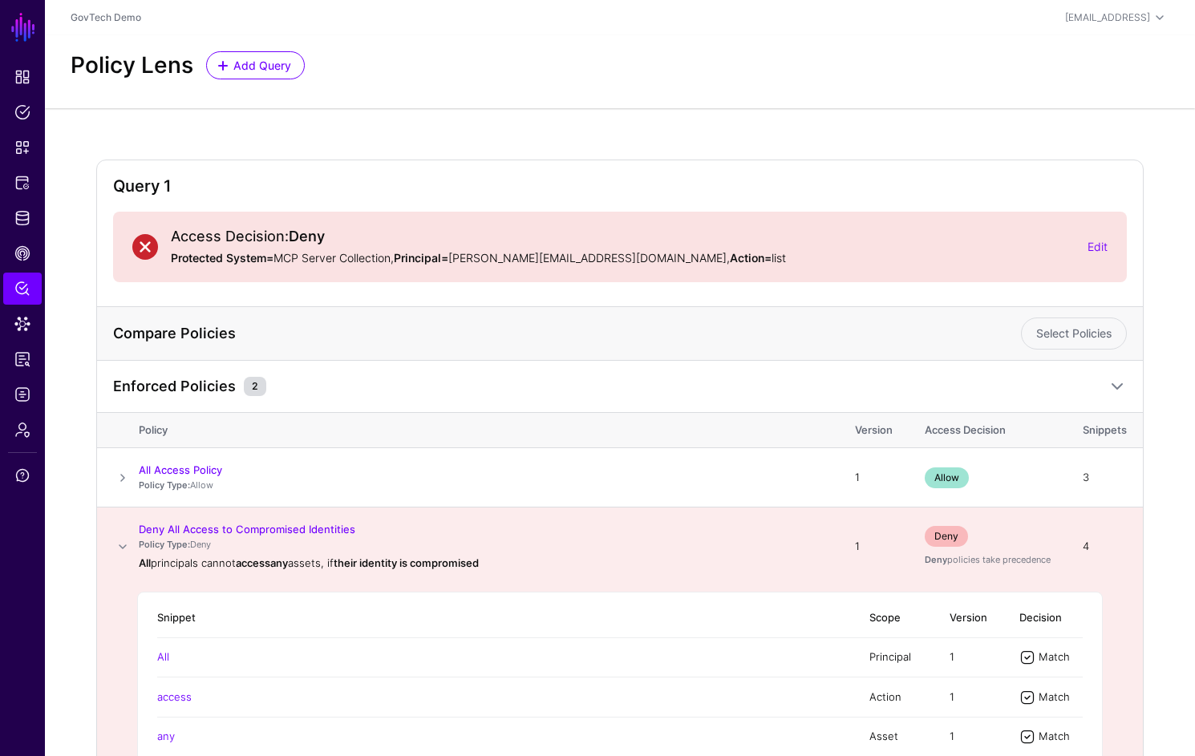
scroll to position [160, 0]
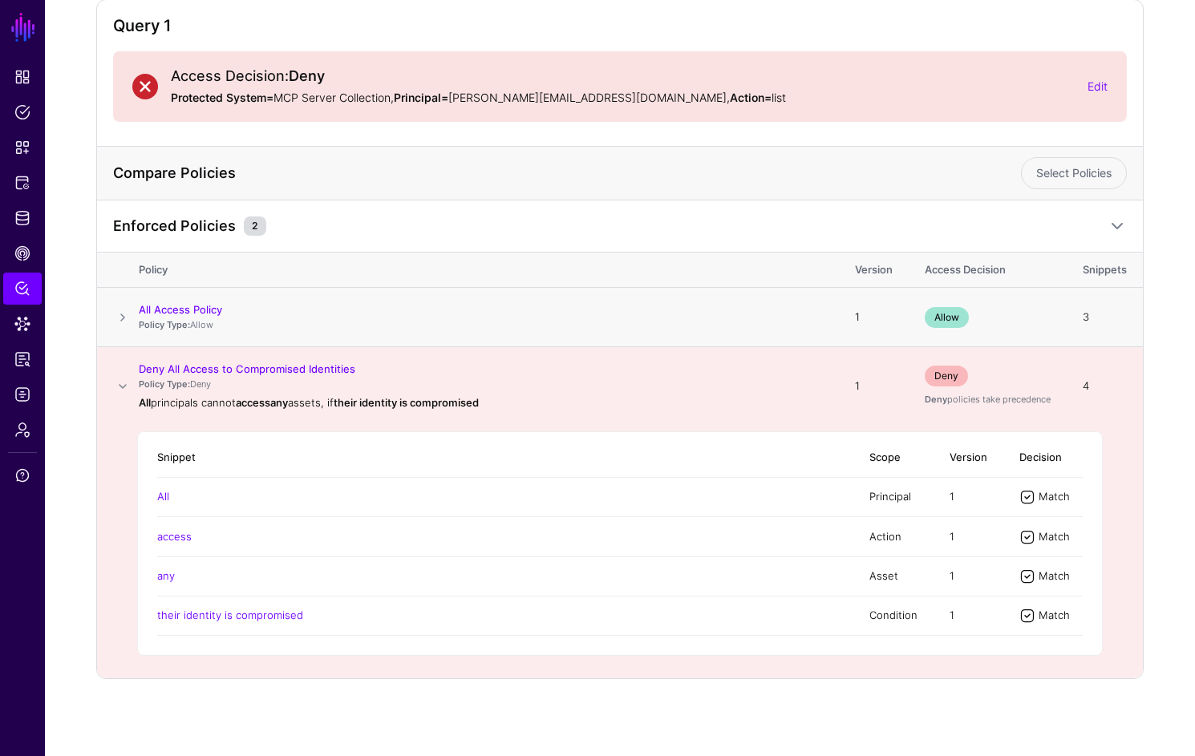
click at [122, 319] on span at bounding box center [122, 317] width 19 height 19
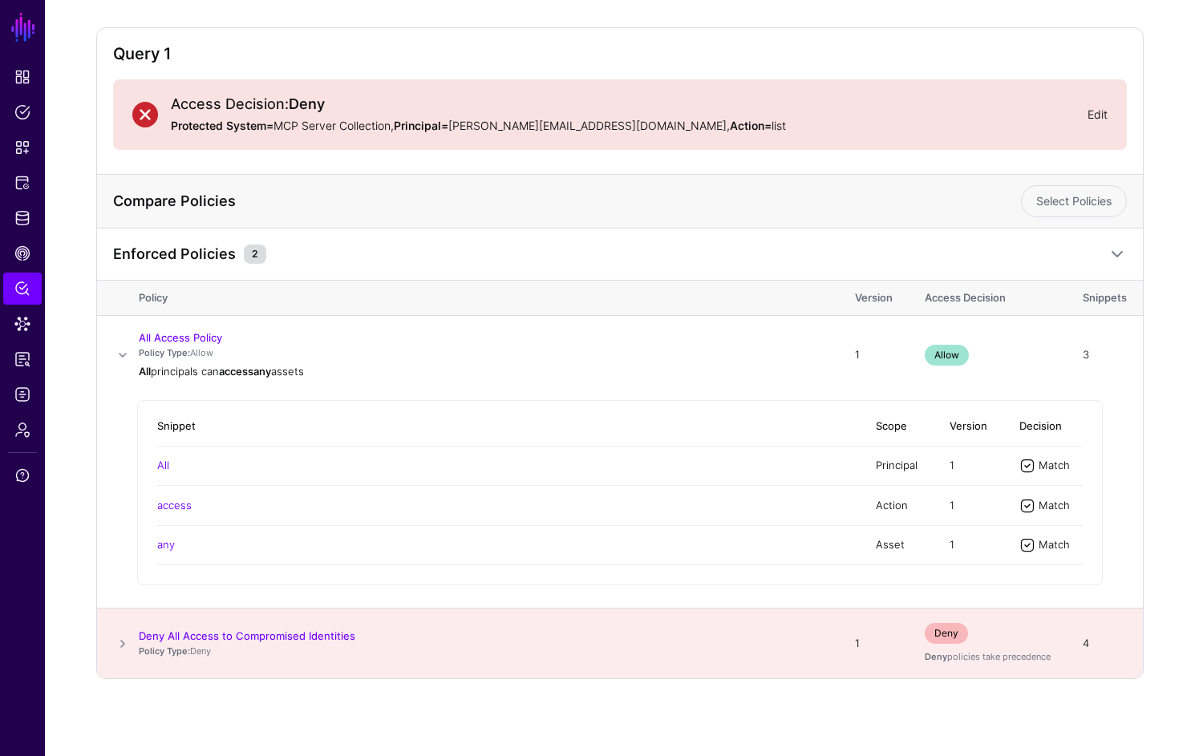
click at [1093, 115] on link "Edit" at bounding box center [1097, 114] width 20 height 14
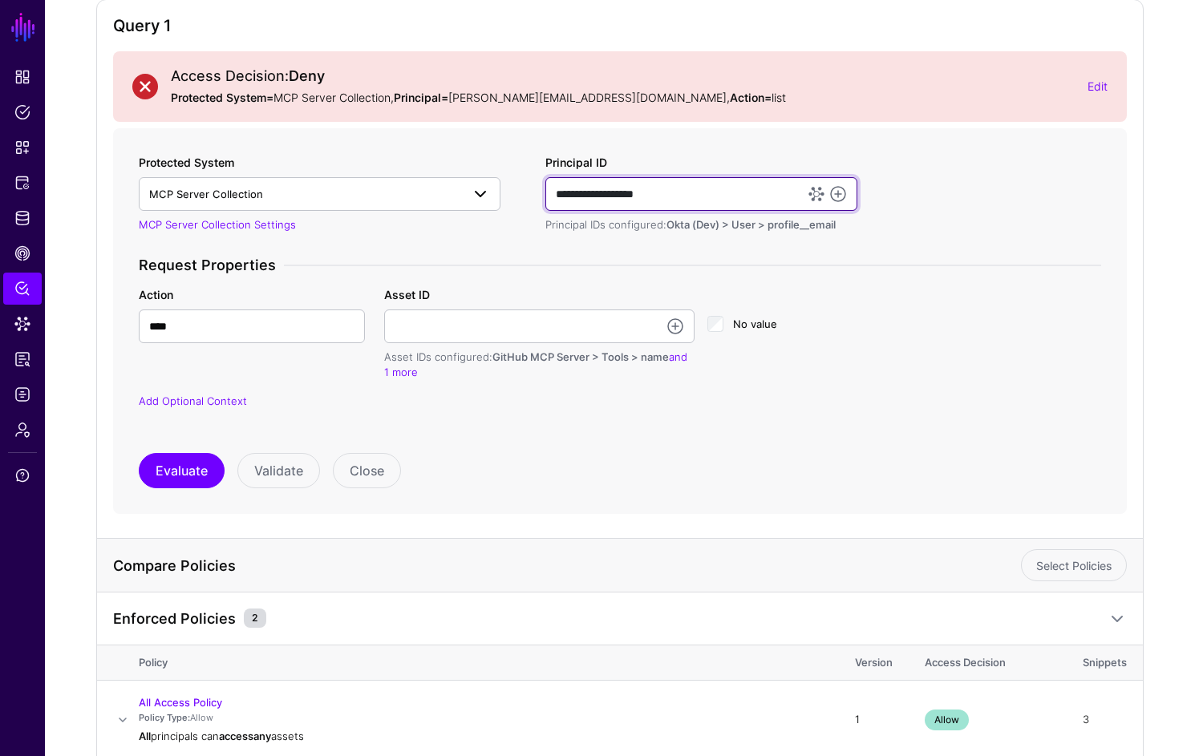
drag, startPoint x: 703, startPoint y: 191, endPoint x: 486, endPoint y: 196, distance: 216.6
click at [486, 196] on div "**********" at bounding box center [619, 292] width 975 height 276
type input "**********"
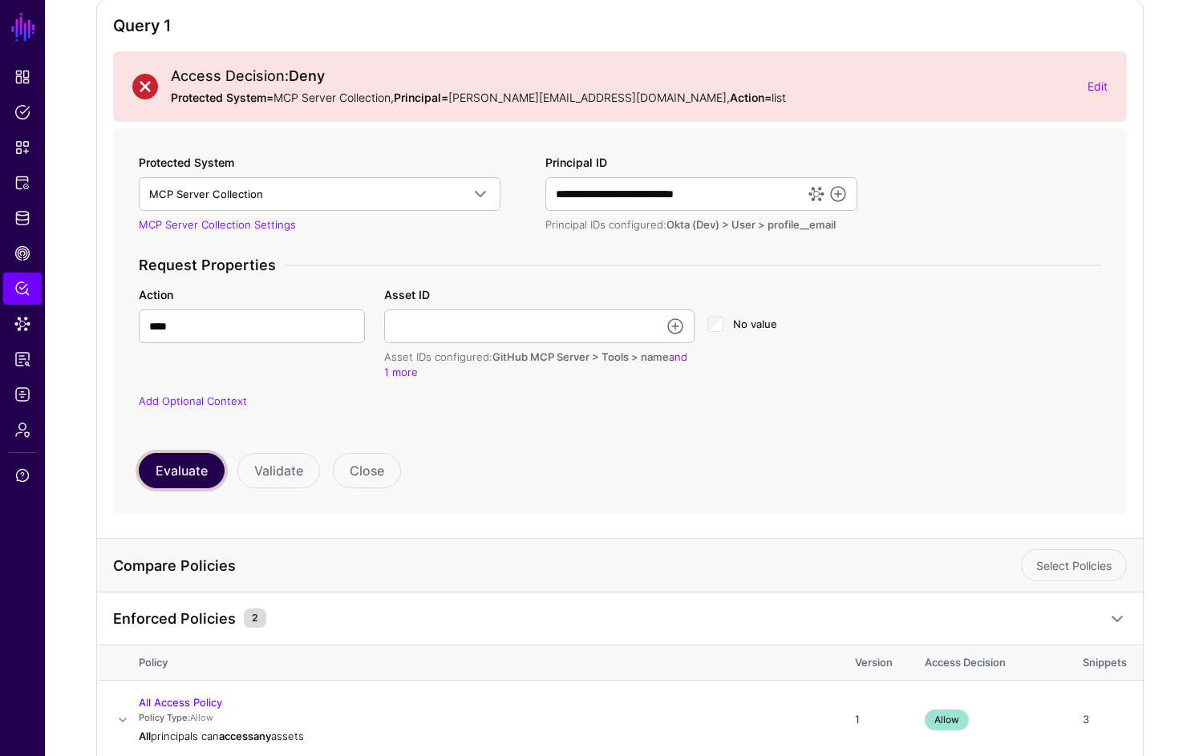
click at [177, 467] on button "Evaluate" at bounding box center [182, 470] width 86 height 35
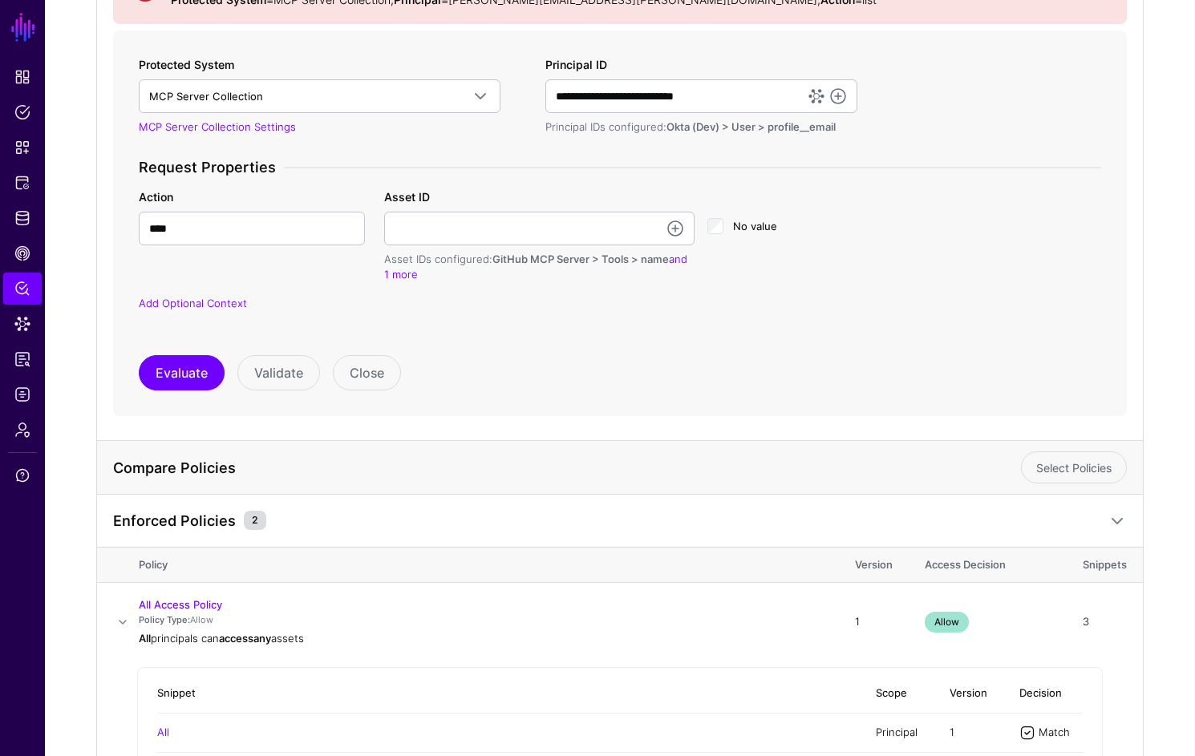
scroll to position [525, 0]
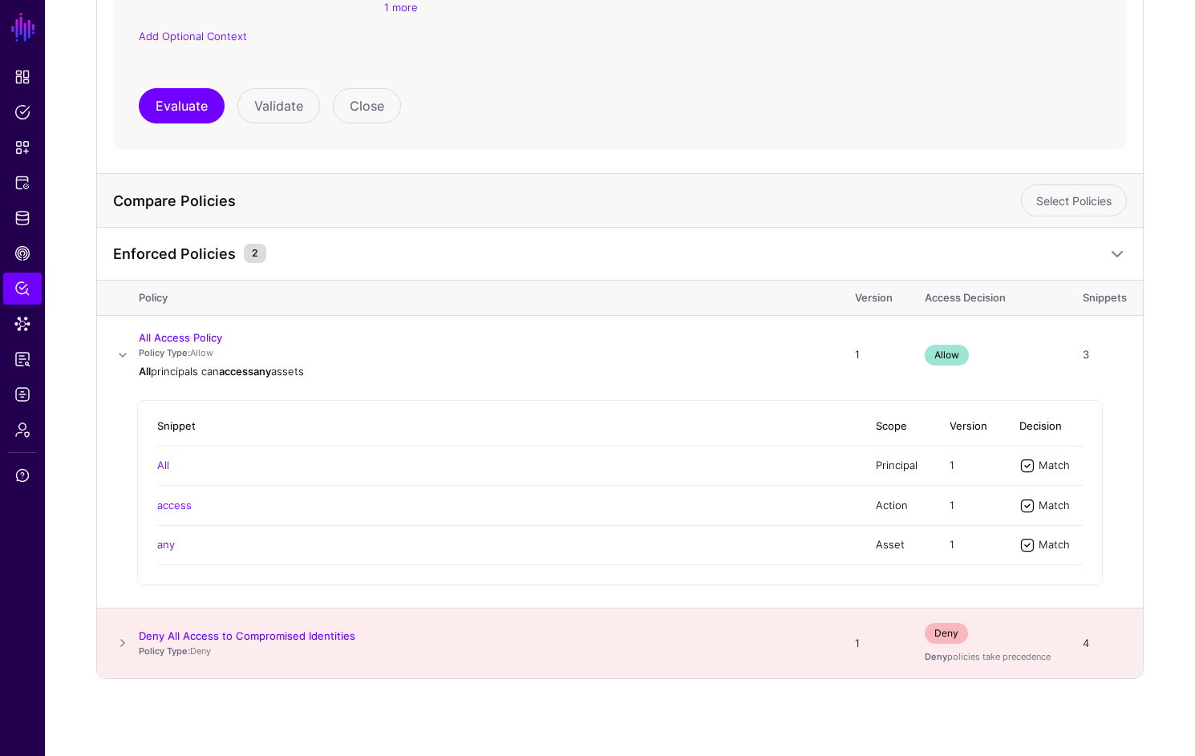
click at [119, 640] on span at bounding box center [122, 643] width 19 height 19
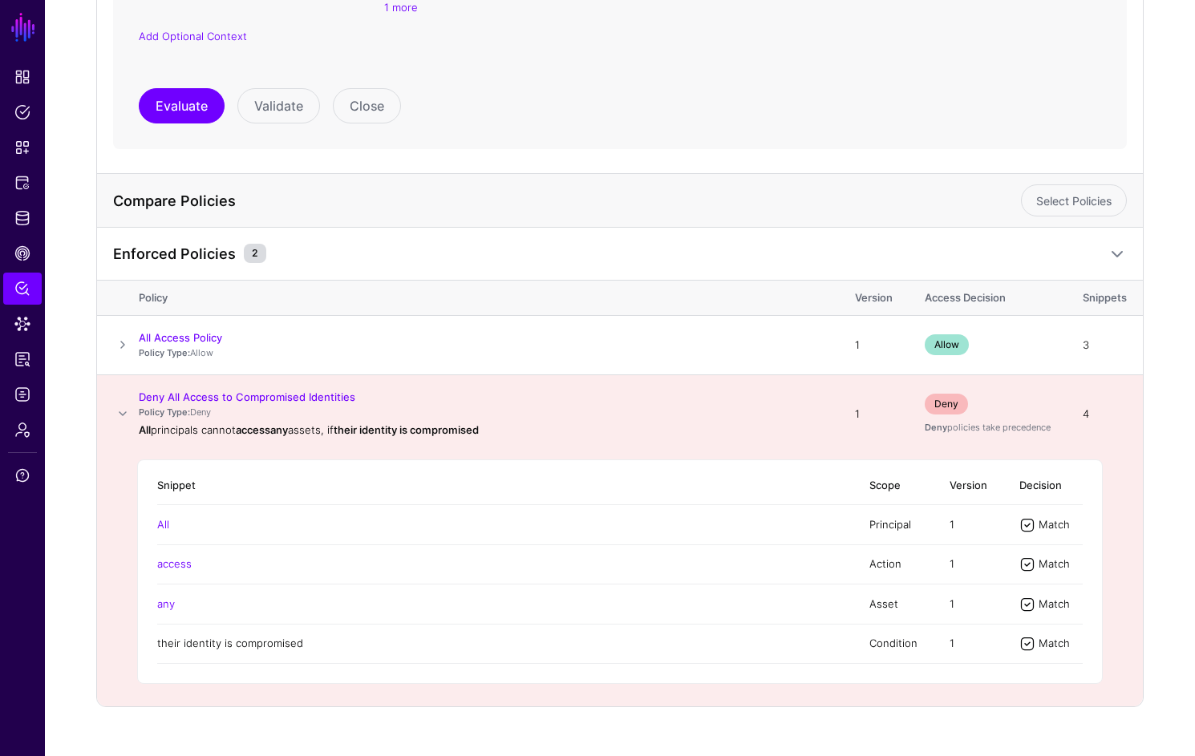
click at [209, 644] on link "their identity is compromised" at bounding box center [230, 643] width 146 height 13
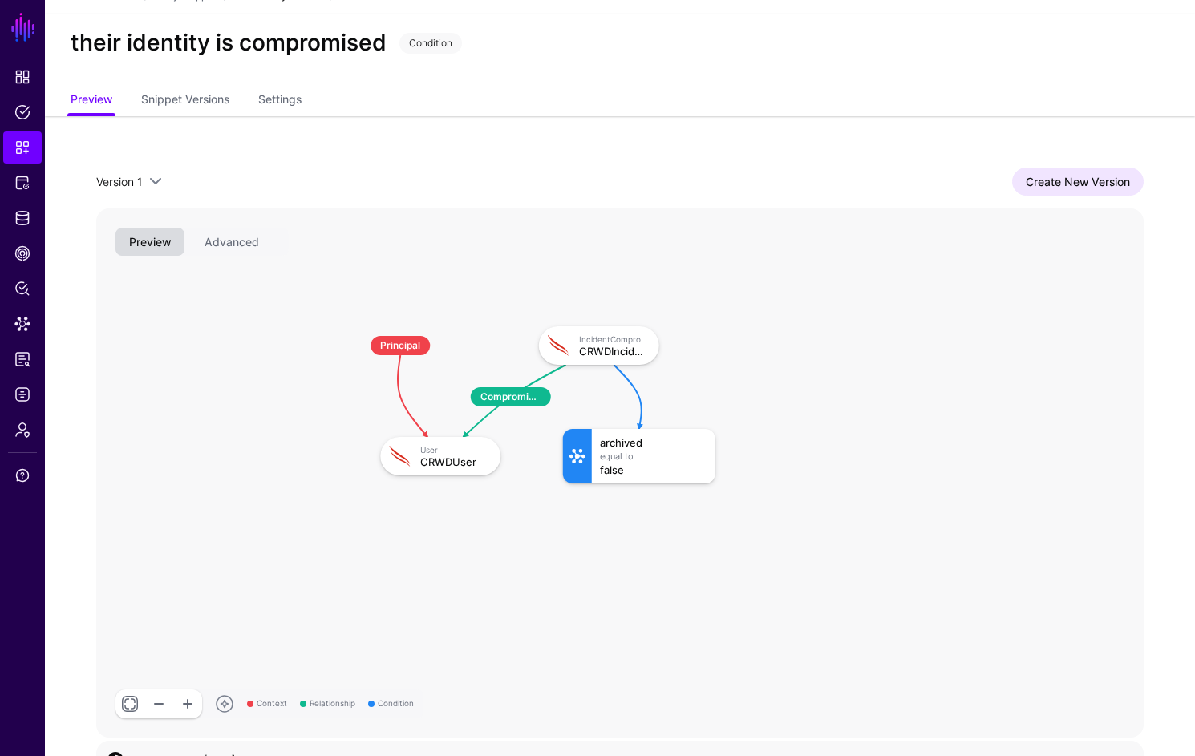
scroll to position [51, 0]
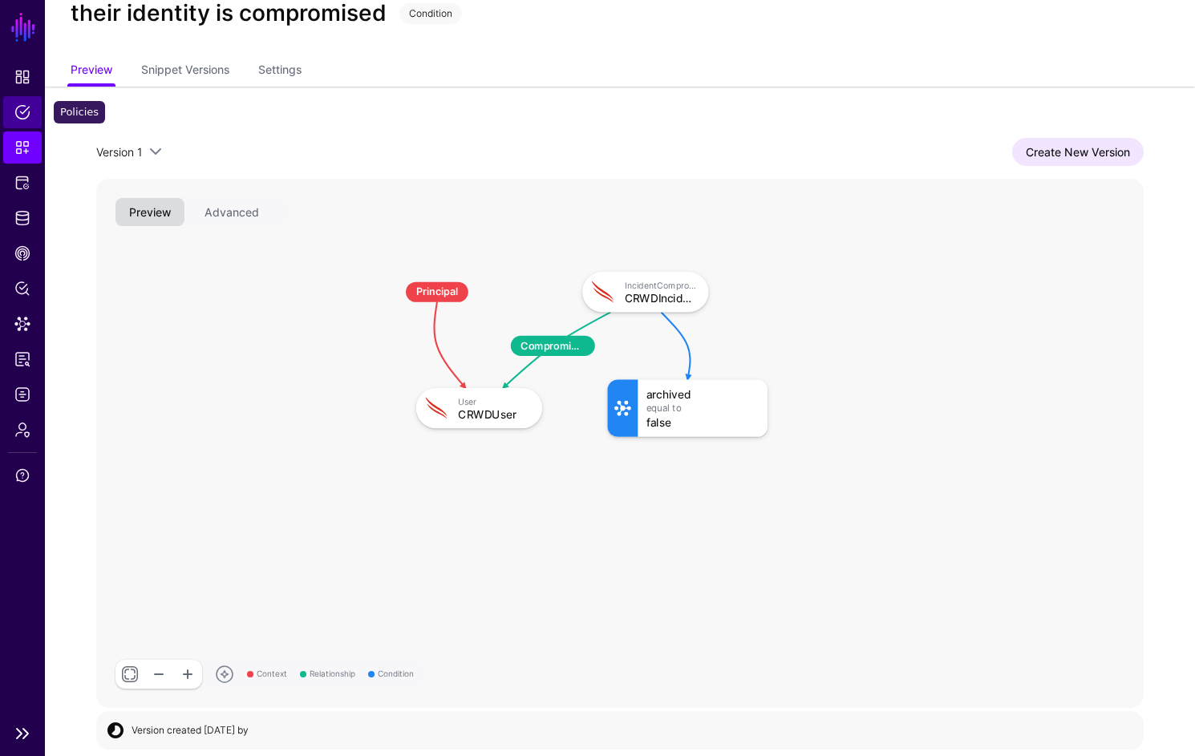
click at [26, 121] on link "Policies" at bounding box center [22, 112] width 38 height 32
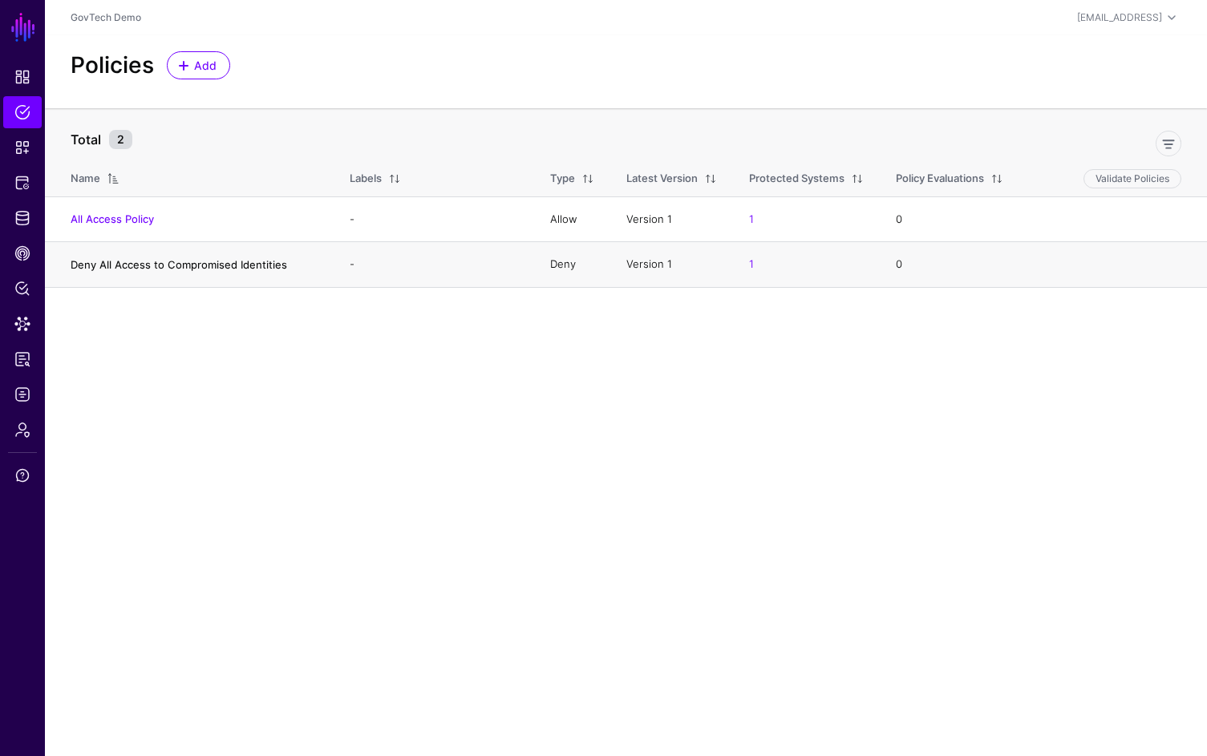
click at [217, 258] on link "Deny All Access to Compromised Identities" at bounding box center [179, 264] width 217 height 13
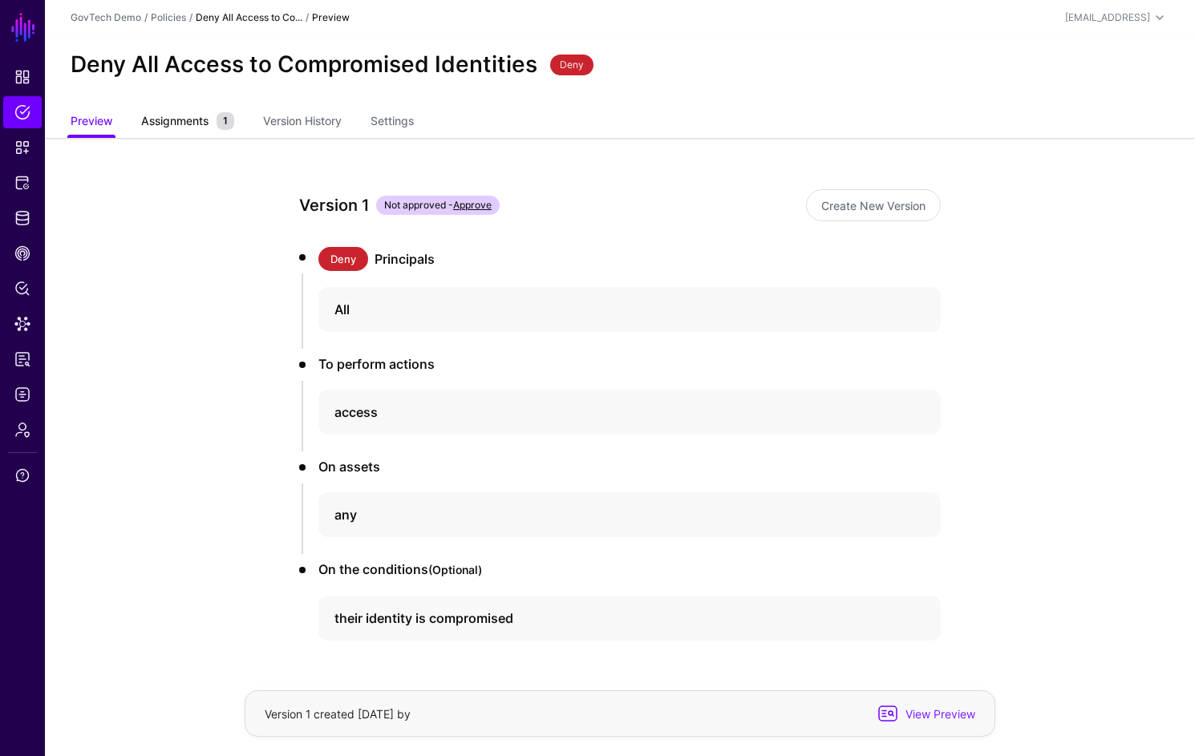
click at [183, 125] on span "Assignments" at bounding box center [174, 120] width 75 height 17
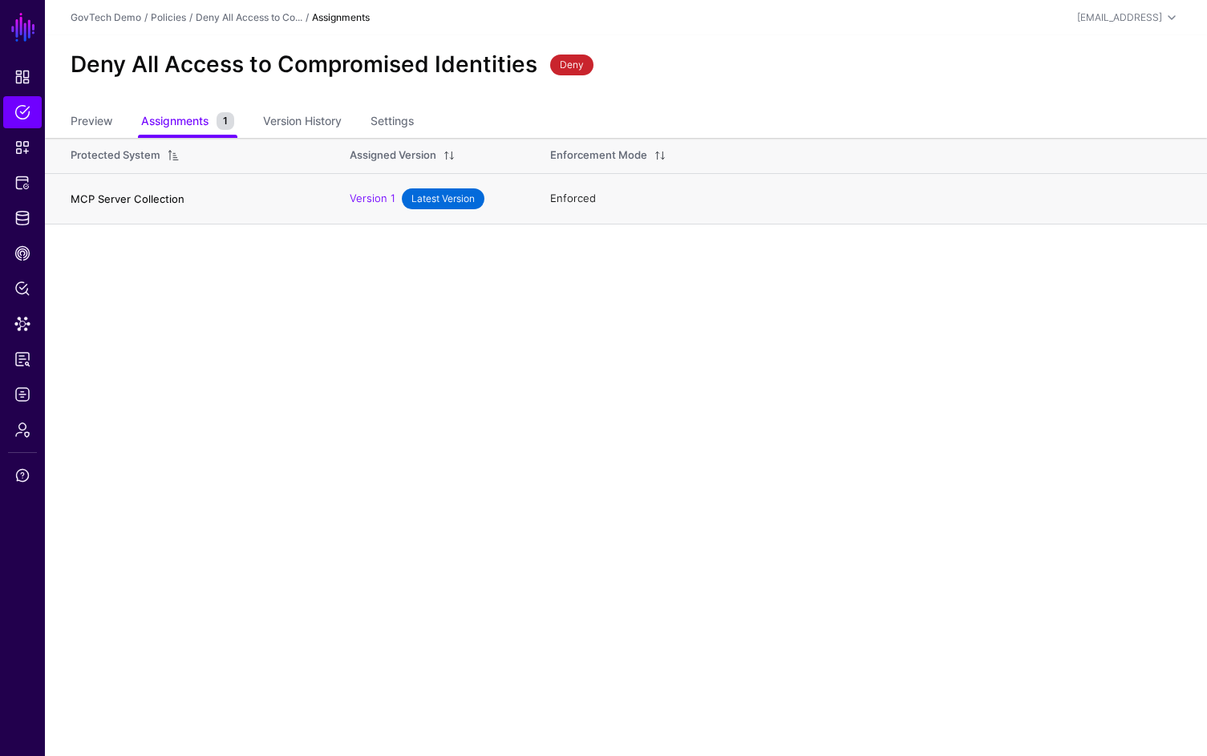
click at [93, 197] on link "MCP Server Collection" at bounding box center [128, 198] width 114 height 13
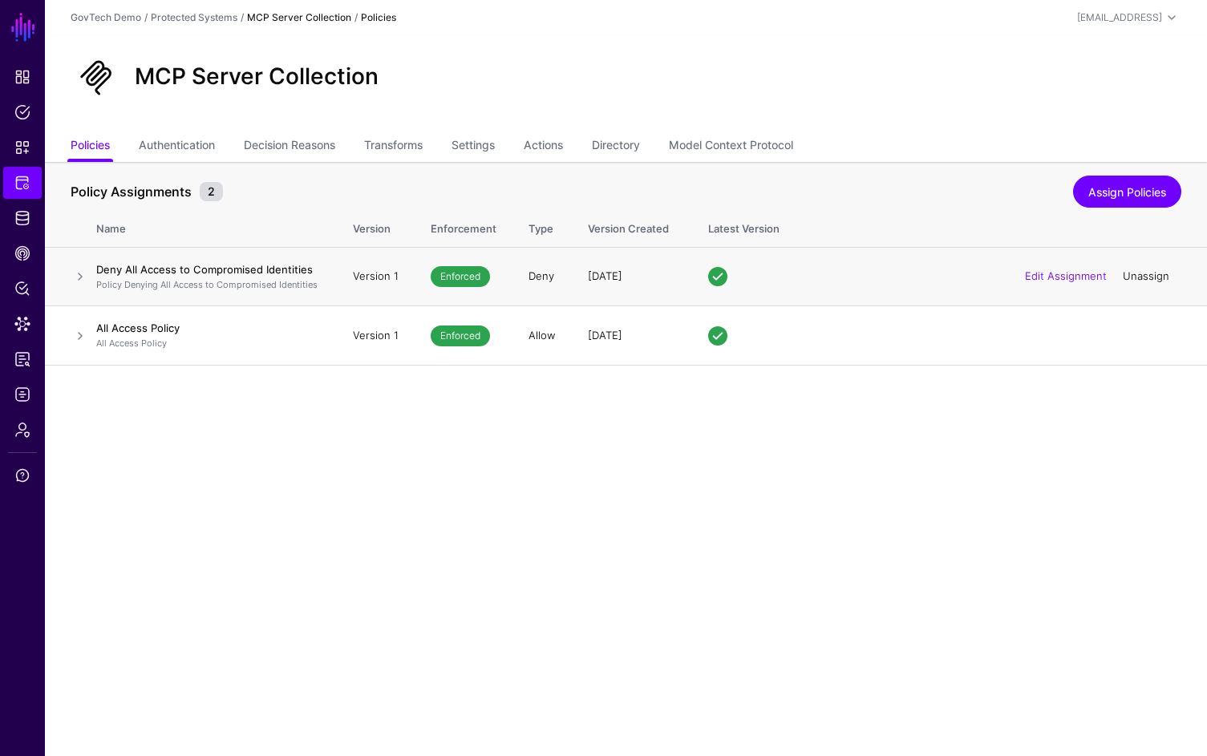
click at [1137, 278] on link "Unassign" at bounding box center [1146, 275] width 47 height 13
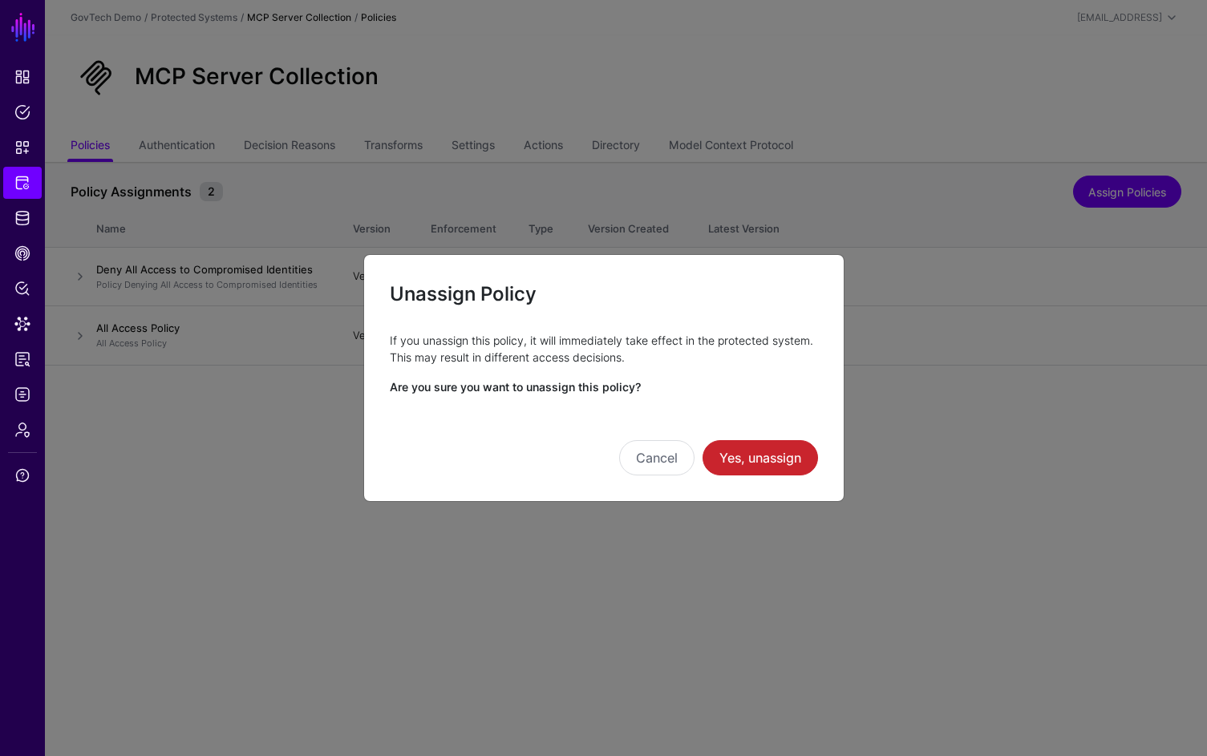
click at [778, 438] on div "Cancel Yes, unassign" at bounding box center [604, 435] width 428 height 80
click at [775, 447] on button "Yes, unassign" at bounding box center [760, 457] width 115 height 35
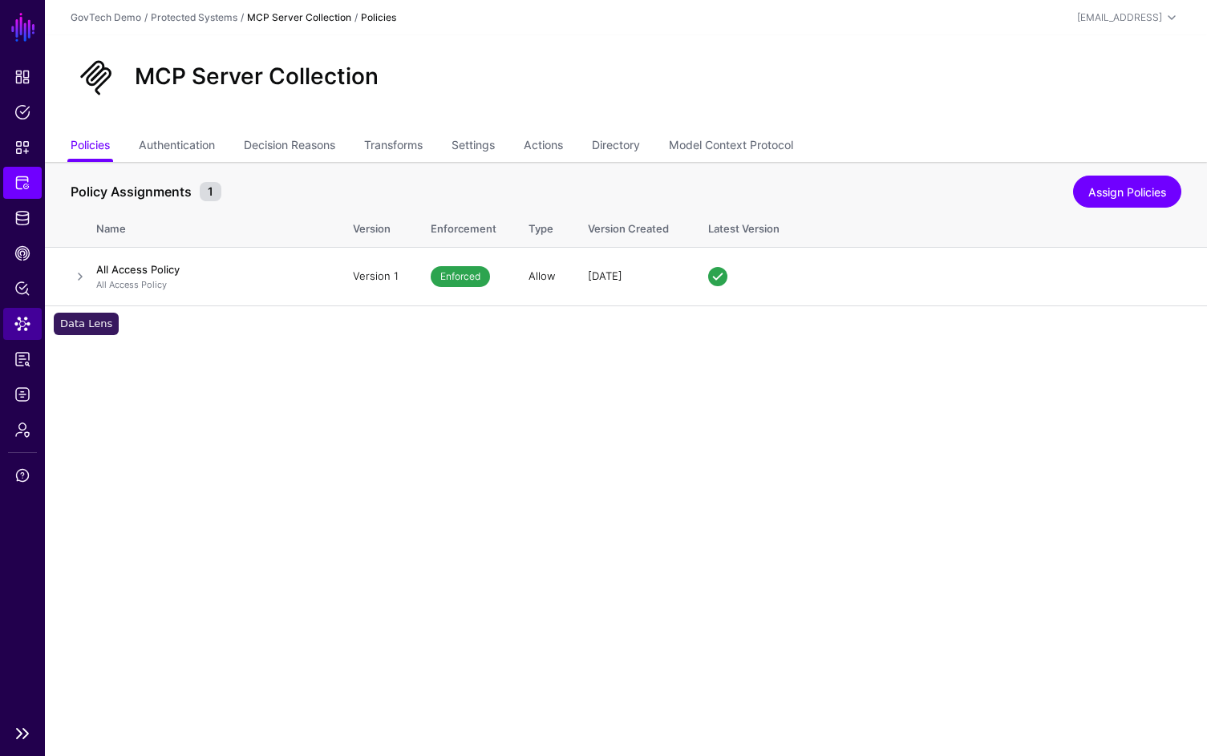
click at [25, 329] on span "Data Lens" at bounding box center [22, 324] width 16 height 16
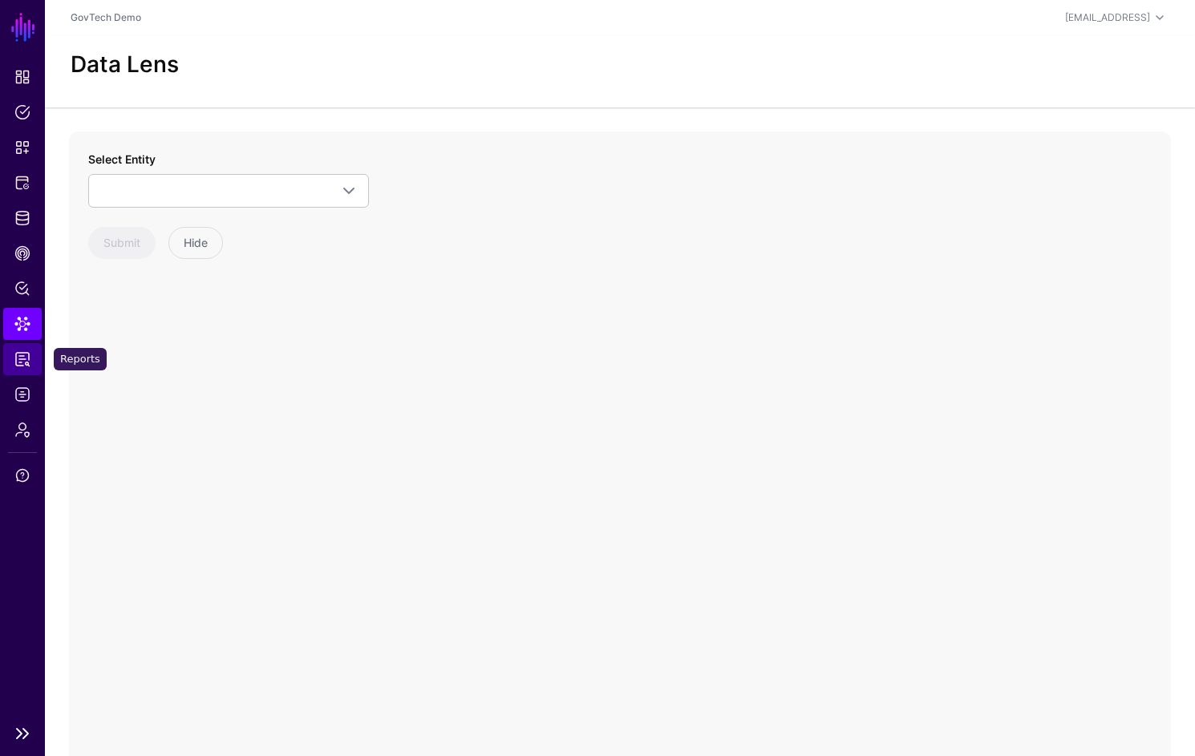
click at [32, 355] on link "Reports" at bounding box center [22, 359] width 38 height 32
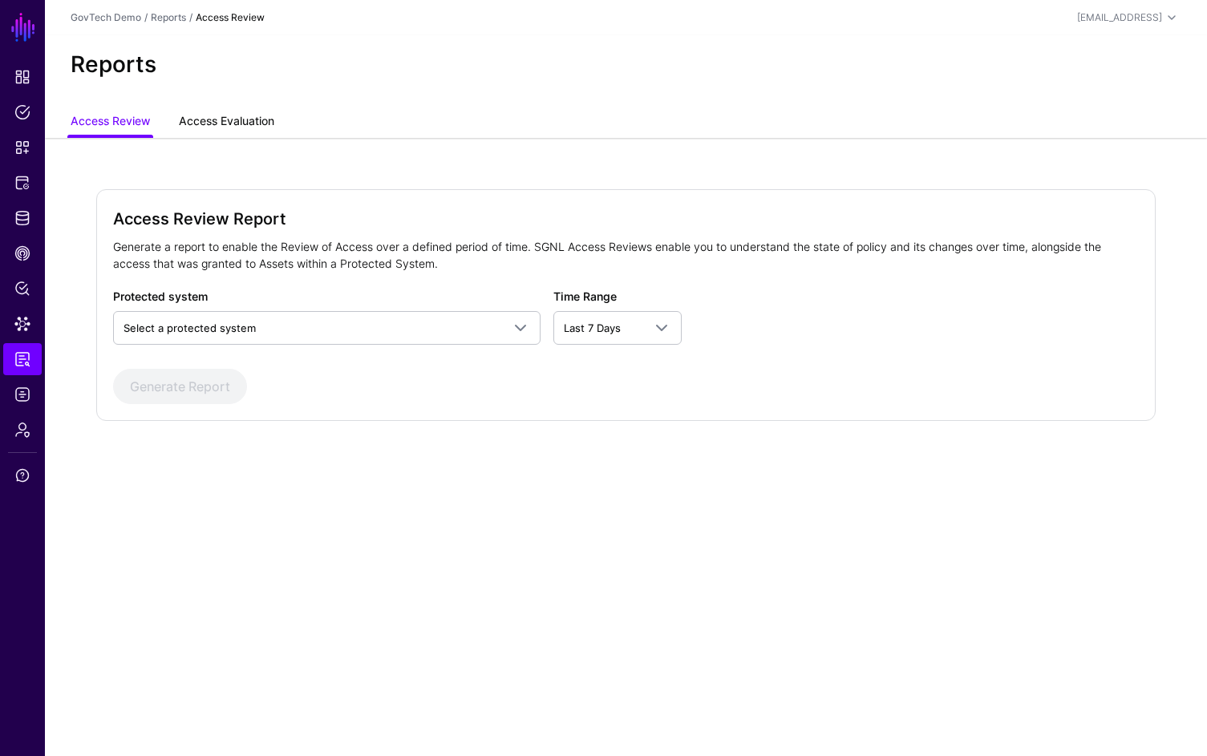
click at [265, 121] on link "Access Evaluation" at bounding box center [226, 122] width 95 height 30
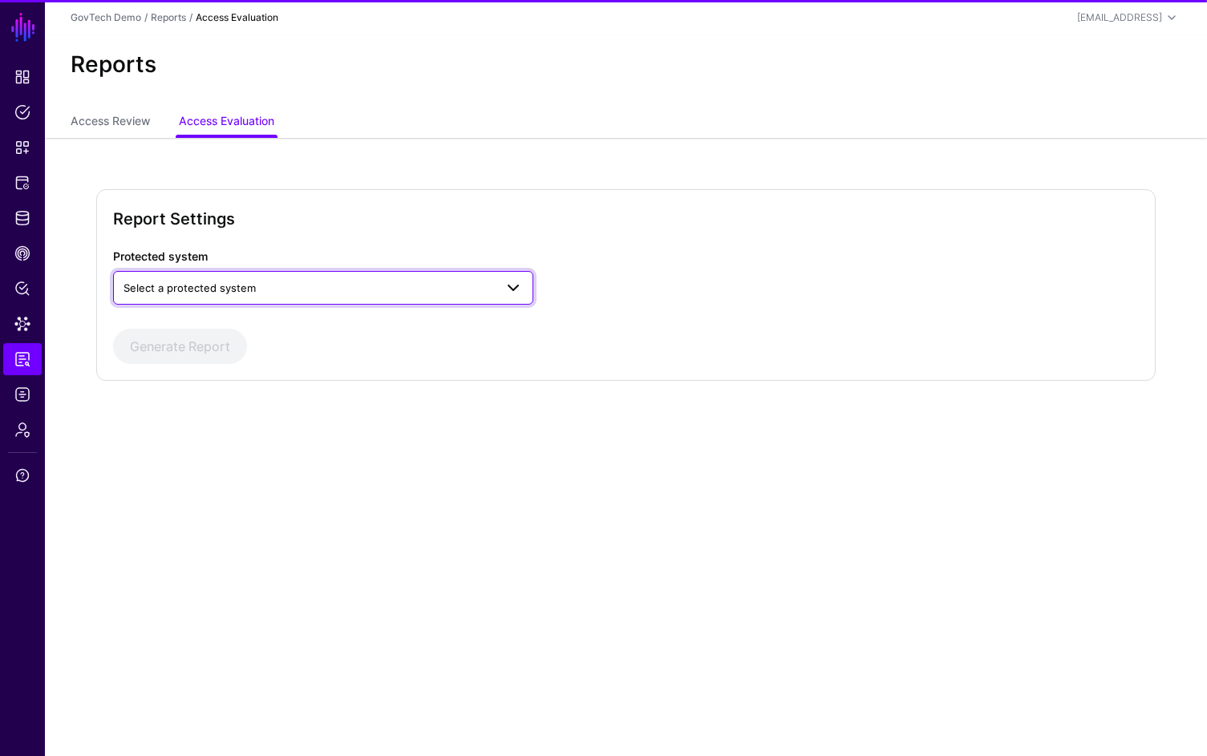
click at [290, 303] on link "Select a protected system" at bounding box center [323, 288] width 420 height 34
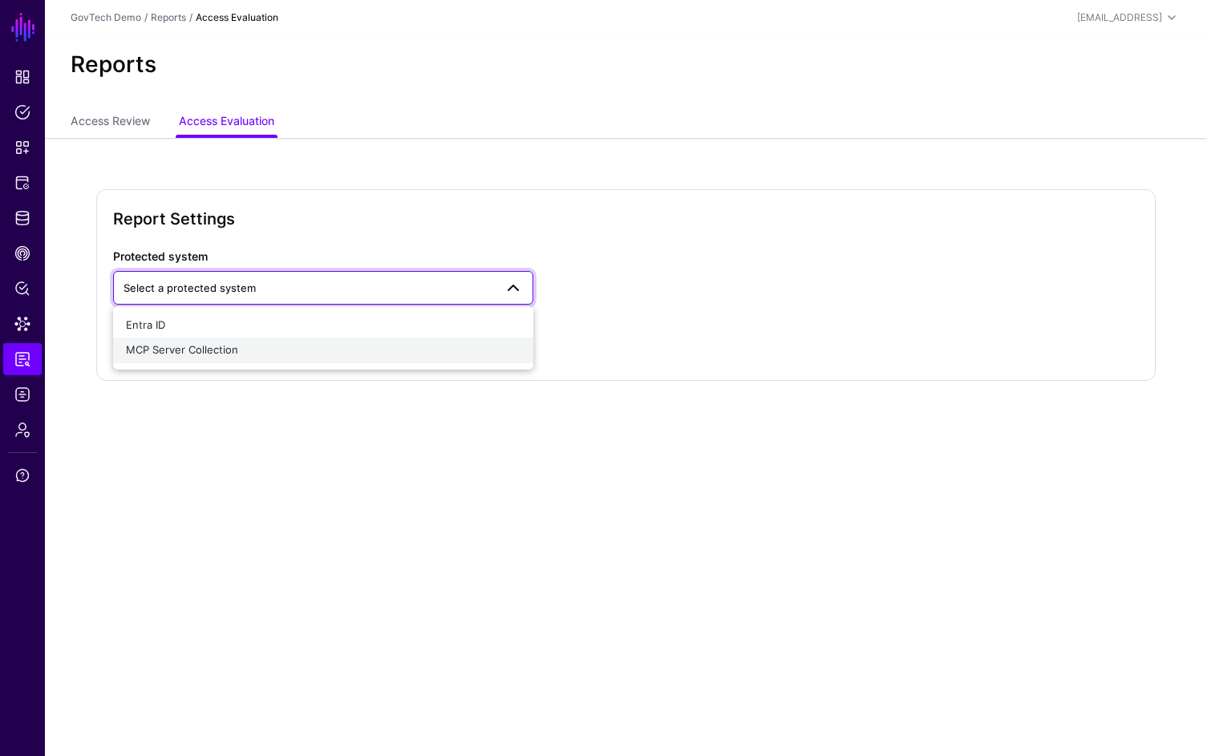
click at [271, 345] on div "MCP Server Collection" at bounding box center [323, 350] width 395 height 16
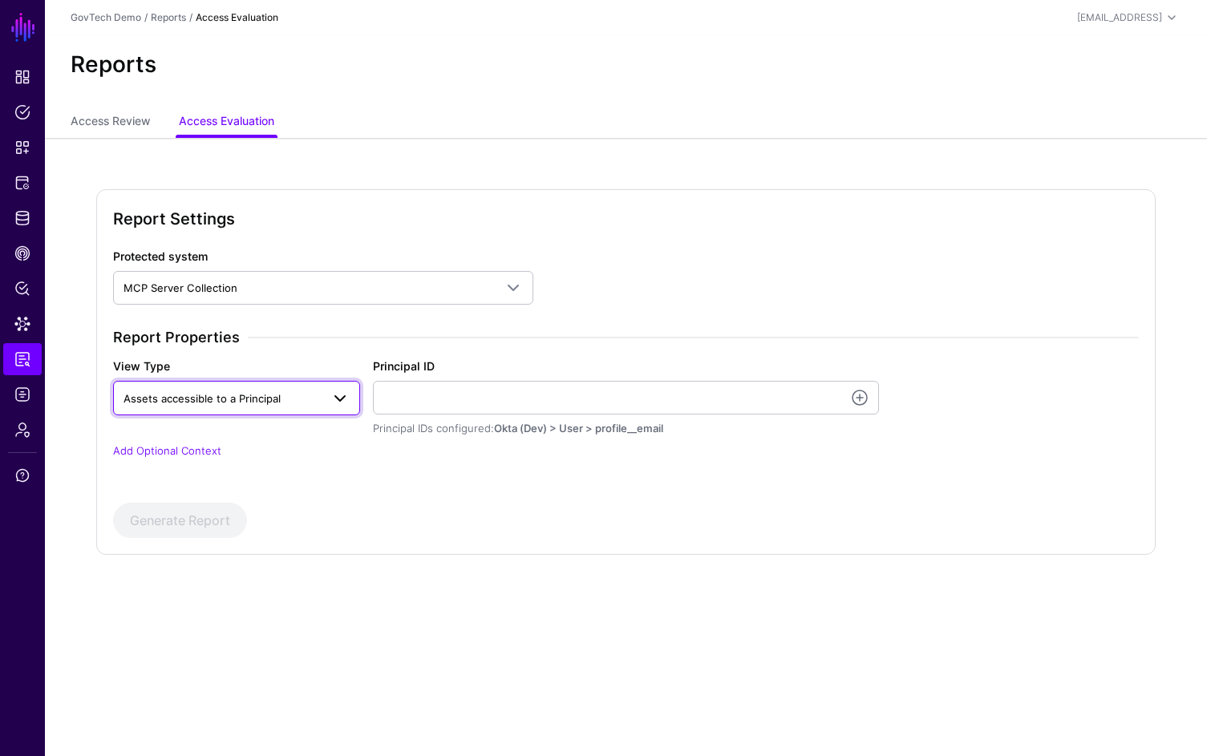
click at [291, 396] on span "Assets accessible to a Principal" at bounding box center [222, 399] width 197 height 18
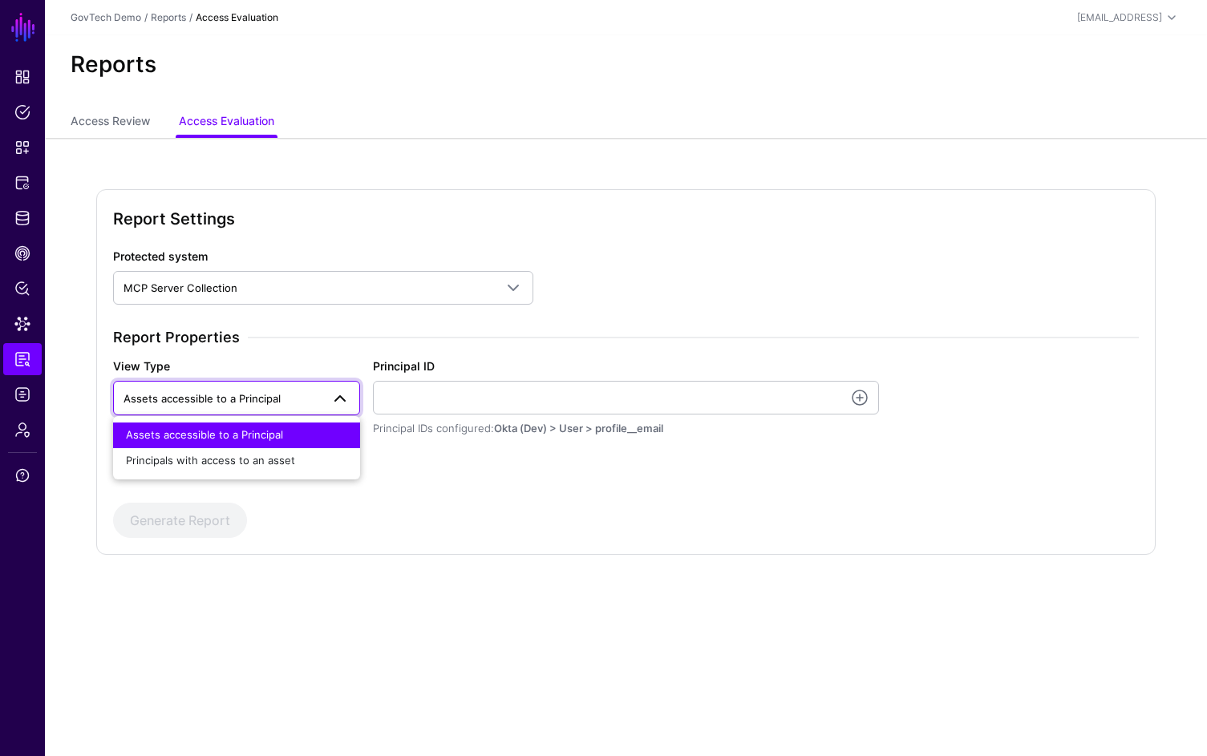
click at [567, 492] on div "Protected system MCP Server Collection Entra ID MCP Server Collection Report Pr…" at bounding box center [626, 393] width 1026 height 291
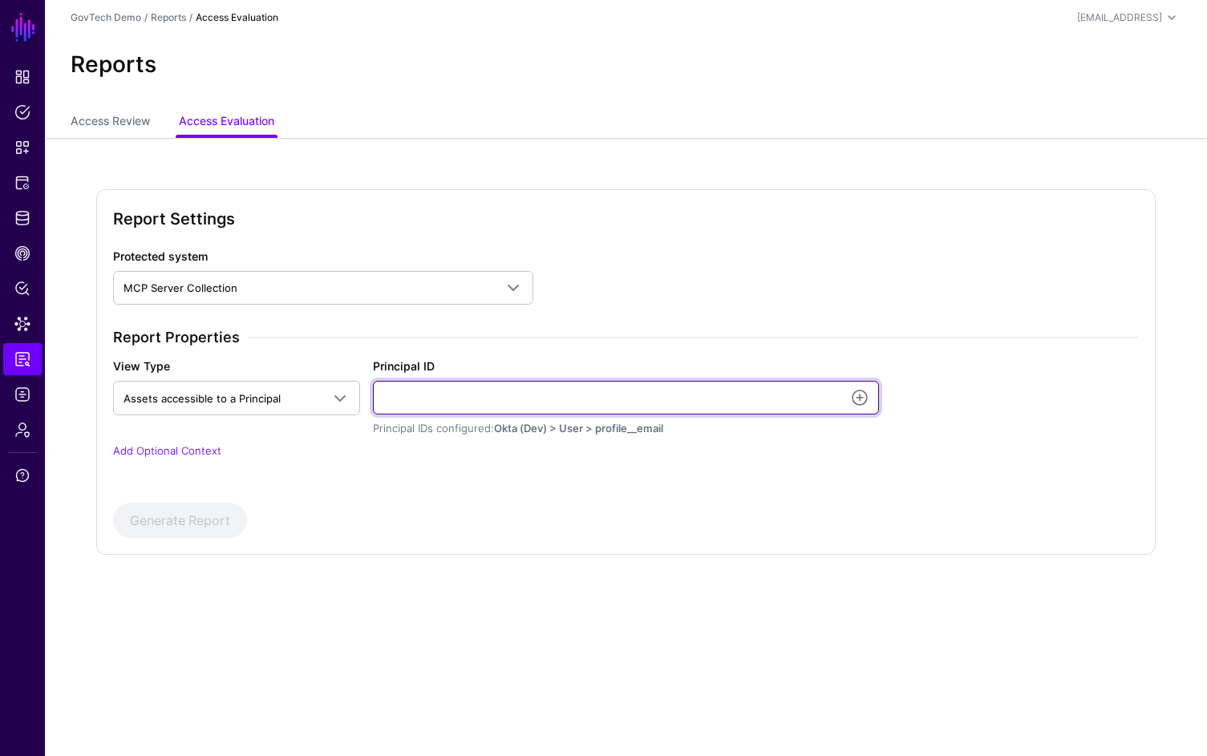
click at [486, 390] on input "Principal ID" at bounding box center [626, 398] width 507 height 34
drag, startPoint x: 540, startPoint y: 403, endPoint x: 372, endPoint y: 388, distance: 168.3
click at [373, 388] on input "**********" at bounding box center [626, 398] width 507 height 34
type input "**********"
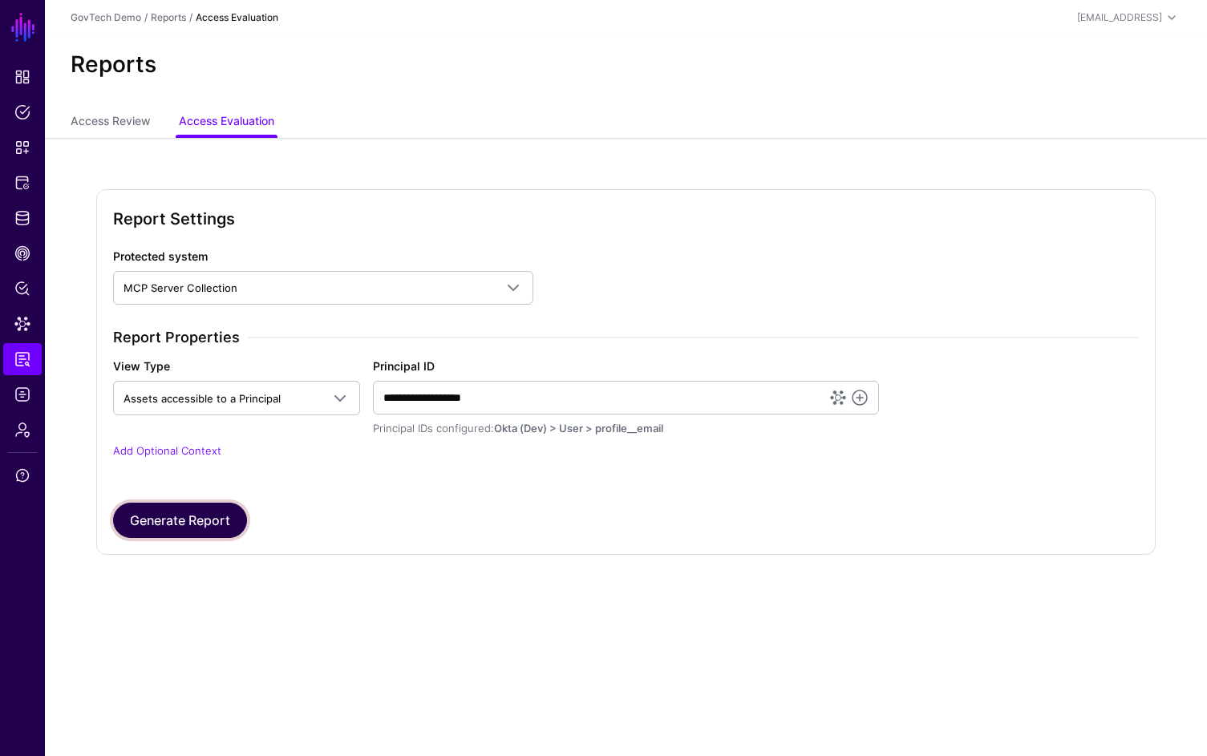
click at [221, 528] on button "Generate Report" at bounding box center [180, 520] width 134 height 35
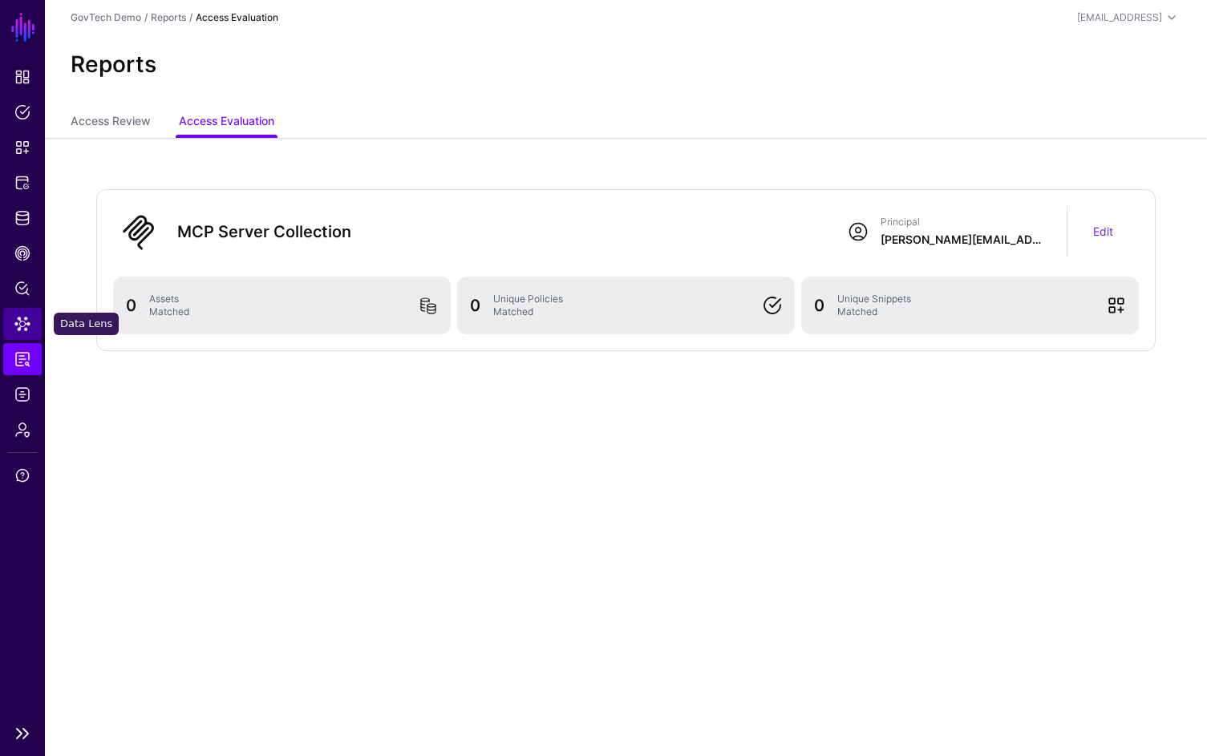
click at [19, 320] on span "Data Lens" at bounding box center [22, 324] width 16 height 16
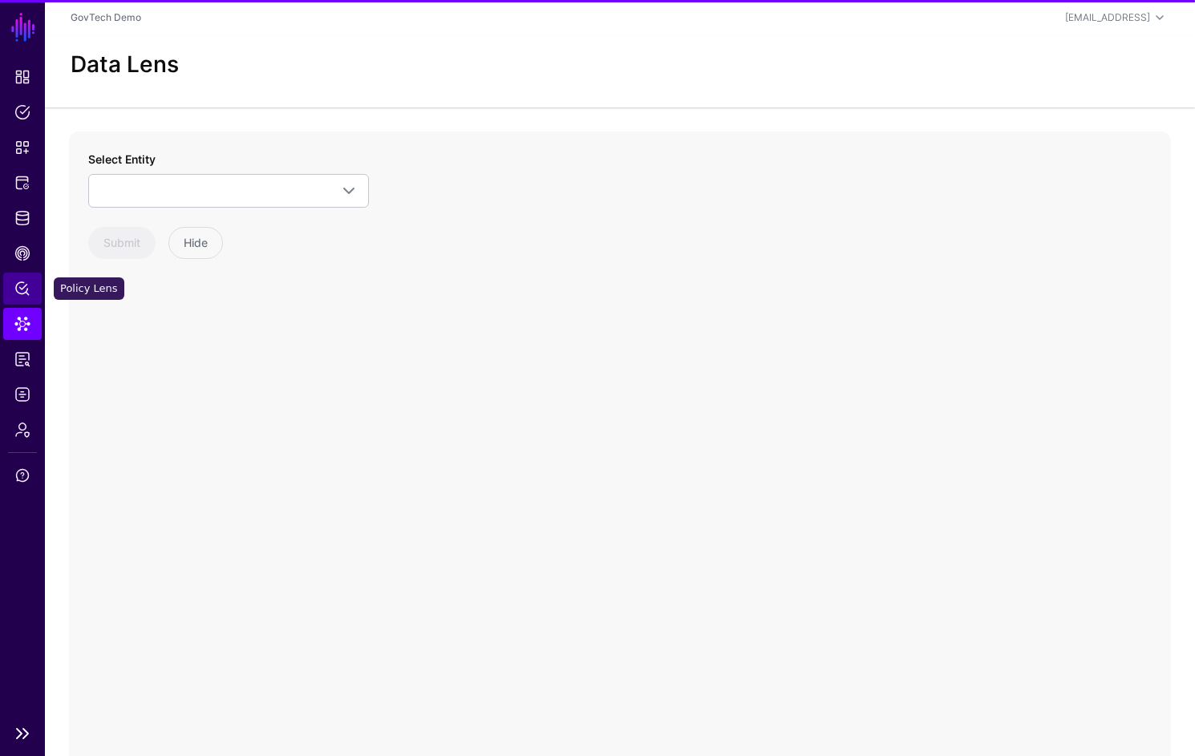
click at [23, 294] on span "Policy Lens" at bounding box center [22, 289] width 16 height 16
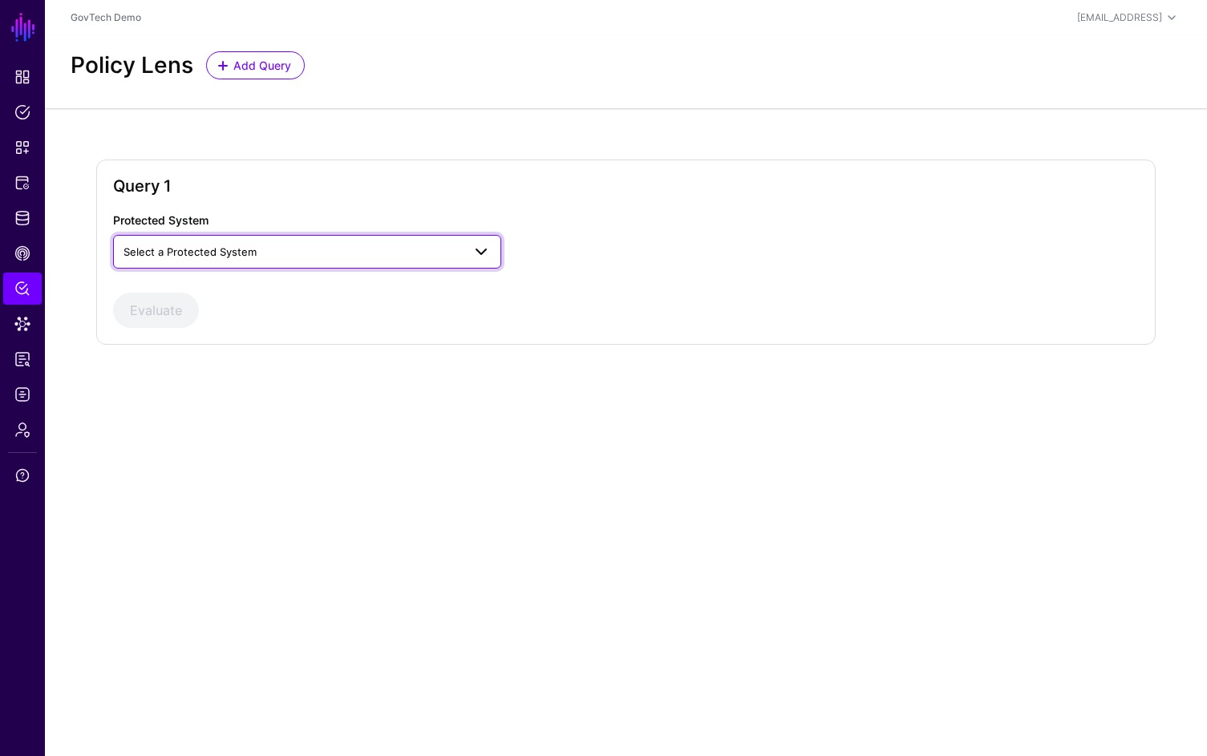
click at [401, 253] on span "Select a Protected System" at bounding box center [293, 252] width 338 height 18
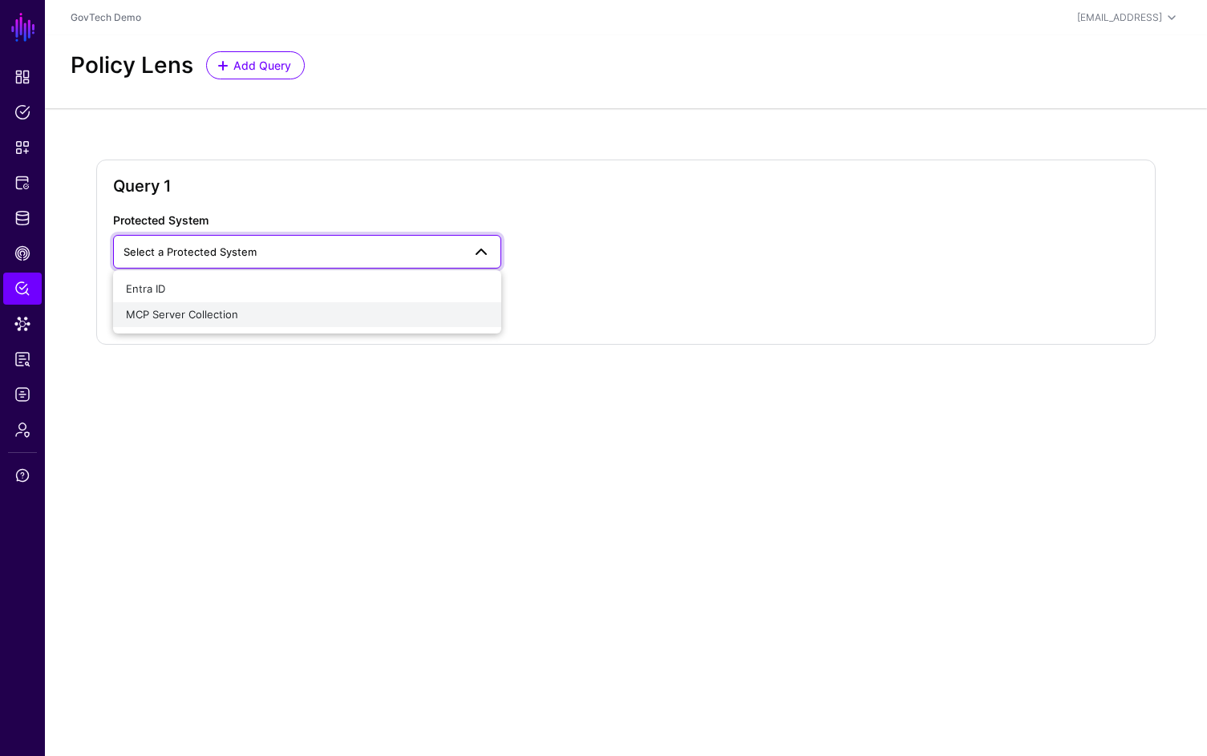
click at [319, 317] on div "MCP Server Collection" at bounding box center [307, 315] width 362 height 16
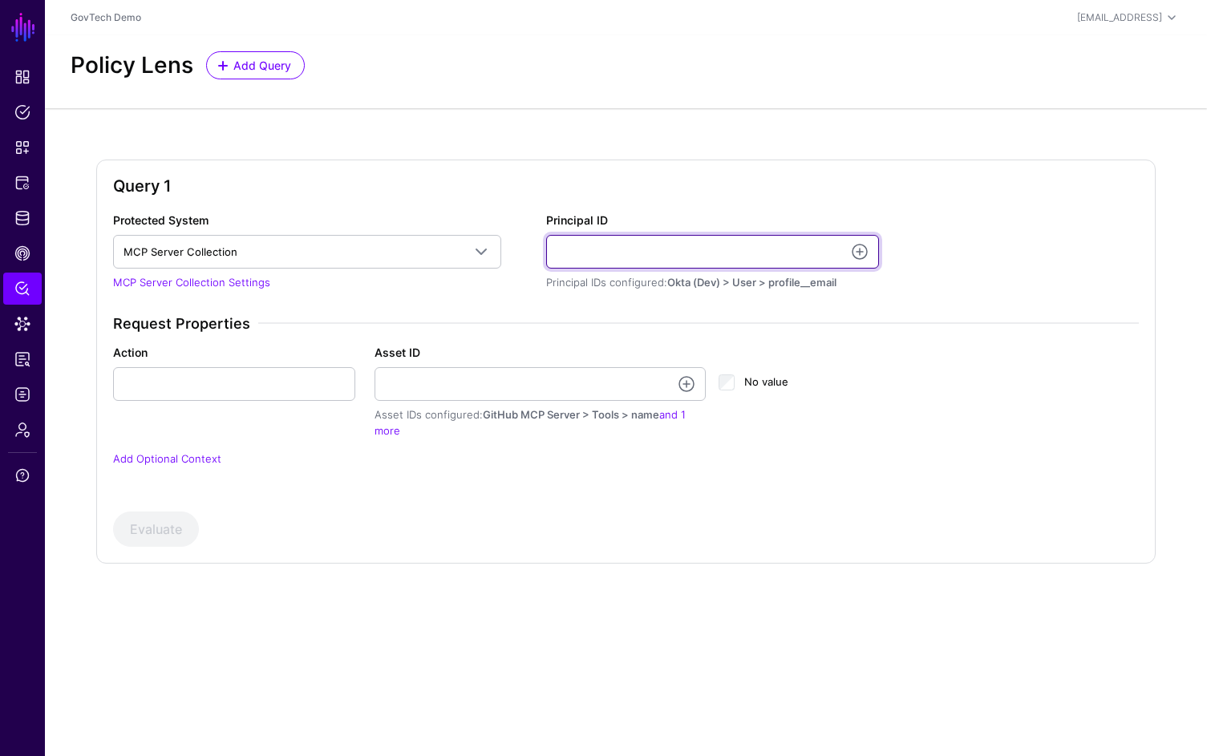
click at [653, 249] on input "Principal ID" at bounding box center [713, 252] width 334 height 34
paste input "**********"
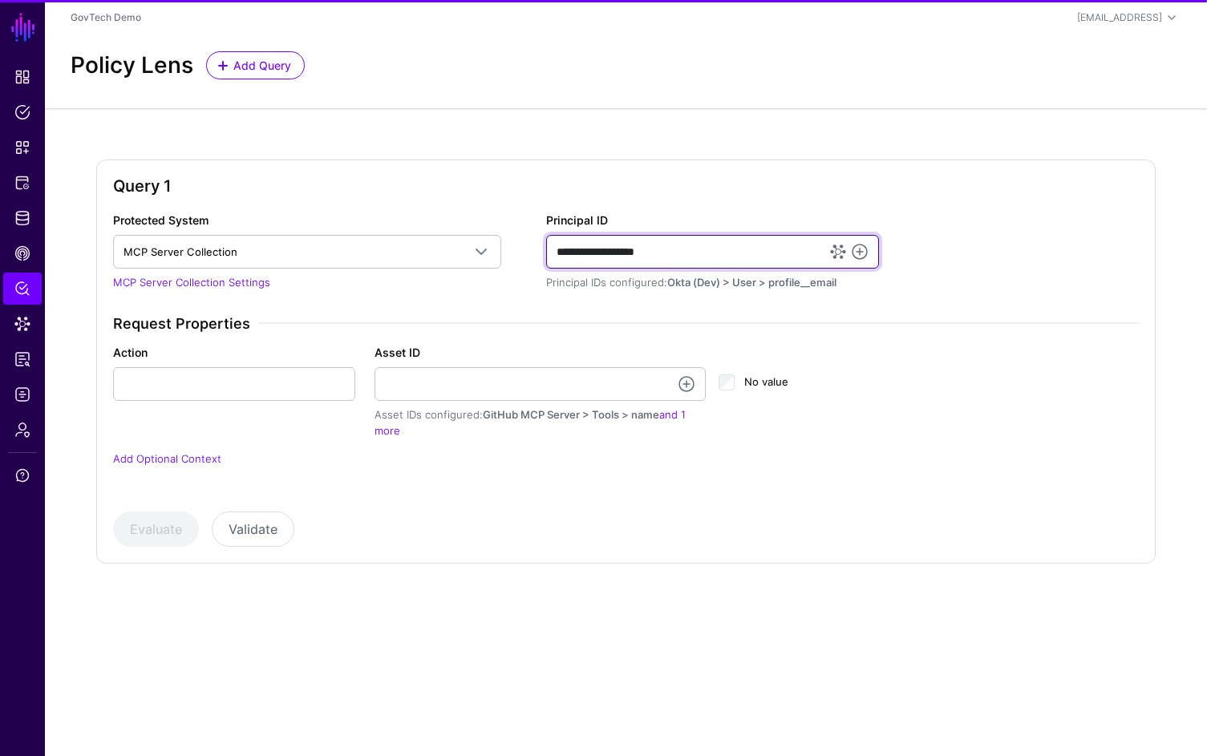
type input "**********"
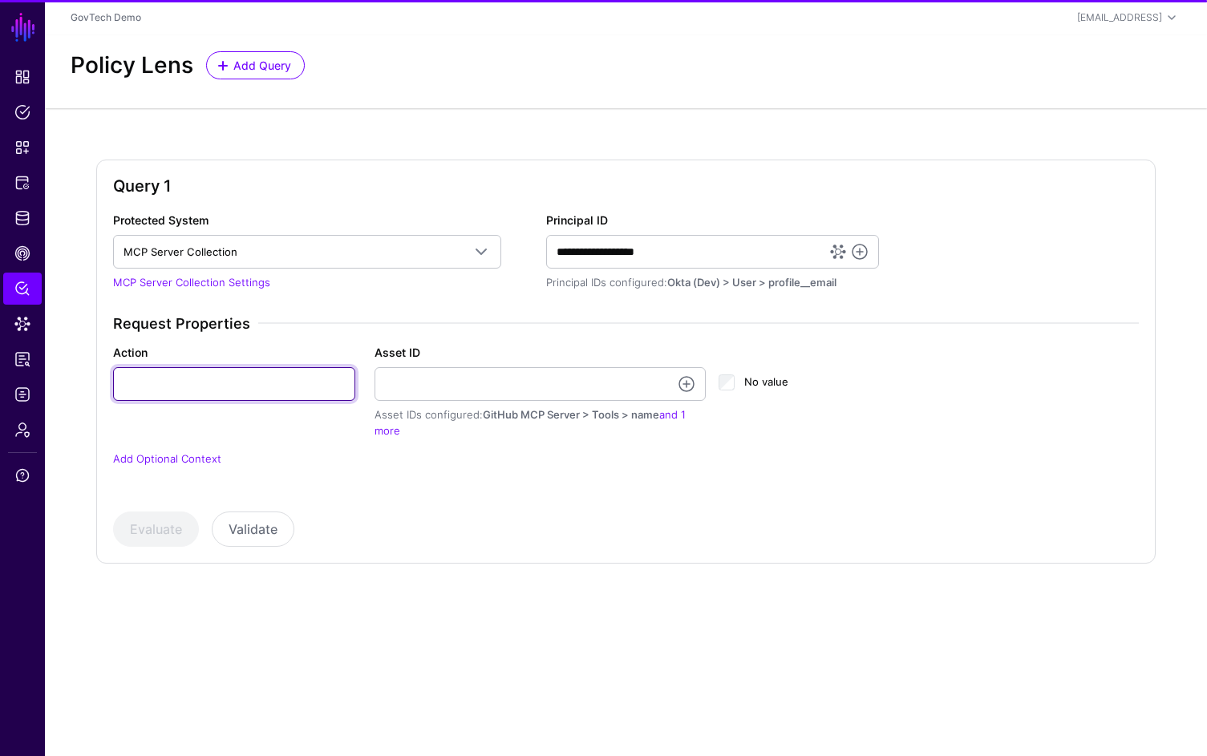
click at [205, 379] on input "Action" at bounding box center [234, 384] width 242 height 34
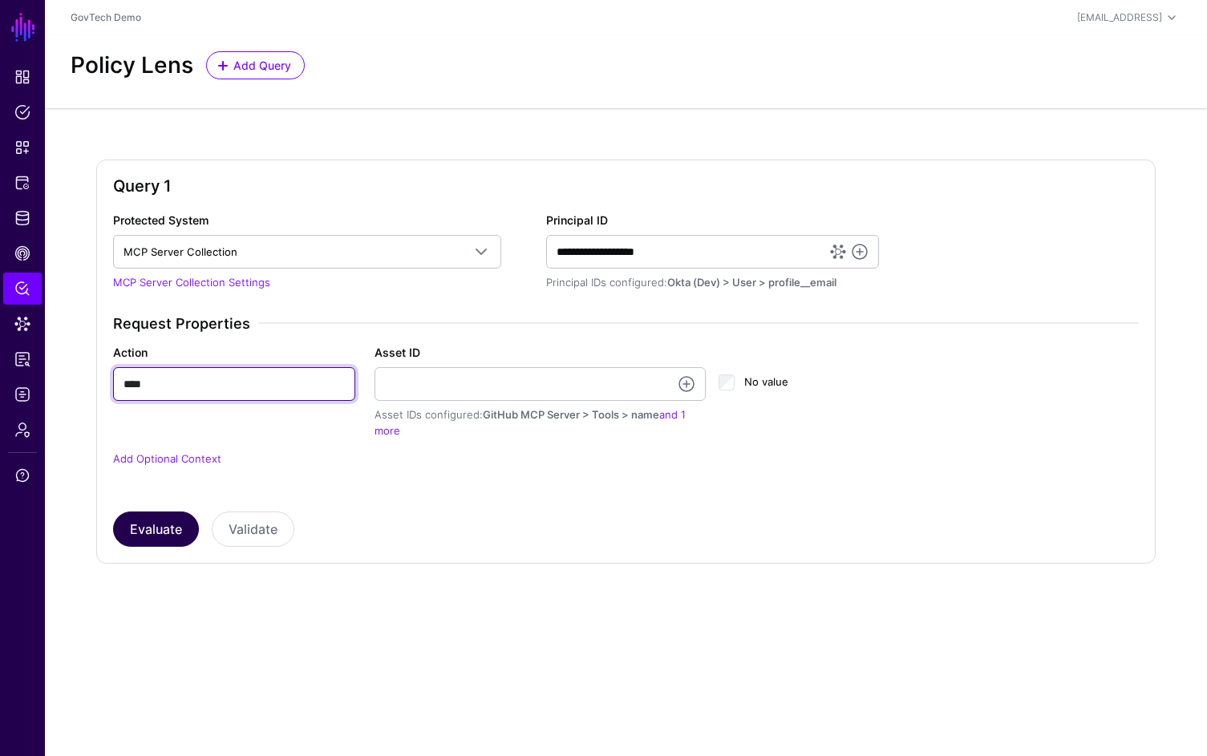
type input "****"
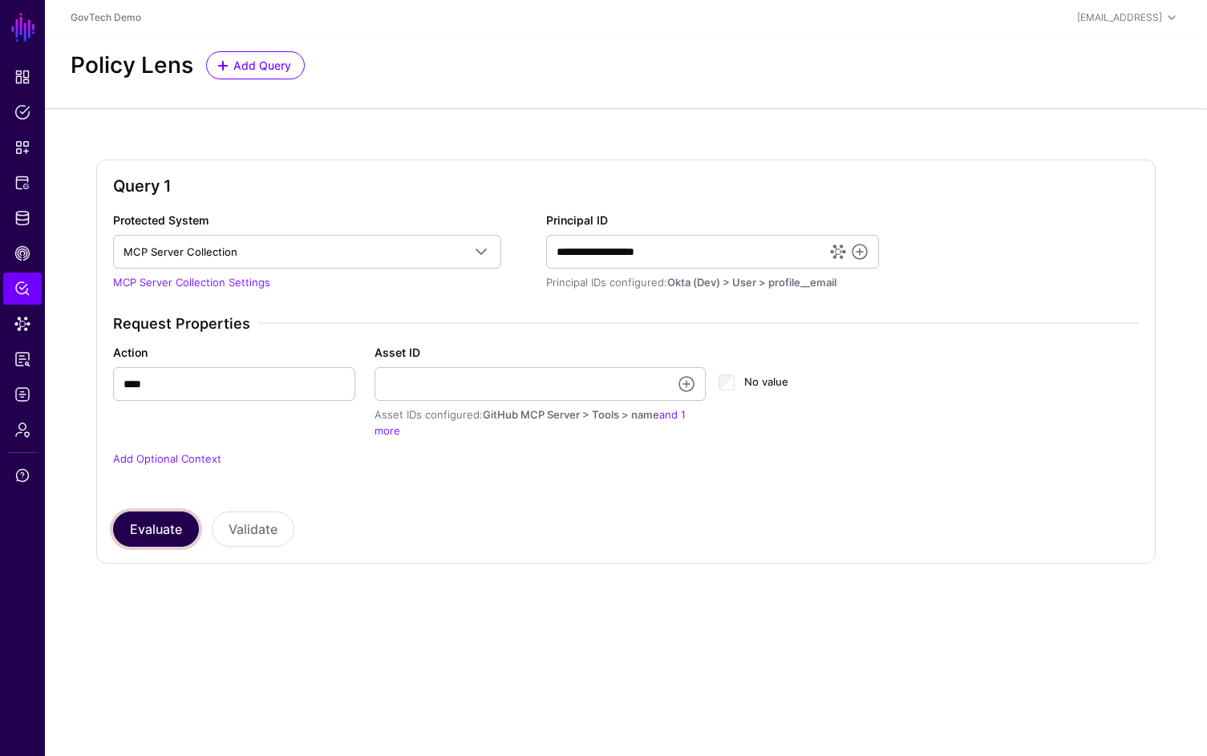
click at [159, 529] on button "Evaluate" at bounding box center [156, 529] width 86 height 35
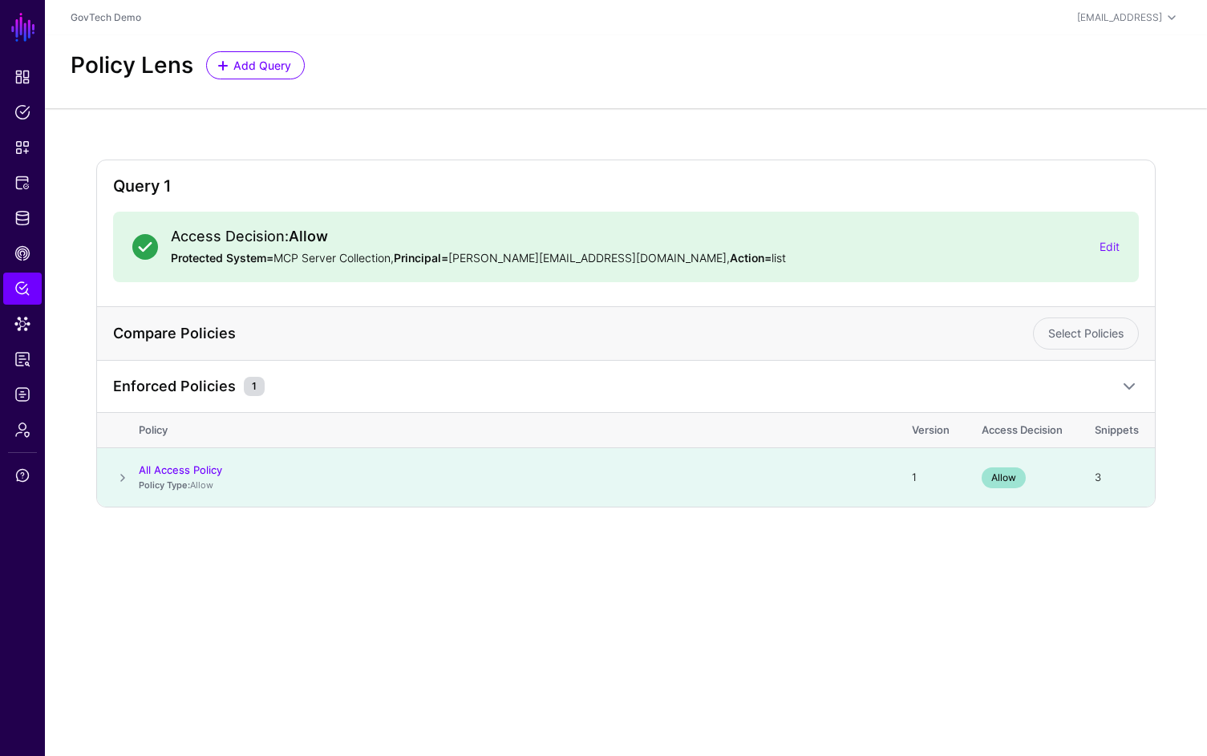
click at [631, 88] on div "Policy Lens Add Query" at bounding box center [626, 71] width 1162 height 73
